Goal: Task Accomplishment & Management: Manage account settings

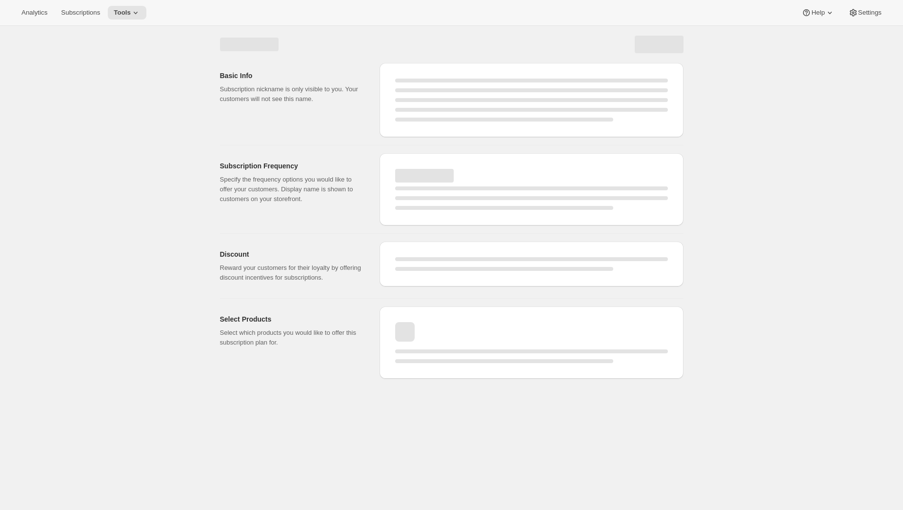
select select "WEEK"
select select "MONTH"
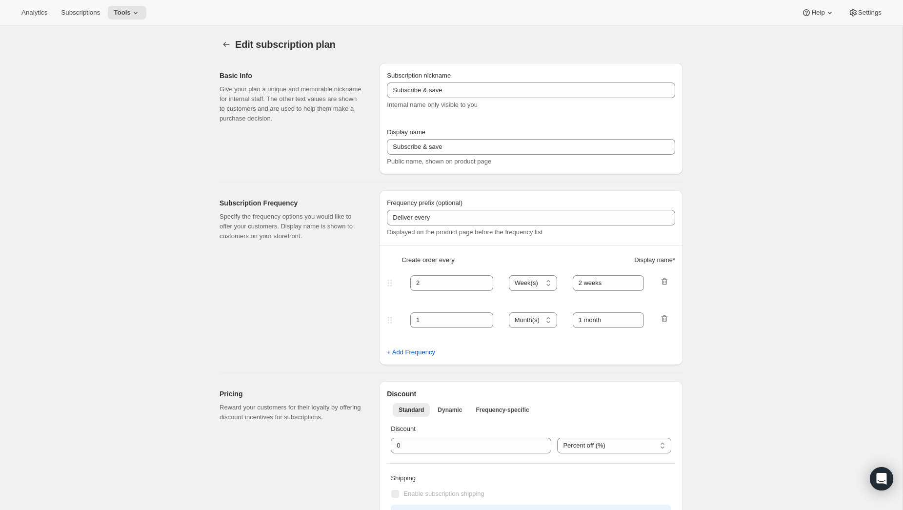
type input "Main Membership - Payments"
type input "2025 Annual Membership - Payment Installments"
type input "12"
type input "Includes Welcome Kit + 4 Quarterly Collections."
type input "$85+ tax & shipping charged prior to each of the 4 quarterly Collections."
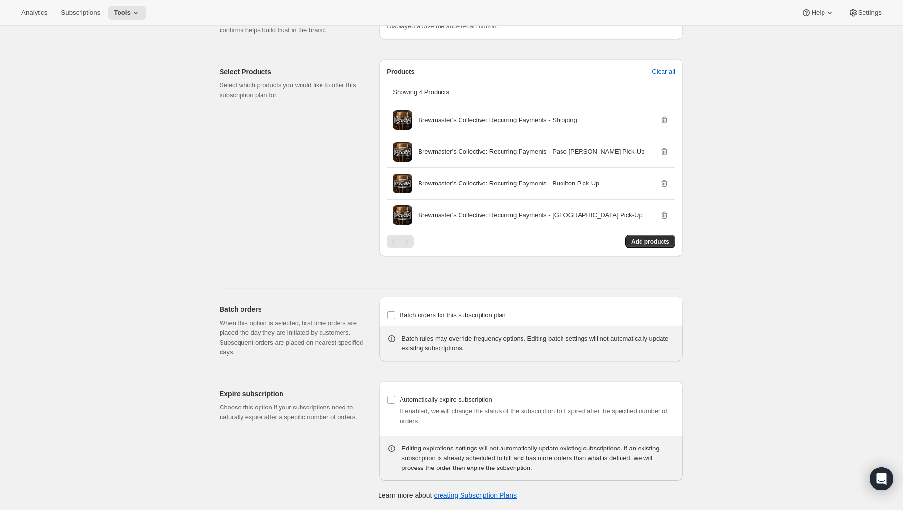
scroll to position [549, 0]
drag, startPoint x: 411, startPoint y: 243, endPoint x: 406, endPoint y: 243, distance: 5.4
click at [411, 243] on div "Pagination" at bounding box center [407, 242] width 14 height 14
click at [406, 243] on div "Pagination" at bounding box center [407, 242] width 14 height 14
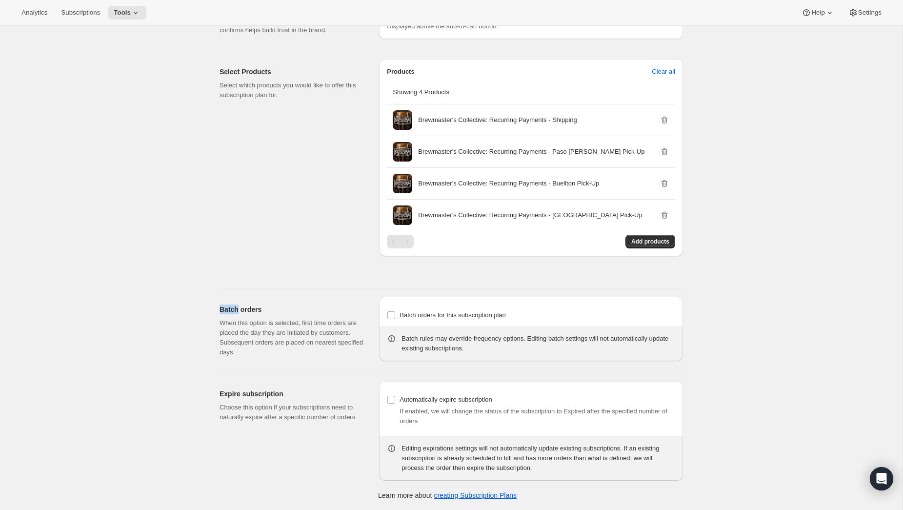
scroll to position [0, 0]
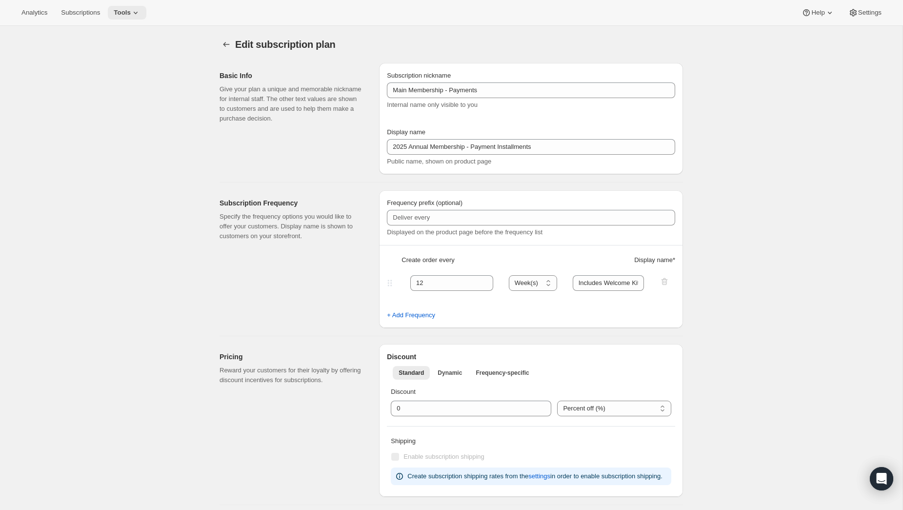
click at [140, 15] on icon at bounding box center [136, 13] width 10 height 10
click at [125, 132] on div "Memberships Info Beta" at bounding box center [137, 133] width 86 height 10
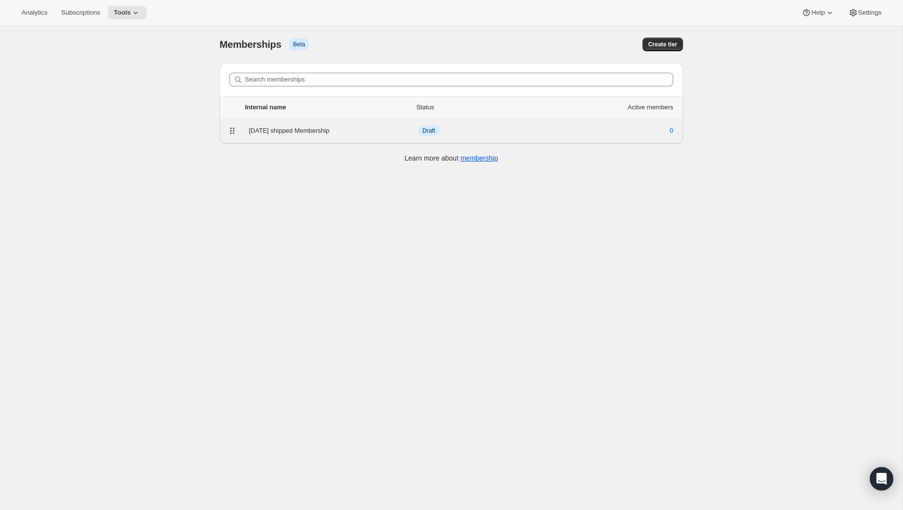
click at [306, 131] on div "[DATE] shipped Membership" at bounding box center [334, 131] width 170 height 10
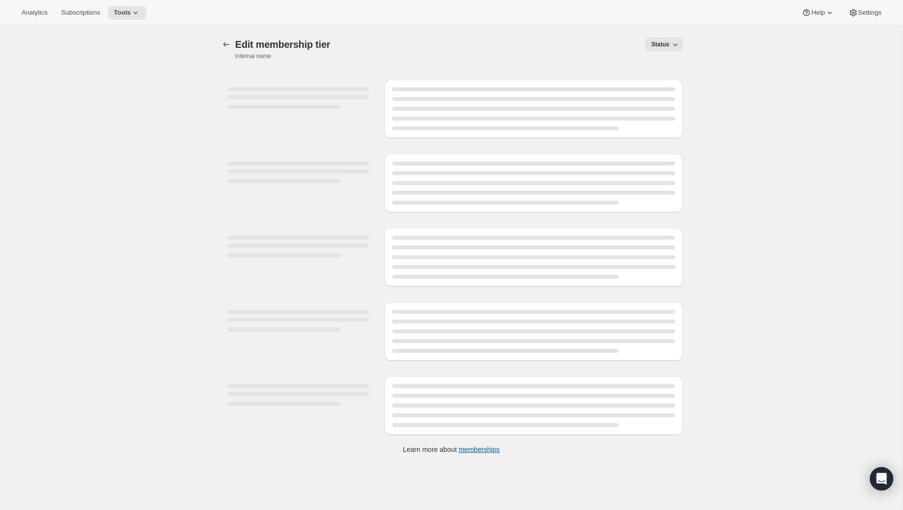
select select "variants"
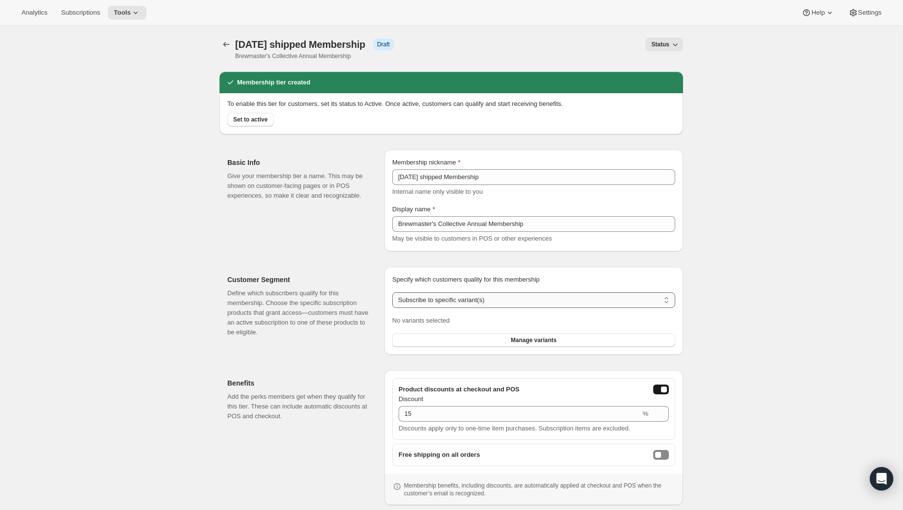
scroll to position [39, 0]
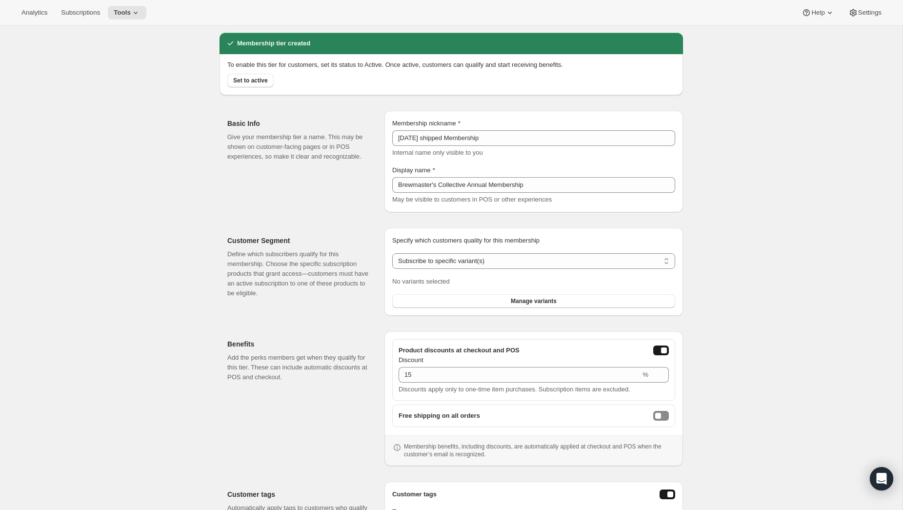
click at [506, 252] on div "Specify which customers quality for this membership Specify which customers qua…" at bounding box center [533, 272] width 283 height 72
click at [514, 260] on select "Any product Subscribe to specific product(s) Subscribe to specific variant(s)" at bounding box center [533, 261] width 283 height 16
click at [392, 253] on select "Any product Subscribe to specific product(s) Subscribe to specific variant(s)" at bounding box center [533, 261] width 283 height 16
click at [496, 308] on div "Specify which customers quality for this membership Specify which customers qua…" at bounding box center [533, 272] width 299 height 88
click at [496, 301] on button "Manage variants" at bounding box center [533, 301] width 283 height 14
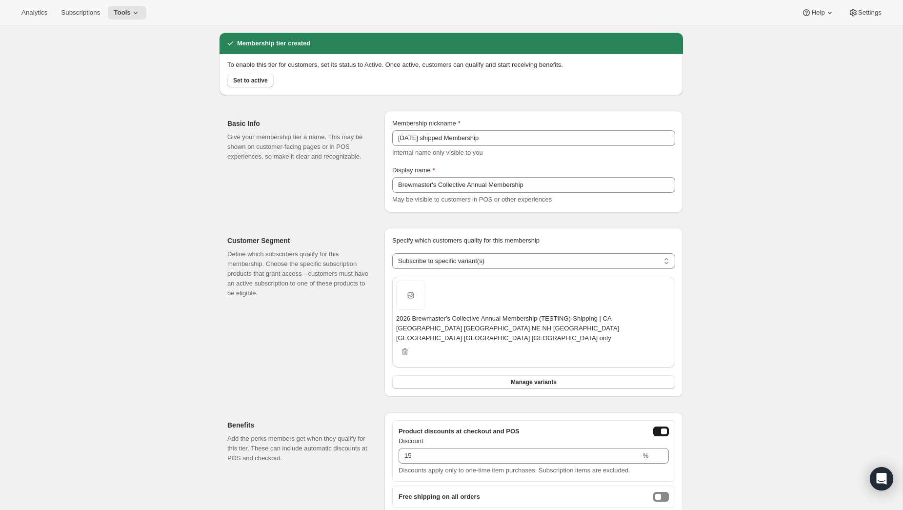
click at [759, 251] on div "[object Object]. This page is ready [DATE] shipped Membership Info Draft Brewma…" at bounding box center [451, 357] width 902 height 741
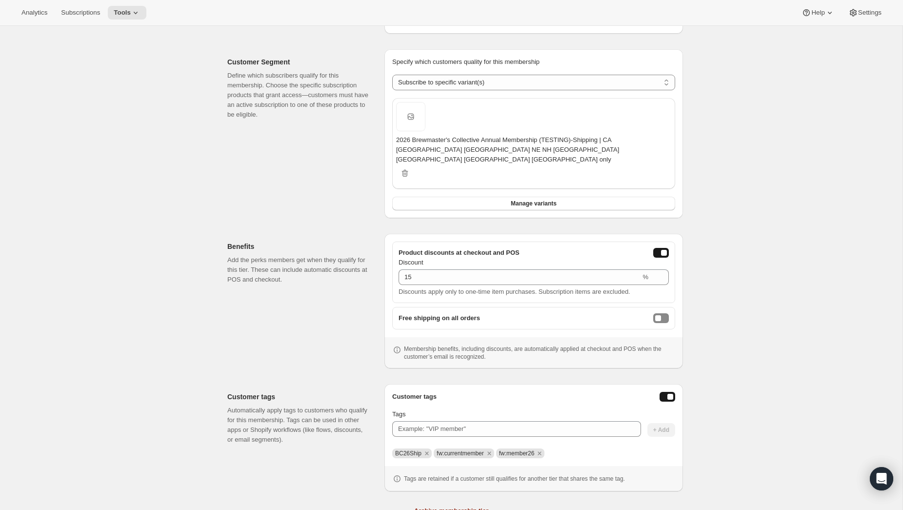
scroll to position [248, 0]
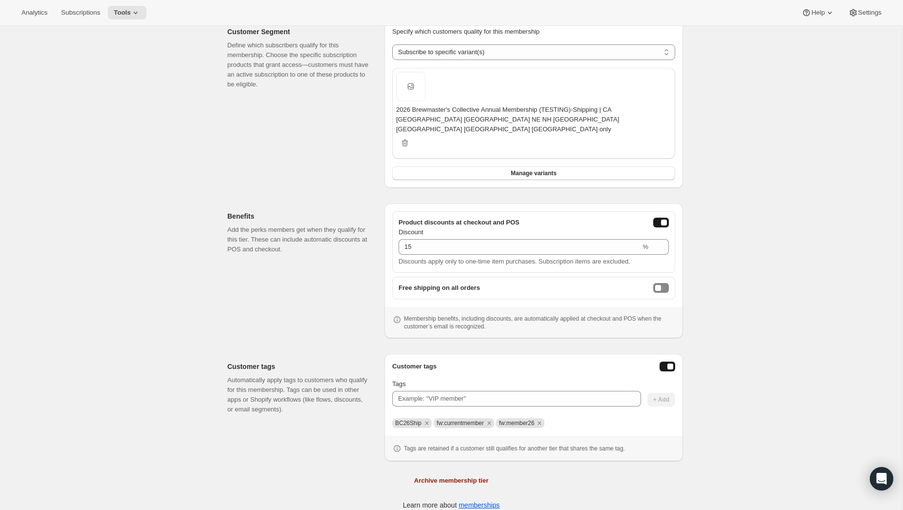
click at [590, 436] on div "Tags are retained if a customer still qualifies for another tier that shares th…" at bounding box center [533, 448] width 299 height 25
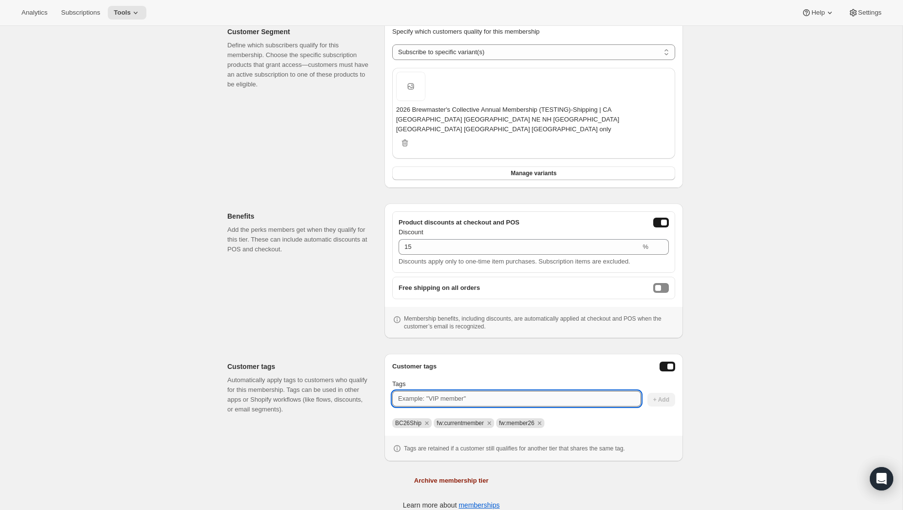
click at [553, 396] on input "Tags" at bounding box center [516, 399] width 249 height 16
click at [789, 383] on div "[object Object]. This page is ready [DATE] shipped Membership Info Draft Brewma…" at bounding box center [451, 148] width 902 height 741
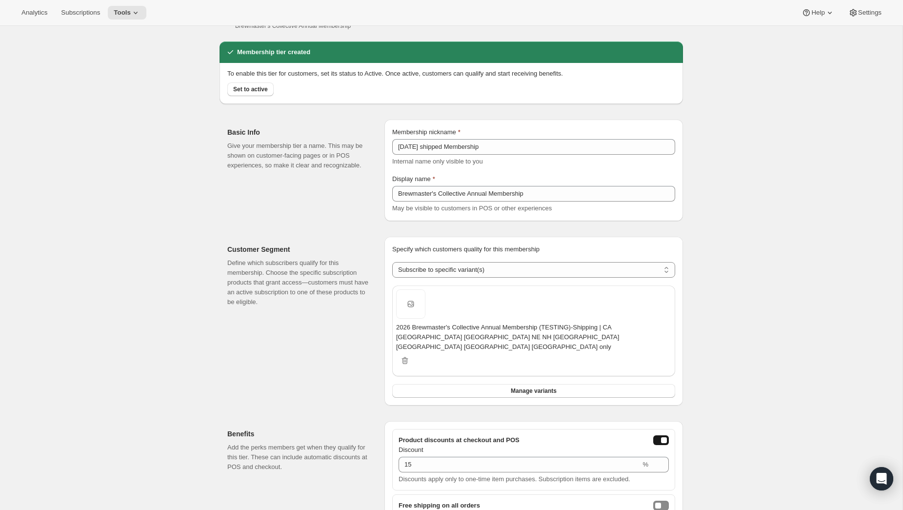
scroll to position [31, 0]
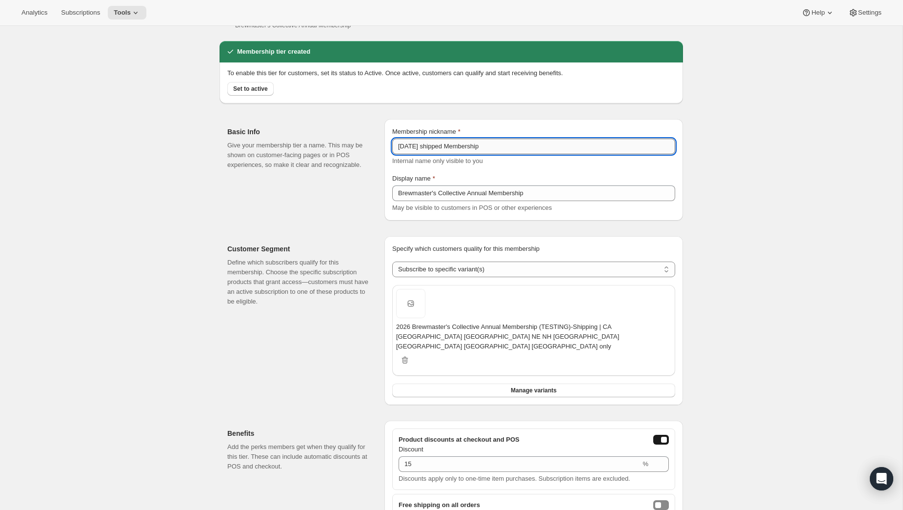
click at [492, 147] on input "[DATE] shipped Membership" at bounding box center [533, 147] width 283 height 16
click at [527, 147] on input "[DATE] shipped Membership" at bounding box center [533, 147] width 283 height 16
click at [520, 149] on input "[DATE] shipped Membership" at bounding box center [533, 147] width 283 height 16
type input "[DATE] shipped Membership"
click at [329, 202] on div "Basic Info Give your membership tier a name. This may be shown on customer-faci…" at bounding box center [301, 169] width 149 height 101
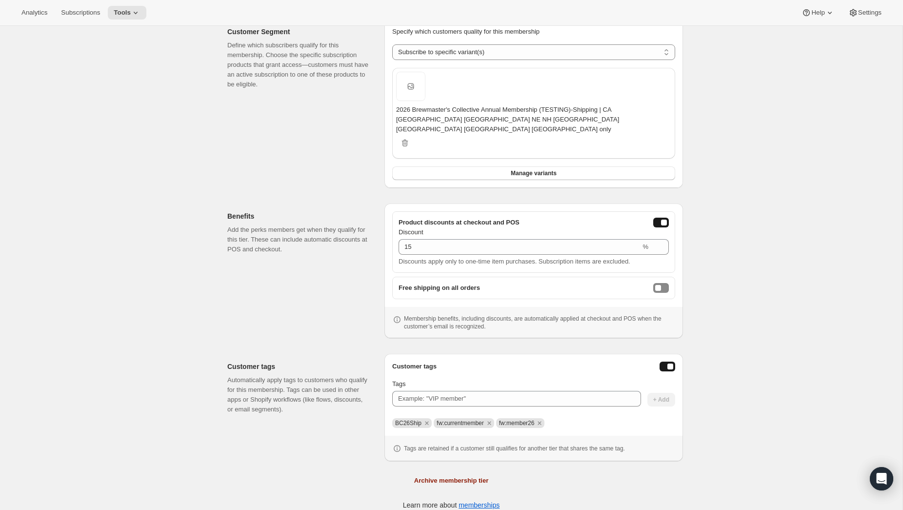
scroll to position [0, 0]
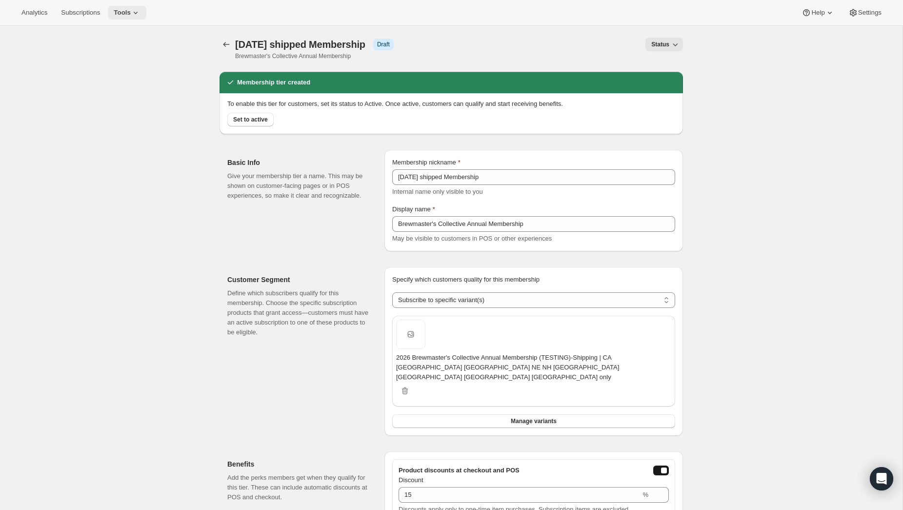
click at [131, 16] on span "Tools" at bounding box center [122, 13] width 17 height 8
click at [131, 35] on span "Subscription Plans" at bounding box center [120, 32] width 53 height 7
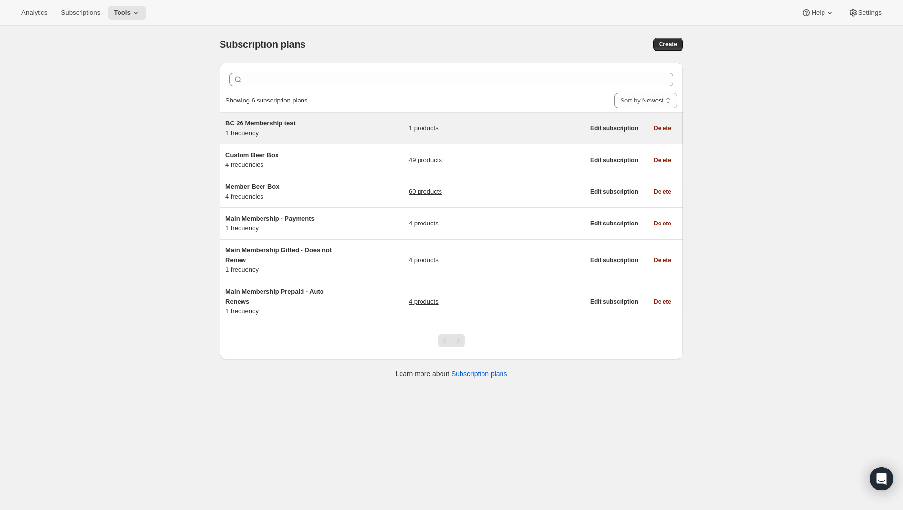
click at [300, 125] on h5 "BC 26 Membership test" at bounding box center [286, 124] width 122 height 10
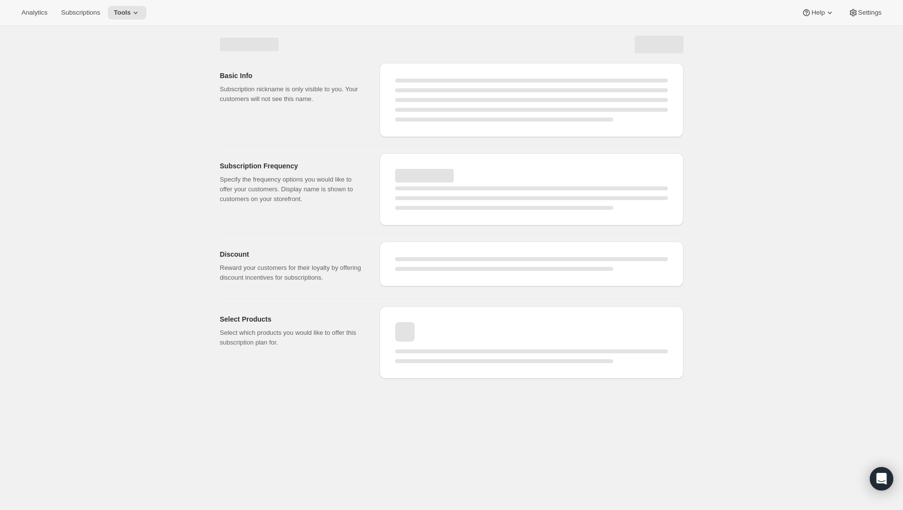
select select "WEEK"
select select "MONTH"
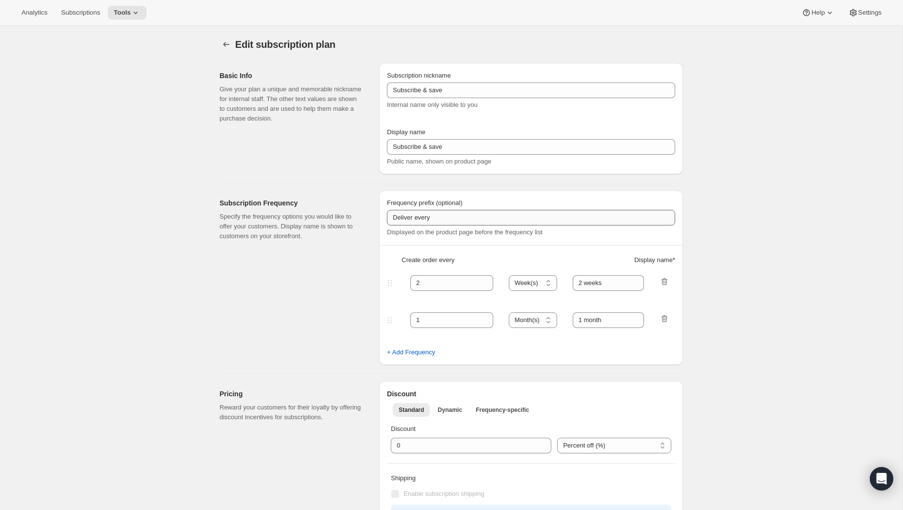
type input "BC 26 Membership test"
type input "4 Drops Annually"
type input "12"
type input "4 Collections"
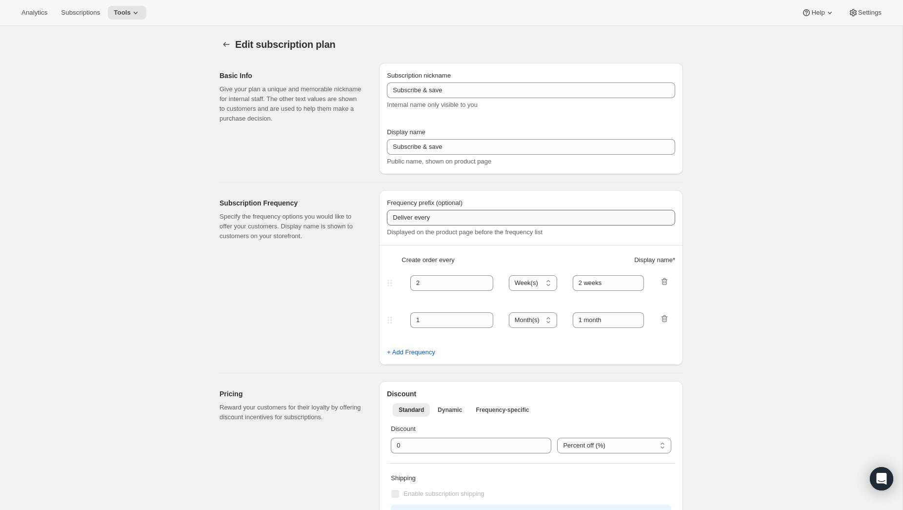
checkbox input "true"
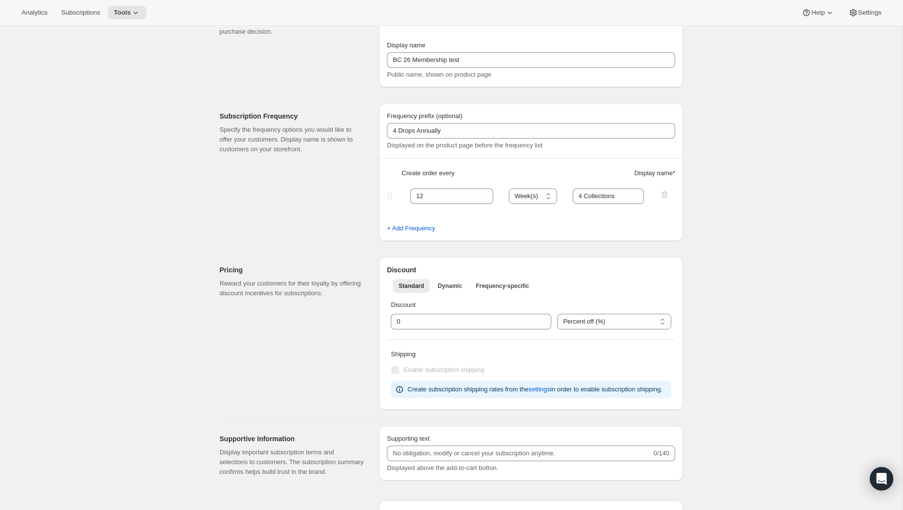
scroll to position [101, 0]
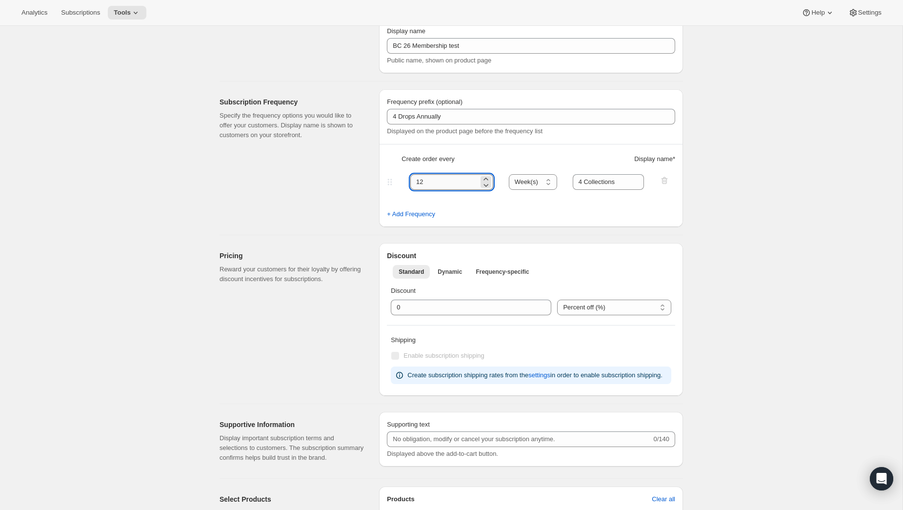
click at [458, 182] on input "12" at bounding box center [444, 182] width 68 height 16
click at [555, 239] on div "Pricing Reward your customers for their loyalty by offering discount incentives…" at bounding box center [447, 315] width 471 height 160
click at [523, 225] on div "Frequency prefix (optional) 4 Drops Annually Displayed on the product page befo…" at bounding box center [531, 158] width 304 height 138
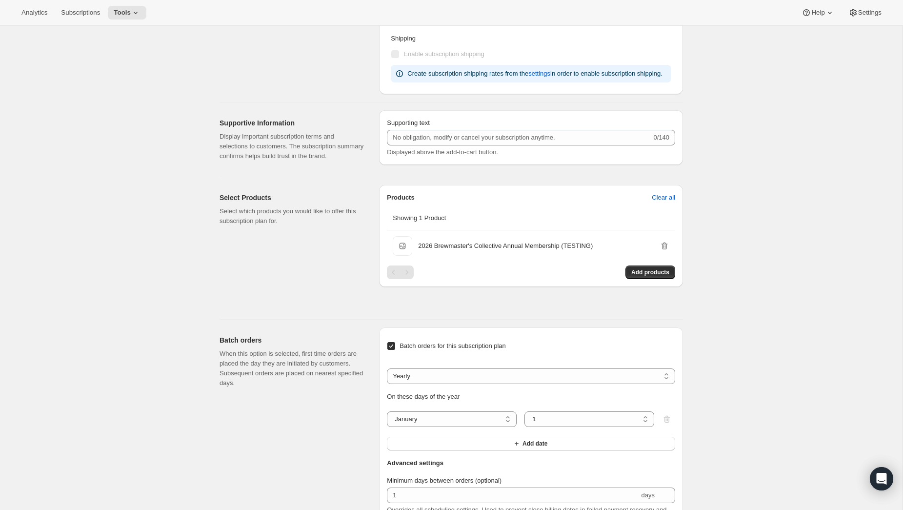
scroll to position [405, 0]
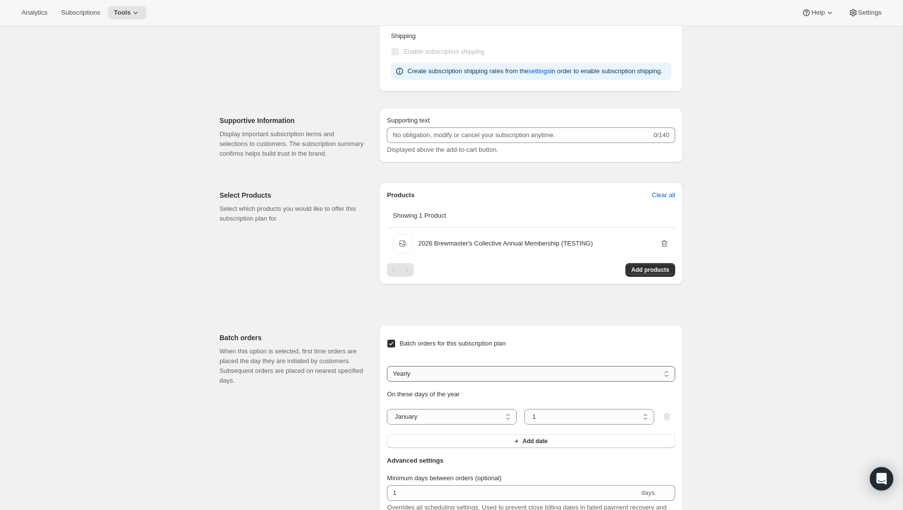
click at [439, 381] on select "Weekly Monthly Yearly" at bounding box center [531, 374] width 288 height 16
click at [387, 381] on select "Weekly Monthly Yearly" at bounding box center [531, 374] width 288 height 16
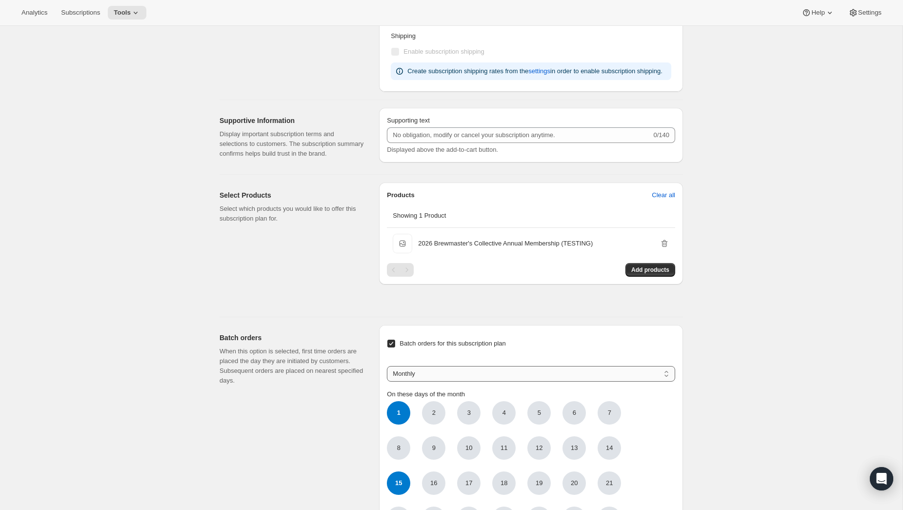
click at [410, 381] on select "Weekly Monthly Yearly" at bounding box center [531, 374] width 288 height 16
select select "WEEKDAY"
click at [387, 381] on select "Weekly Monthly Yearly" at bounding box center [531, 374] width 288 height 16
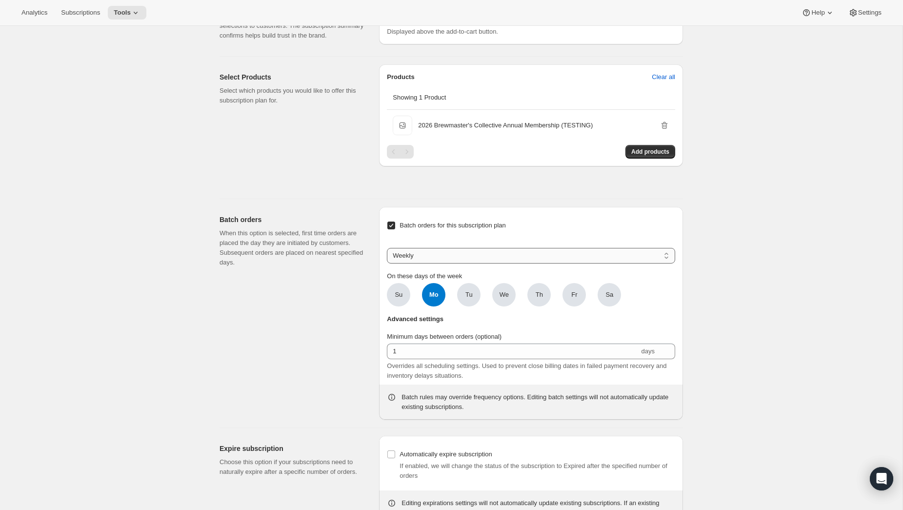
scroll to position [528, 0]
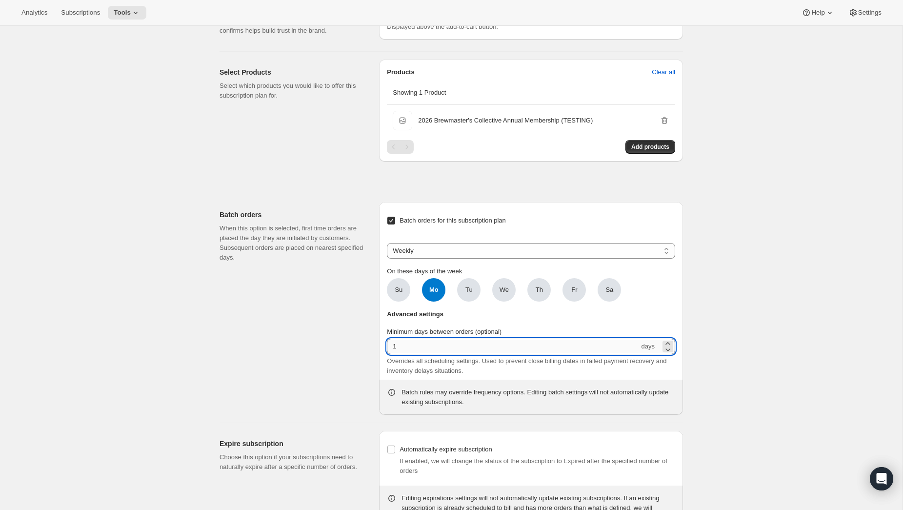
click at [431, 354] on input "1" at bounding box center [513, 347] width 252 height 16
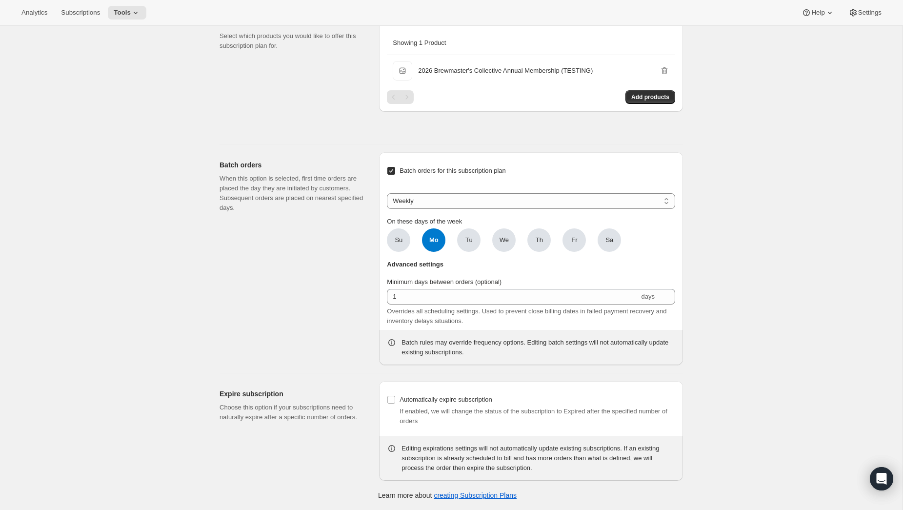
click at [438, 237] on span "Mo" at bounding box center [433, 239] width 23 height 23
click input "Mo" at bounding box center [0, 0] width 0 height 0
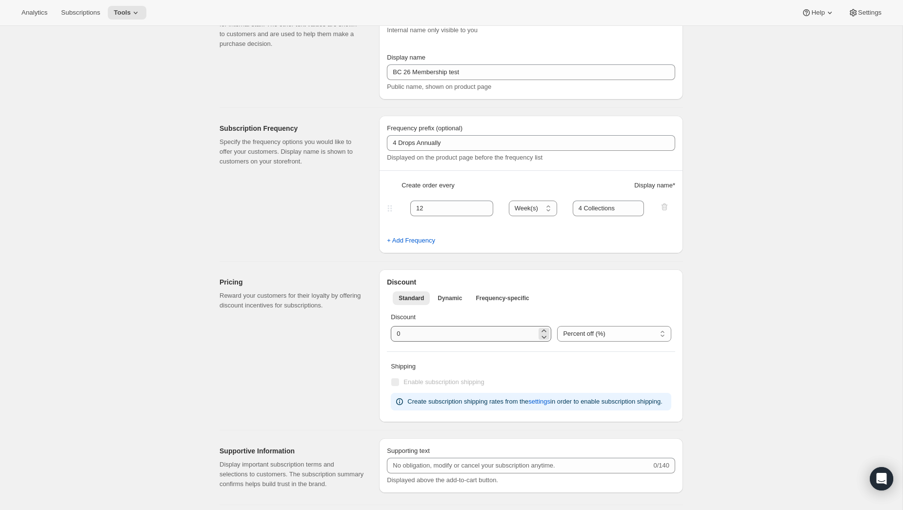
scroll to position [0, 0]
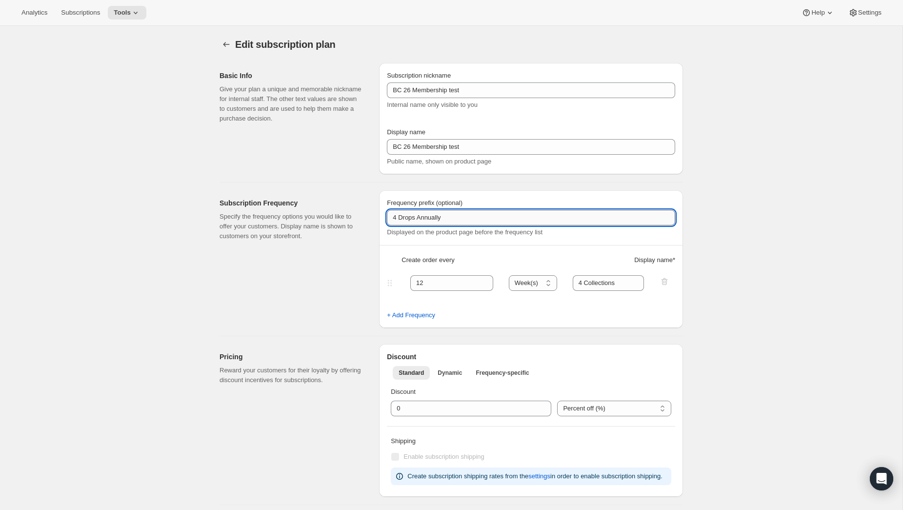
click at [491, 220] on input "4 Drops Annually" at bounding box center [531, 218] width 288 height 16
drag, startPoint x: 475, startPoint y: 220, endPoint x: 369, endPoint y: 214, distance: 106.0
click at [369, 214] on div "Subscription Frequency Specify the frequency options you would like to offer yo…" at bounding box center [447, 254] width 471 height 145
type input "Welcome Kit + 4 Collections"
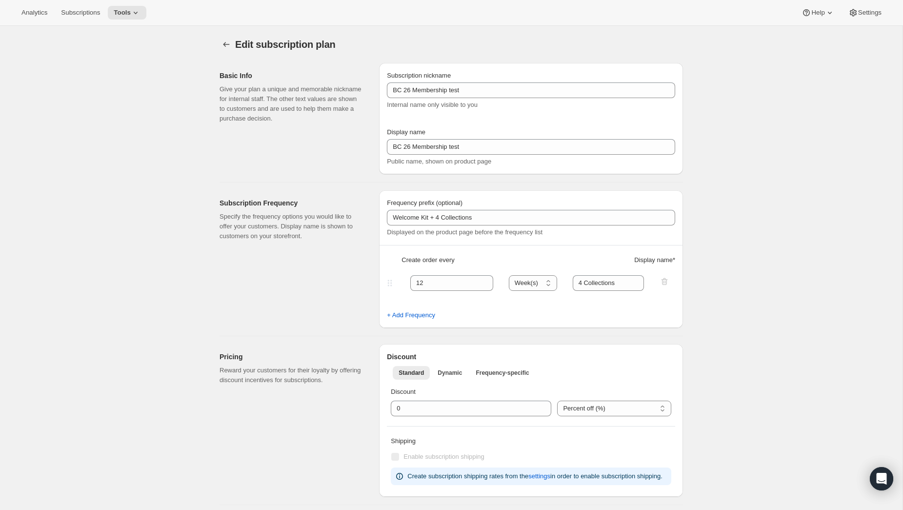
click at [465, 354] on h2 "Discount" at bounding box center [531, 357] width 288 height 10
click at [420, 311] on span "+ Add Frequency" at bounding box center [411, 315] width 48 height 10
select select "WEEK"
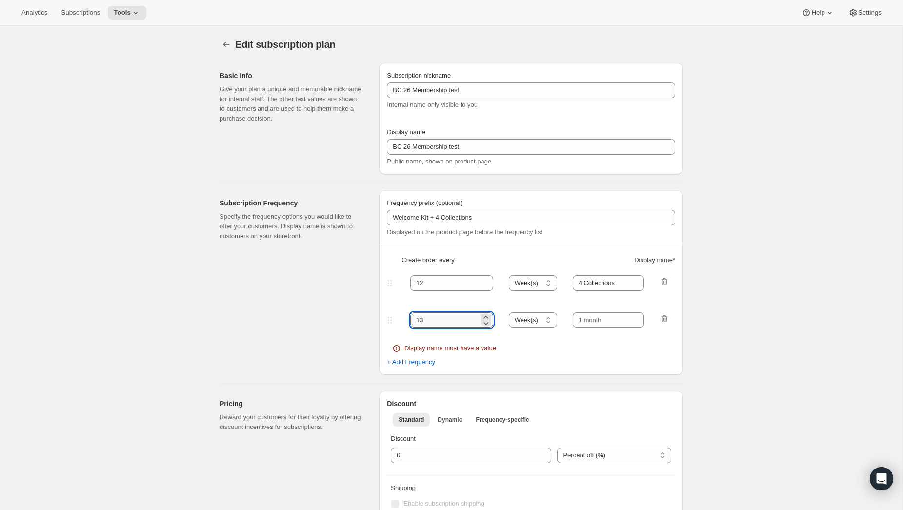
click at [469, 325] on input "13" at bounding box center [444, 320] width 68 height 16
click at [667, 320] on icon "button" at bounding box center [664, 319] width 10 height 10
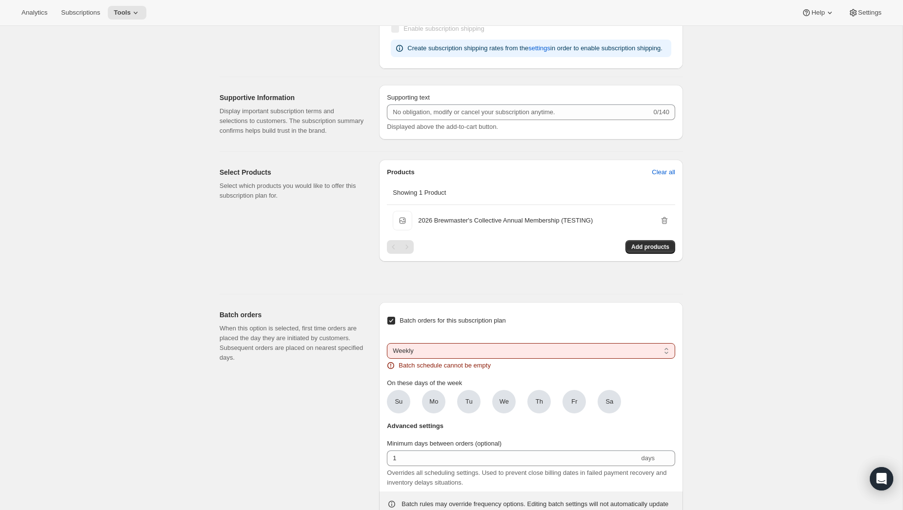
scroll to position [440, 0]
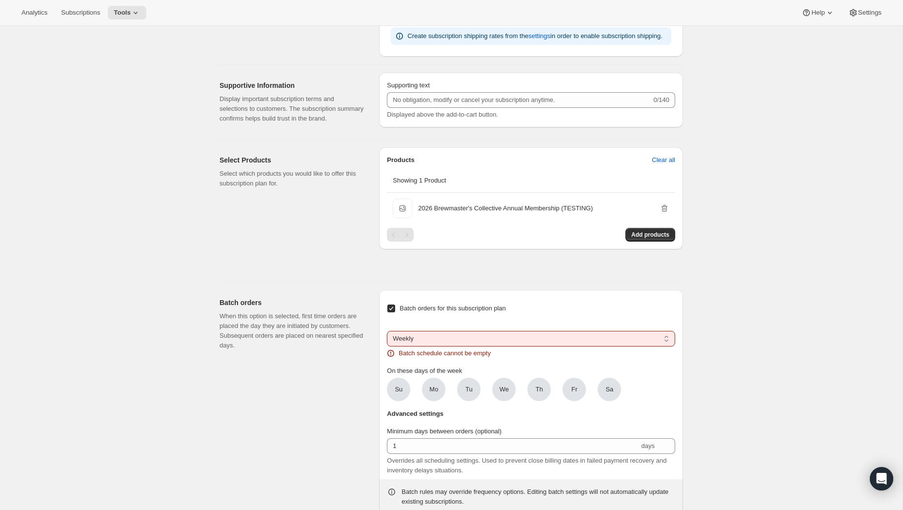
click at [432, 346] on select "Weekly Monthly Yearly" at bounding box center [531, 339] width 288 height 16
click at [387, 346] on select "Weekly Monthly Yearly" at bounding box center [531, 339] width 288 height 16
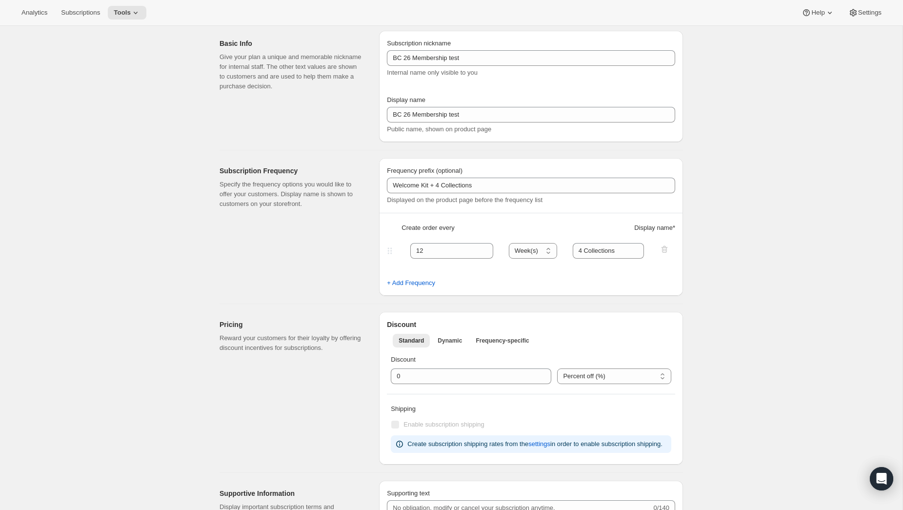
scroll to position [0, 0]
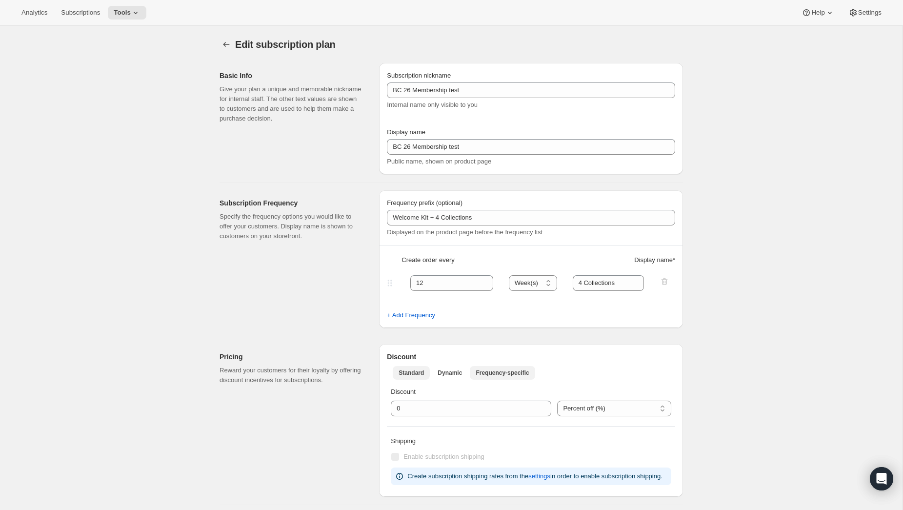
click at [511, 375] on span "Frequency-specific" at bounding box center [502, 373] width 53 height 8
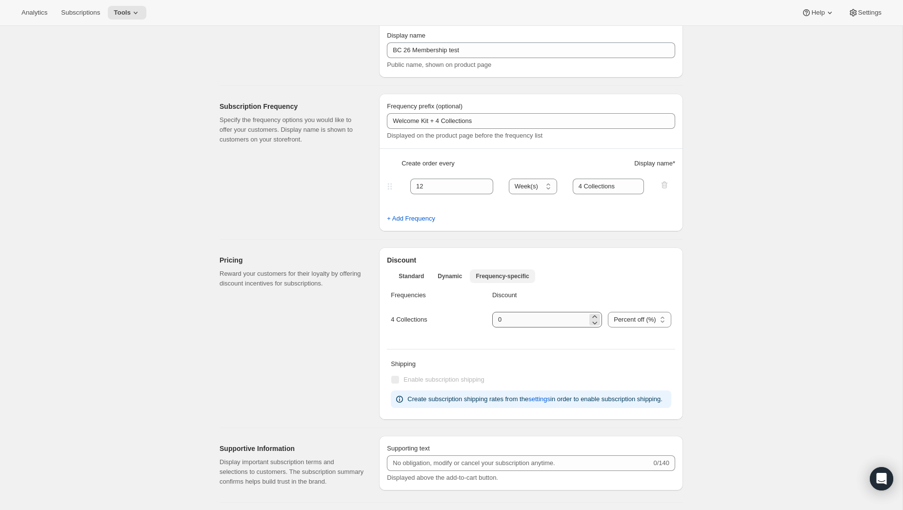
scroll to position [100, 0]
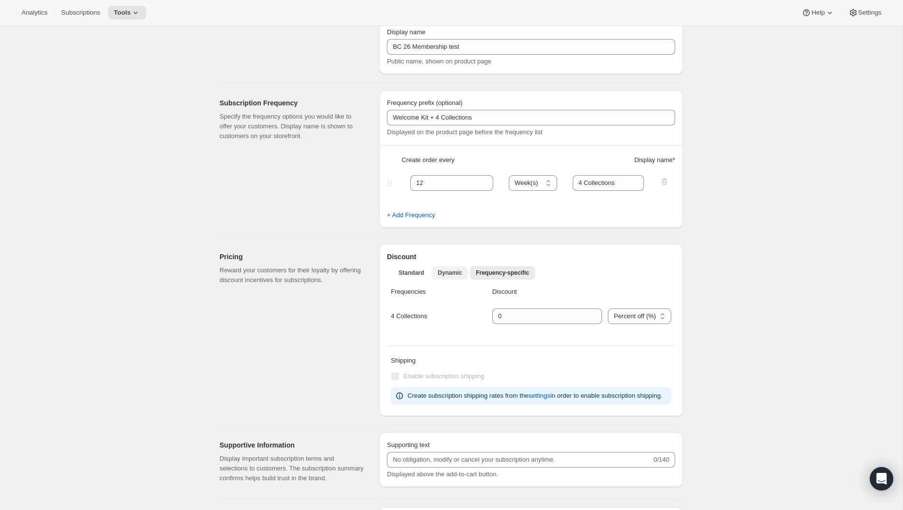
click at [459, 276] on span "Dynamic" at bounding box center [450, 273] width 24 height 8
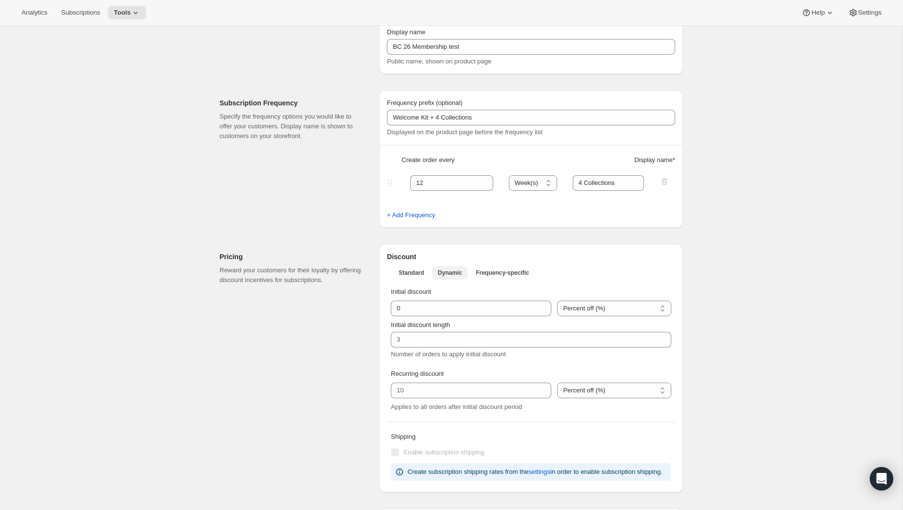
scroll to position [100, 0]
click at [415, 272] on span "Standard" at bounding box center [411, 272] width 25 height 8
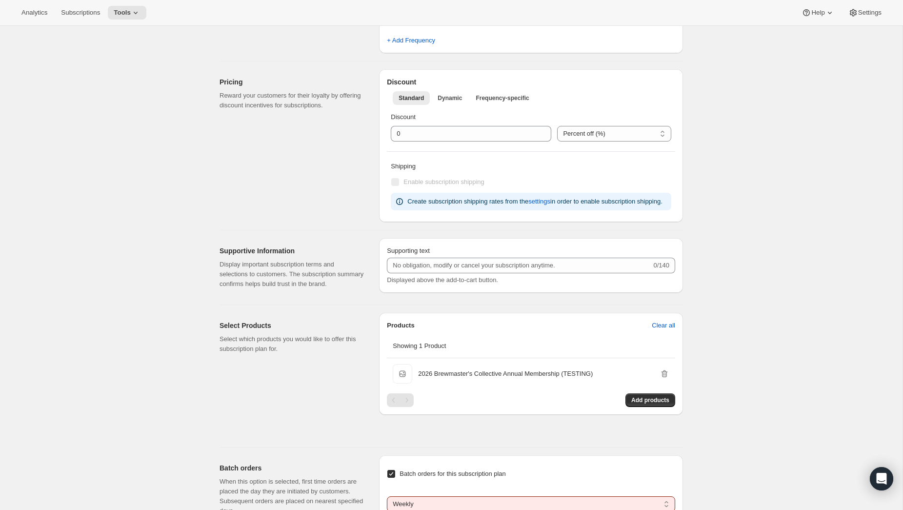
scroll to position [610, 0]
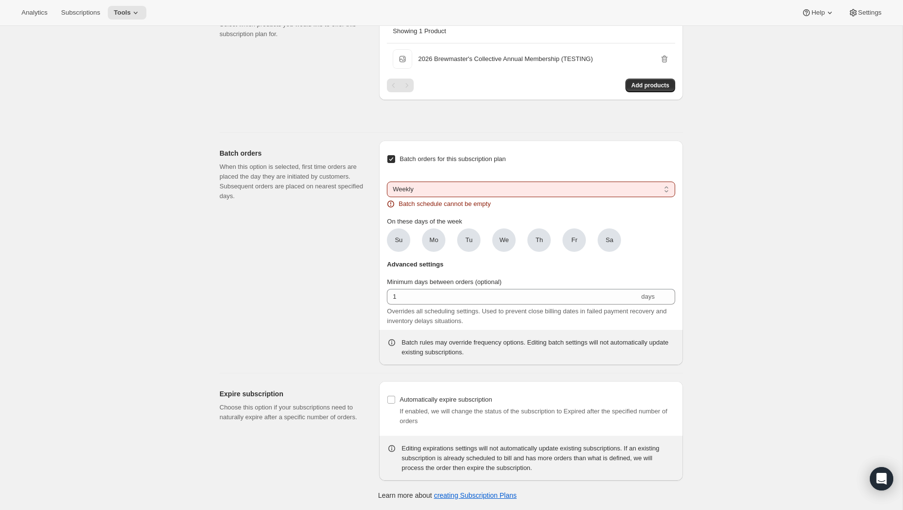
click at [402, 155] on span "Batch orders for this subscription plan" at bounding box center [452, 158] width 106 height 7
click at [395, 155] on input "Batch orders for this subscription plan" at bounding box center [391, 159] width 8 height 8
checkbox input "false"
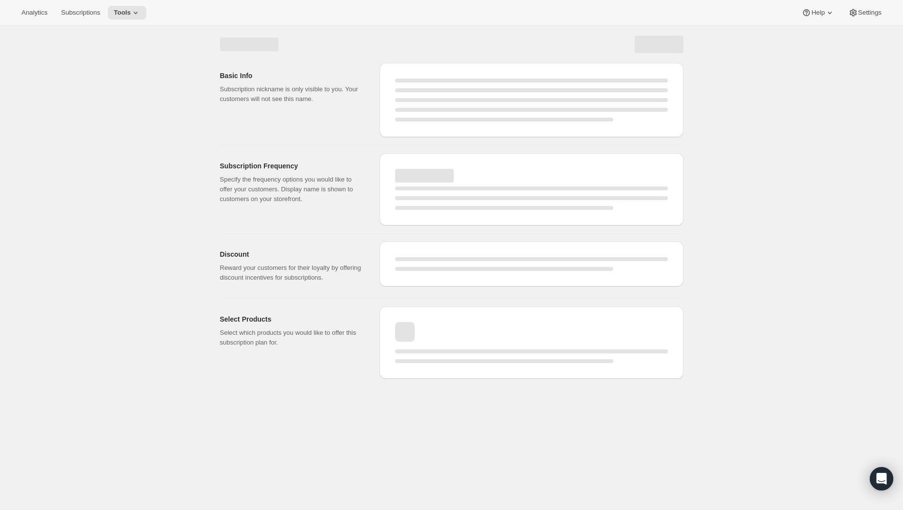
scroll to position [0, 0]
select select "WEEK"
select select "YEARDAY"
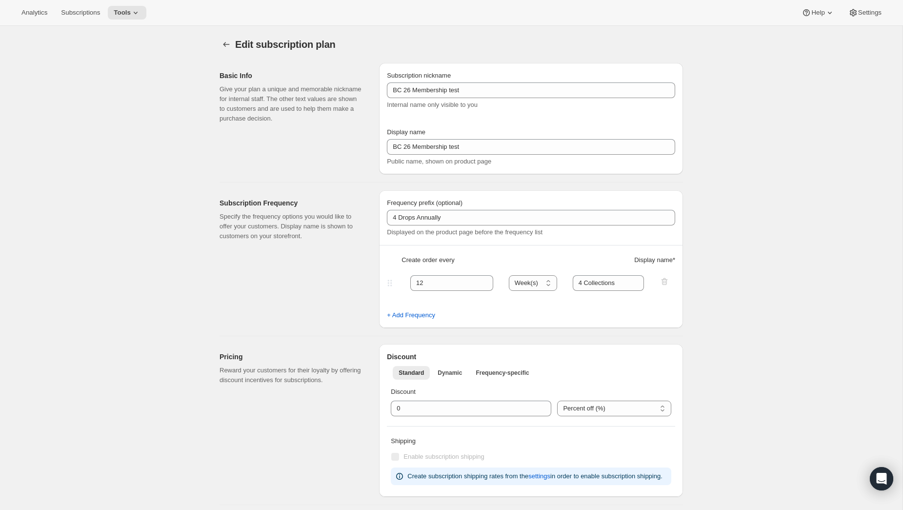
type input "Welcome Kit + 4 Collections"
checkbox input "false"
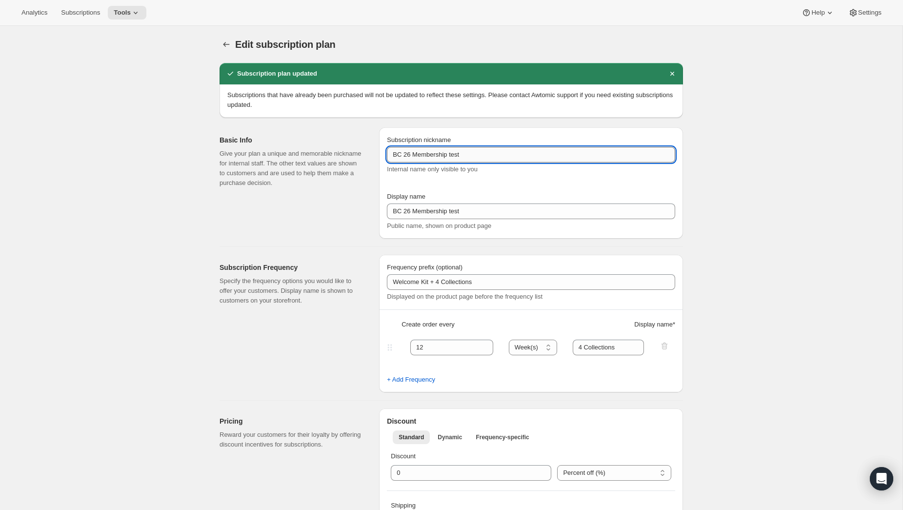
click at [516, 153] on input "BC 26 Membership test" at bounding box center [531, 155] width 288 height 16
type input "BC 26 Membership test - prepaid"
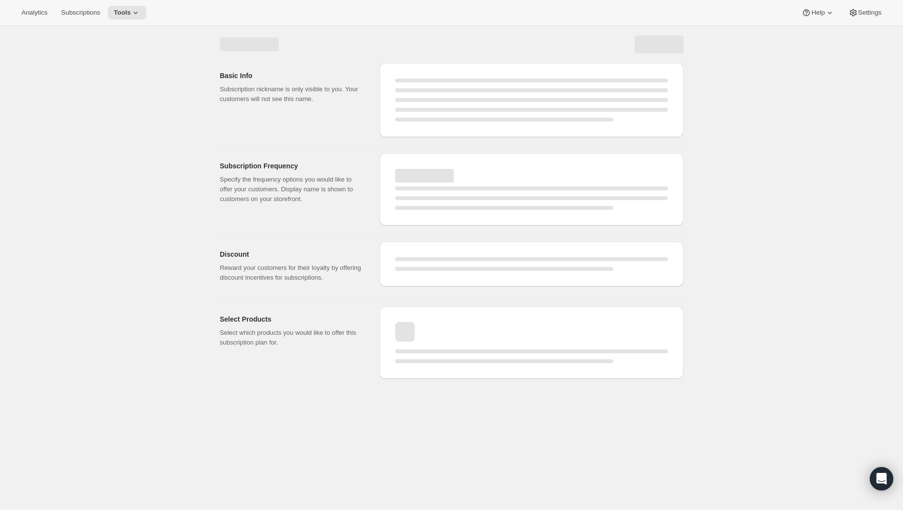
select select "WEEK"
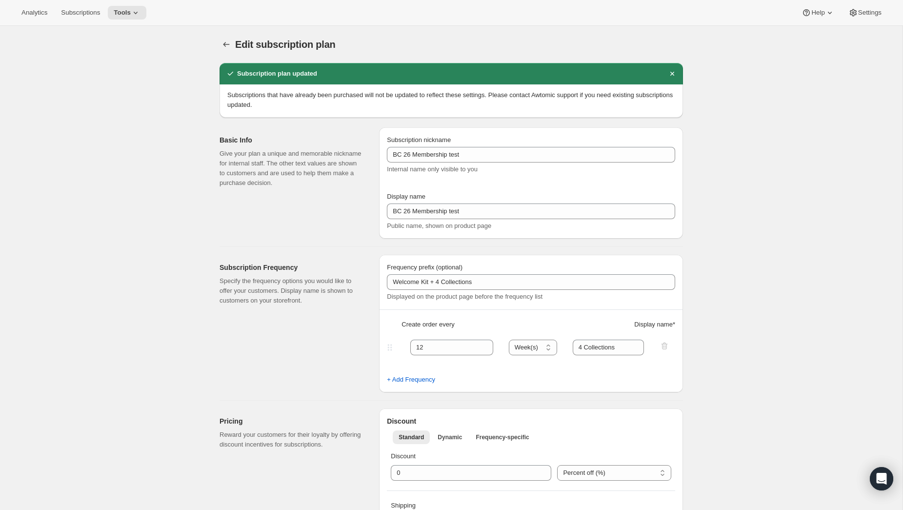
type input "BC 26 Membership test - prepaid"
click at [226, 54] on div "Edit subscription plan. This page is ready Edit subscription plan" at bounding box center [451, 44] width 463 height 37
click at [224, 50] on button "Subscription plans" at bounding box center [227, 45] width 14 height 14
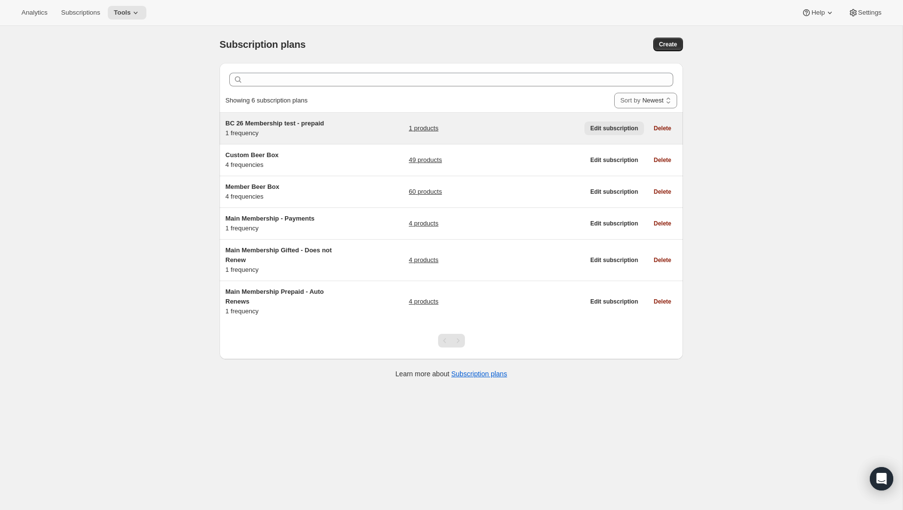
click at [597, 126] on span "Edit subscription" at bounding box center [614, 128] width 48 height 8
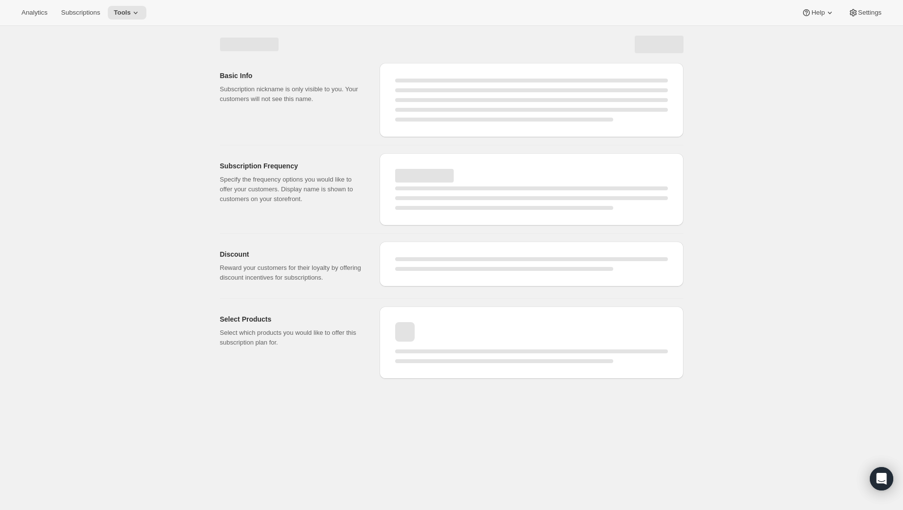
select select "WEEK"
select select "MONTH"
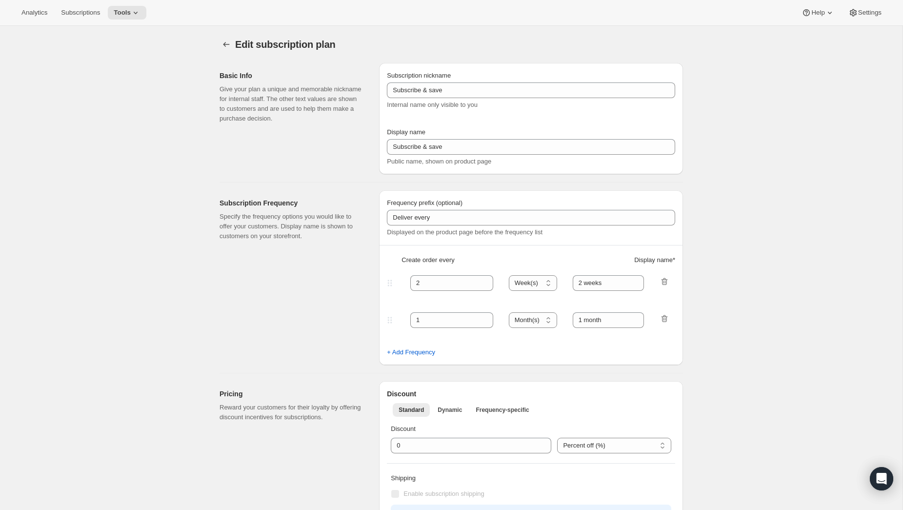
type input "BC 26 Membership test - prepaid"
type input "BC 26 Membership test"
type input "Welcome Kit + 4 Collections"
type input "12"
type input "4 Collections"
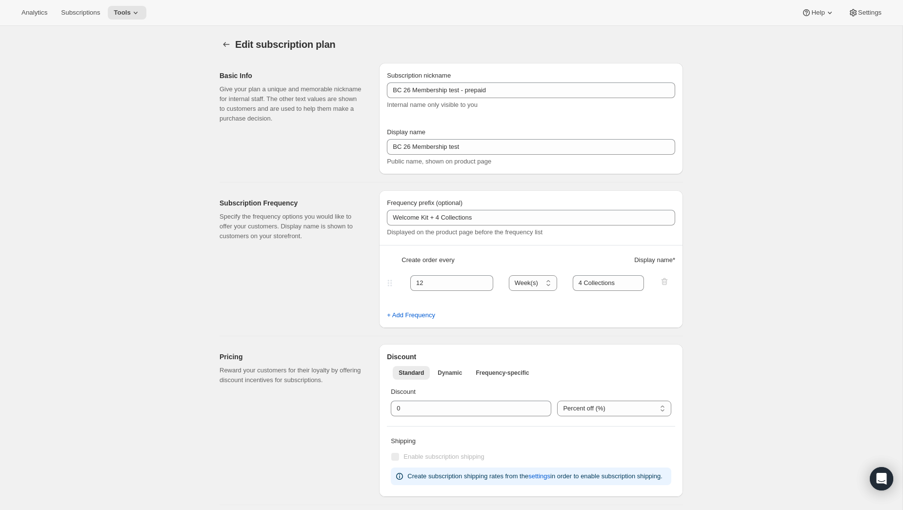
click at [218, 140] on div "Basic Info Give your plan a unique and memorable nickname for internal staff. T…" at bounding box center [447, 114] width 471 height 119
click at [227, 36] on div "Edit subscription plan. This page is ready Edit subscription plan" at bounding box center [451, 44] width 463 height 37
click at [225, 40] on icon "Subscription plans" at bounding box center [226, 45] width 10 height 10
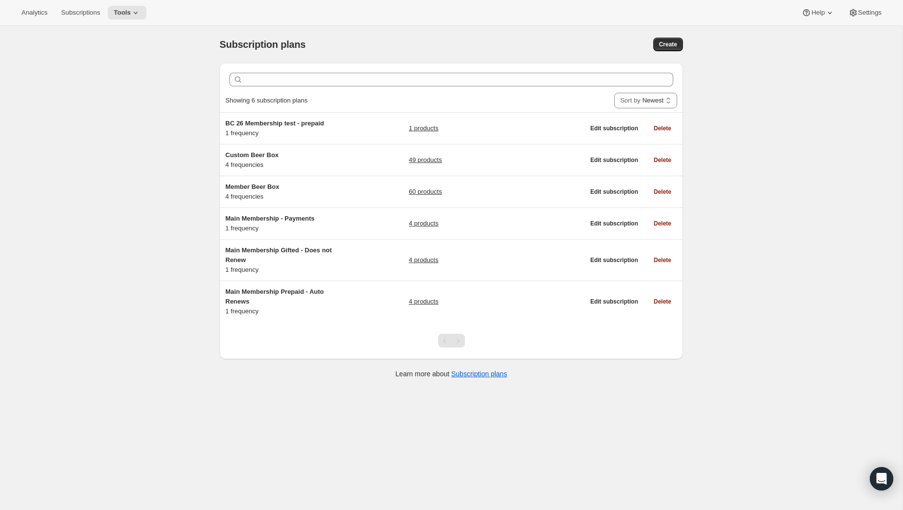
drag, startPoint x: 671, startPoint y: 50, endPoint x: 793, endPoint y: 61, distance: 122.9
click at [795, 60] on div "Subscription plans. This page is ready Subscription plans Create Clear Showing …" at bounding box center [451, 281] width 902 height 510
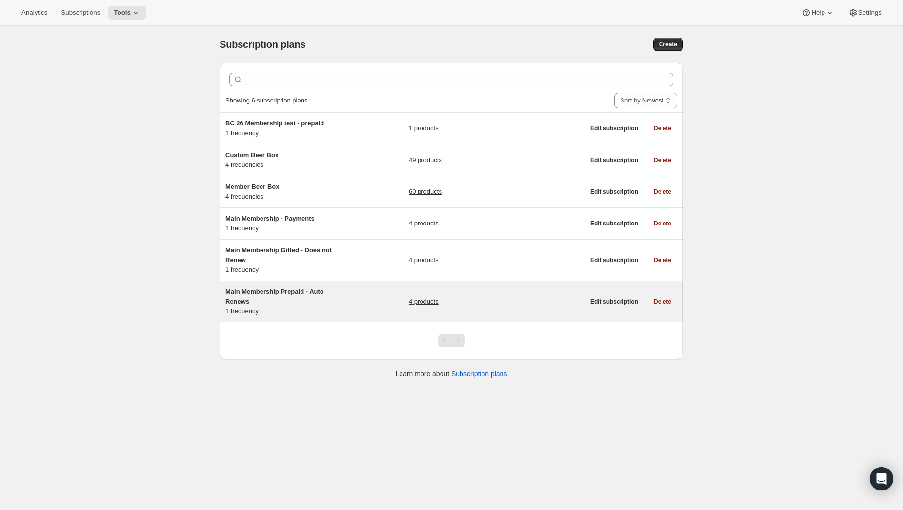
click at [289, 291] on span "Main Membership Prepaid - Auto Renews" at bounding box center [274, 296] width 99 height 17
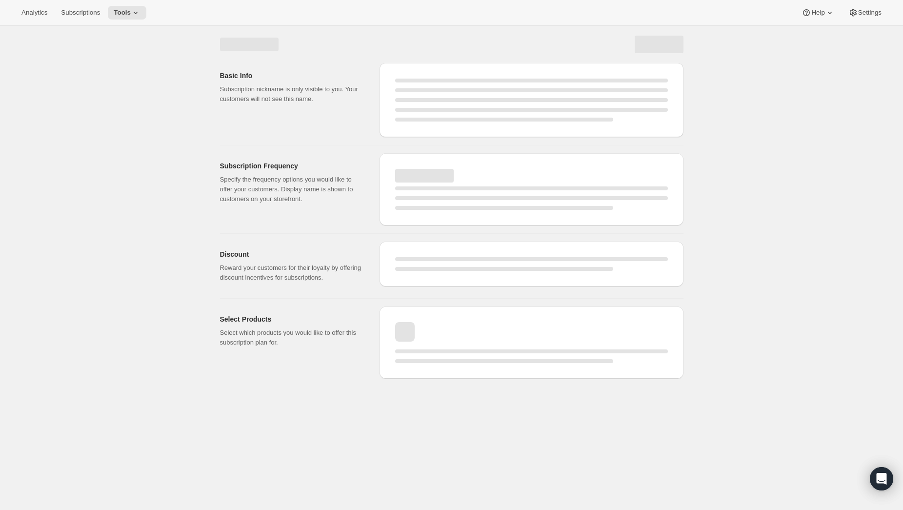
select select "WEEK"
select select "MONTH"
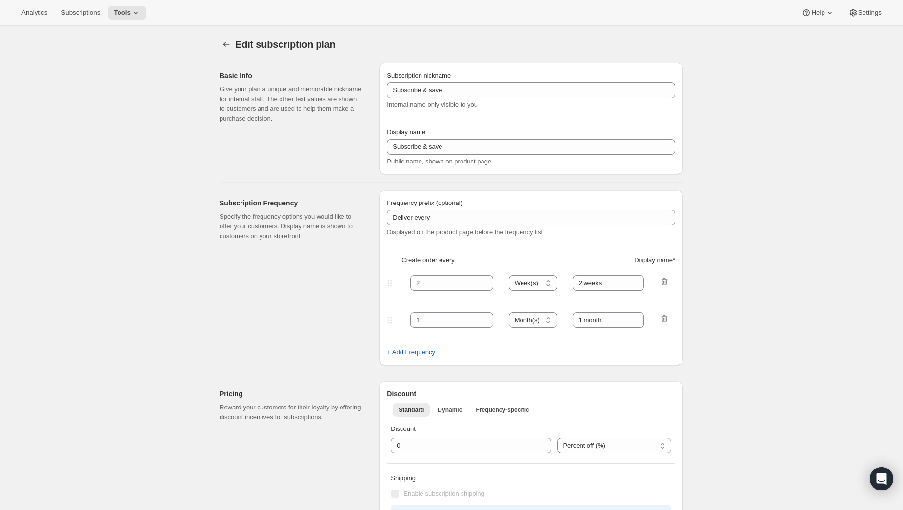
type input "Main Membership Prepaid - Auto Renews"
type input "2025 Annual Membership - Prepaid"
type input "This is an annual membership & will auto-renew in [DATE] if not cancelled. Adeq…"
select select "ENABLED"
select select "WEEK"
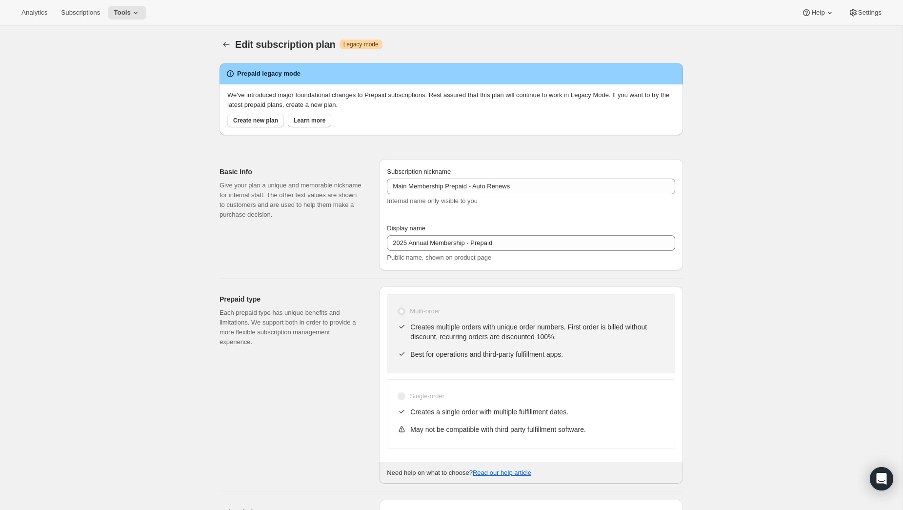
drag, startPoint x: 399, startPoint y: 95, endPoint x: 428, endPoint y: 108, distance: 31.9
click at [428, 108] on p "We've introduced major foundational changes to Prepaid subscriptions. Rest assu…" at bounding box center [451, 100] width 448 height 20
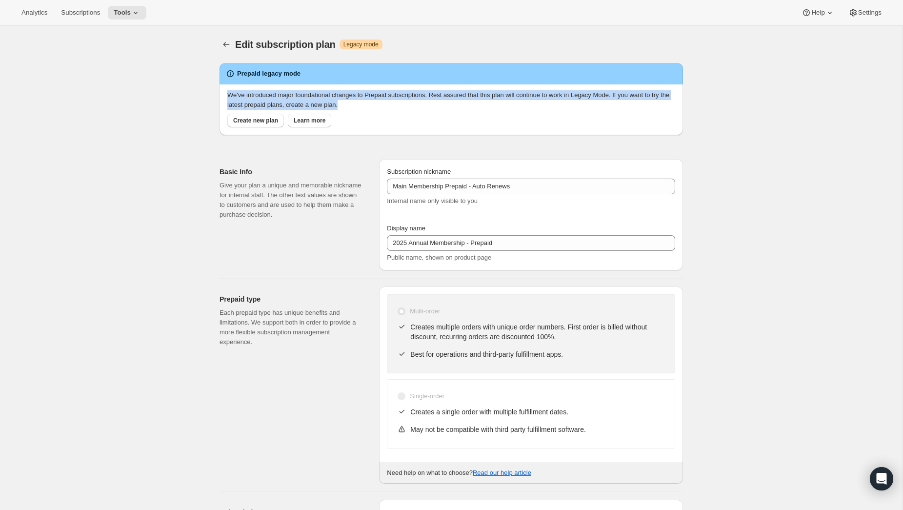
drag, startPoint x: 422, startPoint y: 107, endPoint x: 220, endPoint y: 92, distance: 202.5
click at [220, 92] on div "We've introduced major foundational changes to Prepaid subscriptions. Rest assu…" at bounding box center [451, 109] width 463 height 51
click at [254, 90] on p "We've introduced major foundational changes to Prepaid subscriptions. Rest assu…" at bounding box center [451, 100] width 448 height 20
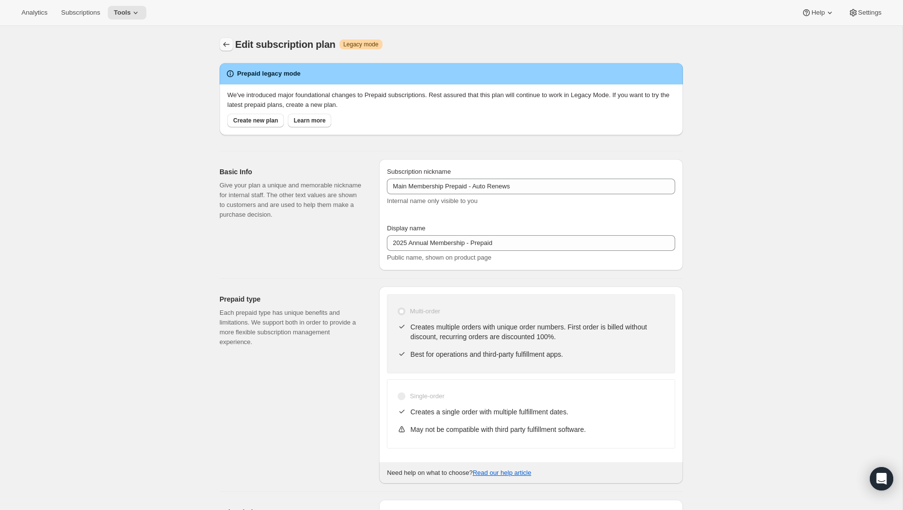
click at [225, 47] on icon "Subscription plans" at bounding box center [226, 45] width 10 height 10
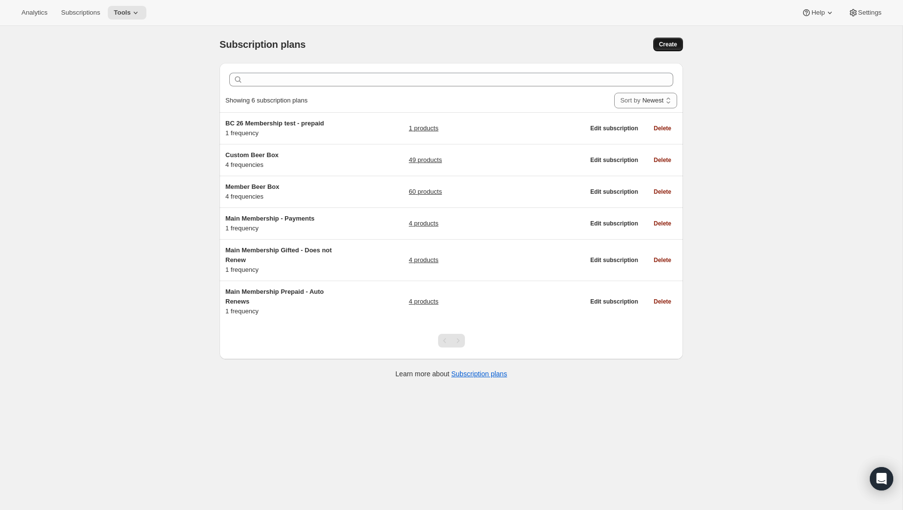
click at [663, 45] on span "Create" at bounding box center [668, 44] width 18 height 8
select select "WEEK"
select select "MONTH"
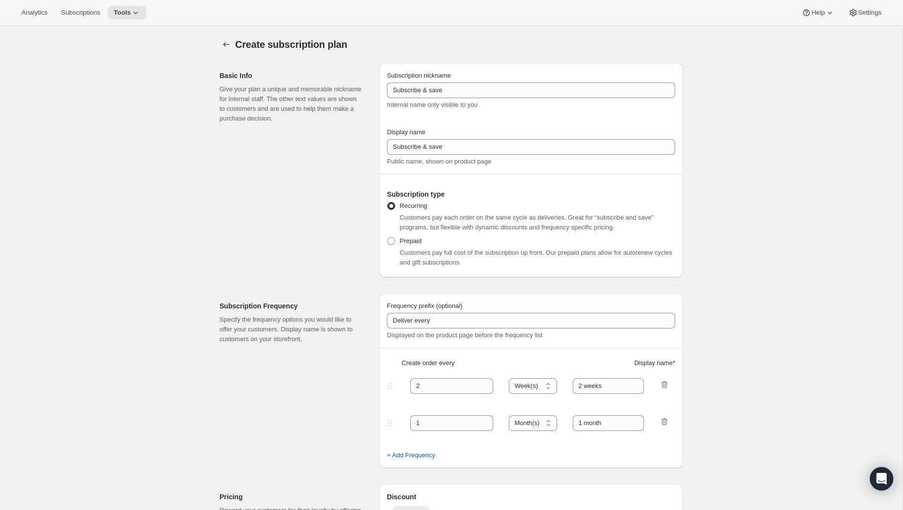
click at [233, 46] on div at bounding box center [228, 45] width 16 height 14
click at [228, 47] on icon "Subscription plans" at bounding box center [226, 45] width 10 height 10
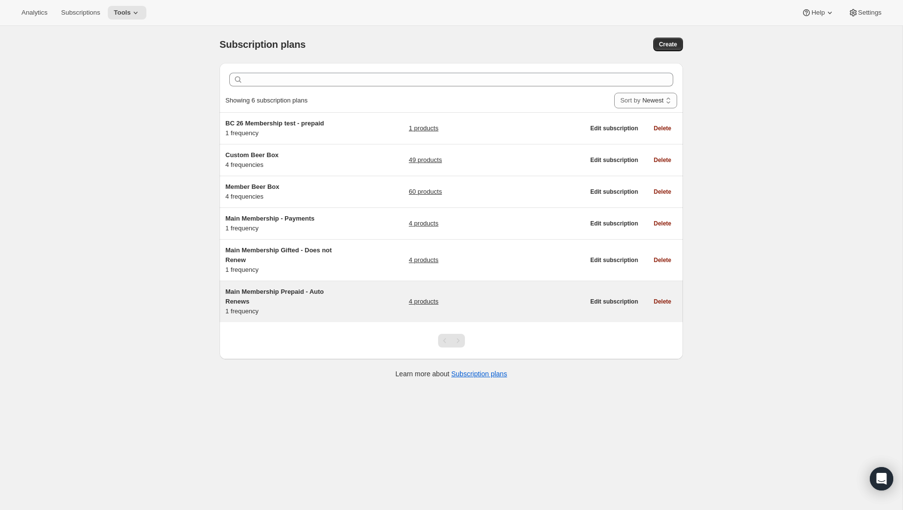
click at [313, 291] on span "Main Membership Prepaid - Auto Renews" at bounding box center [274, 296] width 99 height 17
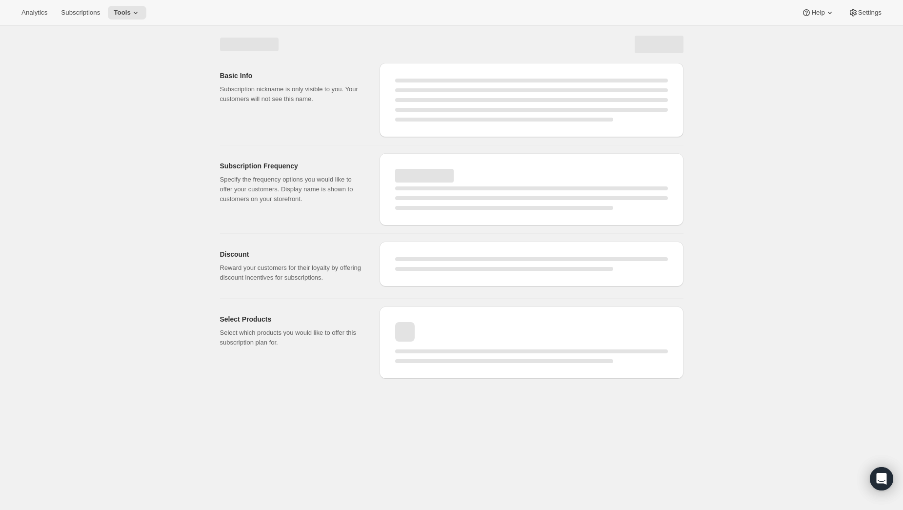
select select "WEEK"
select select "MONTH"
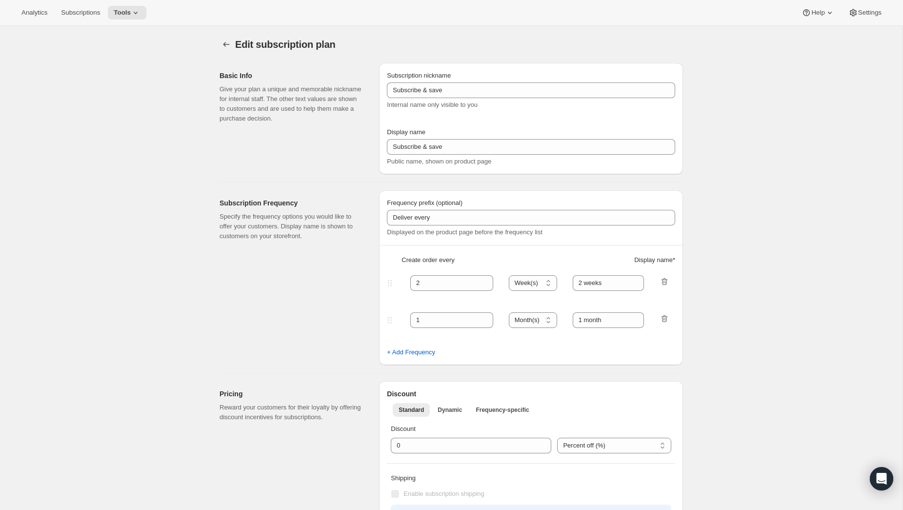
type input "Main Membership Prepaid - Auto Renews"
type input "2025 Annual Membership - Prepaid"
type input "This is an annual membership & will auto-renew in [DATE] if not cancelled. Adeq…"
select select "ENABLED"
select select "WEEK"
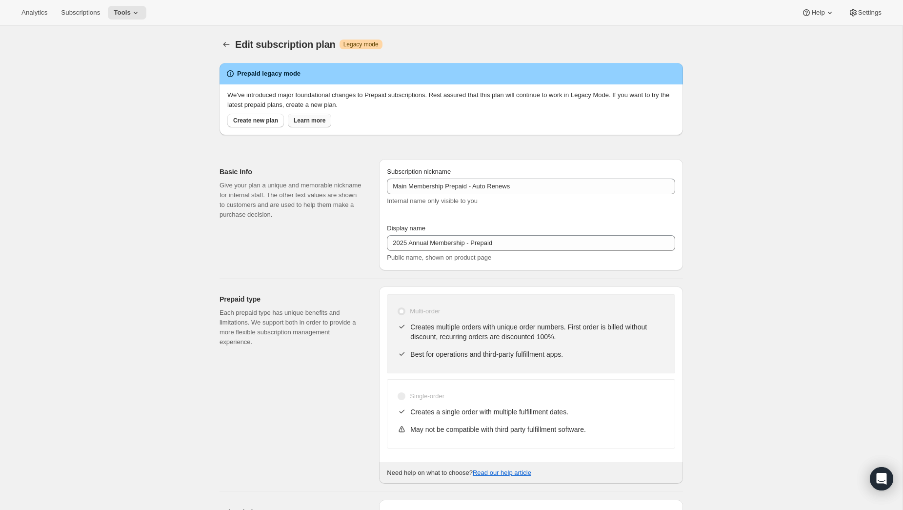
click at [319, 120] on span "Learn more" at bounding box center [310, 121] width 32 height 8
click at [140, 16] on icon at bounding box center [136, 13] width 10 height 10
click at [122, 35] on span "Subscription Plans" at bounding box center [120, 32] width 53 height 7
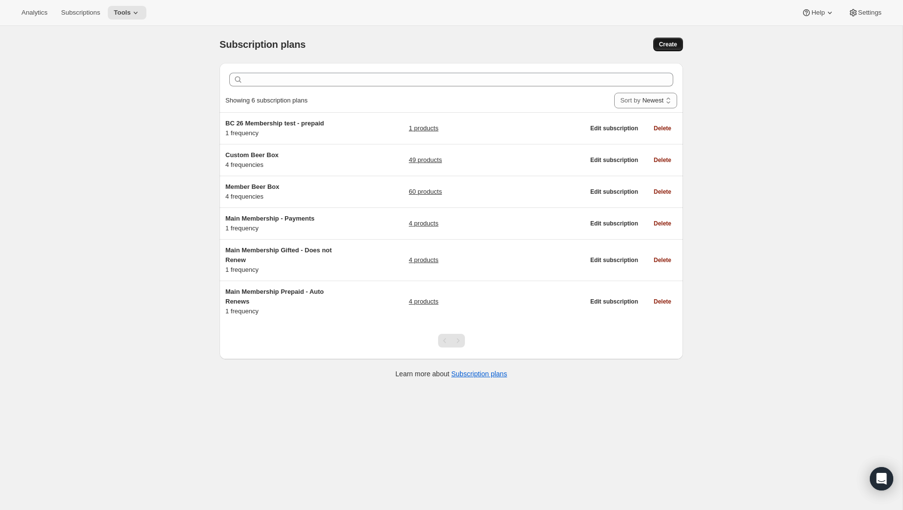
click at [669, 46] on span "Create" at bounding box center [668, 44] width 18 height 8
select select "WEEK"
select select "MONTH"
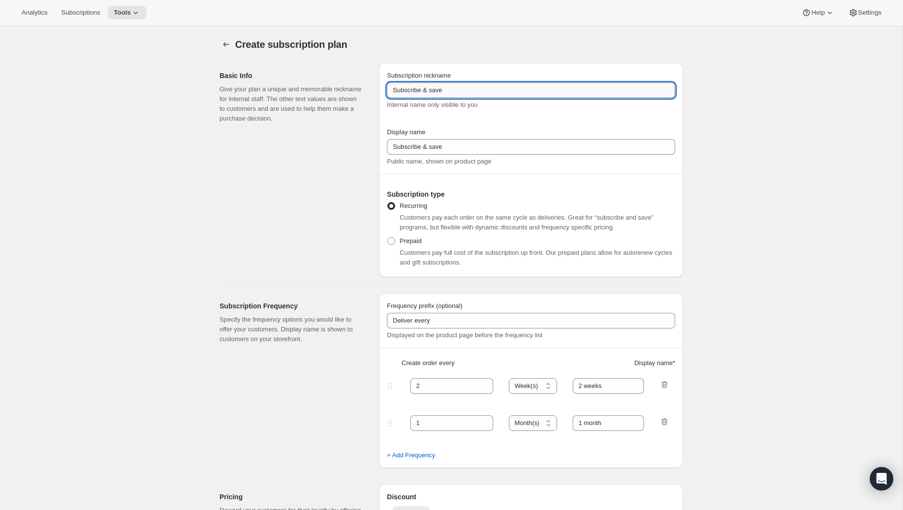
click at [599, 86] on input "Subscribe & save" at bounding box center [531, 90] width 288 height 16
click at [604, 155] on div "Display name Subscribe & save Public name, shown on product page" at bounding box center [531, 146] width 288 height 39
click at [399, 239] on span "Prepaid" at bounding box center [410, 240] width 22 height 7
click at [388, 238] on input "Prepaid" at bounding box center [387, 237] width 0 height 0
radio input "true"
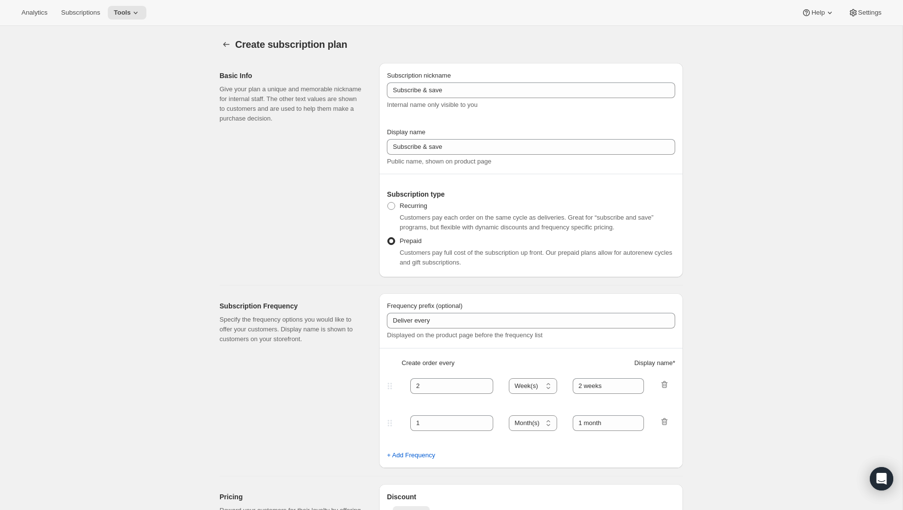
select select "MONTH"
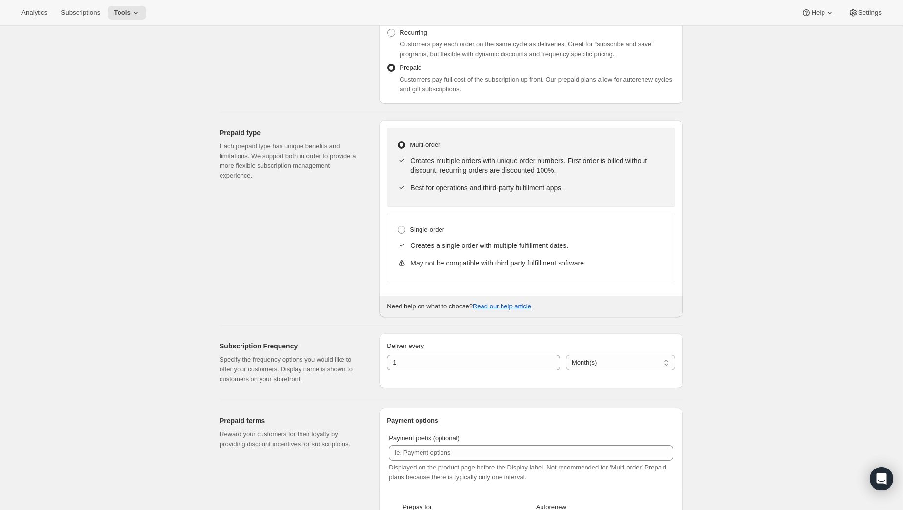
scroll to position [111, 0]
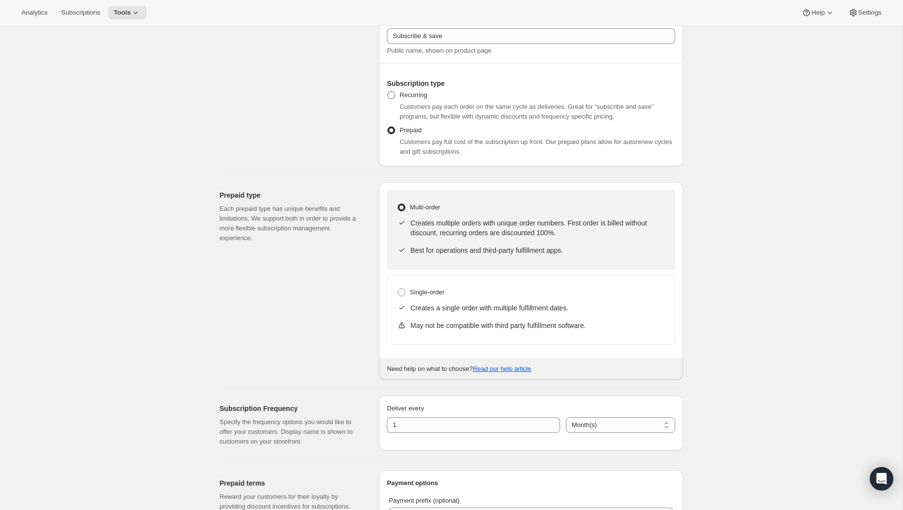
click at [396, 97] on label "Recurring" at bounding box center [407, 95] width 40 height 14
click at [388, 92] on input "Recurring" at bounding box center [387, 91] width 0 height 0
radio input "true"
select select "WEEK"
select select "MONTH"
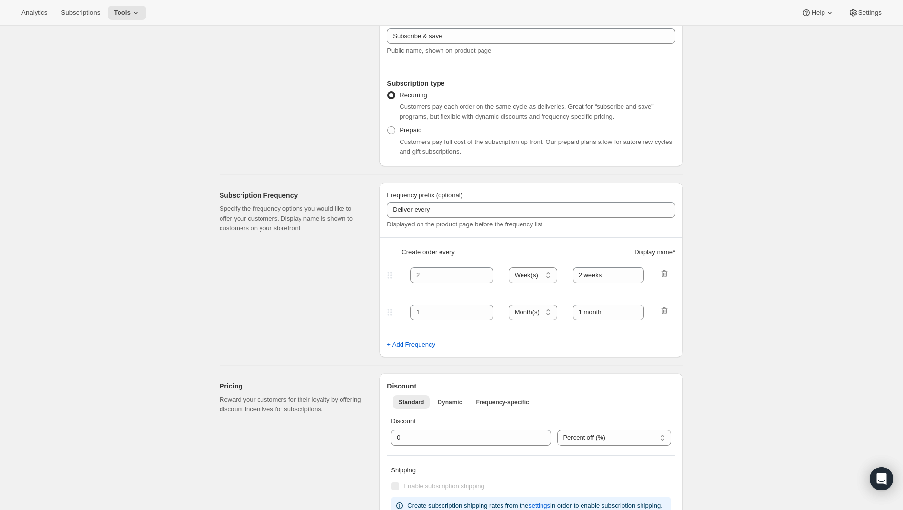
click at [398, 121] on div "Recurring Customers pay each order on the same cycle as deliveries. Great for “…" at bounding box center [531, 105] width 288 height 35
drag, startPoint x: 393, startPoint y: 132, endPoint x: 403, endPoint y: 140, distance: 12.8
click at [394, 132] on span at bounding box center [391, 130] width 8 height 8
click at [388, 127] on input "Prepaid" at bounding box center [387, 126] width 0 height 0
radio input "true"
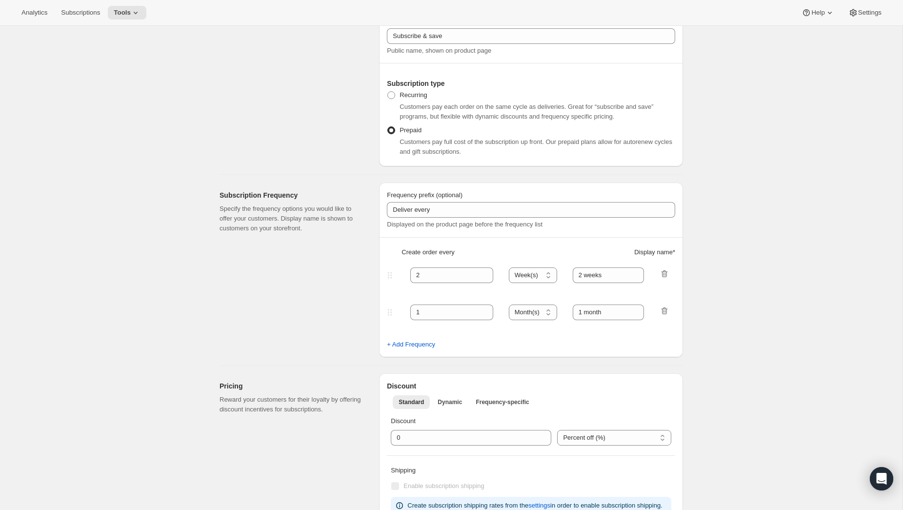
select select "MONTH"
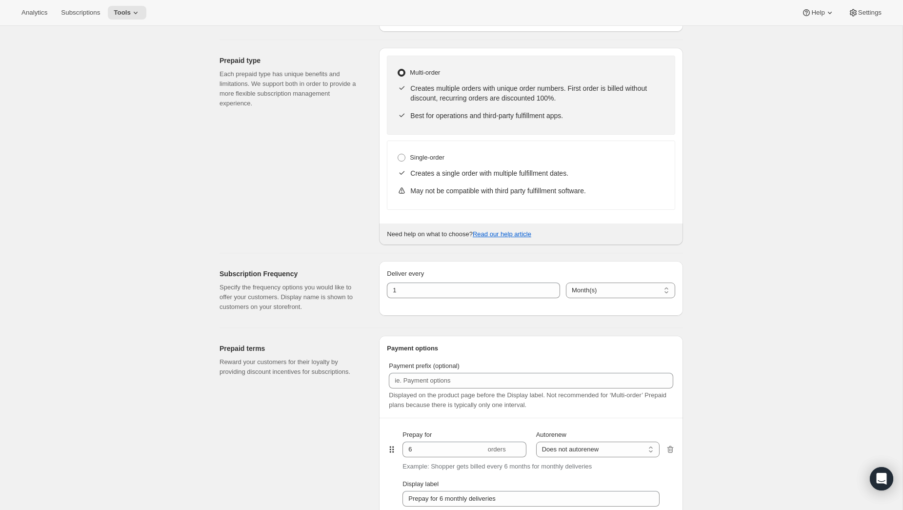
scroll to position [247, 0]
click at [449, 284] on input "1" at bounding box center [466, 289] width 159 height 16
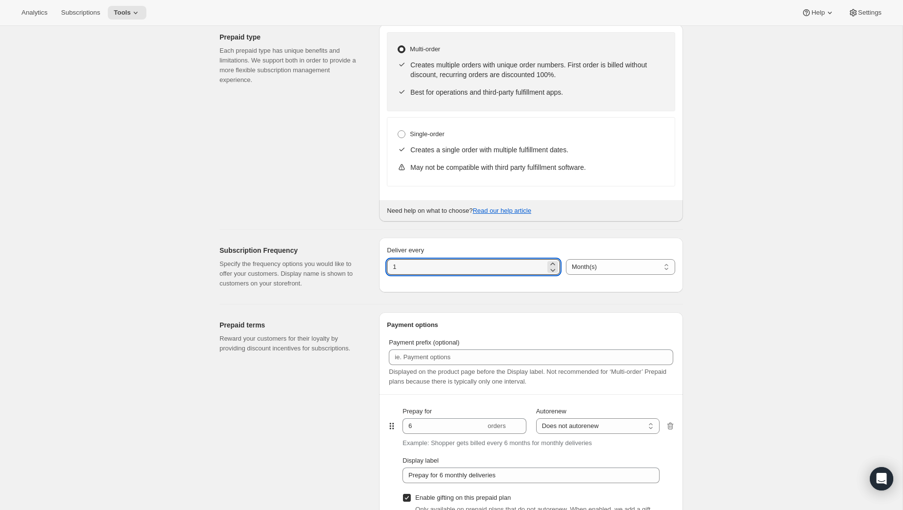
scroll to position [293, 0]
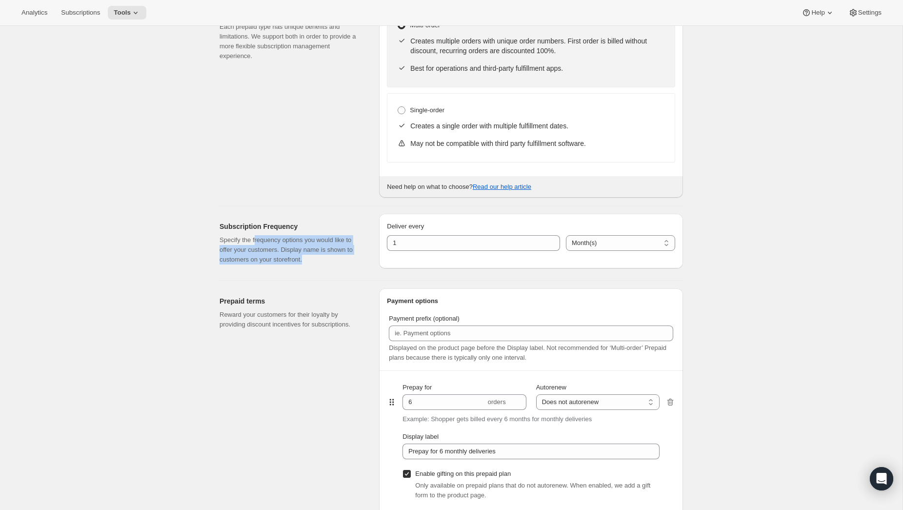
drag, startPoint x: 258, startPoint y: 240, endPoint x: 331, endPoint y: 263, distance: 77.0
click at [331, 263] on p "Specify the frequency options you would like to offer your customers. Display n…" at bounding box center [292, 249] width 144 height 29
drag, startPoint x: 239, startPoint y: 243, endPoint x: 211, endPoint y: 236, distance: 28.9
click at [212, 236] on div "Subscription Frequency Specify the frequency options you would like to offer yo…" at bounding box center [447, 239] width 471 height 66
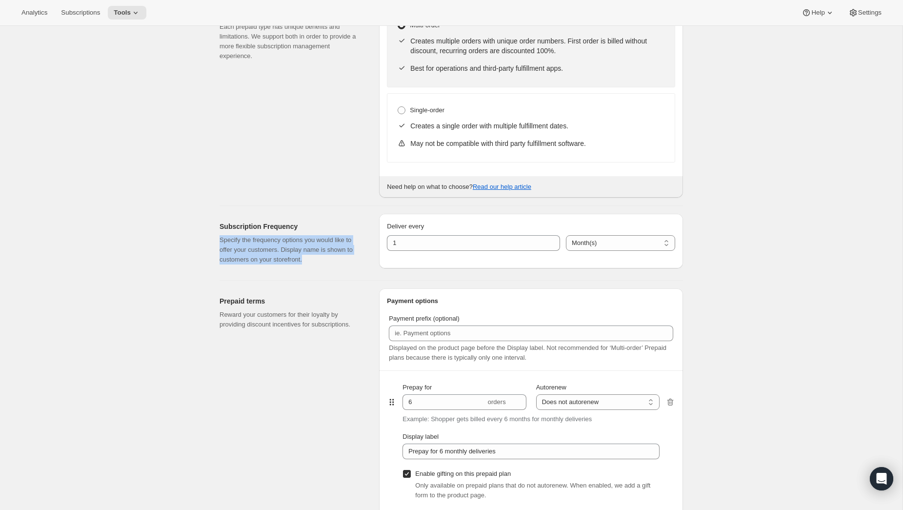
click at [258, 252] on p "Specify the frequency options you would like to offer your customers. Display n…" at bounding box center [292, 249] width 144 height 29
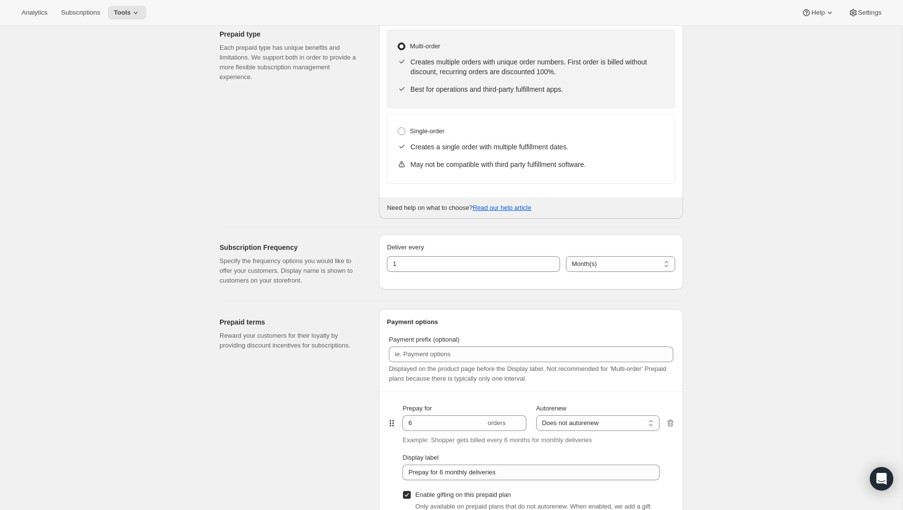
scroll to position [264, 0]
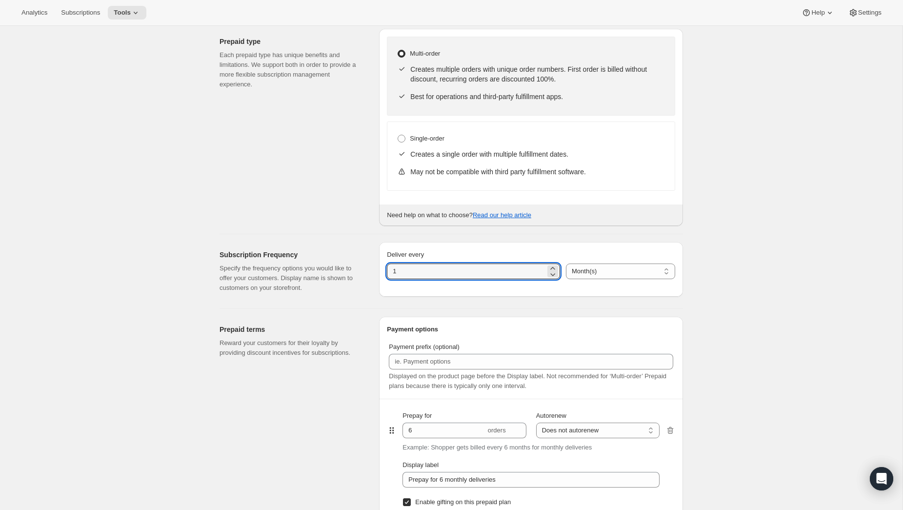
drag, startPoint x: 454, startPoint y: 271, endPoint x: 369, endPoint y: 266, distance: 85.0
click at [369, 266] on div "Subscription Frequency Specify the frequency options you would like to offer yo…" at bounding box center [447, 267] width 471 height 66
type input "12"
click at [613, 263] on select "Day(s) Week(s) Month(s) Year(s)" at bounding box center [620, 271] width 109 height 16
select select "WEEK"
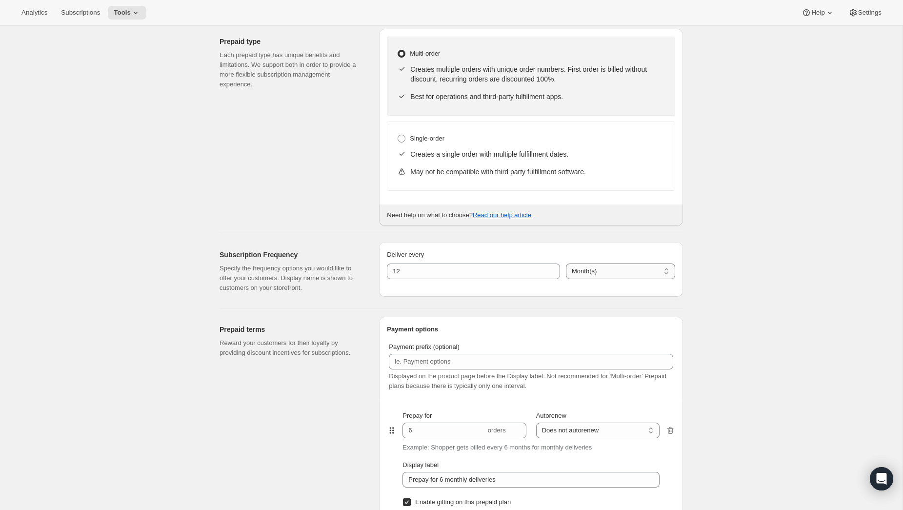
click at [566, 264] on select "Day(s) Week(s) Month(s) Year(s)" at bounding box center [620, 271] width 109 height 16
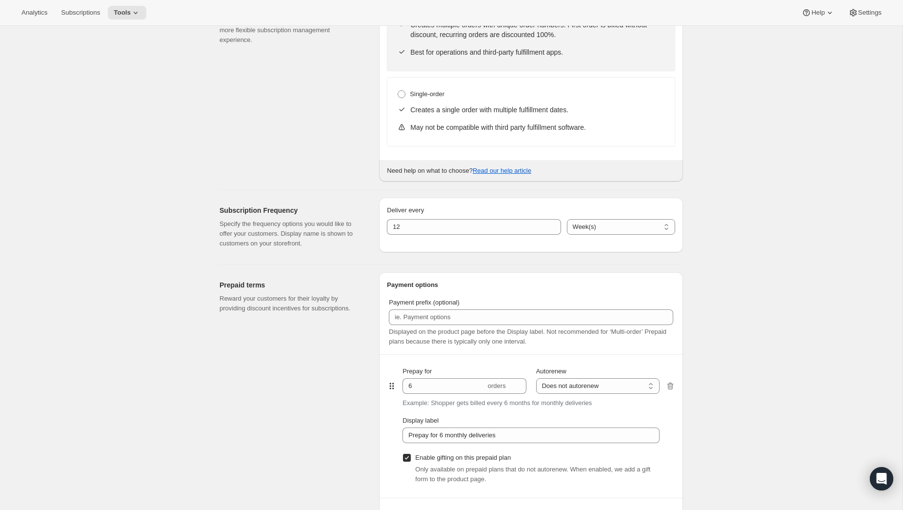
scroll to position [320, 0]
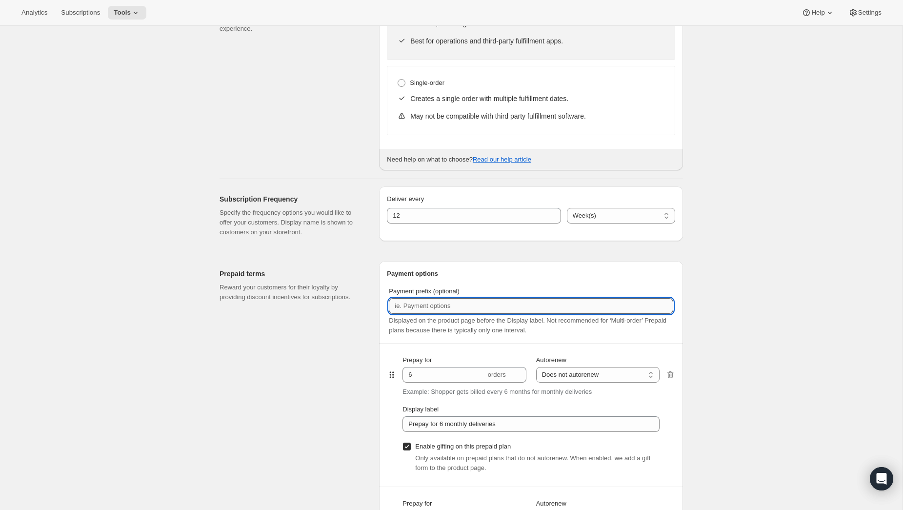
click at [479, 302] on input "Payment prefix (optional)" at bounding box center [531, 306] width 284 height 16
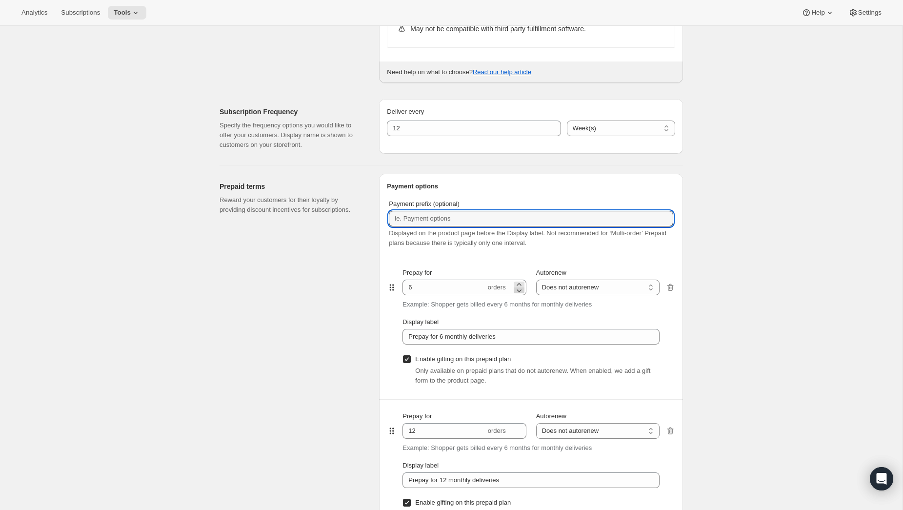
scroll to position [410, 0]
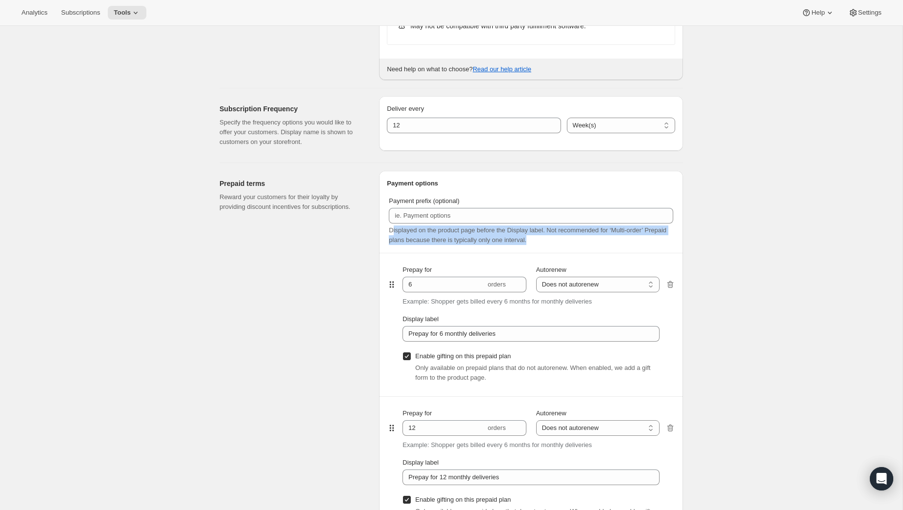
drag, startPoint x: 391, startPoint y: 233, endPoint x: 591, endPoint y: 241, distance: 199.7
click at [591, 241] on div "Displayed on the product page before the Display label. Not recommended for ‘Mu…" at bounding box center [531, 235] width 284 height 20
click at [583, 241] on div "Displayed on the product page before the Display label. Not recommended for ‘Mu…" at bounding box center [531, 235] width 284 height 20
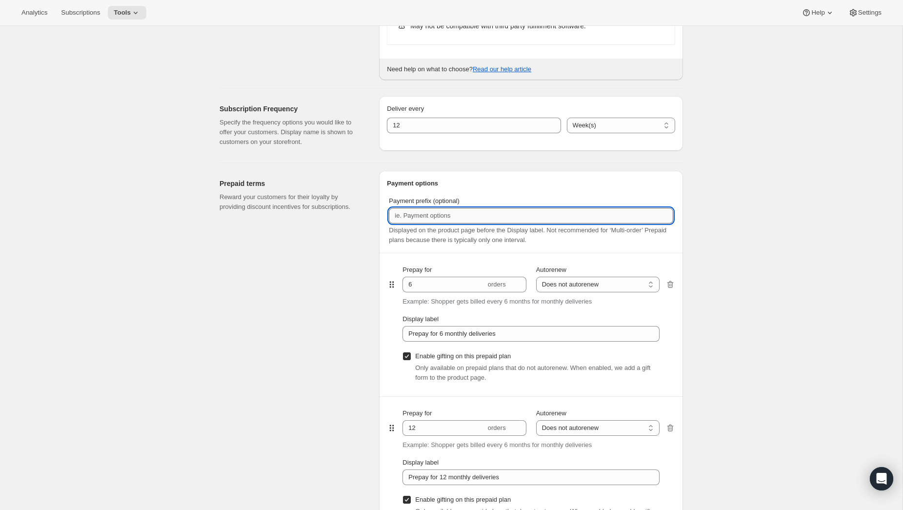
click at [492, 222] on input "Payment prefix (optional)" at bounding box center [531, 216] width 284 height 16
type input "P"
type input "("
type input "P"
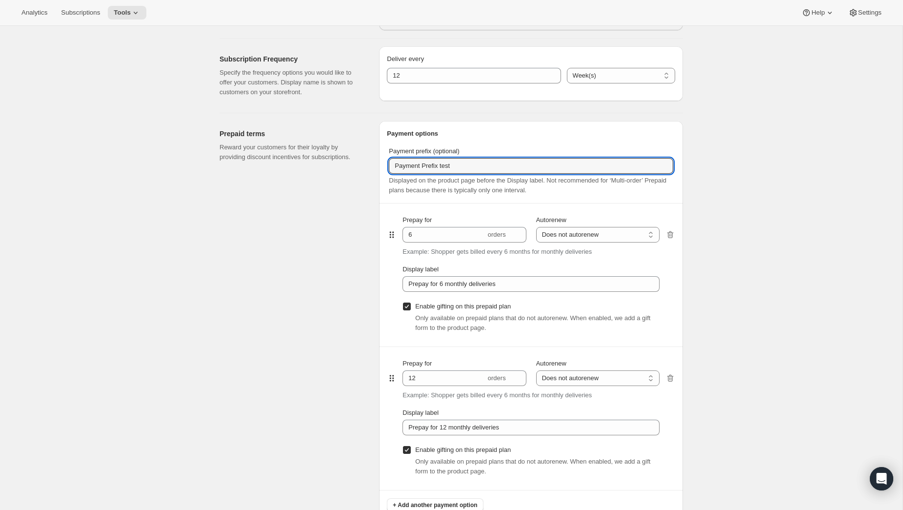
scroll to position [479, 0]
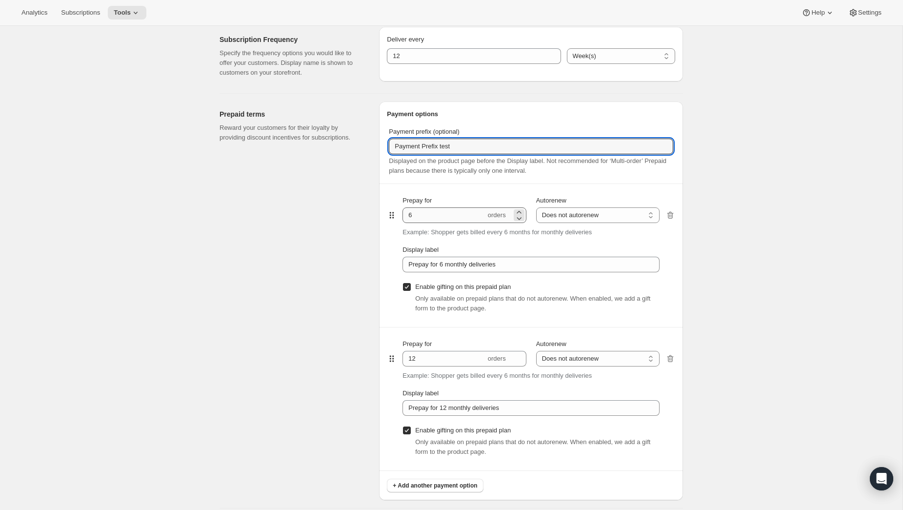
type input "Payment Prefix test"
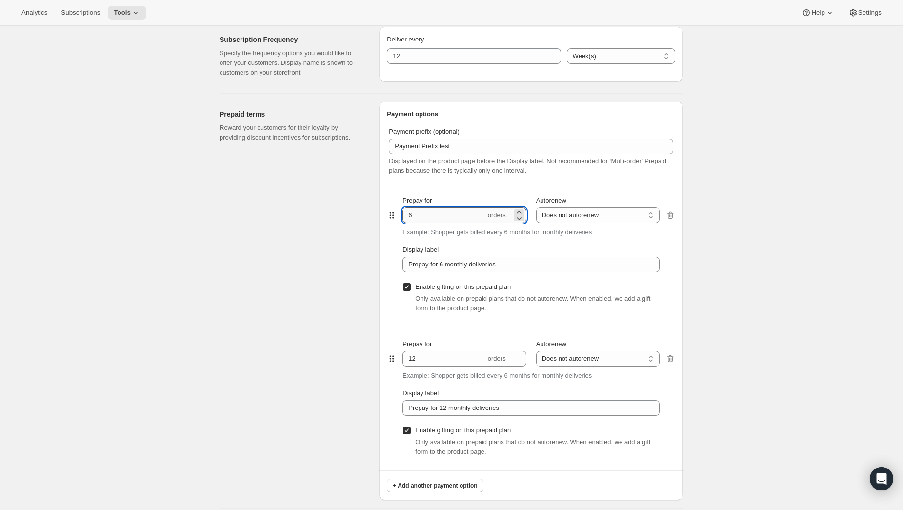
click at [444, 212] on input "6" at bounding box center [443, 215] width 83 height 16
drag, startPoint x: 441, startPoint y: 218, endPoint x: 398, endPoint y: 217, distance: 43.4
click at [398, 217] on div "Prepay for 6 orders Autorenew Does not autorenew Renews after prepaid period Do…" at bounding box center [531, 255] width 288 height 143
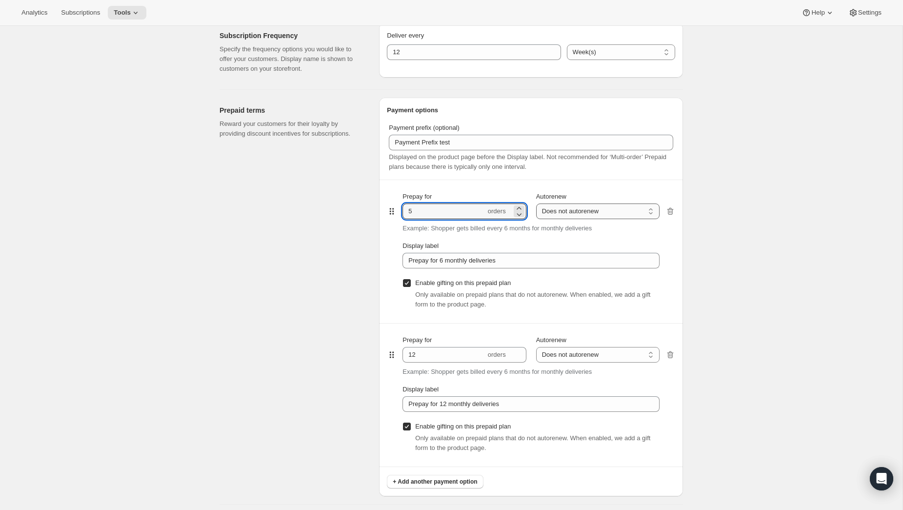
type input "5"
click at [616, 219] on select "Does not autorenew Renews after prepaid period" at bounding box center [597, 211] width 123 height 16
select select "ENABLED"
click at [536, 204] on select "Does not autorenew Renews after prepaid period" at bounding box center [597, 211] width 123 height 16
type input "Prepay for 6 monthly deliveries, Autorenews"
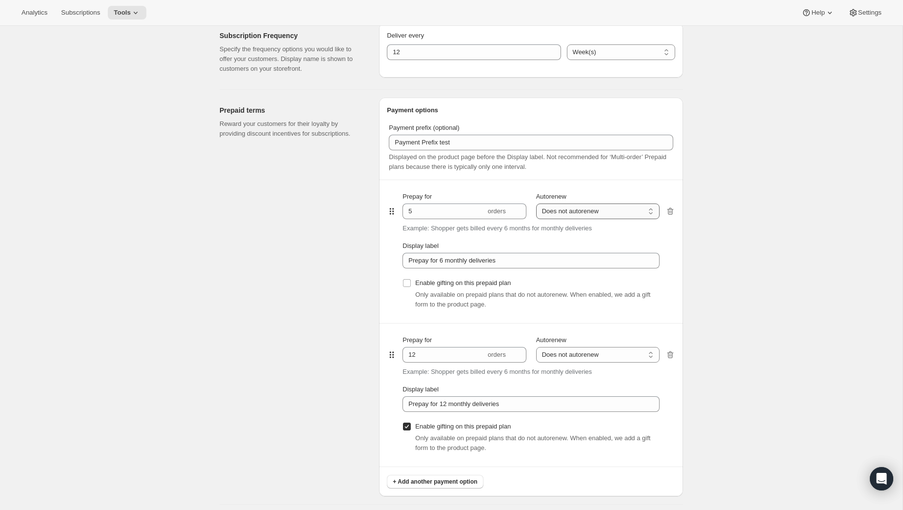
checkbox input "false"
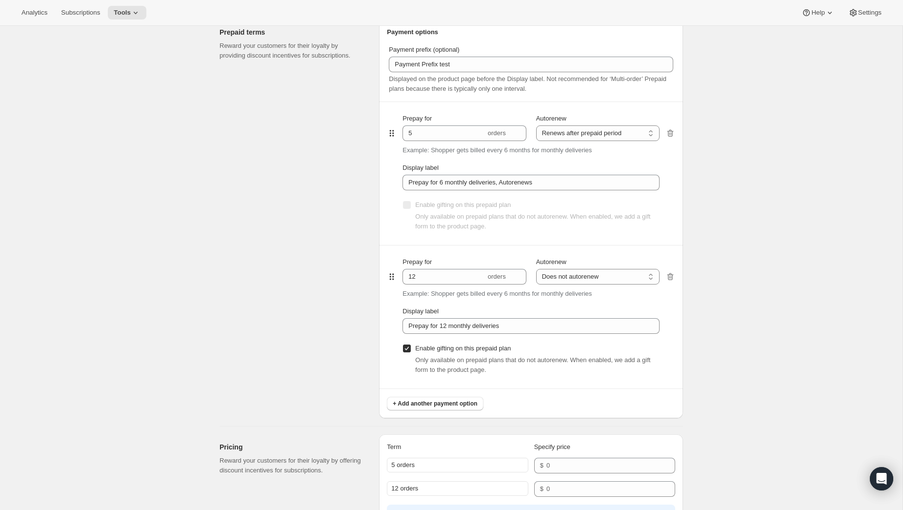
scroll to position [567, 0]
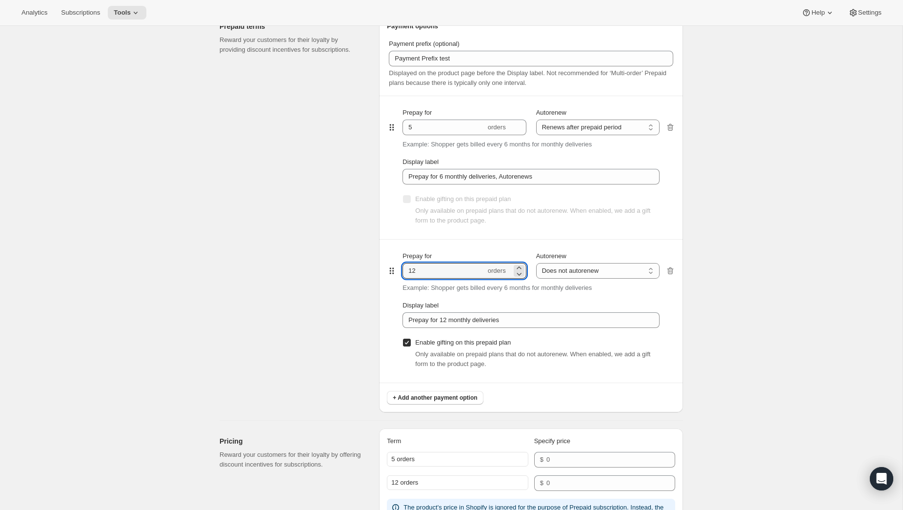
drag, startPoint x: 437, startPoint y: 270, endPoint x: 392, endPoint y: 267, distance: 45.5
click at [392, 267] on div "Prepay for 12 orders Autorenew Does not autorenew Renews after prepaid period D…" at bounding box center [531, 311] width 288 height 143
type input "5"
click at [628, 277] on select "Does not autorenew Renews after prepaid period" at bounding box center [597, 271] width 123 height 16
click at [536, 264] on select "Does not autorenew Renews after prepaid period" at bounding box center [597, 271] width 123 height 16
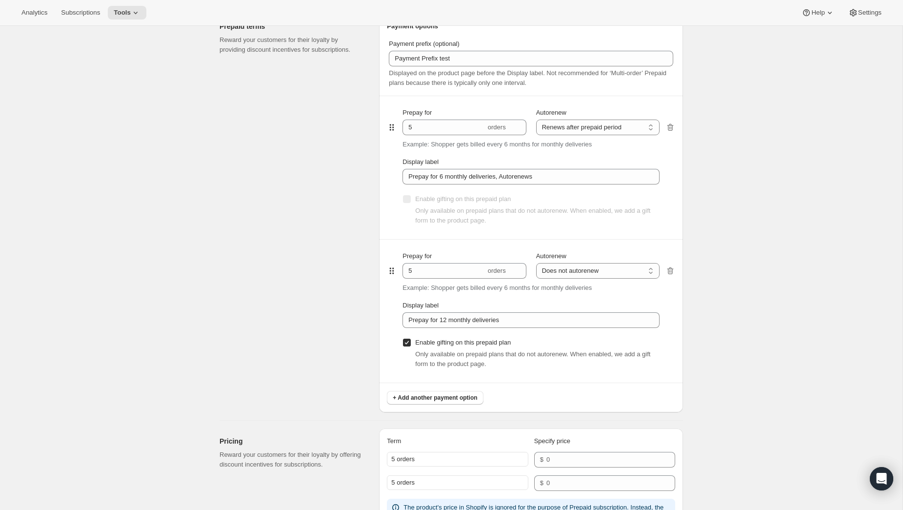
click at [568, 186] on div "Enable gifting on this prepaid plan Only available on prepaid plans that do not…" at bounding box center [530, 211] width 257 height 55
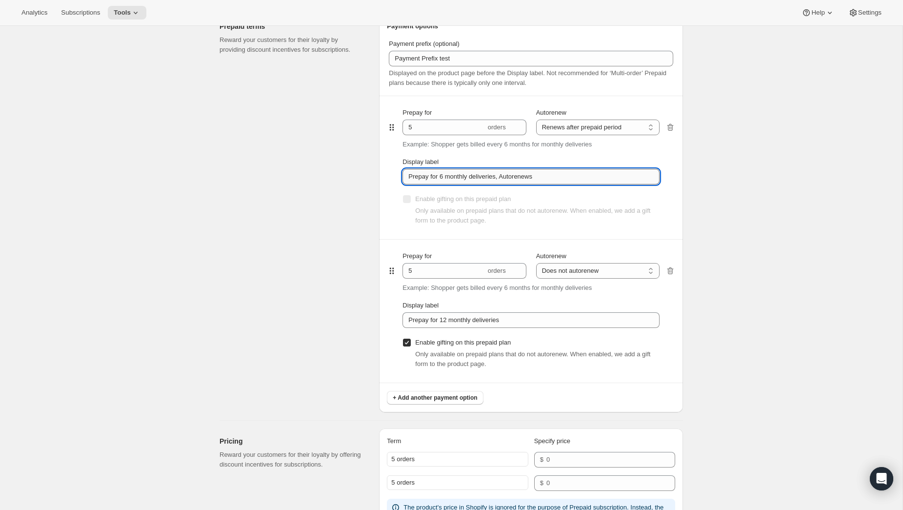
click at [568, 180] on input "Prepay for 6 monthly deliveries, Autorenews" at bounding box center [530, 177] width 257 height 16
drag, startPoint x: 556, startPoint y: 180, endPoint x: 507, endPoint y: 178, distance: 48.8
click at [507, 178] on input "Prepay for 6 monthly deliveries, Autorenews" at bounding box center [530, 177] width 257 height 16
click at [558, 181] on input "Prepay for 6 monthly deliveries, Autorenews" at bounding box center [530, 177] width 257 height 16
click at [435, 175] on input "Prepay for 6 monthly deliveries, Autorenews" at bounding box center [530, 177] width 257 height 16
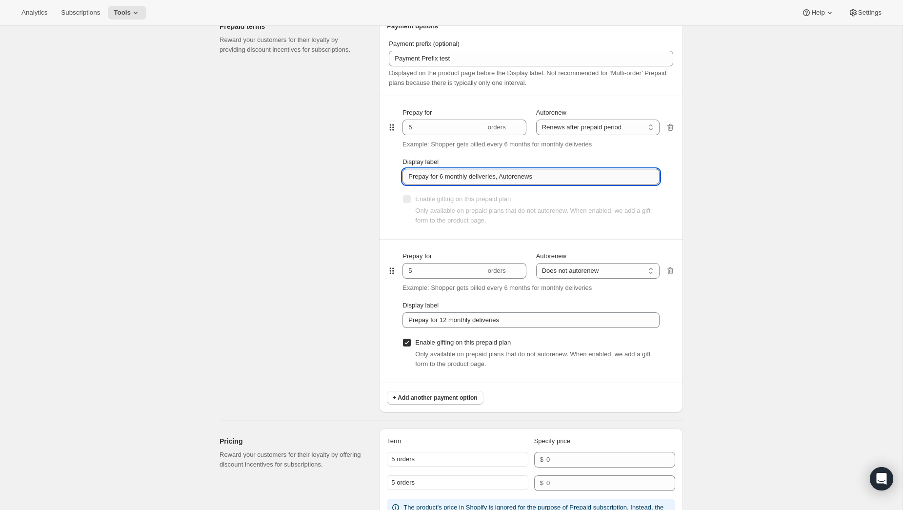
drag, startPoint x: 408, startPoint y: 178, endPoint x: 608, endPoint y: 177, distance: 200.0
click at [608, 177] on input "Prepay for 6 monthly deliveries, Autorenews" at bounding box center [530, 177] width 257 height 16
type input "a"
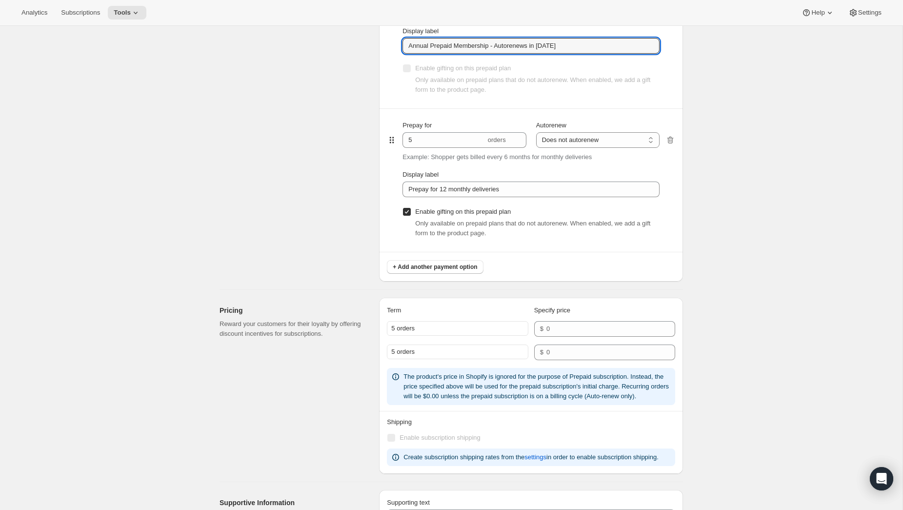
scroll to position [700, 0]
type input "Annual Prepaid Membership - Autorenews in [DATE]"
click at [572, 319] on div "Term Specify price" at bounding box center [531, 311] width 288 height 16
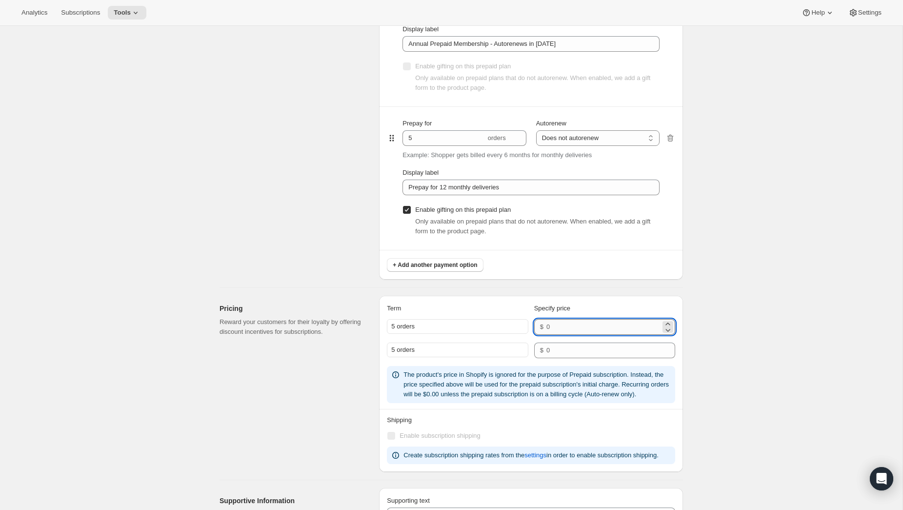
click at [570, 327] on input "number" at bounding box center [603, 327] width 114 height 16
click at [608, 329] on input "number" at bounding box center [603, 327] width 114 height 16
type input "2"
type input "8"
click at [607, 354] on input "number" at bounding box center [603, 350] width 114 height 16
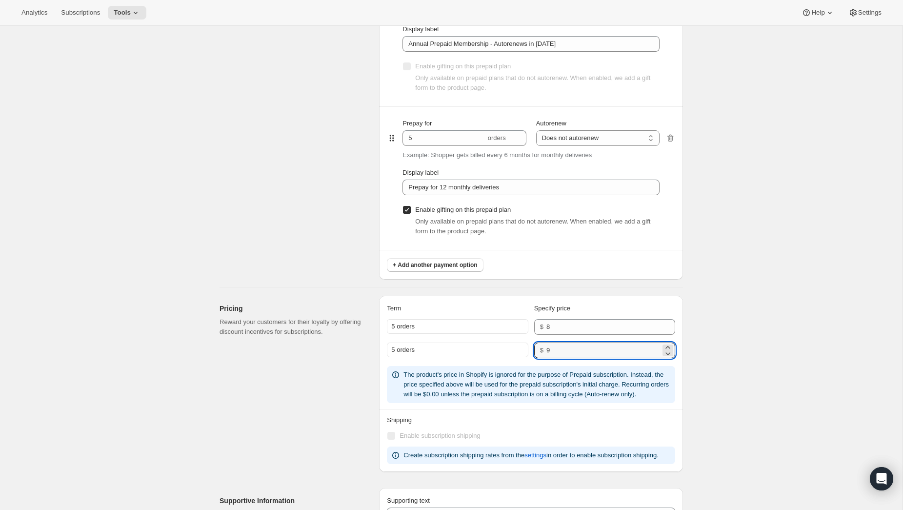
type input "9"
click at [420, 342] on div "5 orders $ 8" at bounding box center [531, 330] width 288 height 23
drag, startPoint x: 429, startPoint y: 351, endPoint x: 416, endPoint y: 350, distance: 13.7
click at [416, 350] on div "5 orders" at bounding box center [457, 349] width 141 height 15
click at [441, 352] on div "5 orders" at bounding box center [457, 349] width 141 height 15
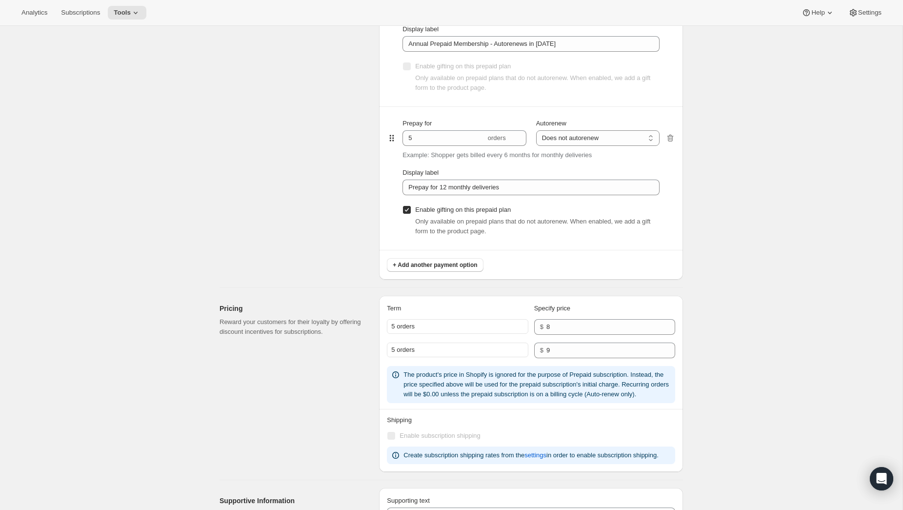
click at [419, 353] on div "5 orders" at bounding box center [457, 349] width 141 height 15
click at [415, 352] on div "5 orders" at bounding box center [457, 349] width 141 height 15
click at [413, 351] on div "5 orders" at bounding box center [457, 349] width 141 height 15
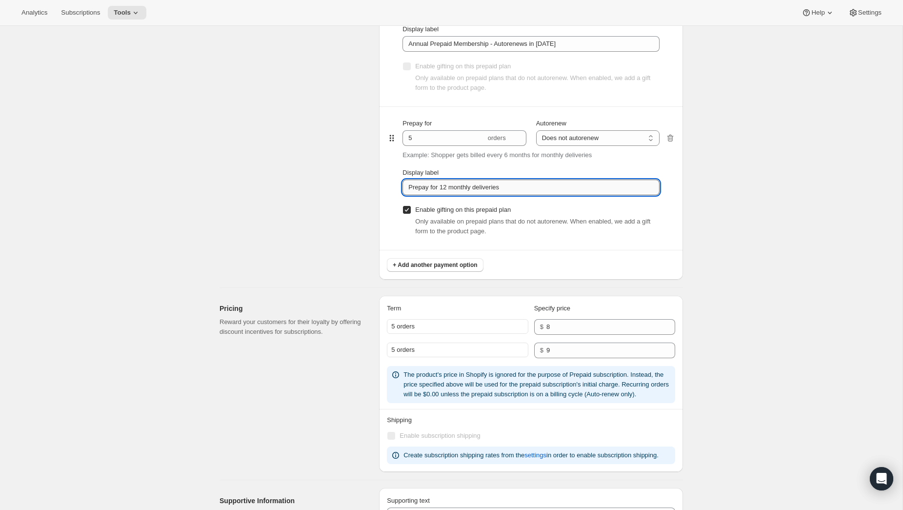
click at [485, 193] on input "Prepay for 12 monthly deliveries" at bounding box center [530, 188] width 257 height 16
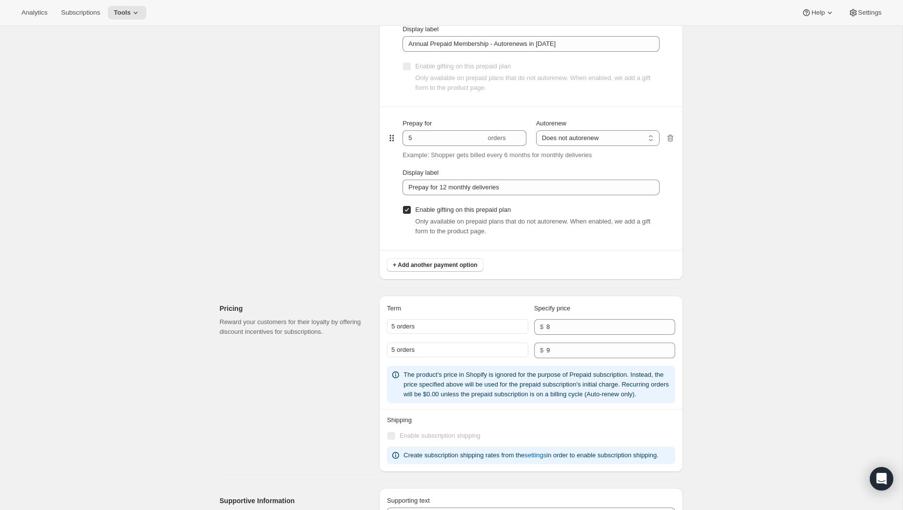
drag, startPoint x: 438, startPoint y: 336, endPoint x: 425, endPoint y: 324, distance: 17.6
click at [438, 335] on div "5 orders $ 8" at bounding box center [531, 327] width 288 height 16
drag, startPoint x: 424, startPoint y: 325, endPoint x: 388, endPoint y: 325, distance: 35.6
click at [388, 325] on div "5 orders" at bounding box center [457, 326] width 141 height 15
click at [475, 143] on input "5" at bounding box center [443, 138] width 83 height 16
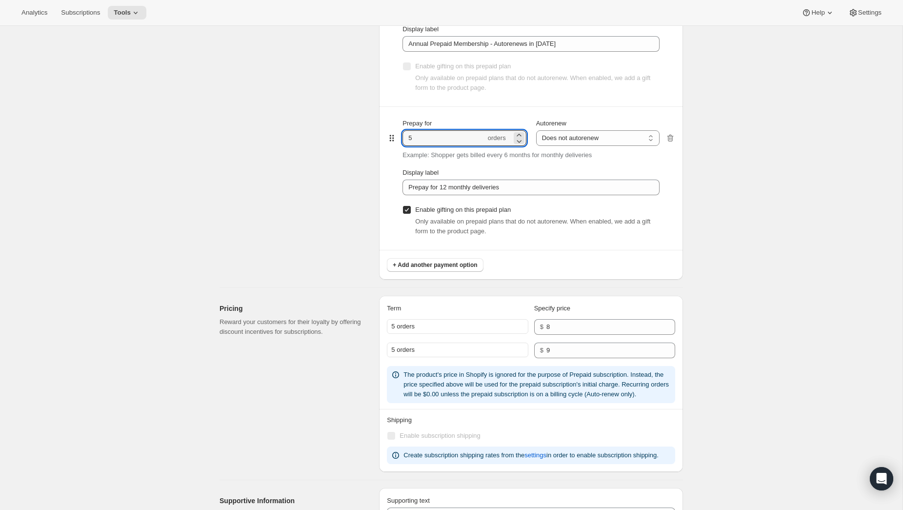
click at [399, 327] on div "5 orders" at bounding box center [457, 326] width 141 height 15
drag, startPoint x: 414, startPoint y: 326, endPoint x: 447, endPoint y: 327, distance: 33.2
click at [448, 326] on div "5 orders" at bounding box center [457, 326] width 141 height 15
click at [447, 326] on div "5 orders" at bounding box center [457, 326] width 141 height 15
click at [418, 328] on div "5 orders" at bounding box center [457, 326] width 141 height 15
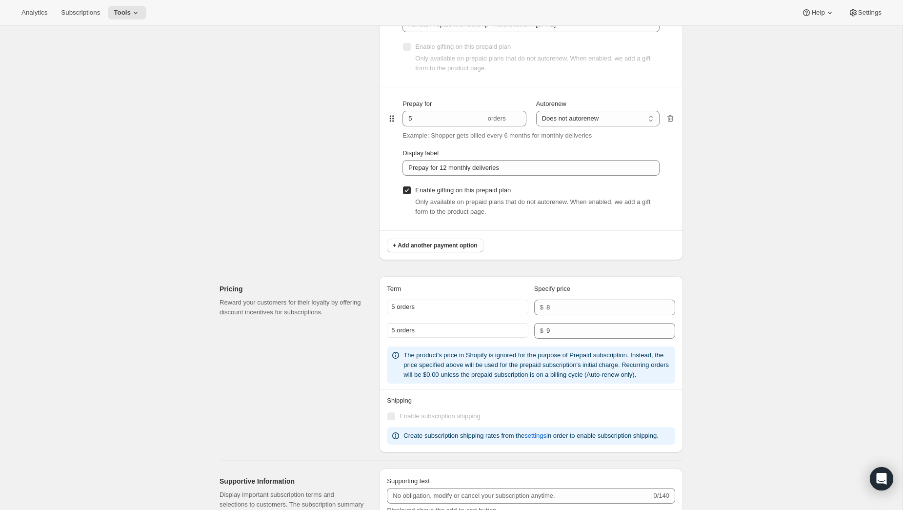
scroll to position [727, 0]
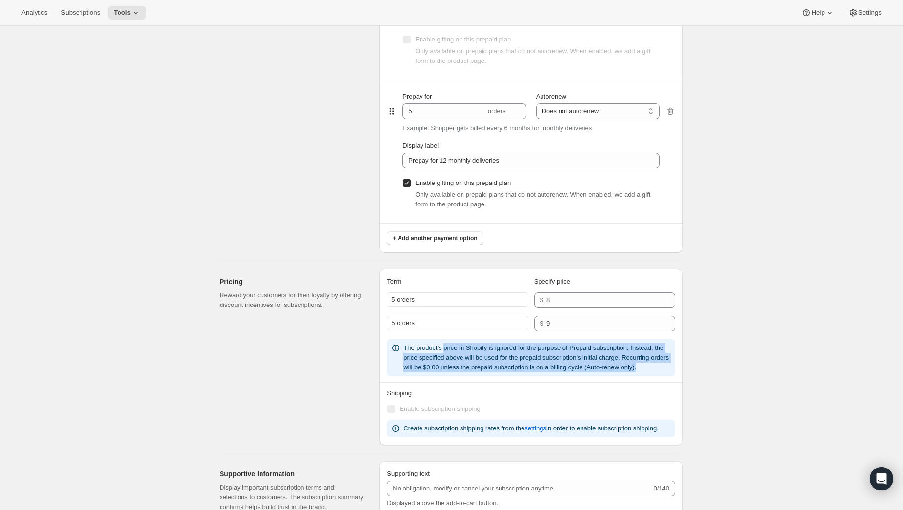
drag, startPoint x: 448, startPoint y: 345, endPoint x: 512, endPoint y: 386, distance: 76.1
click at [512, 376] on div "The product's price in Shopify is ignored for the purpose of Prepaid subscripti…" at bounding box center [531, 357] width 288 height 37
click at [505, 372] on div "The product's price in Shopify is ignored for the purpose of Prepaid subscripti…" at bounding box center [537, 357] width 268 height 29
drag, startPoint x: 480, startPoint y: 377, endPoint x: 393, endPoint y: 351, distance: 90.9
click at [393, 351] on div "The product's price in Shopify is ignored for the purpose of Prepaid subscripti…" at bounding box center [531, 357] width 280 height 29
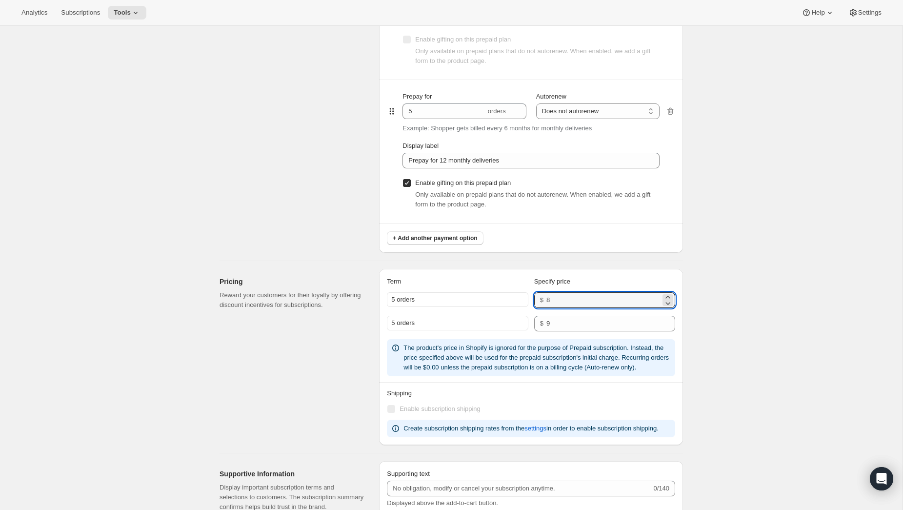
drag, startPoint x: 571, startPoint y: 298, endPoint x: 526, endPoint y: 301, distance: 45.0
click at [526, 301] on div "5 orders $ 8" at bounding box center [531, 300] width 288 height 16
type input "399"
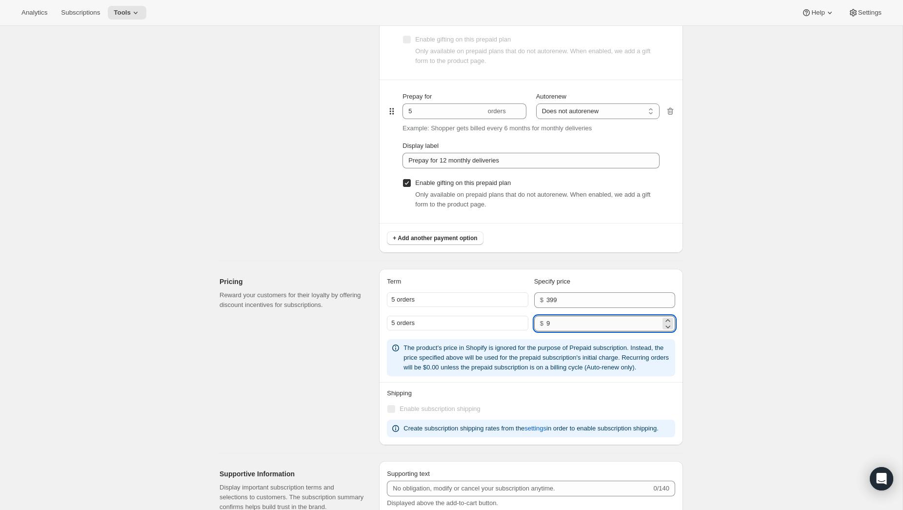
click at [576, 322] on input "9" at bounding box center [603, 324] width 114 height 16
click at [536, 323] on div "$ 9" at bounding box center [604, 324] width 141 height 16
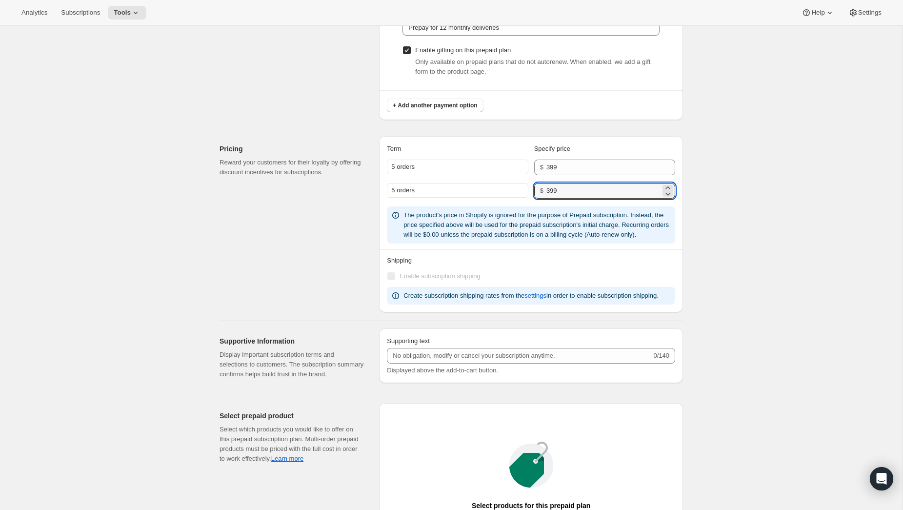
scroll to position [860, 0]
type input "399"
click at [498, 363] on input "Supporting text" at bounding box center [519, 355] width 264 height 16
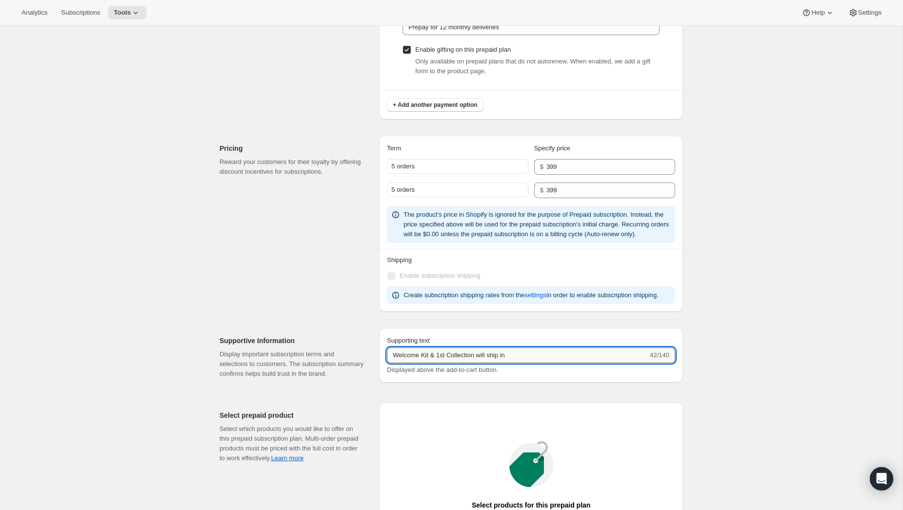
drag, startPoint x: 526, startPoint y: 376, endPoint x: 507, endPoint y: 375, distance: 19.0
click at [507, 363] on input "Welcome Kit & 1st Collection will ship in" at bounding box center [517, 355] width 261 height 16
type input "Welcome Kit & 1st Collection will ship early [DATE]"
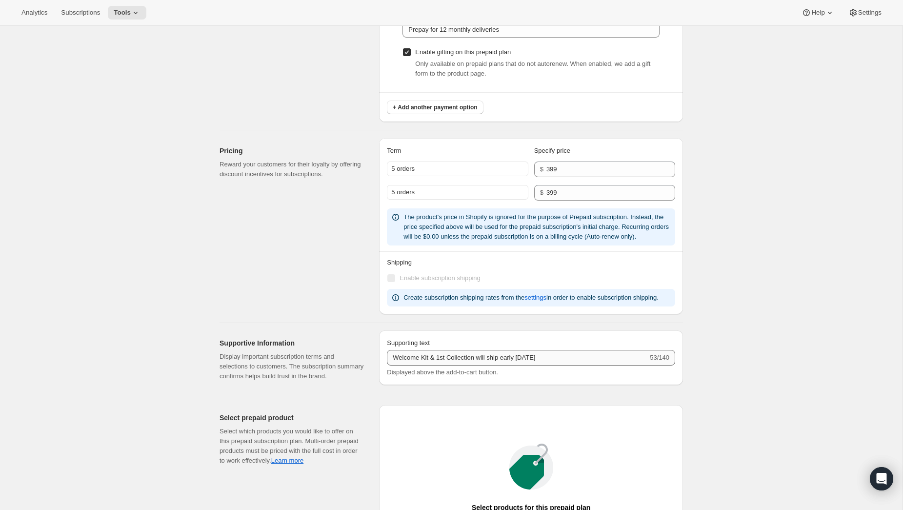
scroll to position [853, 0]
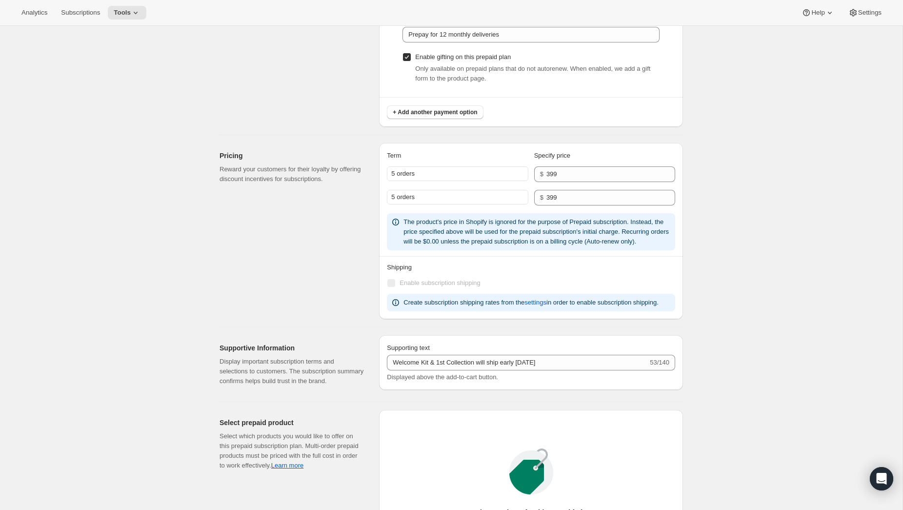
click at [446, 180] on div "5 orders" at bounding box center [457, 173] width 141 height 15
click at [450, 174] on div "5 orders" at bounding box center [457, 173] width 141 height 15
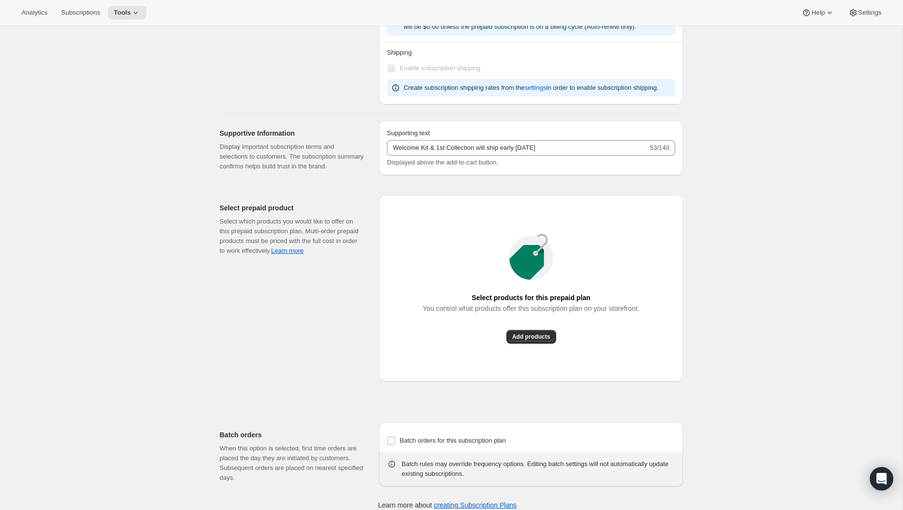
scroll to position [1078, 0]
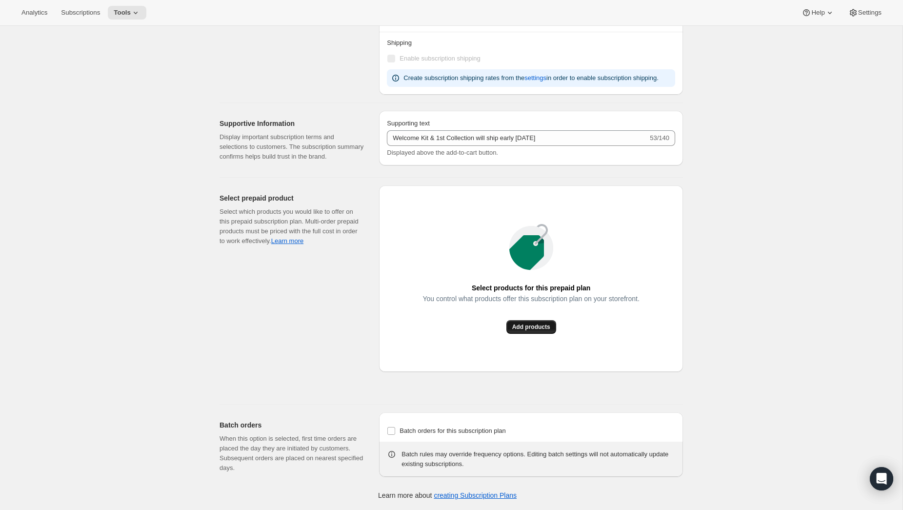
click at [533, 331] on span "Add products" at bounding box center [531, 327] width 38 height 8
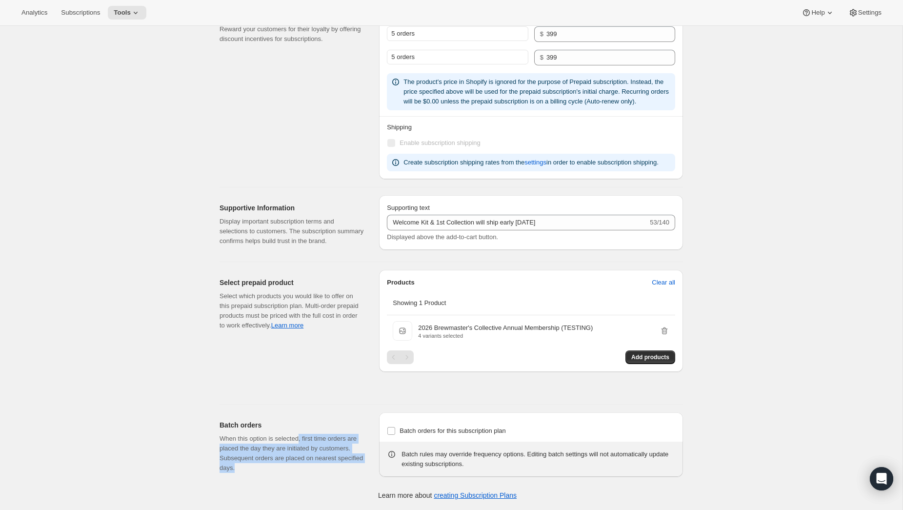
drag, startPoint x: 307, startPoint y: 437, endPoint x: 354, endPoint y: 466, distance: 55.6
click at [354, 466] on p "When this option is selected, first time orders are placed the day they are ini…" at bounding box center [292, 453] width 144 height 39
click at [394, 429] on input "Batch orders for this subscription plan" at bounding box center [391, 431] width 8 height 8
checkbox input "true"
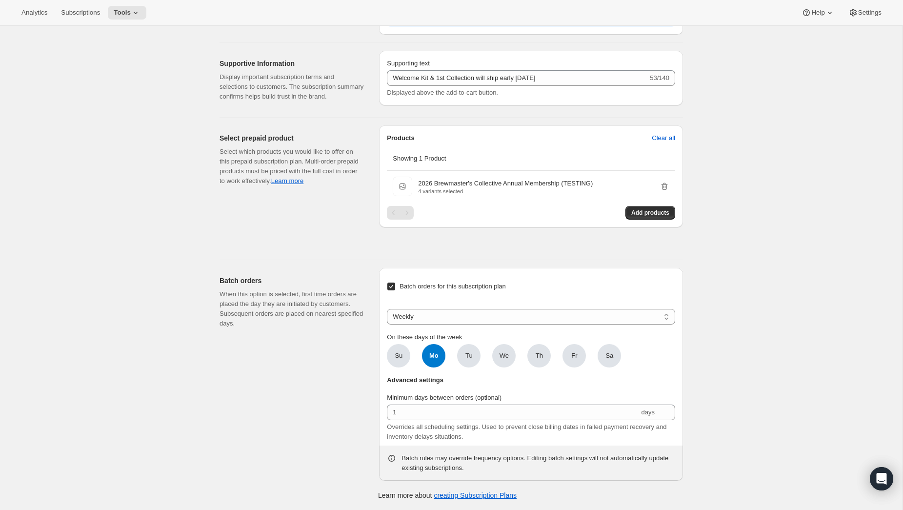
scroll to position [1169, 0]
click at [431, 357] on span "Mo" at bounding box center [433, 355] width 23 height 23
click input "Mo" at bounding box center [0, 0] width 0 height 0
click at [439, 357] on span "Mo" at bounding box center [433, 355] width 23 height 23
click at [0, 0] on input "Mo" at bounding box center [0, 0] width 0 height 0
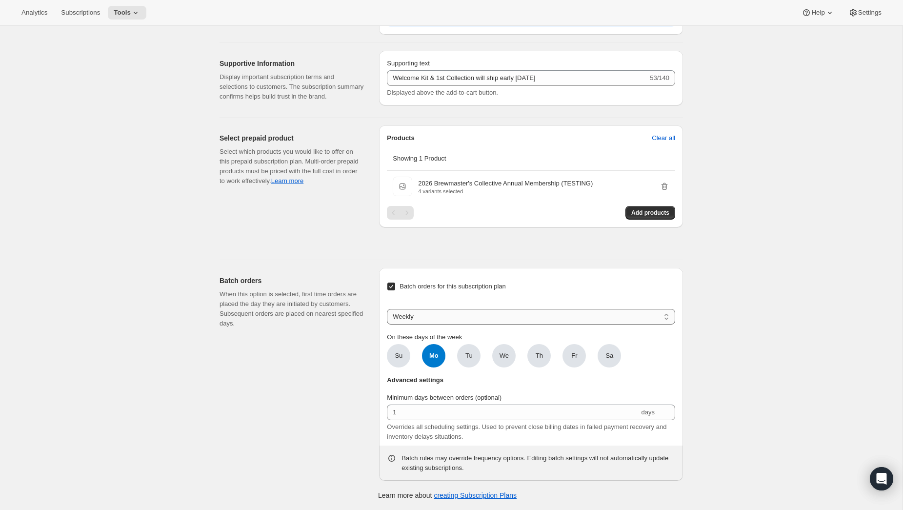
click at [439, 320] on select "Weekly Monthly Yearly" at bounding box center [531, 317] width 288 height 16
click at [387, 309] on select "Weekly Monthly Yearly" at bounding box center [531, 317] width 288 height 16
click at [438, 320] on select "Weekly Monthly Yearly" at bounding box center [531, 317] width 288 height 16
select select "MONTHDAY"
click at [387, 309] on select "Weekly Monthly Yearly" at bounding box center [531, 317] width 288 height 16
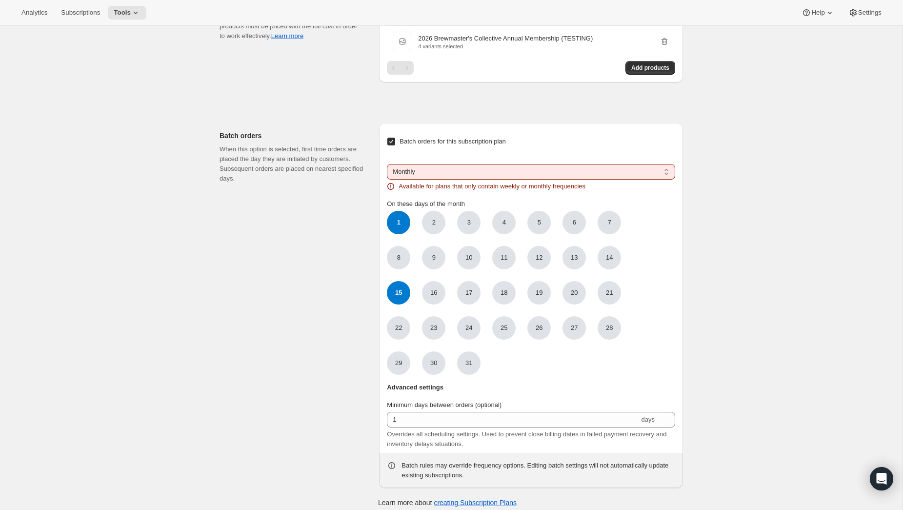
scroll to position [1320, 0]
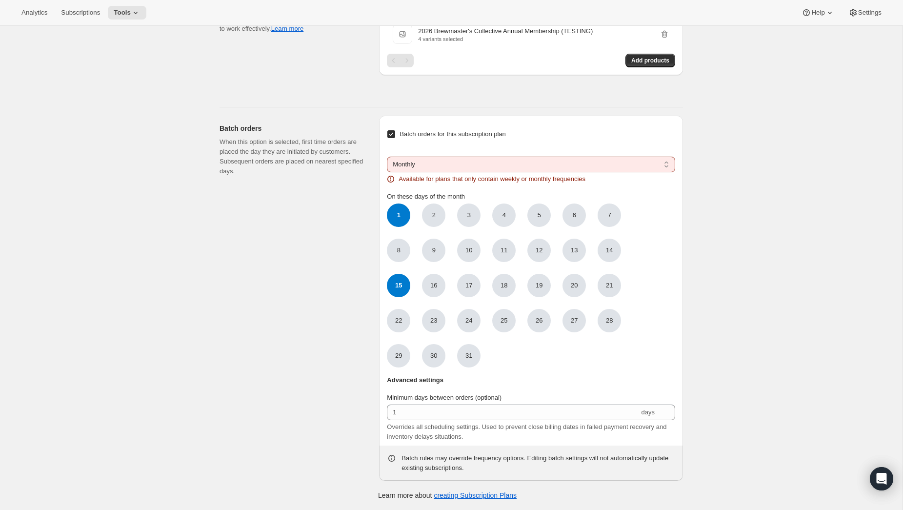
click at [401, 207] on span "1" at bounding box center [398, 214] width 23 height 23
click input "1" at bounding box center [0, 0] width 0 height 0
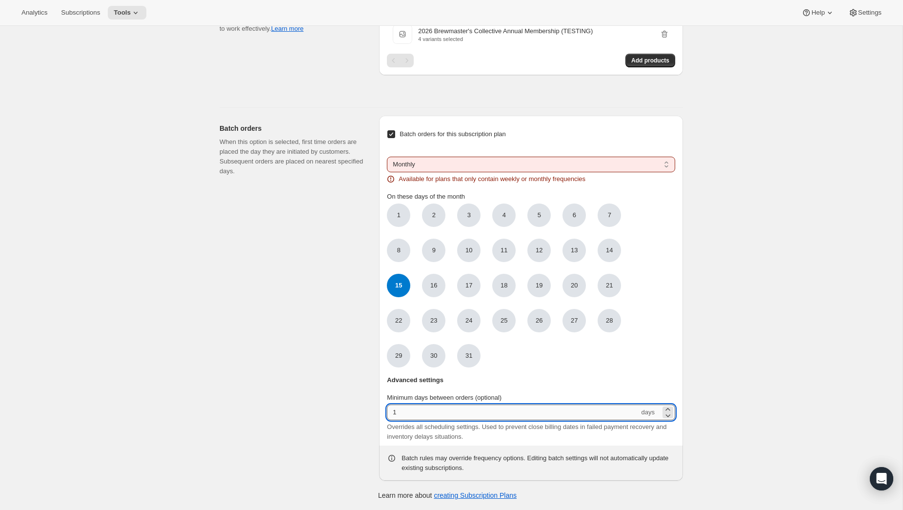
drag, startPoint x: 380, startPoint y: 403, endPoint x: 427, endPoint y: 418, distance: 49.4
click at [427, 418] on input "1" at bounding box center [513, 412] width 252 height 16
click at [503, 413] on input "84" at bounding box center [513, 412] width 252 height 16
click at [601, 418] on input "84" at bounding box center [513, 412] width 252 height 16
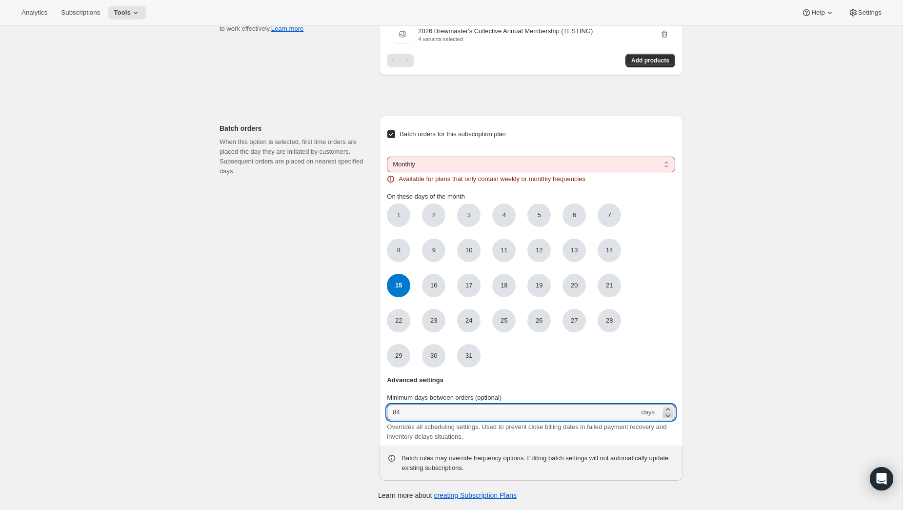
click at [666, 415] on icon at bounding box center [668, 415] width 5 height 3
type input "83"
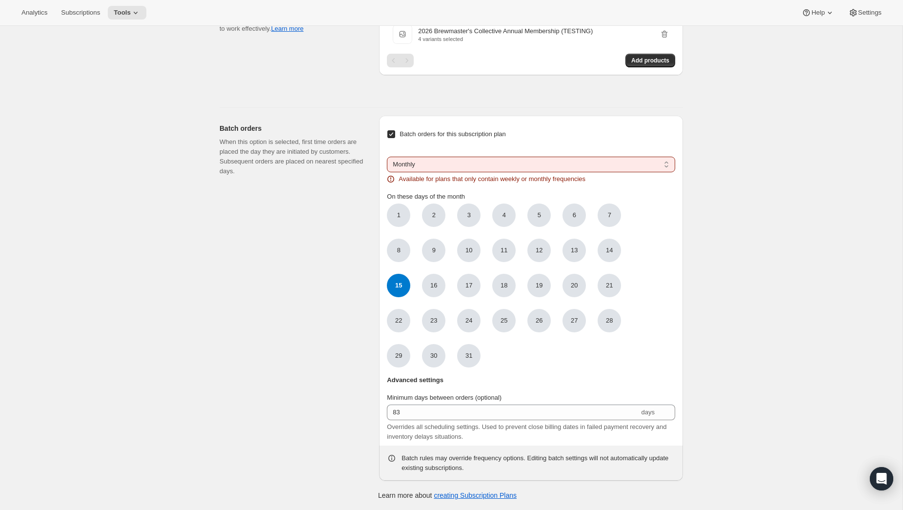
click at [452, 160] on select "Weekly Monthly Yearly" at bounding box center [531, 165] width 288 height 16
select select "YEARDAY"
click at [387, 172] on select "Weekly Monthly Yearly" at bounding box center [531, 165] width 288 height 16
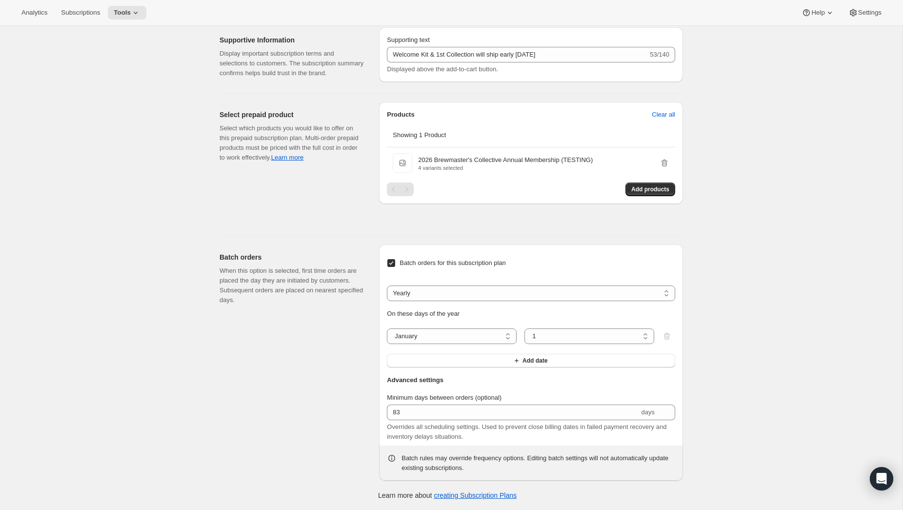
scroll to position [1192, 0]
click at [529, 364] on span "Add date" at bounding box center [534, 361] width 25 height 8
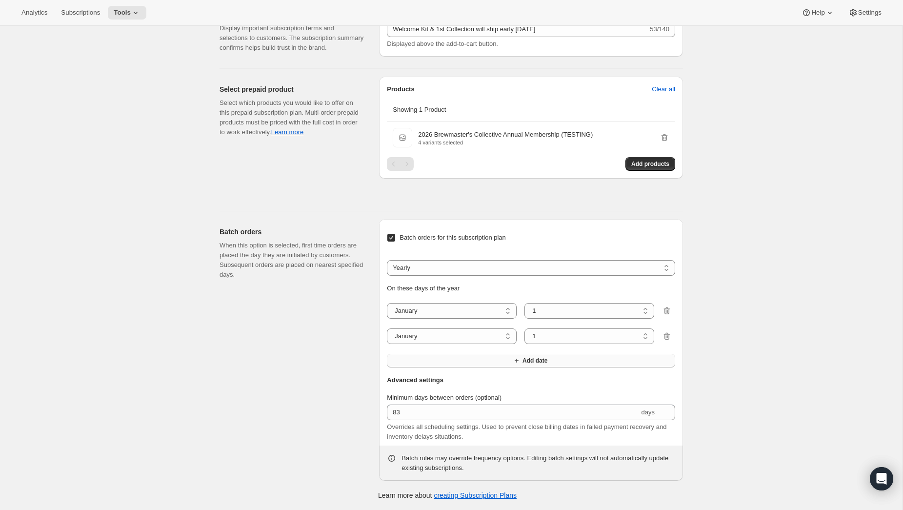
click at [528, 364] on span "Add date" at bounding box center [534, 361] width 25 height 8
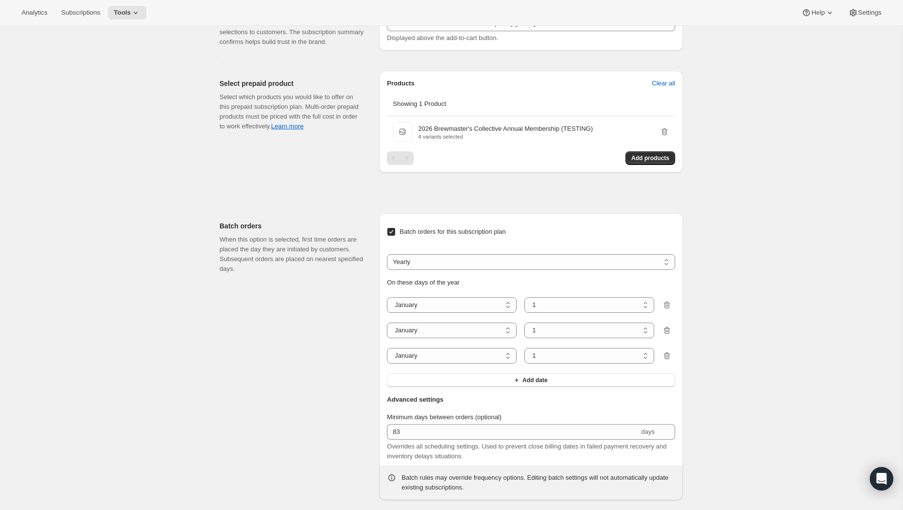
scroll to position [1242, 0]
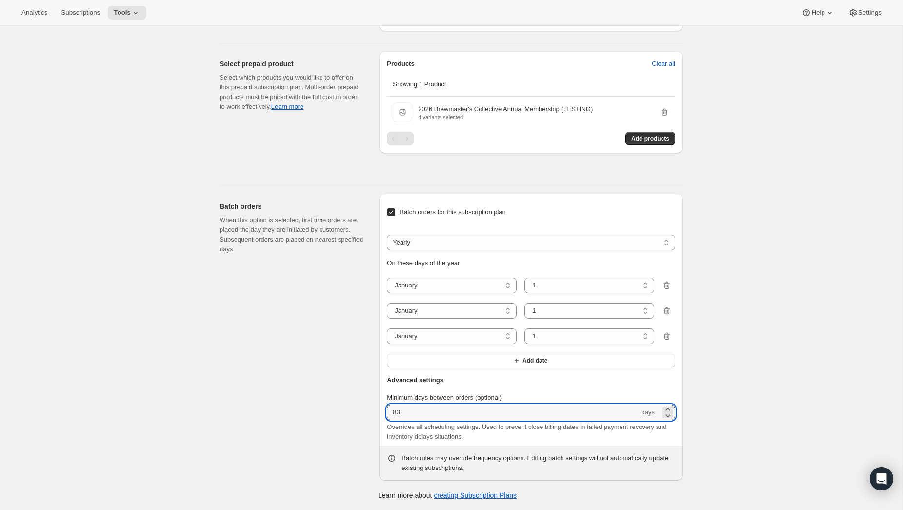
drag, startPoint x: 439, startPoint y: 416, endPoint x: 371, endPoint y: 404, distance: 69.4
click at [371, 405] on div "Batch orders When this option is selected, first time orders are placed the day…" at bounding box center [447, 333] width 471 height 295
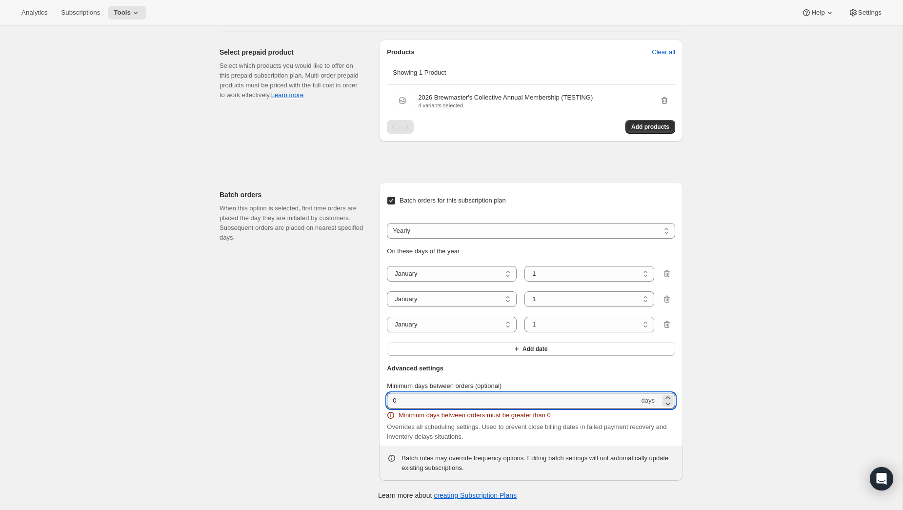
type input "0"
click at [323, 363] on div "Batch orders When this option is selected, first time orders are placed the day…" at bounding box center [296, 331] width 152 height 299
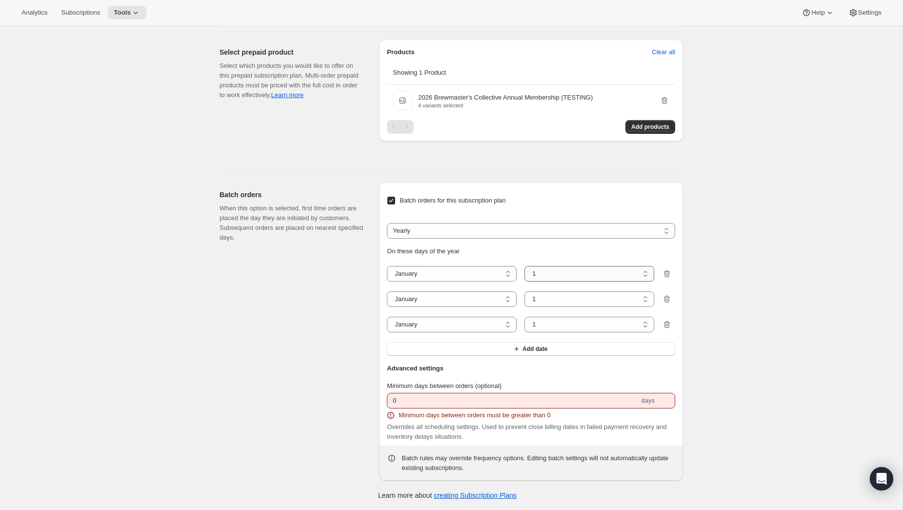
click at [536, 281] on select "1 2 3 4 5 6 7 8 9 10 11 12 13 14 15 16 17 18 19 20 21 22 23 24 25 26 27 28 29 3…" at bounding box center [589, 274] width 130 height 16
click at [546, 281] on select "1 2 3 4 5 6 7 8 9 10 11 12 13 14 15 16 17 18 19 20 21 22 23 24 25 26 27 28 29 3…" at bounding box center [589, 274] width 130 height 16
click at [524, 278] on select "1 2 3 4 5 6 7 8 9 10 11 12 13 14 15 16 17 18 19 20 21 22 23 24 25 26 27 28 29 3…" at bounding box center [589, 274] width 130 height 16
click at [559, 280] on select "1 2 3 4 5 6 7 8 9 10 11 12 13 14 15 16 17 18 19 20 21 22 23 24 25 26 27 28 29 3…" at bounding box center [589, 274] width 130 height 16
select select "26"
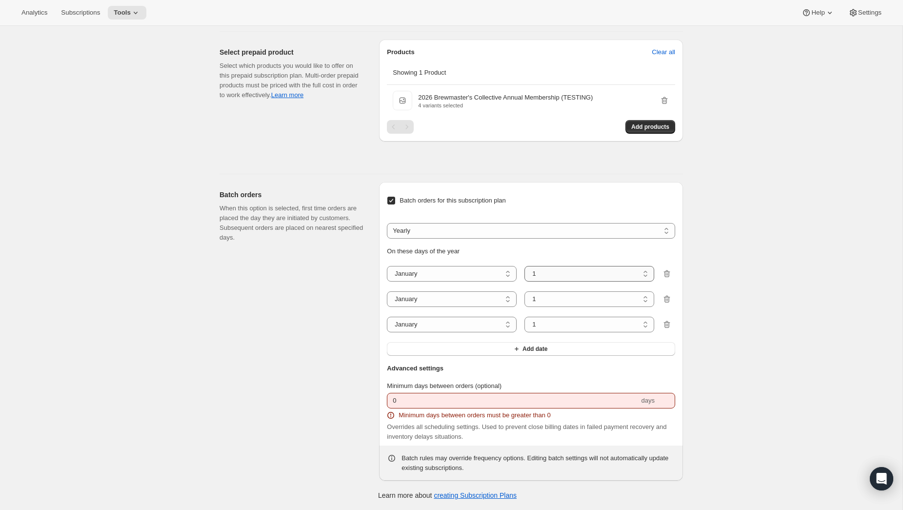
click at [524, 278] on select "1 2 3 4 5 6 7 8 9 10 11 12 13 14 15 16 17 18 19 20 21 22 23 24 25 26 27 28 29 3…" at bounding box center [589, 274] width 130 height 16
click at [484, 307] on select "January February March April May June July August September October November De…" at bounding box center [452, 299] width 130 height 16
click at [387, 303] on select "January February March April May June July August September October November De…" at bounding box center [452, 299] width 130 height 16
click at [412, 307] on select "January February March April May June July August September October November De…" at bounding box center [452, 299] width 130 height 16
select select "4"
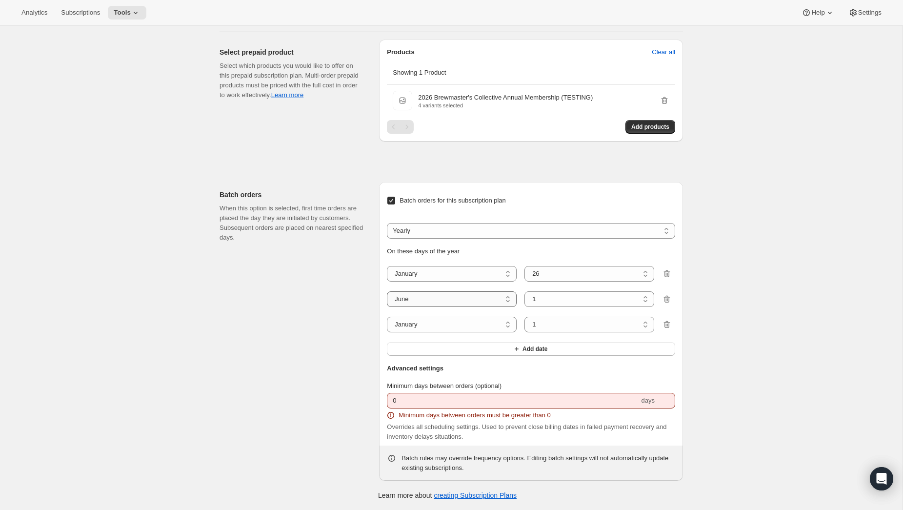
click at [387, 303] on select "January February March April May June July August September October November De…" at bounding box center [452, 299] width 130 height 16
click at [423, 332] on select "January February March April May June July August September October November De…" at bounding box center [452, 325] width 130 height 16
select select "7"
click at [387, 329] on select "January February March April May June July August September October November De…" at bounding box center [452, 325] width 130 height 16
click at [549, 307] on select "1 2 3 4 5 6 7 8 9 10 11 12 13 14 15 16 17 18 19 20 21 22 23 24 25 26 27 28 29 30" at bounding box center [589, 299] width 130 height 16
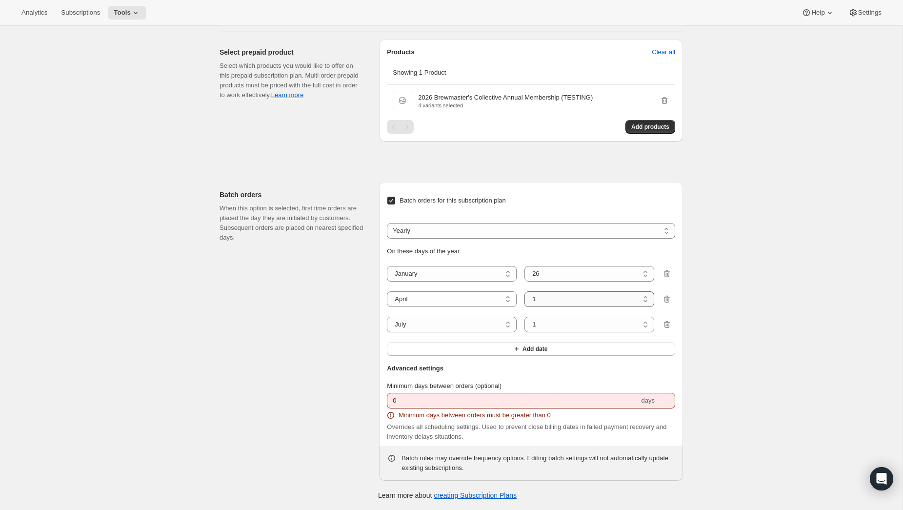
select select "20"
click at [524, 303] on select "1 2 3 4 5 6 7 8 9 10 11 12 13 14 15 16 17 18 19 20 21 22 23 24 25 26 27 28 29 30" at bounding box center [589, 299] width 130 height 16
click at [544, 332] on select "1 2 3 4 5 6 7 8 9 10 11 12 13 14 15 16 17 18 19 20 21 22 23 24 25 26 27 28 29 3…" at bounding box center [589, 325] width 130 height 16
select select "20"
click at [524, 329] on select "1 2 3 4 5 6 7 8 9 10 11 12 13 14 15 16 17 18 19 20 21 22 23 24 25 26 27 28 29 3…" at bounding box center [589, 325] width 130 height 16
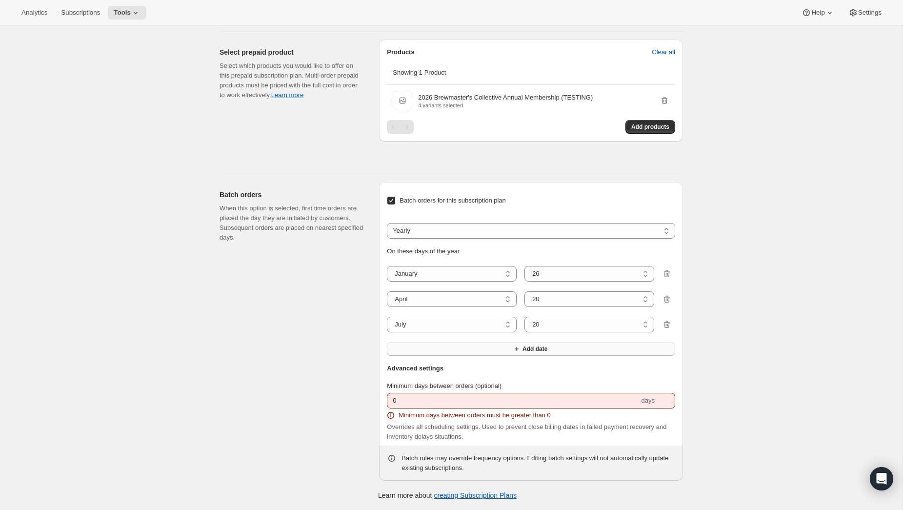
click at [492, 356] on button "Add date" at bounding box center [531, 349] width 288 height 14
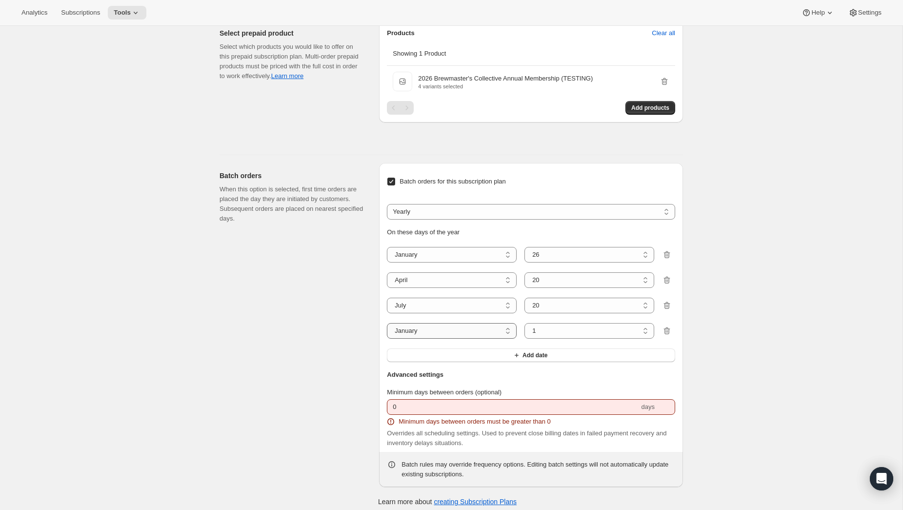
click at [447, 339] on select "January February March April May June July August September October November De…" at bounding box center [452, 331] width 130 height 16
select select "10"
click at [387, 339] on select "January February March April May June July August September October November De…" at bounding box center [452, 331] width 130 height 16
click at [553, 339] on select "1 2 3 4 5 6 7 8 9 10 11 12 13 14 15 16 17 18 19 20 21 22 23 24 25 26 27 28 29 3…" at bounding box center [589, 331] width 130 height 16
select select "12"
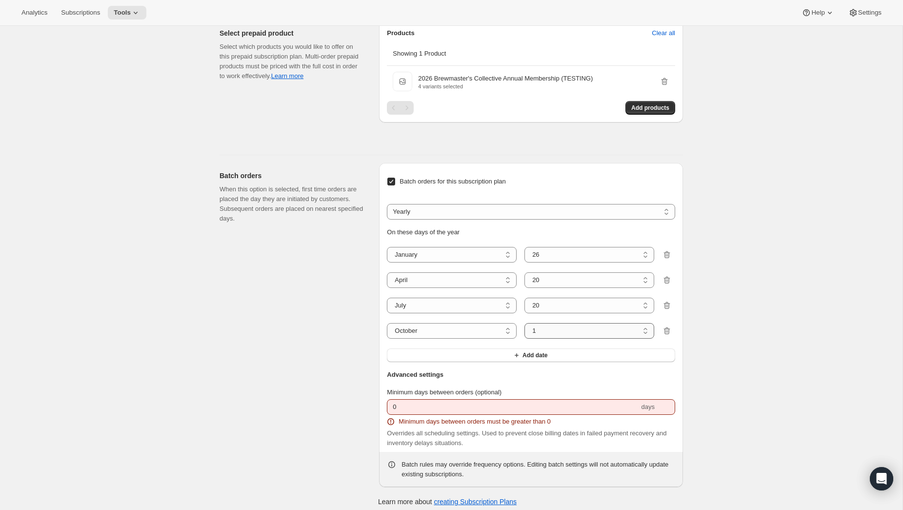
click at [524, 339] on select "1 2 3 4 5 6 7 8 9 10 11 12 13 14 15 16 17 18 19 20 21 22 23 24 25 26 27 28 29 3…" at bounding box center [589, 331] width 130 height 16
click at [329, 353] on div "Batch orders When this option is selected, first time orders are placed the day…" at bounding box center [296, 325] width 152 height 324
drag, startPoint x: 407, startPoint y: 446, endPoint x: 405, endPoint y: 440, distance: 6.6
click at [407, 446] on div "Minimum days between orders (optional) 0 days Minimum days between orders must …" at bounding box center [531, 417] width 288 height 60
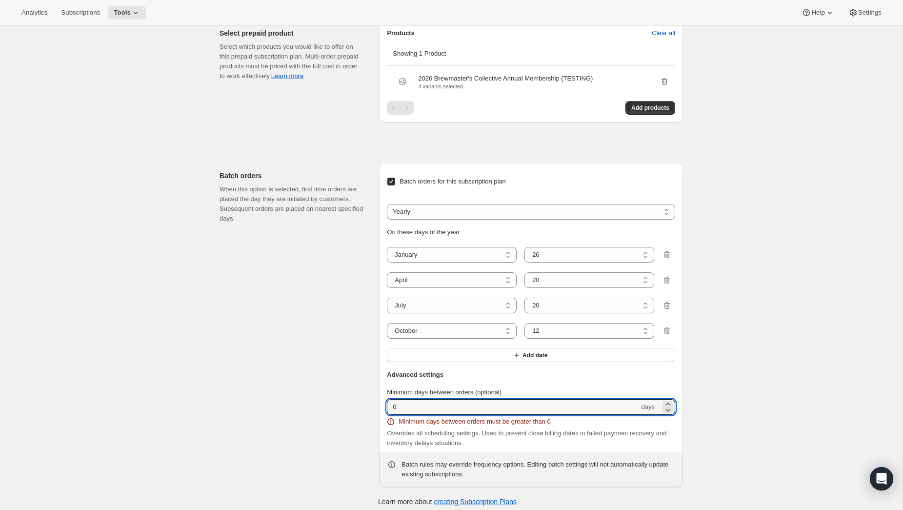
drag, startPoint x: 405, startPoint y: 439, endPoint x: 370, endPoint y: 435, distance: 34.9
click at [374, 437] on div "Batch orders When this option is selected, first time orders are placed the day…" at bounding box center [447, 321] width 471 height 332
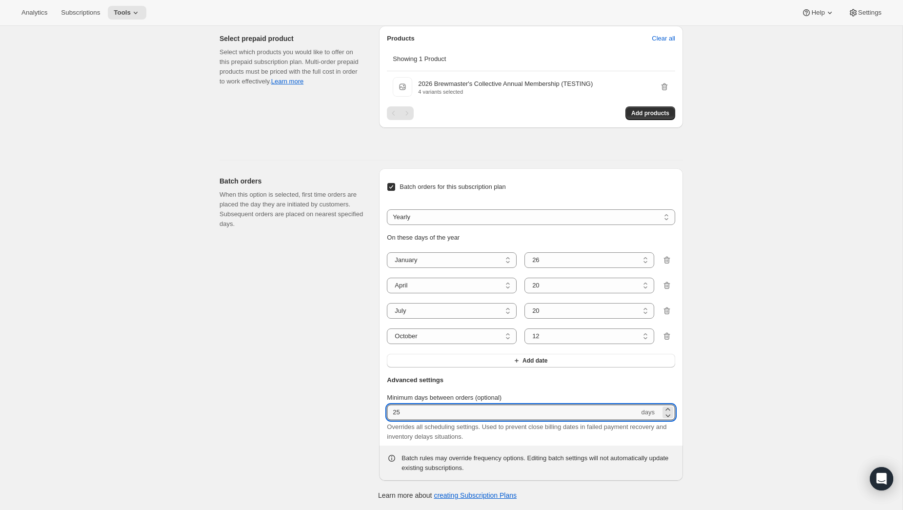
type input "25"
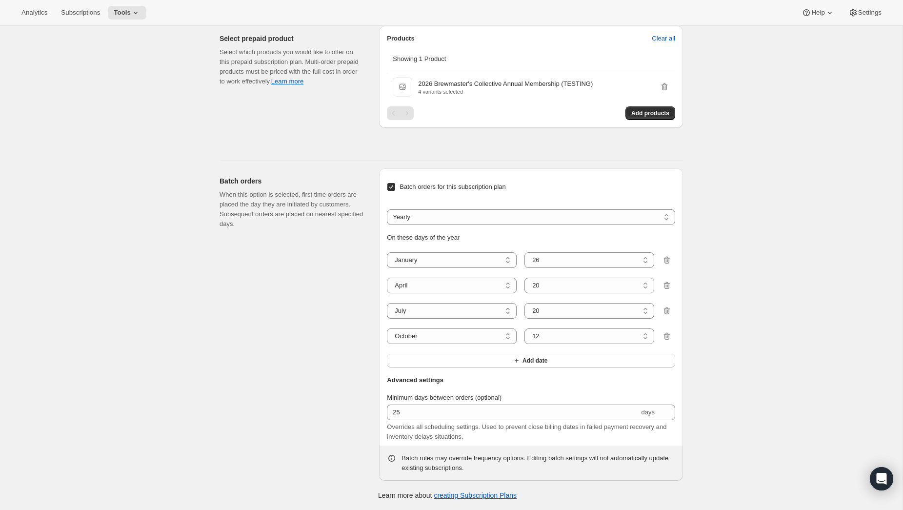
scroll to position [0, 0]
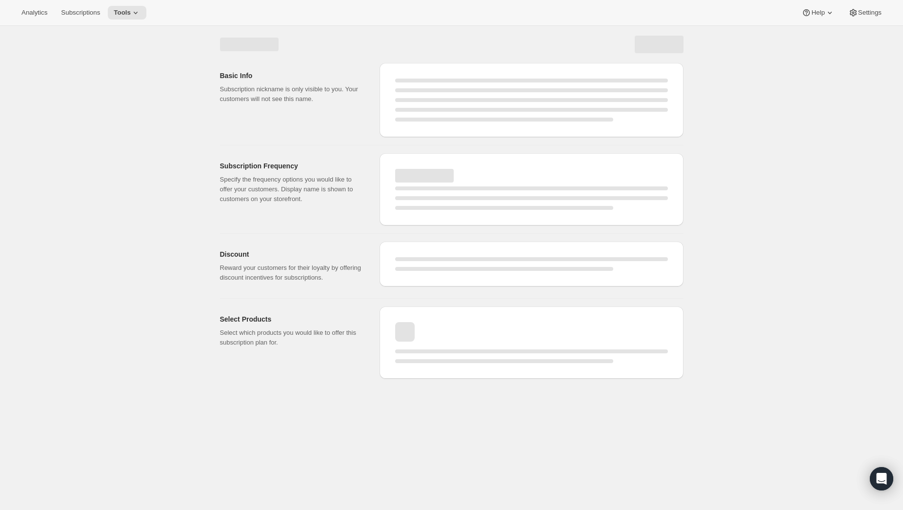
select select "WEEK"
select select "MONTH"
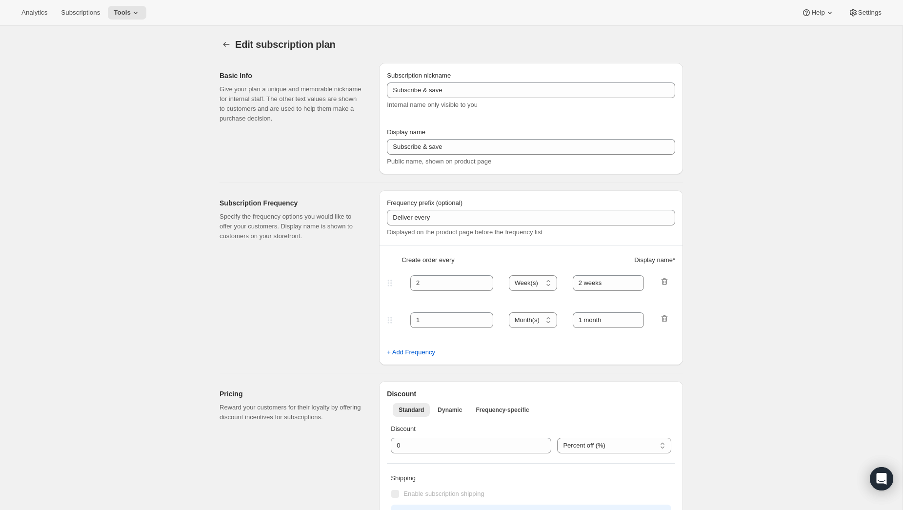
type input "Welcome Kit & 1st Collection will ship early [DATE]"
checkbox input "true"
select select "ENABLED"
select select "WEEK"
select select "YEARDAY"
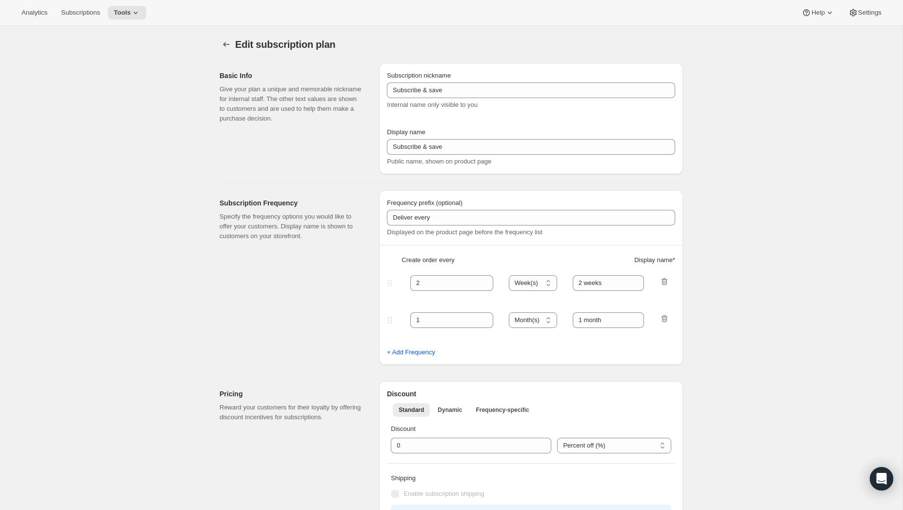
select select "26"
select select "4"
select select "20"
select select "7"
select select "20"
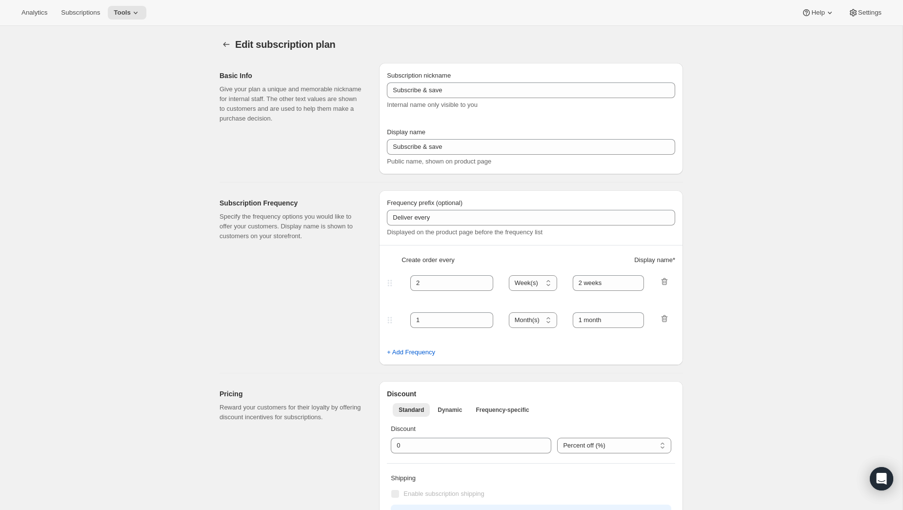
select select "10"
select select "12"
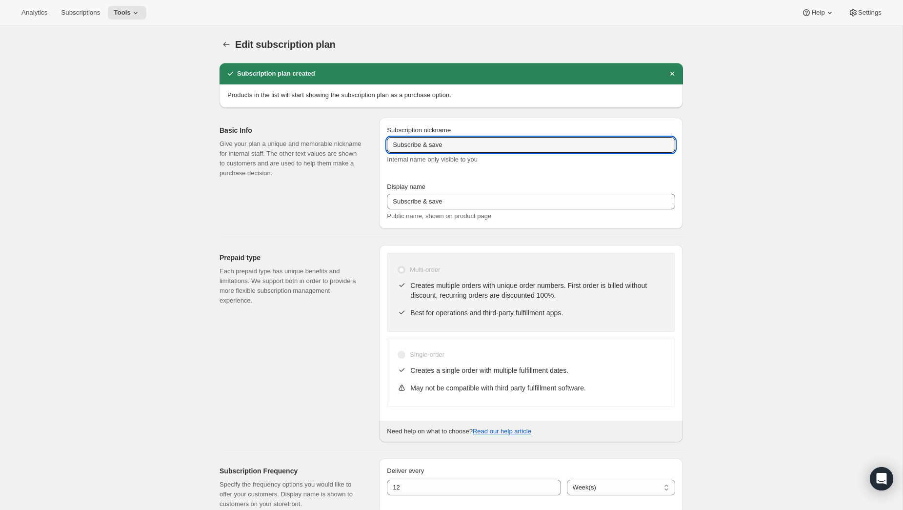
drag, startPoint x: 505, startPoint y: 148, endPoint x: 318, endPoint y: 132, distance: 188.5
click at [318, 132] on div "Basic Info Give your plan a unique and memorable nickname for internal staff. T…" at bounding box center [447, 169] width 471 height 119
type input "T"
type input "Prepaid 2026 Membership"
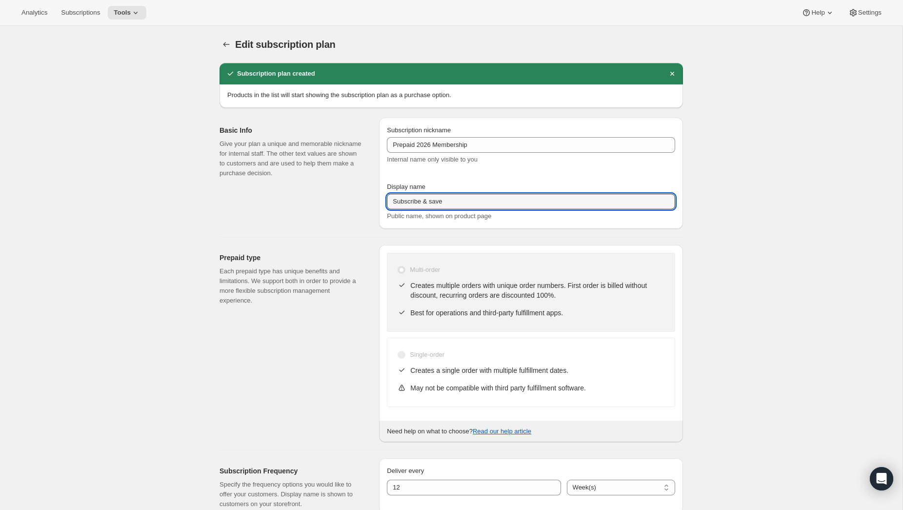
type input "P"
click at [418, 201] on input "Prepaid Annual Membership" at bounding box center [531, 202] width 288 height 16
click at [543, 198] on input "Prepaid Annual Membership" at bounding box center [531, 202] width 288 height 16
type input "Prepaid Annual Membership"
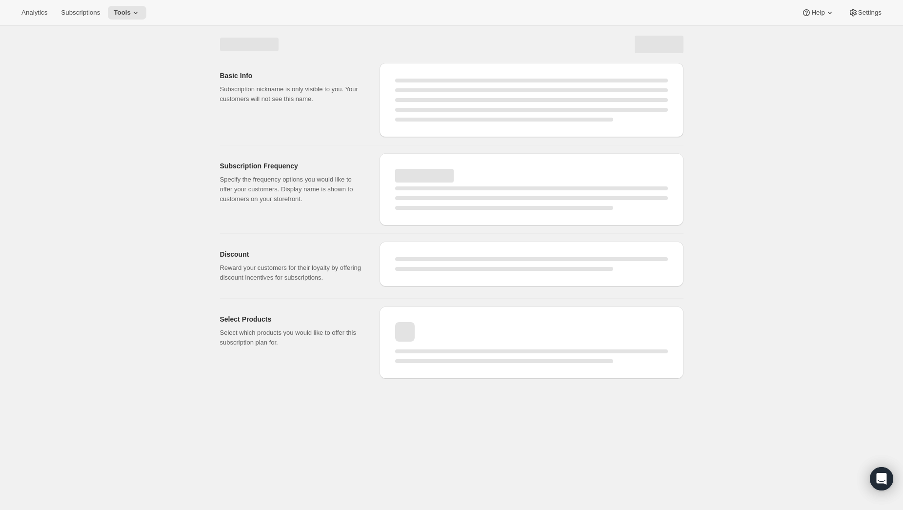
select select "WEEK"
select select "ENABLED"
select select "YEARDAY"
select select "26"
select select "4"
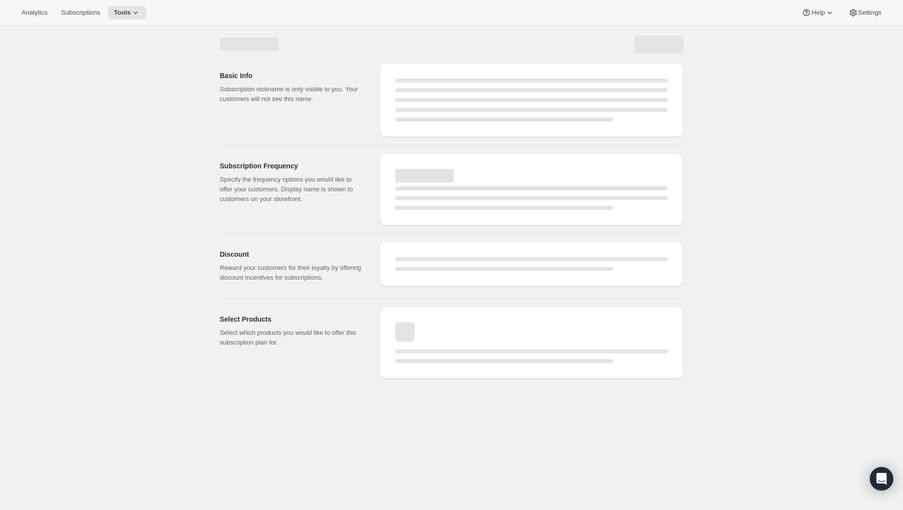
select select "20"
select select "7"
select select "20"
select select "10"
select select "12"
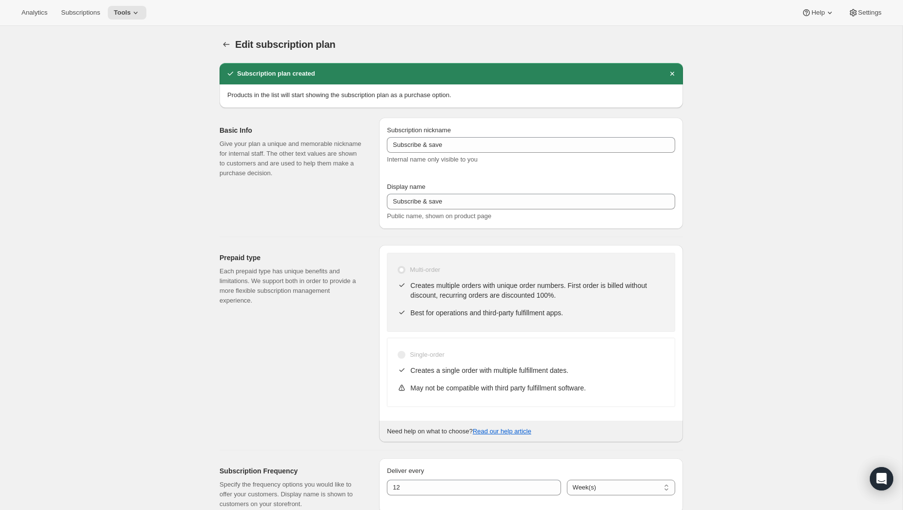
type input "Prepaid 2026 Membership"
type input "Prepaid Annual Membership"
checkbox input "true"
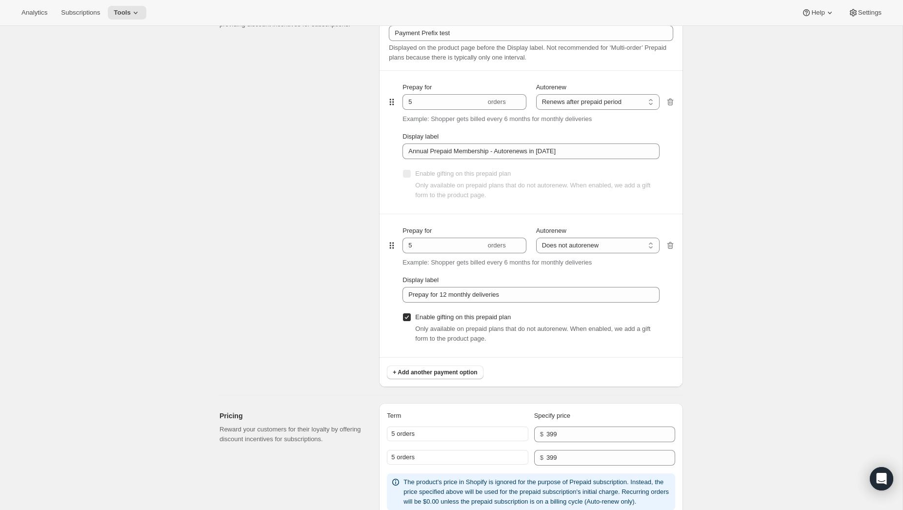
scroll to position [544, 0]
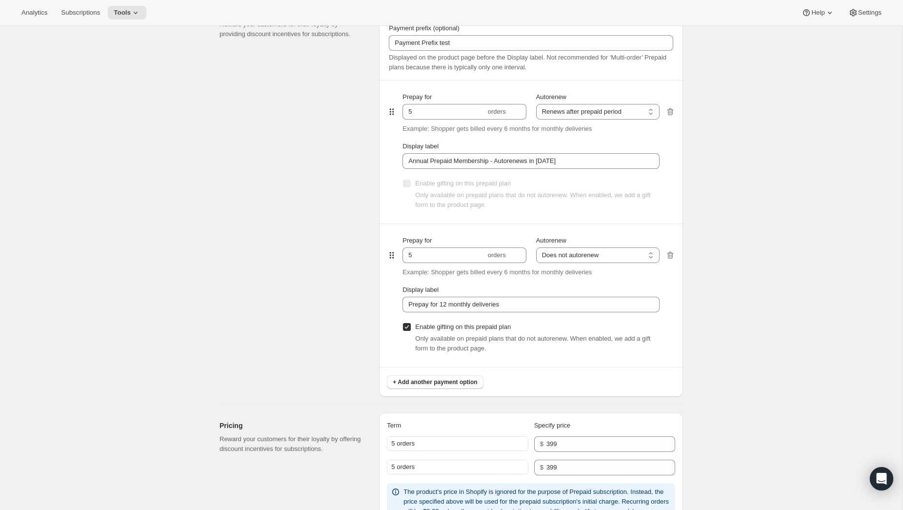
click at [559, 313] on div "Enable gifting on this prepaid plan Only available on prepaid plans that do not…" at bounding box center [530, 339] width 257 height 55
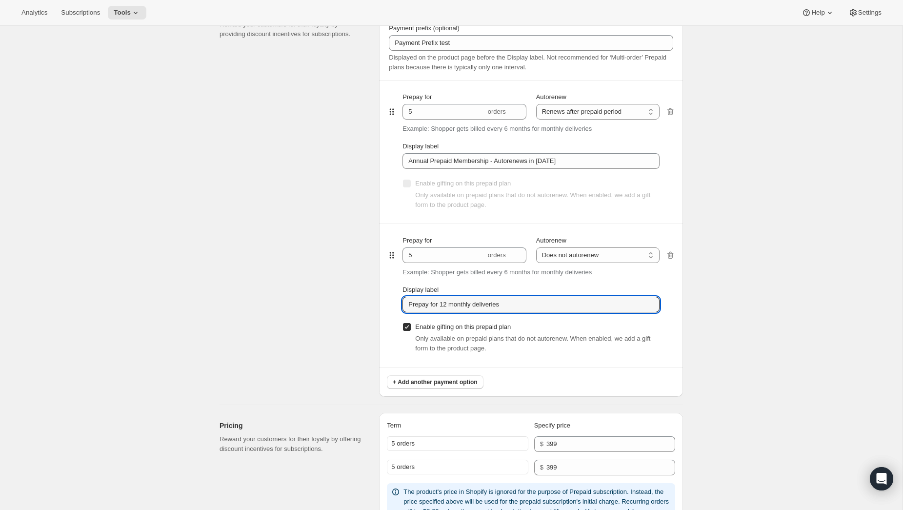
drag, startPoint x: 529, startPoint y: 307, endPoint x: 408, endPoint y: 291, distance: 121.5
click at [408, 291] on div "Display label Prepay for 12 monthly deliveries" at bounding box center [530, 298] width 257 height 27
click at [409, 310] on input "Annual Prepaid Membership -" at bounding box center [530, 305] width 257 height 16
click at [553, 313] on input "GIFTED Annual Prepaid Membership -" at bounding box center [530, 305] width 257 height 16
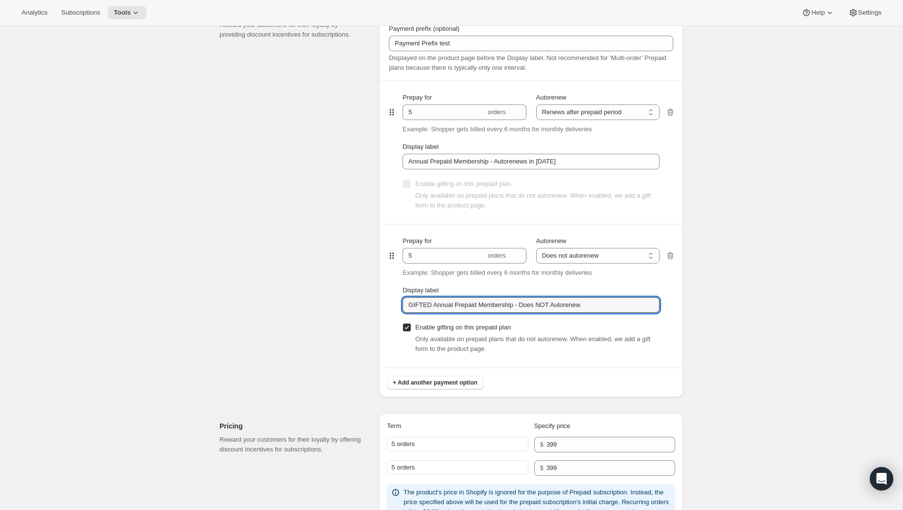
type input "GIFTED Annual Prepaid Membership - Does NOT Autorenew"
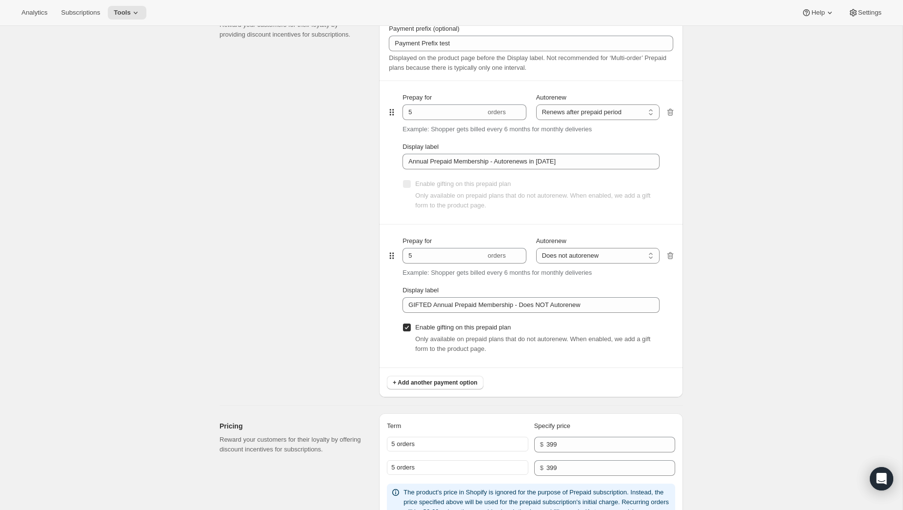
scroll to position [0, 0]
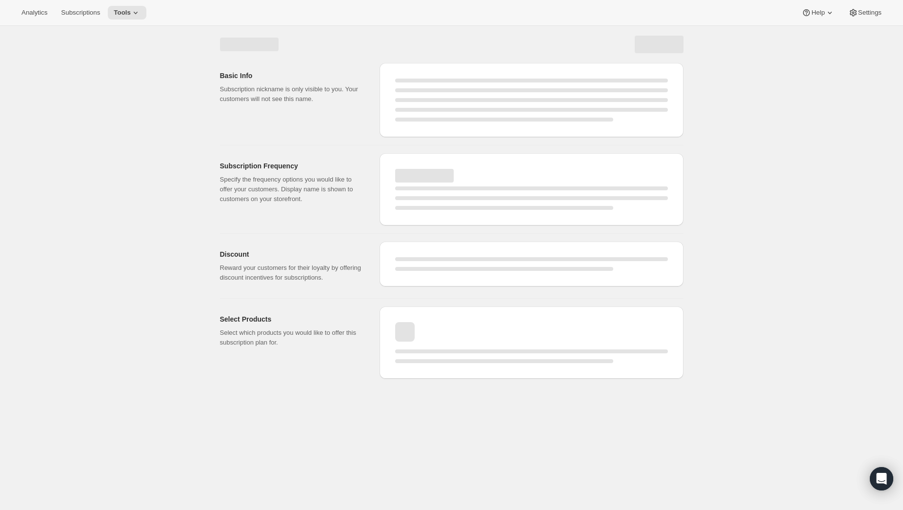
select select "WEEK"
select select "ENABLED"
select select "YEARDAY"
select select "26"
select select "4"
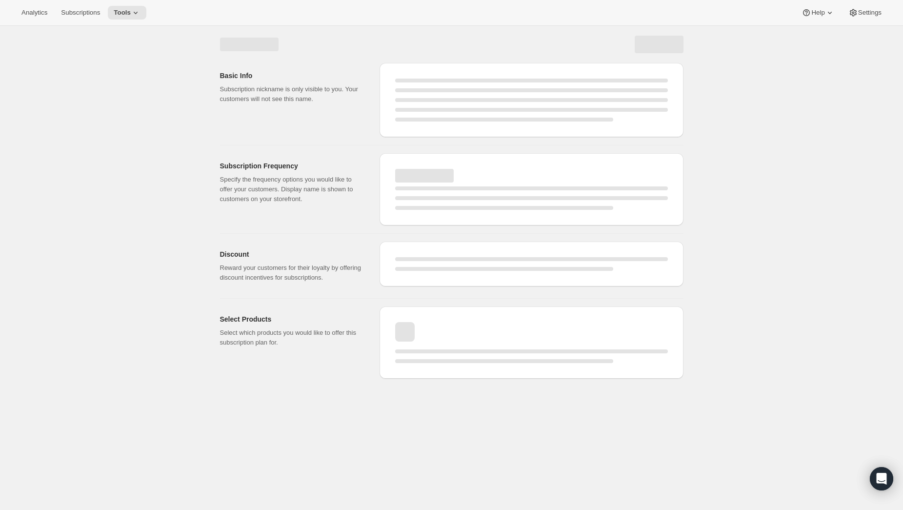
select select "20"
select select "7"
select select "20"
select select "10"
select select "12"
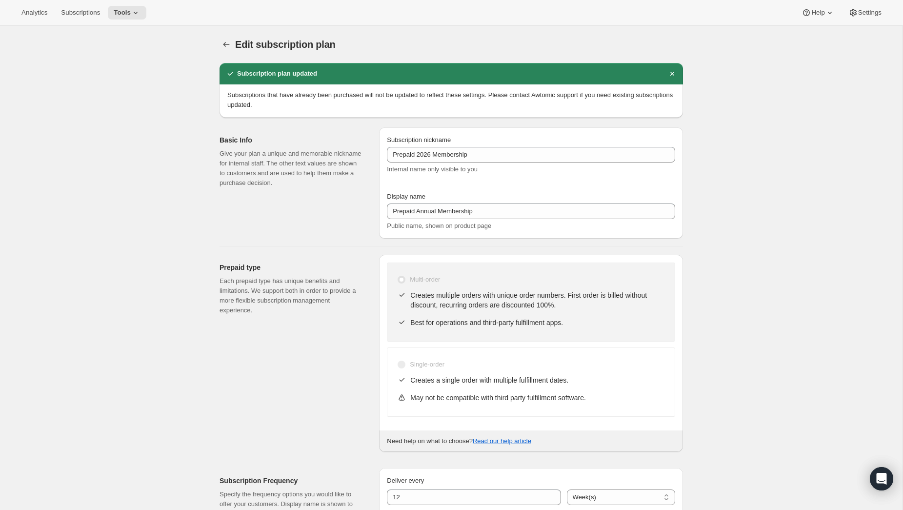
type input "GIFTED Annual Prepaid Membership - Does NOT Autorenew"
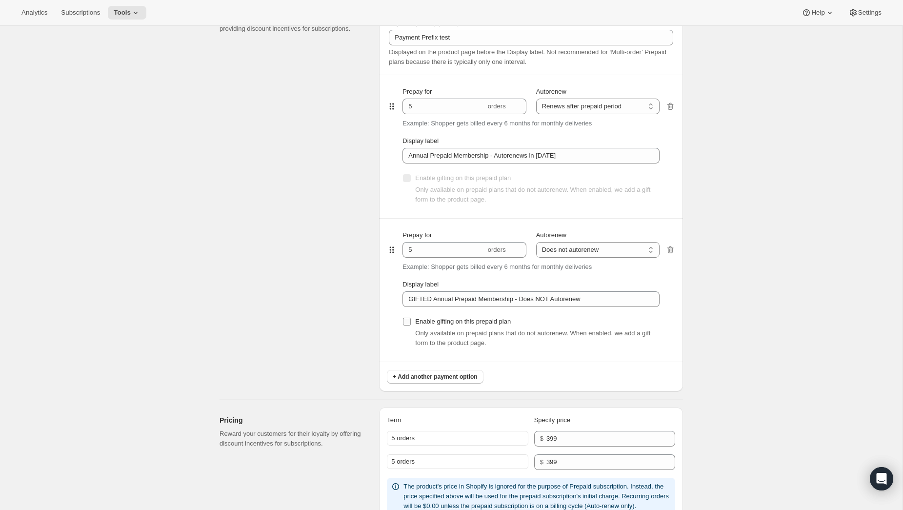
scroll to position [559, 0]
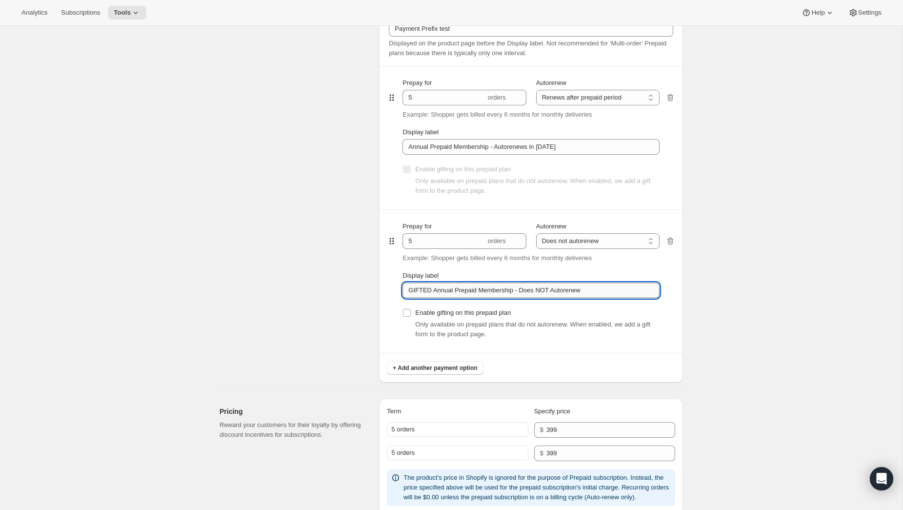
click at [613, 291] on input "GIFTED Annual Prepaid Membership - Does NOT Autorenew" at bounding box center [530, 290] width 257 height 16
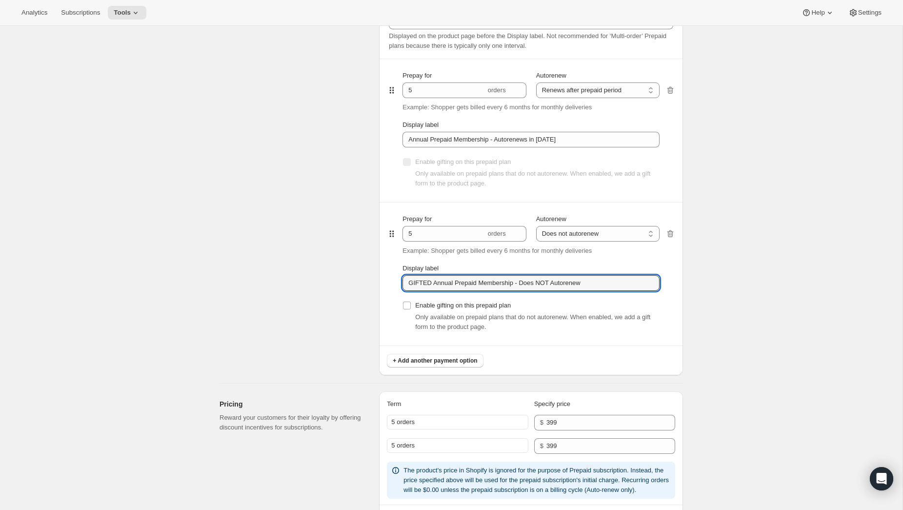
scroll to position [571, 0]
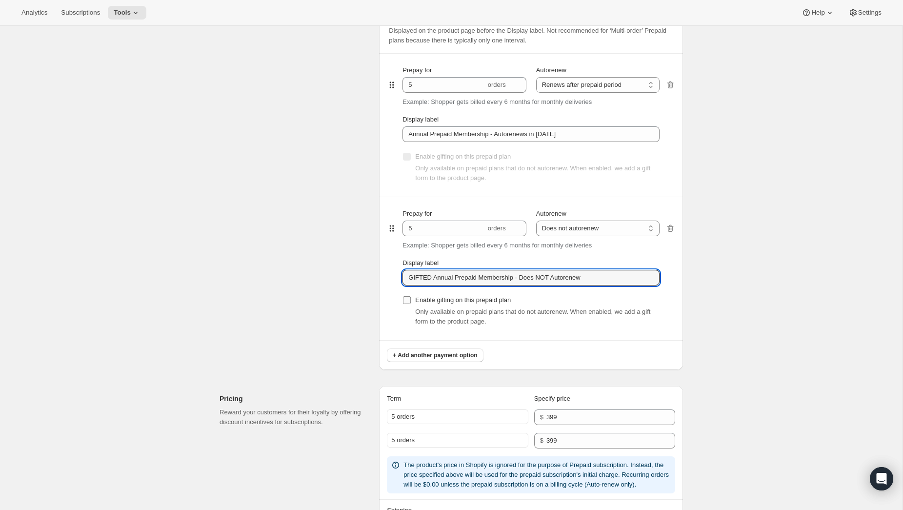
click at [410, 304] on input "Enable gifting on this prepaid plan" at bounding box center [407, 300] width 8 height 8
checkbox input "true"
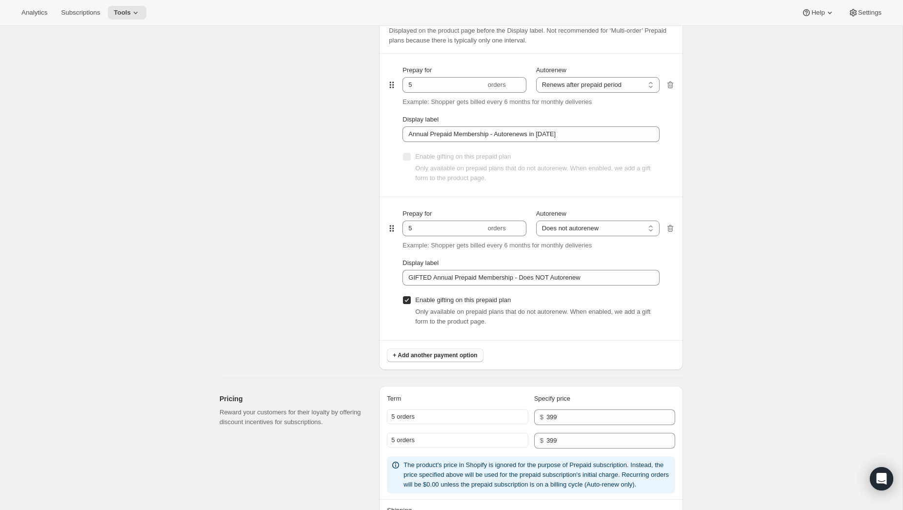
click at [617, 286] on div "Enable gifting on this prepaid plan Only available on prepaid plans that do not…" at bounding box center [530, 312] width 257 height 55
click at [597, 279] on input "GIFTED Annual Prepaid Membership - Does NOT Autorenew" at bounding box center [530, 278] width 257 height 16
click at [602, 281] on input "GIFTED Annual Prepaid Membership - Does NOT Autorenew." at bounding box center [530, 278] width 257 height 16
click at [569, 279] on input "GIFTED Annual Prepaid Membership - Does NOT Autorenew." at bounding box center [530, 278] width 257 height 16
click at [578, 283] on input "GIFTED Annual Prepaid Membership - Does NOT Autorenew." at bounding box center [530, 278] width 257 height 16
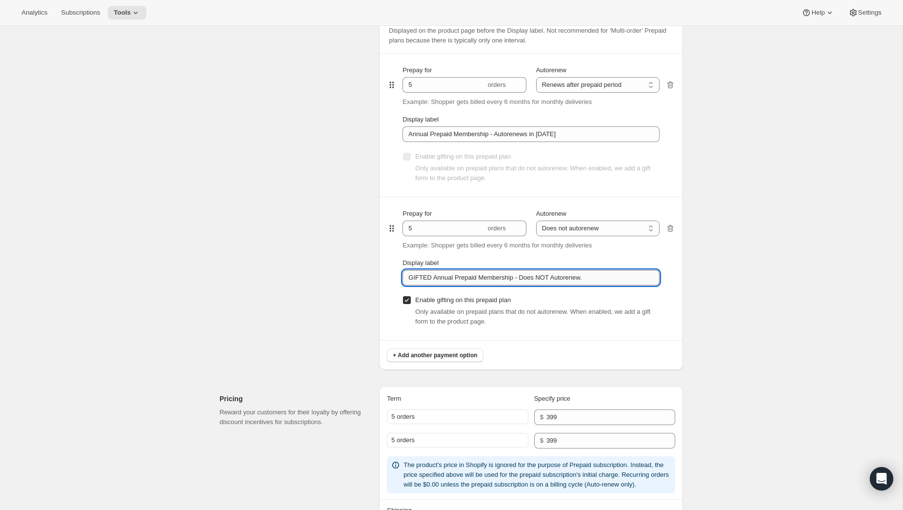
click at [571, 280] on input "GIFTED Annual Prepaid Membership - Does NOT Autorenew." at bounding box center [530, 278] width 257 height 16
click at [605, 277] on input "GIFTED Annual Prepaid Membership - Does NOT Autorenew." at bounding box center [530, 277] width 257 height 16
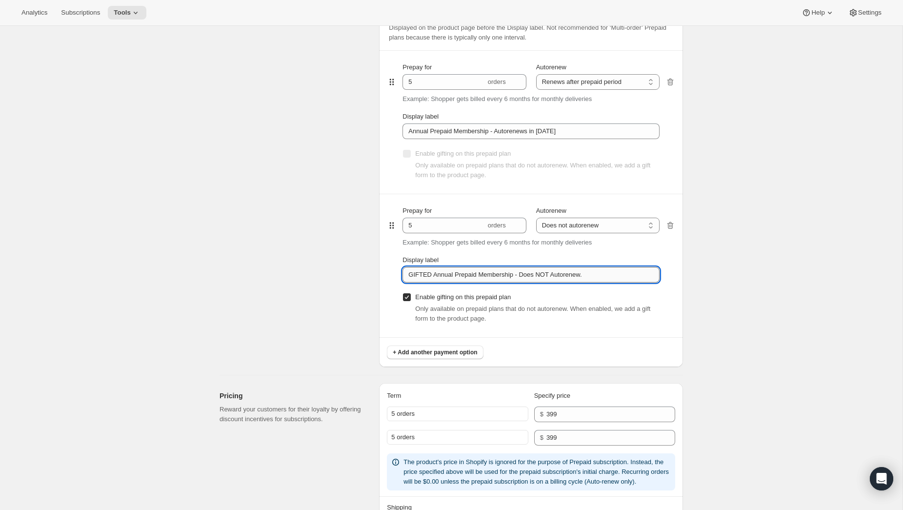
click at [474, 274] on input "GIFTED Annual Prepaid Membership - Does NOT Autorenew." at bounding box center [530, 275] width 257 height 16
click at [474, 275] on input "GIFTED Annual Prepaid Membership - Does NOT Autorenew." at bounding box center [530, 275] width 257 height 16
click at [475, 282] on input "GIFTED Annual Prepaid Membership - Does NOT Autorenew." at bounding box center [530, 275] width 257 height 16
drag, startPoint x: 477, startPoint y: 276, endPoint x: 432, endPoint y: 276, distance: 44.4
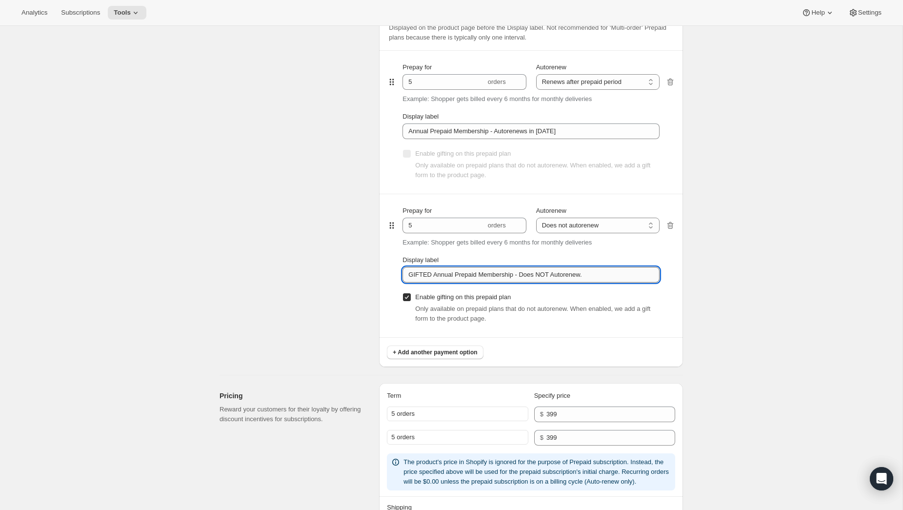
click at [432, 276] on input "GIFTED Annual Prepaid Membership - Does NOT Autorenew." at bounding box center [530, 275] width 257 height 16
click at [569, 279] on input "GIFTED 2026 Membership - Does NOT Autorenew." at bounding box center [530, 275] width 257 height 16
type input "GIFTED 2026 Membership - Does NOT Autorenew | Check Box Below to Add Recipient …"
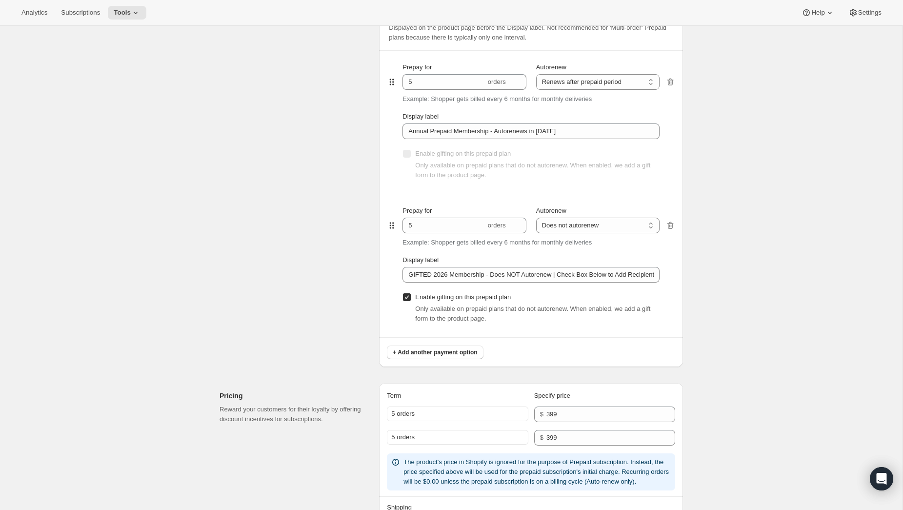
scroll to position [0, 0]
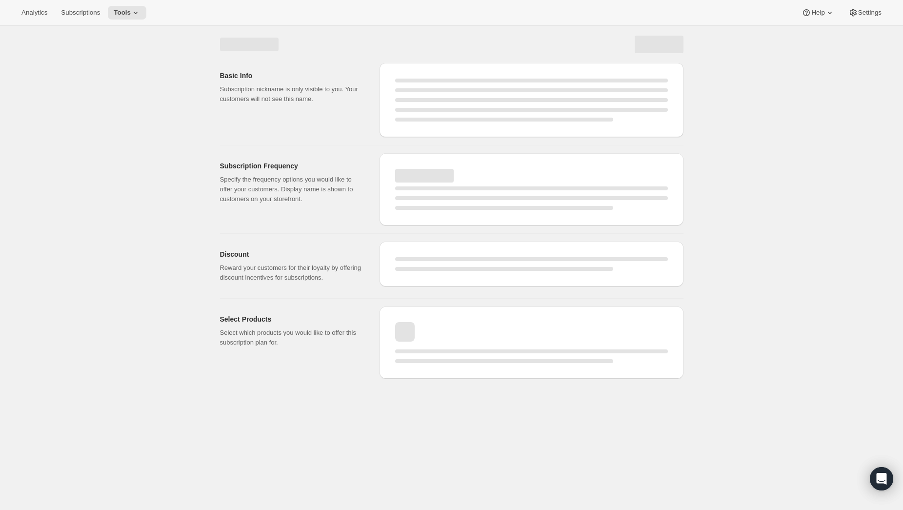
select select "WEEK"
select select "ENABLED"
select select "YEARDAY"
select select "26"
select select "4"
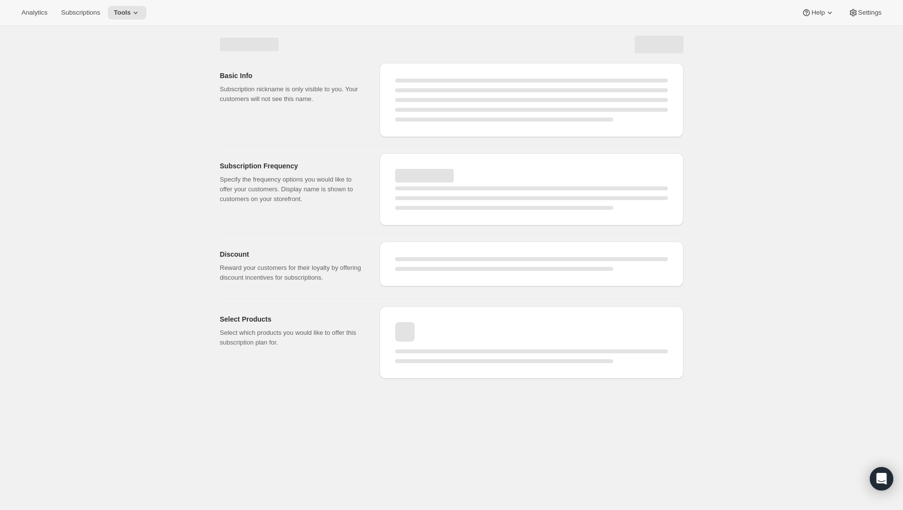
select select "20"
select select "7"
select select "20"
select select "10"
select select "12"
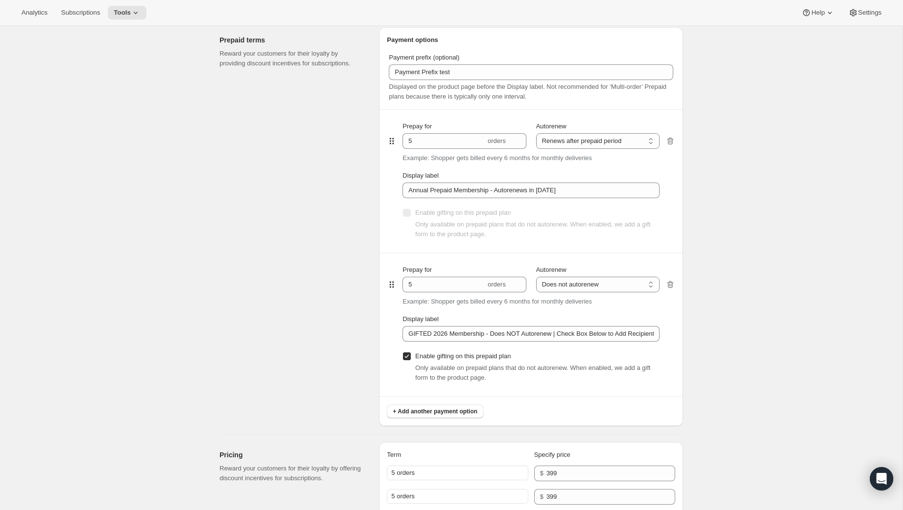
scroll to position [525, 0]
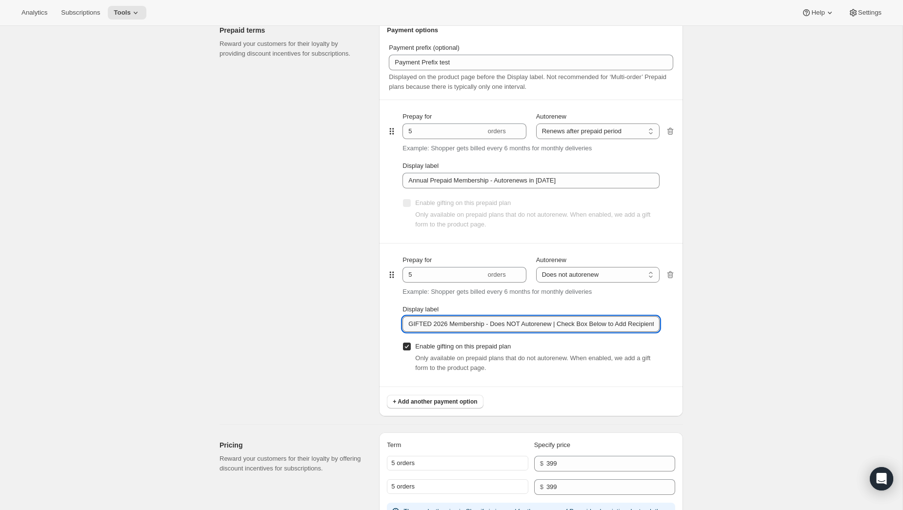
click at [607, 330] on input "GIFTED 2026 Membership - Does NOT Autorenew | Check Box Below to Add Recipient …" at bounding box center [530, 324] width 257 height 16
drag, startPoint x: 619, startPoint y: 325, endPoint x: 689, endPoint y: 331, distance: 71.0
click at [689, 331] on div "Edit subscription plan. This page is ready Edit subscription plan Subscription …" at bounding box center [451, 342] width 487 height 1682
click at [618, 328] on input "GIFTED 2026 Membership - Does NOT Autorenew | Check Box Below to Add Recipient …" at bounding box center [530, 324] width 257 height 16
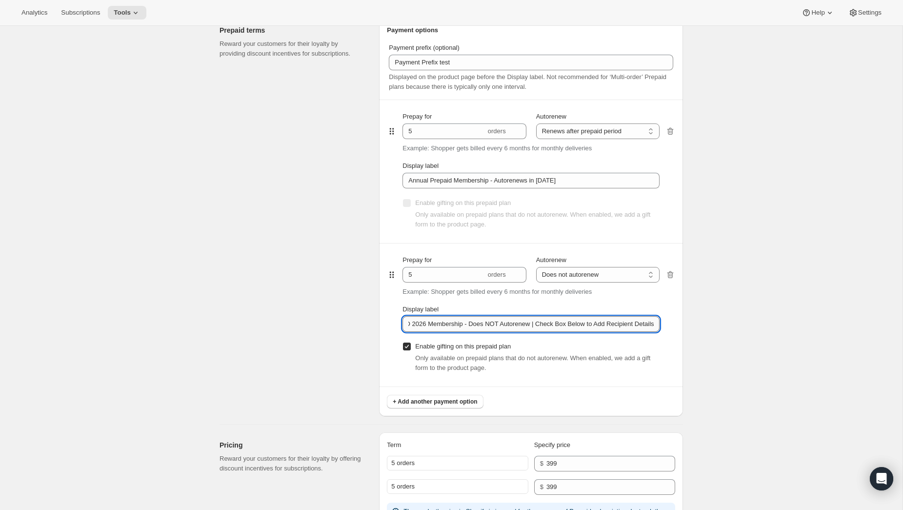
click at [577, 324] on input "GIFTED 2026 Membership - Does NOT Autorenew | Check Box Below to Add Recipient …" at bounding box center [530, 324] width 257 height 16
drag, startPoint x: 582, startPoint y: 325, endPoint x: 590, endPoint y: 326, distance: 7.3
click at [590, 326] on input "GIFTED 2026 Membership - Does NOT Autorenew | Check Box Below to Add Recipient …" at bounding box center [530, 324] width 257 height 16
click at [589, 325] on input "GIFTED 2026 Membership - Does NOT Autorenew | Check Box Below to Add Recipient …" at bounding box center [530, 324] width 257 height 16
drag, startPoint x: 586, startPoint y: 325, endPoint x: 578, endPoint y: 327, distance: 8.4
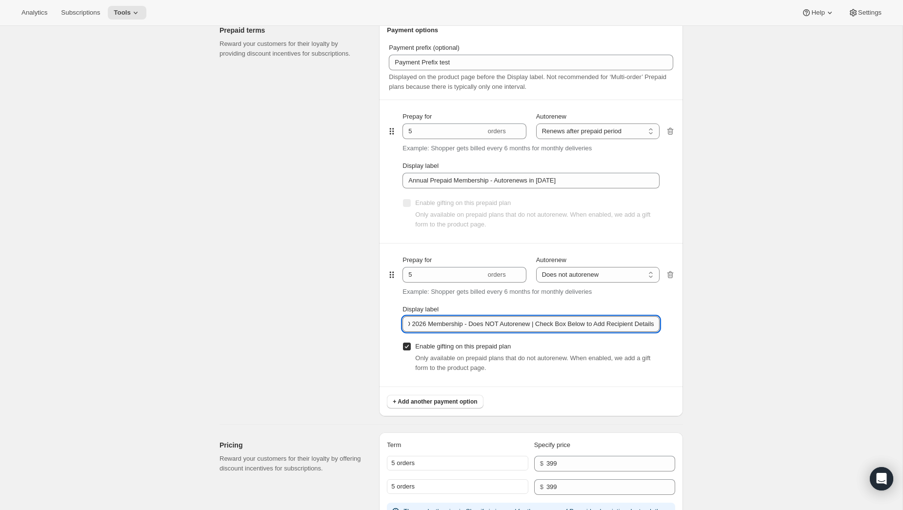
click at [578, 327] on input "GIFTED 2026 Membership - Does NOT Autorenew | Check Box Below to Add Recipient …" at bounding box center [530, 324] width 257 height 16
drag, startPoint x: 630, startPoint y: 327, endPoint x: 669, endPoint y: 329, distance: 38.6
click at [669, 329] on div "Prepay for 5 orders Autorenew Does not autorenew Renews after prepaid period Do…" at bounding box center [531, 315] width 288 height 143
click at [647, 330] on input "GIFTED 2026 Membership - Does NOT Autorenew | Check Box Below; You Must Add Rec…" at bounding box center [530, 325] width 257 height 16
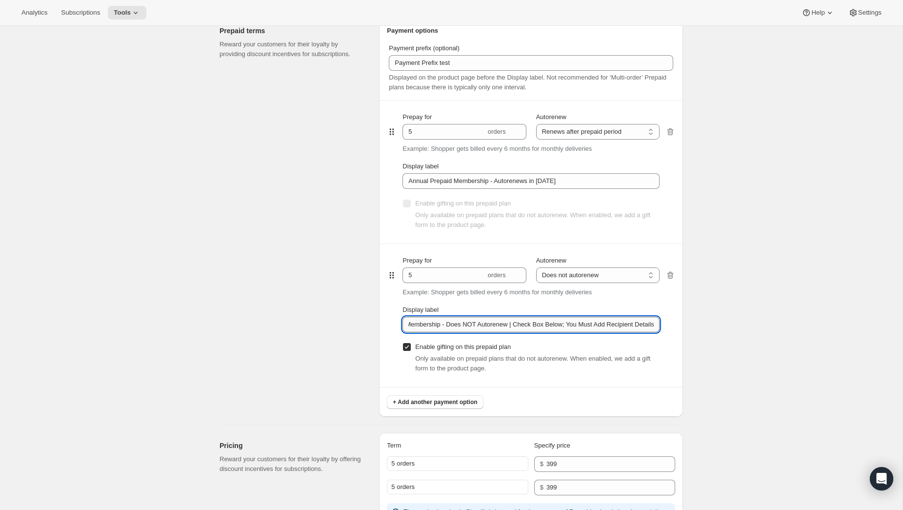
click at [655, 327] on input "GIFTED 2026 Membership - Does NOT Autorenew | Check Box Below; You Must Add Rec…" at bounding box center [530, 325] width 257 height 16
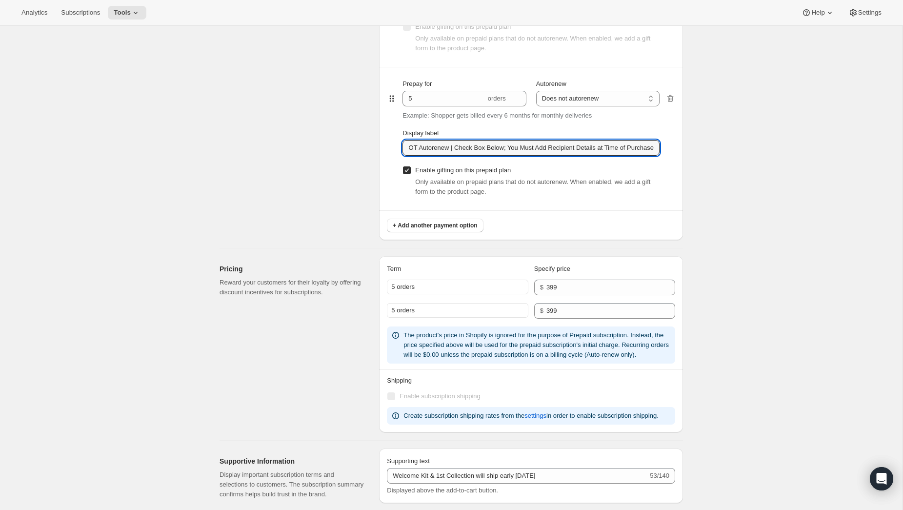
scroll to position [701, 0]
type input "GIFTED 2026 Membership - Does NOT Autorenew | Check Box Below; You Must Add Rec…"
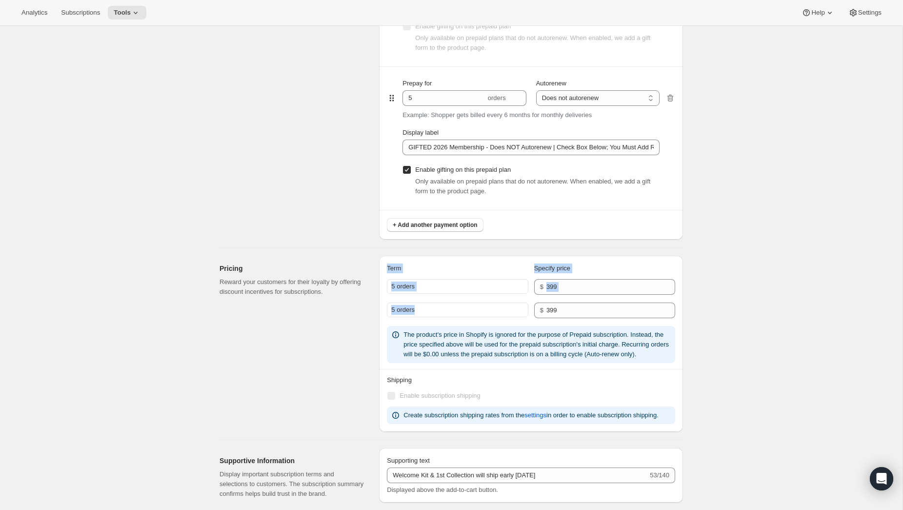
drag, startPoint x: 447, startPoint y: 311, endPoint x: 373, endPoint y: 308, distance: 74.7
click at [373, 308] on div "Pricing Reward your customers for their loyalty by offering discount incentives…" at bounding box center [447, 340] width 471 height 184
click at [455, 315] on div "5 orders" at bounding box center [457, 309] width 141 height 15
click at [519, 316] on div "5 orders" at bounding box center [457, 309] width 141 height 15
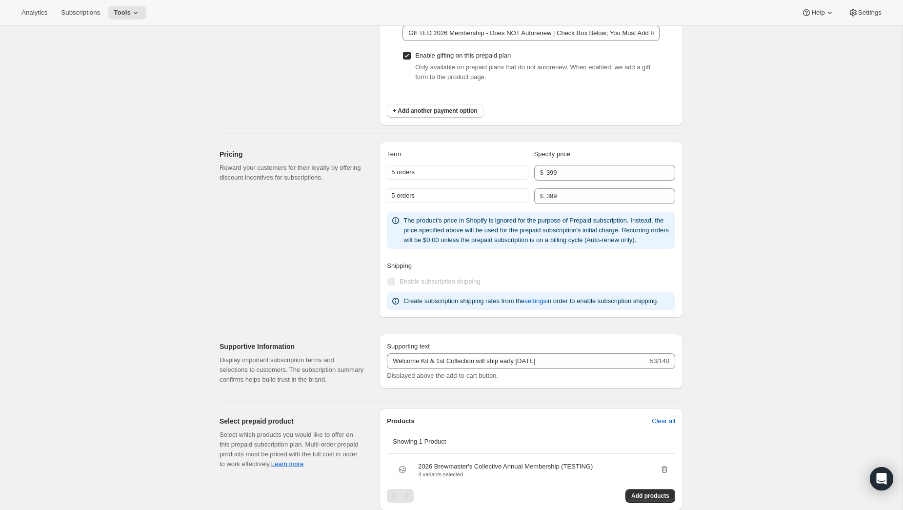
scroll to position [819, 0]
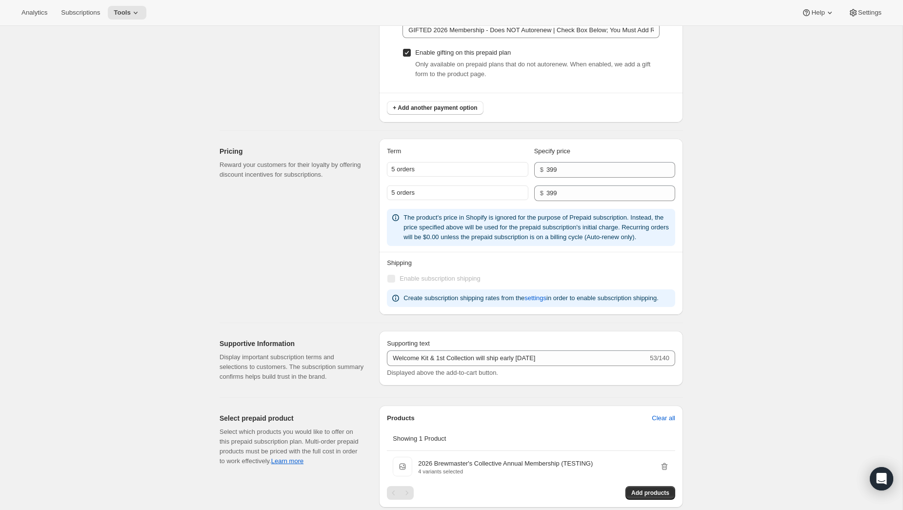
click at [467, 282] on span "Enable subscription shipping" at bounding box center [439, 278] width 81 height 7
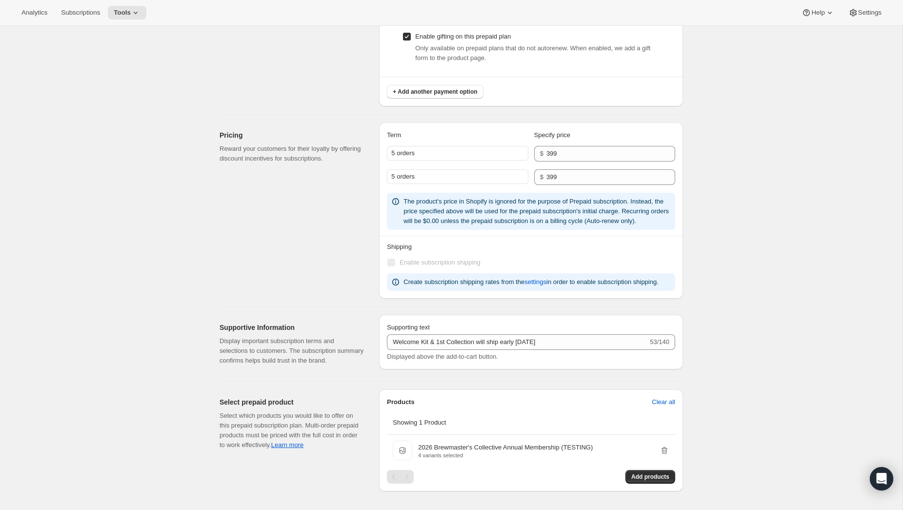
scroll to position [0, 0]
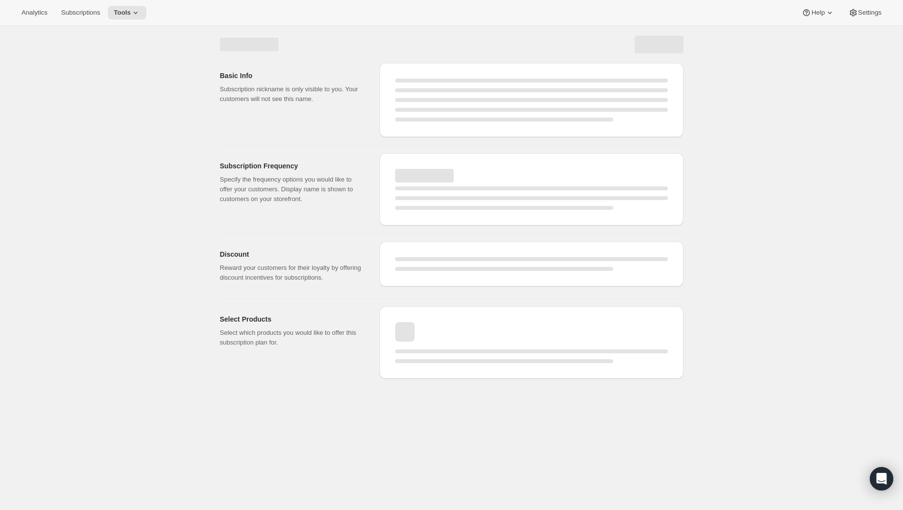
select select "WEEK"
select select "ENABLED"
select select "YEARDAY"
select select "26"
select select "4"
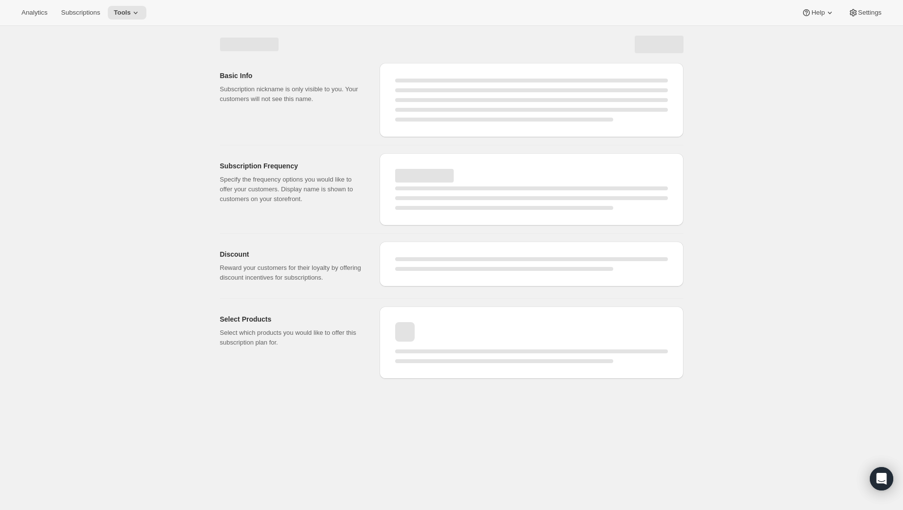
select select "20"
select select "7"
select select "20"
select select "10"
select select "12"
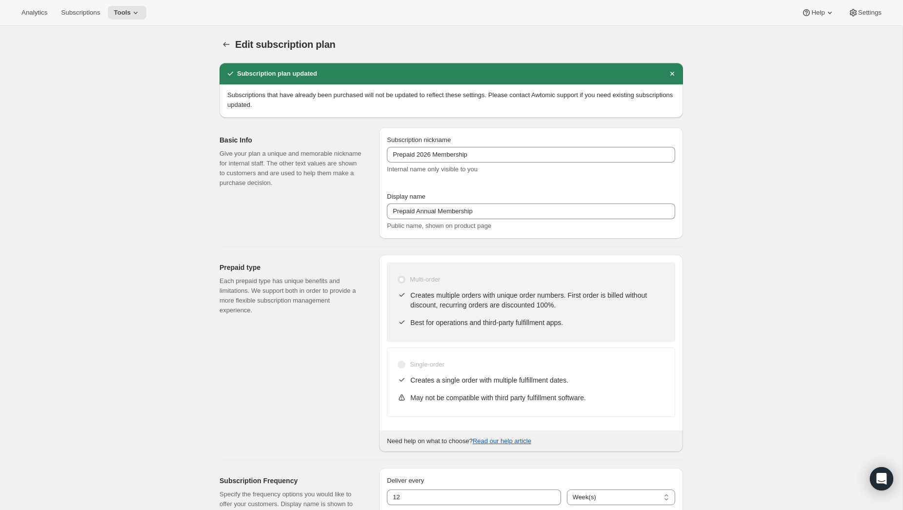
type input "GIFTED 2026 Membership - Does NOT Autorenew | Check Box Below; You Must Add Rec…"
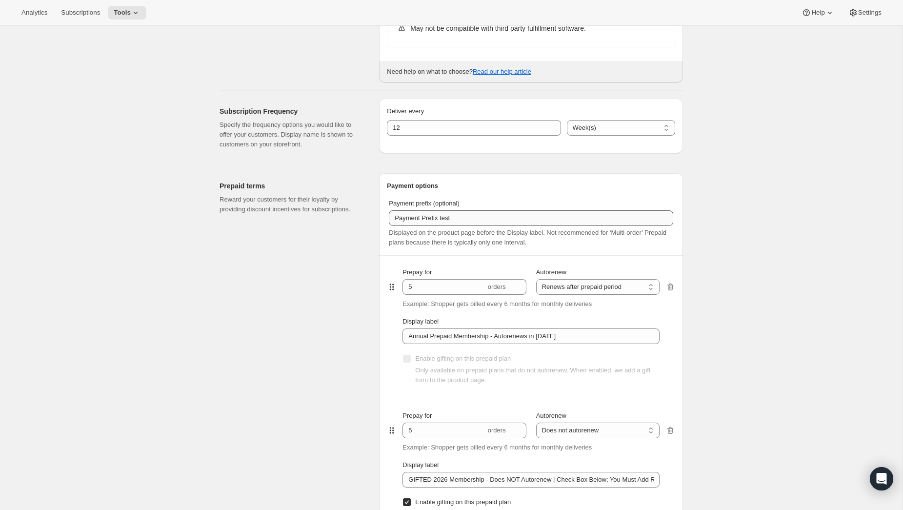
scroll to position [368, 0]
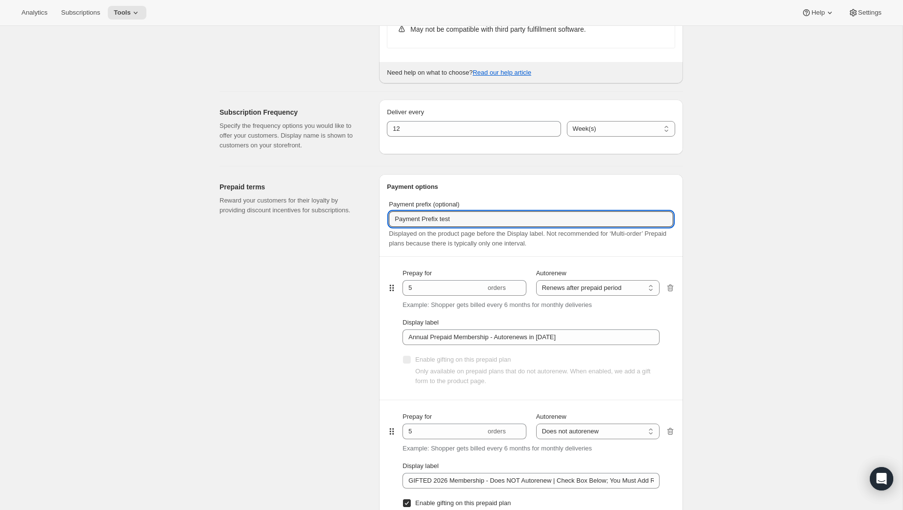
drag, startPoint x: 480, startPoint y: 215, endPoint x: 360, endPoint y: 205, distance: 120.4
click at [360, 206] on div "Prepaid terms Reward your customers for their loyalty by providing discount inc…" at bounding box center [447, 369] width 471 height 406
type input "TEST TEST"
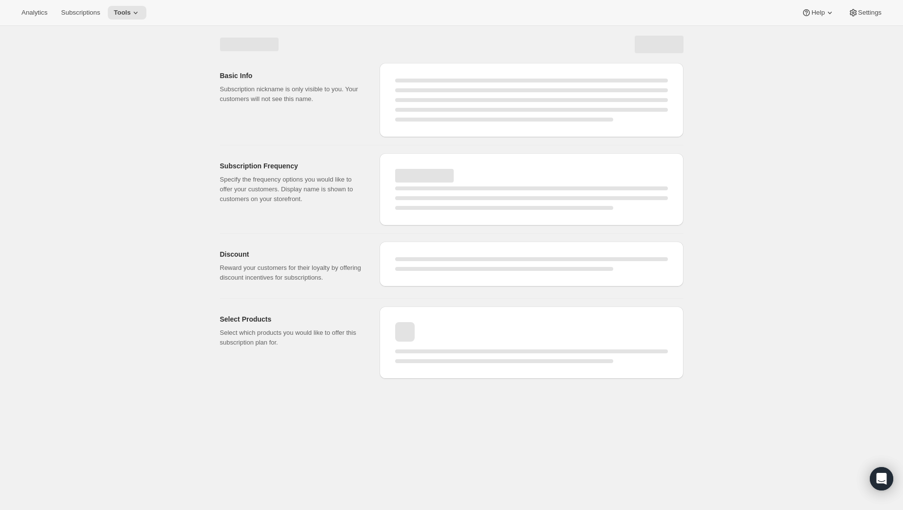
scroll to position [0, 0]
select select "WEEK"
select select "ENABLED"
select select "YEARDAY"
select select "26"
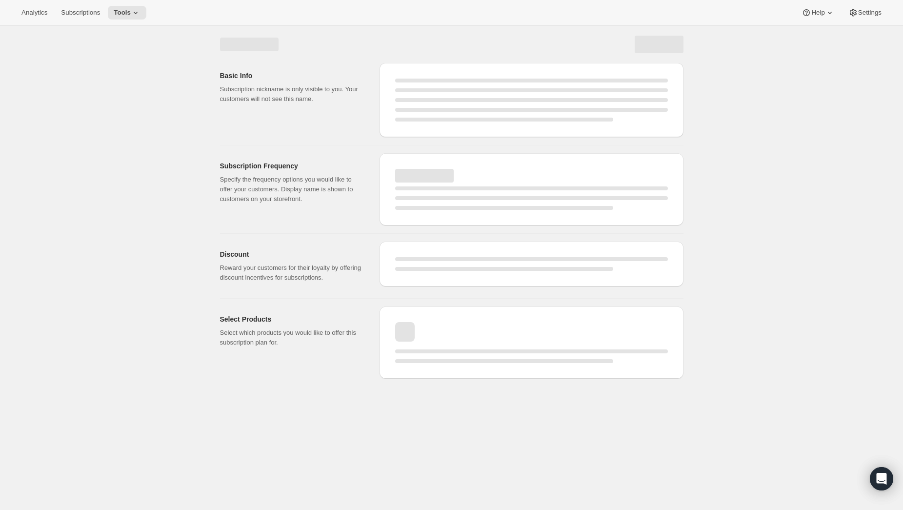
select select "4"
select select "20"
select select "7"
select select "20"
select select "10"
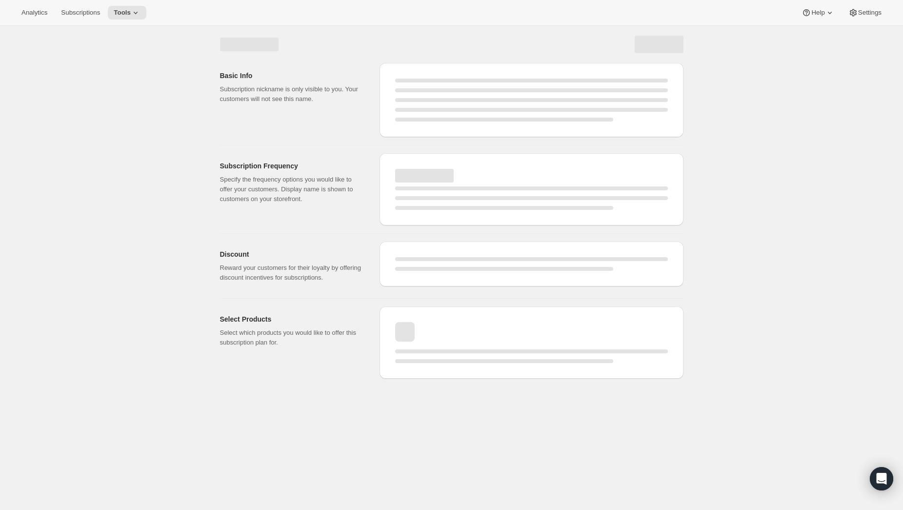
select select "12"
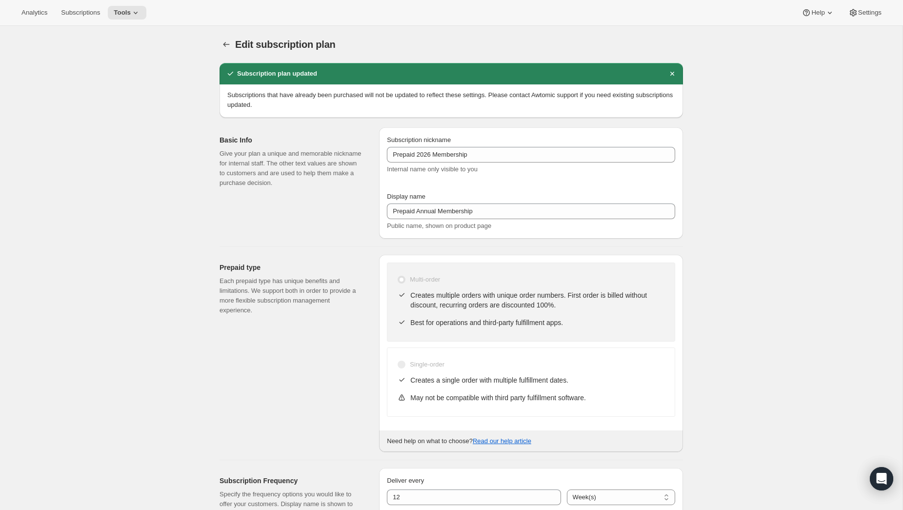
type input "TEST TEST"
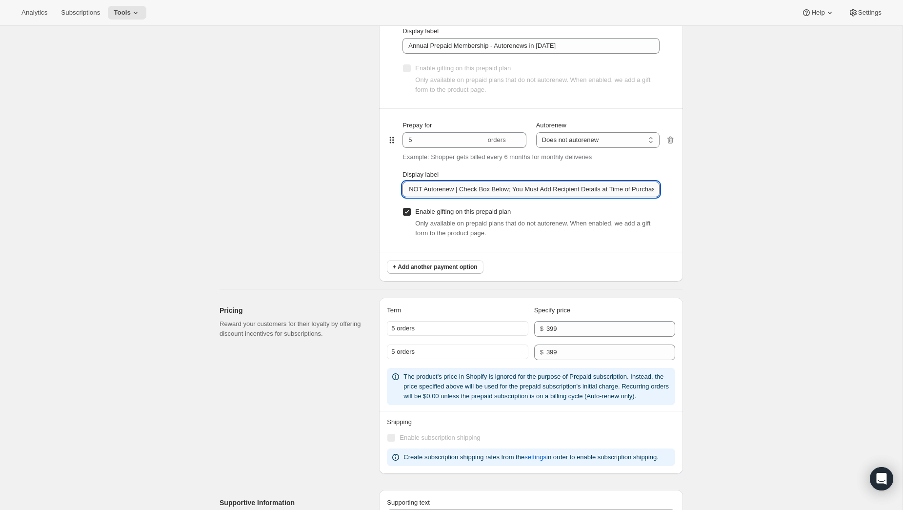
scroll to position [0, 125]
click at [662, 190] on div "Prepay for 5 orders Autorenew Does not autorenew Renews after prepaid period Do…" at bounding box center [531, 180] width 288 height 143
click at [558, 192] on input "GIFTED 2026 Membership - Does NOT Autorenew | Check Box Below; You Must Add Rec…" at bounding box center [530, 189] width 257 height 16
drag, startPoint x: 540, startPoint y: 191, endPoint x: 498, endPoint y: 191, distance: 42.4
click at [498, 191] on input "GIFTED 2026 Membership - Does NOT Autorenew | Check Box Below; You Must Add Rec…" at bounding box center [530, 189] width 257 height 16
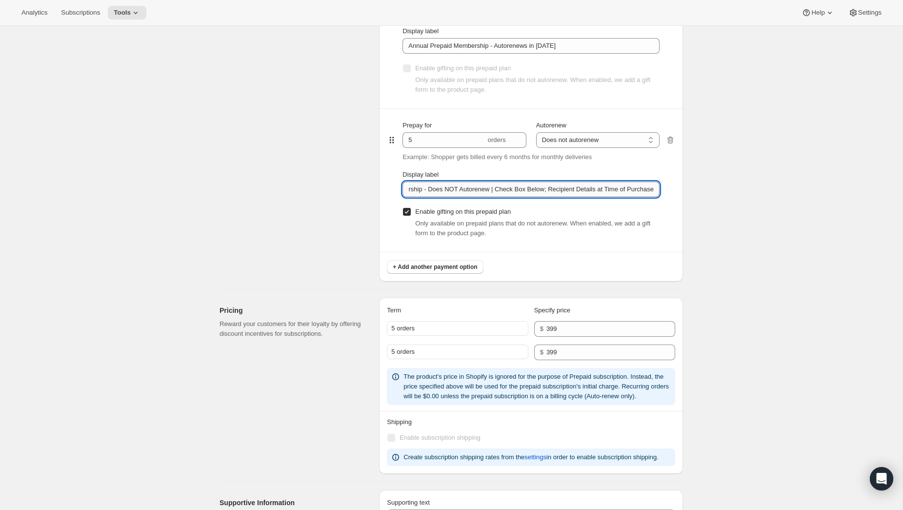
scroll to position [0, 81]
click at [594, 194] on input "GIFTED 2026 Membership - Does NOT Autorenew | Check Box Below; Recipient Detail…" at bounding box center [530, 189] width 257 height 16
drag, startPoint x: 569, startPoint y: 191, endPoint x: 704, endPoint y: 190, distance: 134.6
click at [704, 190] on div "Edit subscription plan. This page is ready Edit subscription plan Subscription …" at bounding box center [451, 207] width 902 height 1682
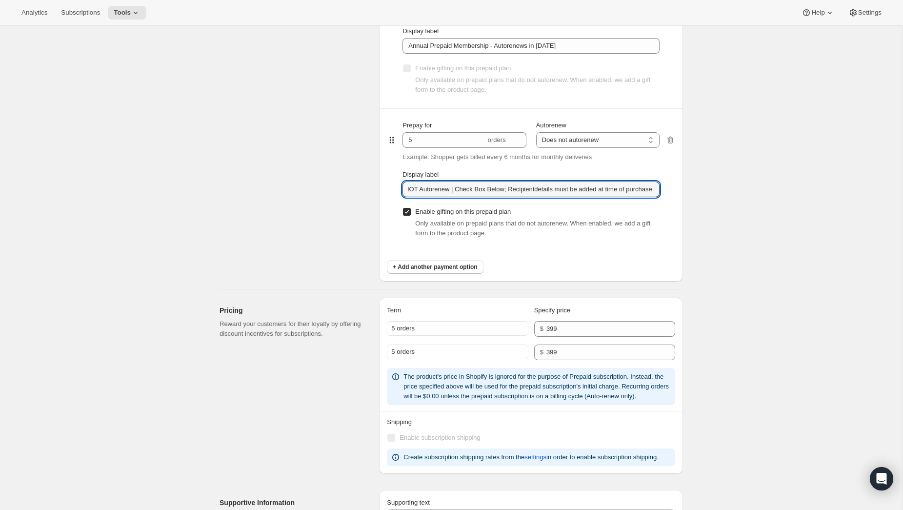
scroll to position [0, 125]
click at [526, 193] on input "GIFTED 2026 Membership - Does NOT Autorenew | Check Box Below; Recipientdetails…" at bounding box center [530, 189] width 257 height 16
click at [494, 197] on input "GIFTED 2026 Membership - Does NOT Autorenew | Check Box Below; Recipient detail…" at bounding box center [530, 189] width 257 height 16
click at [491, 192] on input "GIFTED 2026 Membership - Does NOT Autorenew | Check Box Below; Recipient detail…" at bounding box center [530, 189] width 257 height 16
click at [470, 194] on input "GIFTED 2026 Membership - Does NOT Autorenew | Check Box Below: Recipient detail…" at bounding box center [530, 189] width 257 height 16
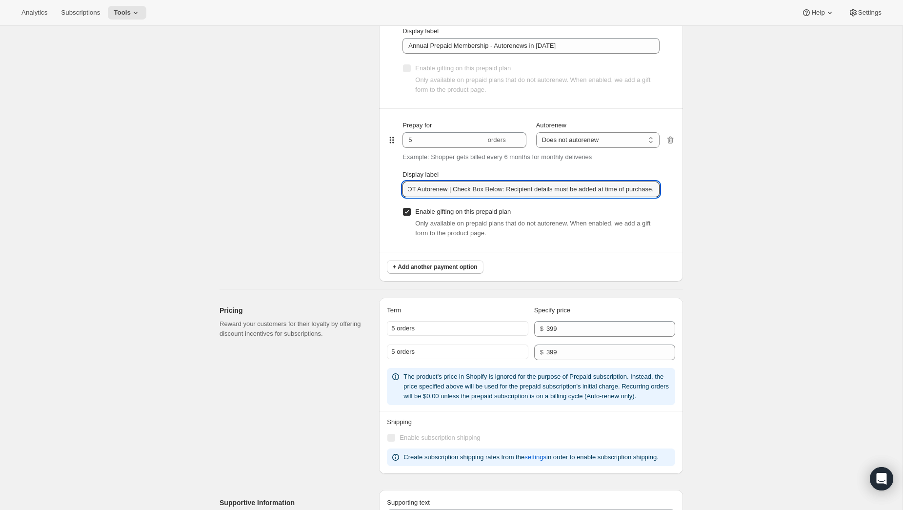
scroll to position [0, 0]
drag, startPoint x: 467, startPoint y: 192, endPoint x: 385, endPoint y: 187, distance: 82.1
click at [385, 187] on div "Payment options Payment prefix (optional) TEST TEST Displayed on the product pa…" at bounding box center [531, 82] width 304 height 399
drag, startPoint x: 540, startPoint y: 194, endPoint x: 546, endPoint y: 199, distance: 7.3
click at [540, 194] on input "GIFTED 2026 Membership - Does NOT Autorenew | Check Box Below: Recipient detail…" at bounding box center [530, 189] width 257 height 16
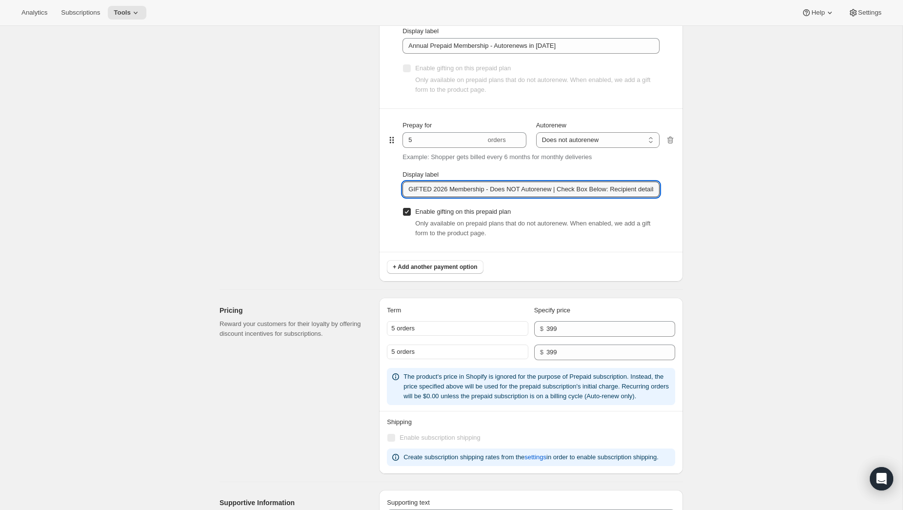
type input "GIFTED 2026 Membership - Does NOT Autorenew | Check Box Below: Recipient detail…"
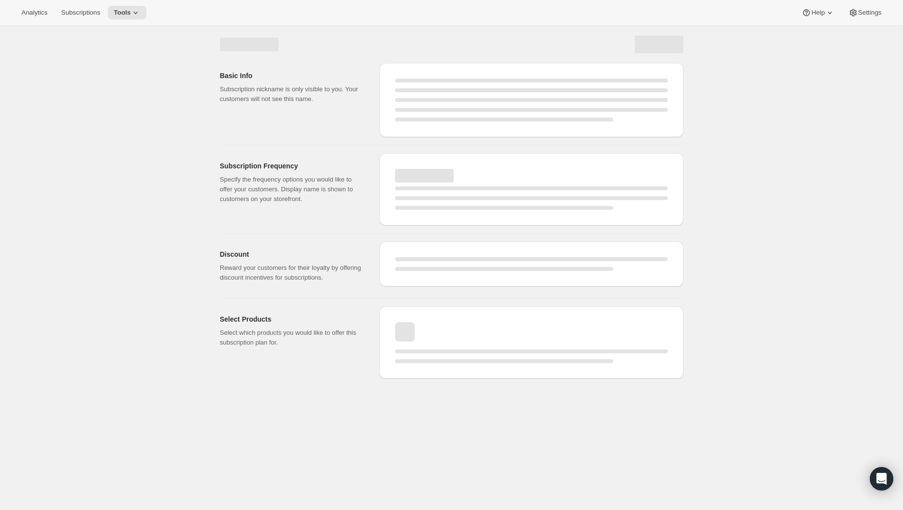
select select "WEEK"
select select "ENABLED"
select select "YEARDAY"
select select "26"
select select "4"
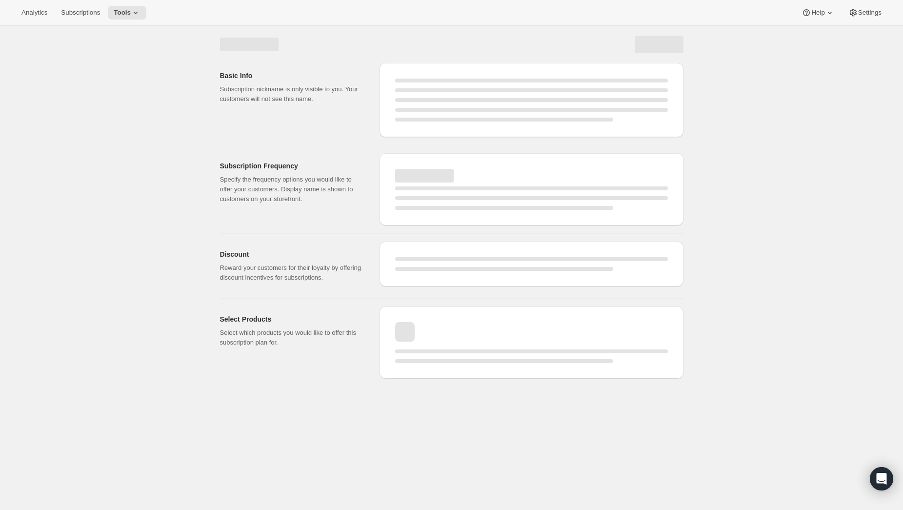
select select "20"
select select "7"
select select "20"
select select "10"
select select "12"
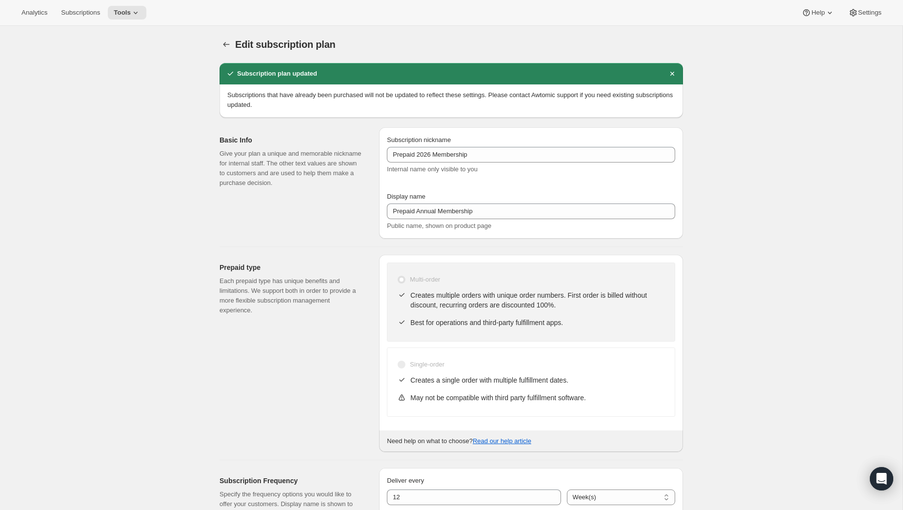
type input "GIFTED 2026 Membership - Does NOT Autorenew | Check Box Below: Recipient detail…"
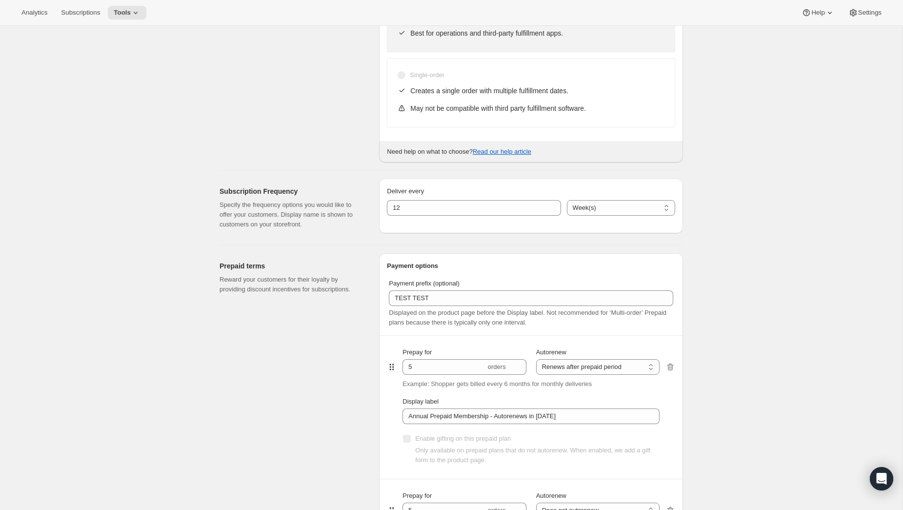
scroll to position [302, 0]
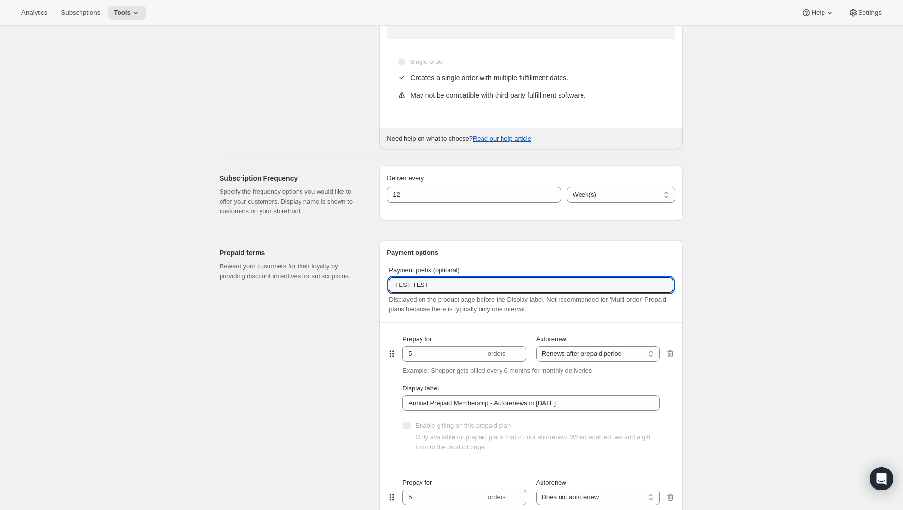
drag, startPoint x: 446, startPoint y: 290, endPoint x: 352, endPoint y: 280, distance: 94.7
click at [352, 281] on div "Prepaid terms Reward your customers for their loyalty by providing discount inc…" at bounding box center [447, 435] width 471 height 406
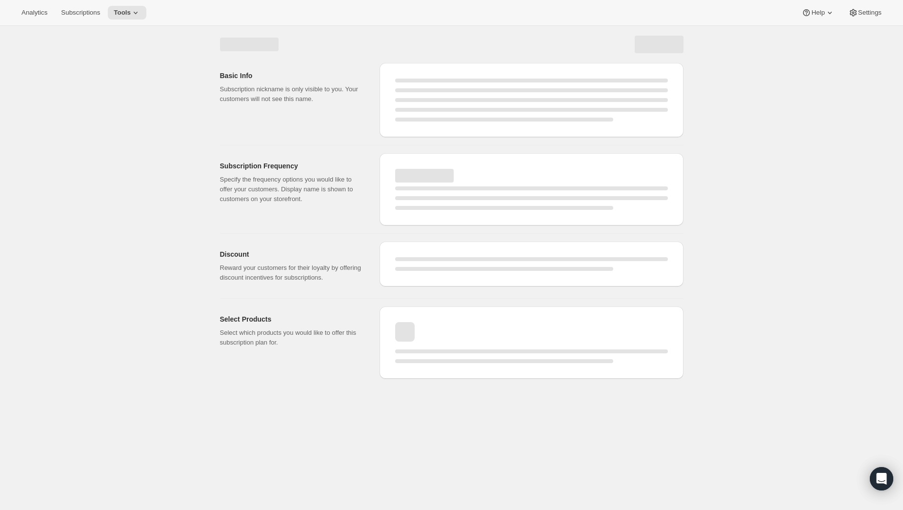
scroll to position [0, 0]
select select "WEEK"
select select "ENABLED"
select select "YEARDAY"
select select "26"
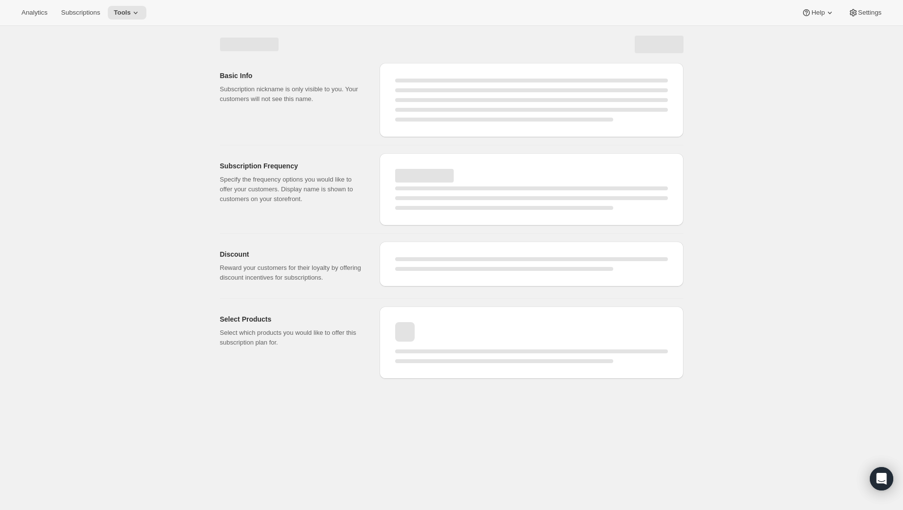
select select "4"
select select "20"
select select "7"
select select "20"
select select "10"
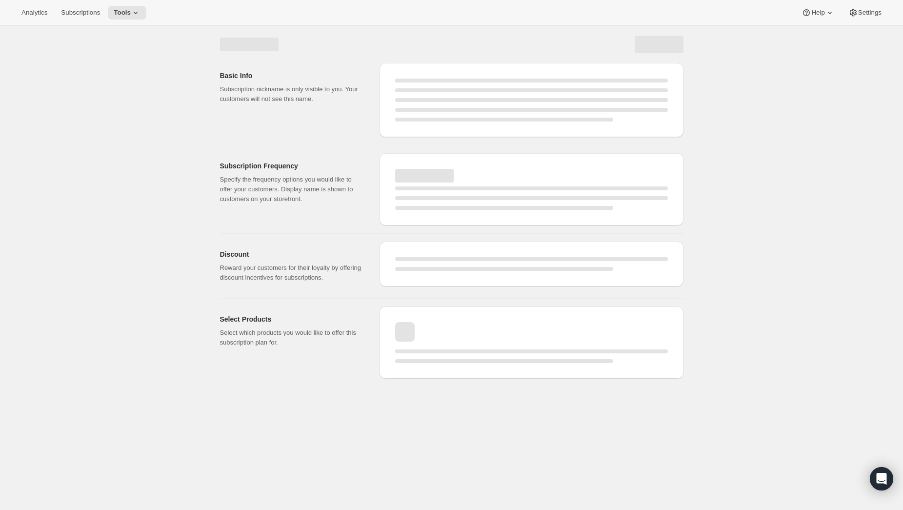
select select "12"
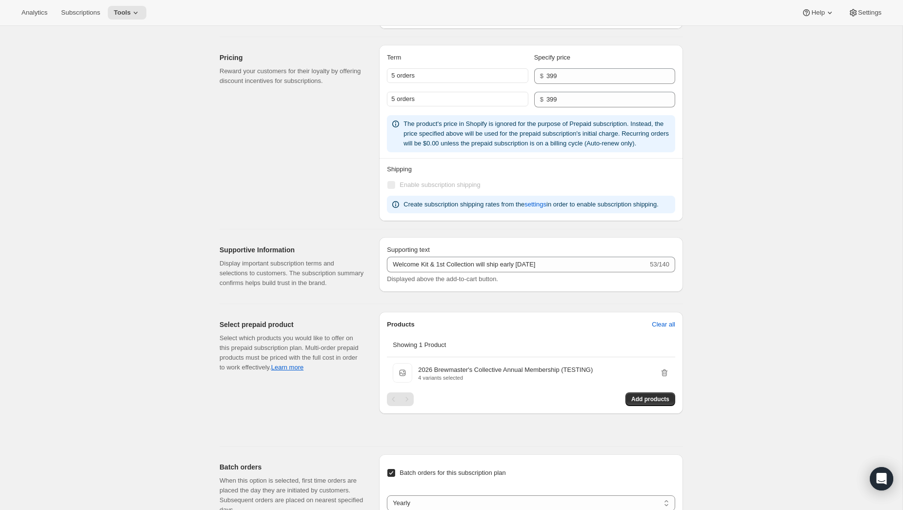
scroll to position [937, 0]
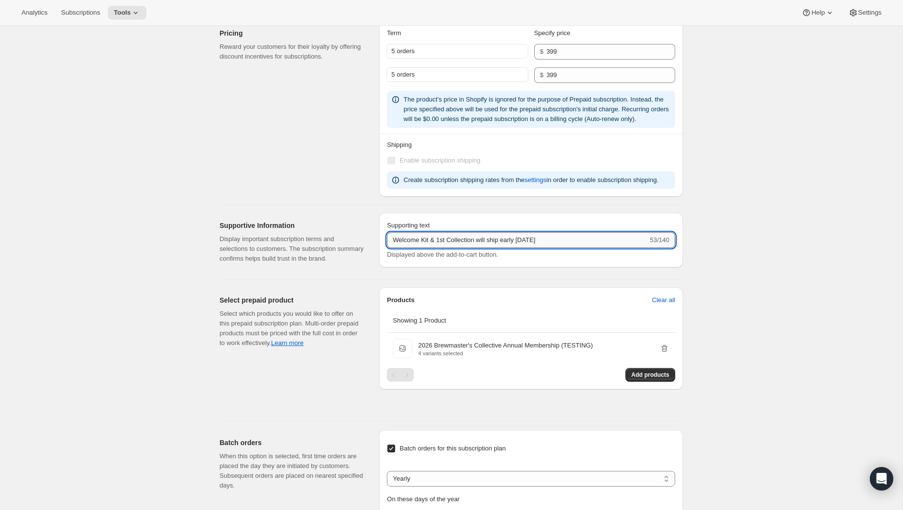
click at [477, 248] on input "Welcome Kit & 1st Collection will ship early [DATE]" at bounding box center [517, 240] width 261 height 16
click at [561, 248] on input "Welcome Kit & 1st Collection will ship early [DATE]" at bounding box center [517, 240] width 261 height 16
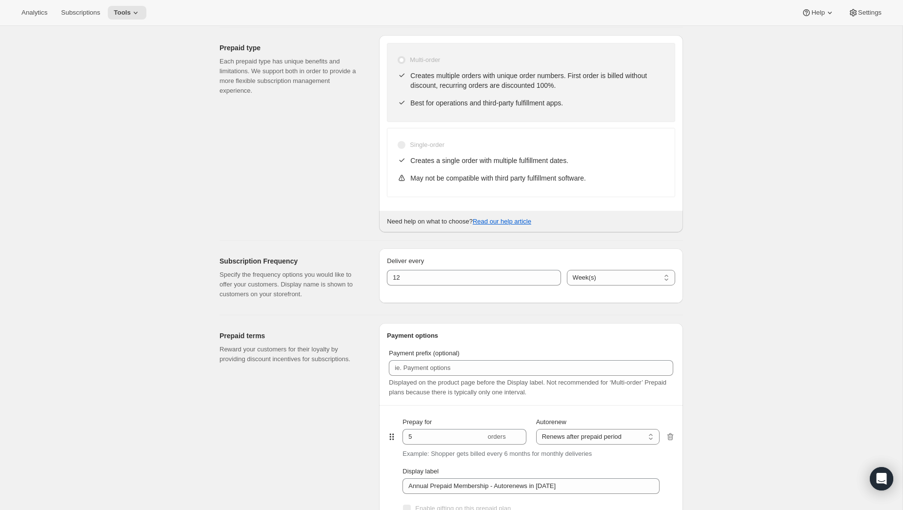
scroll to position [0, 0]
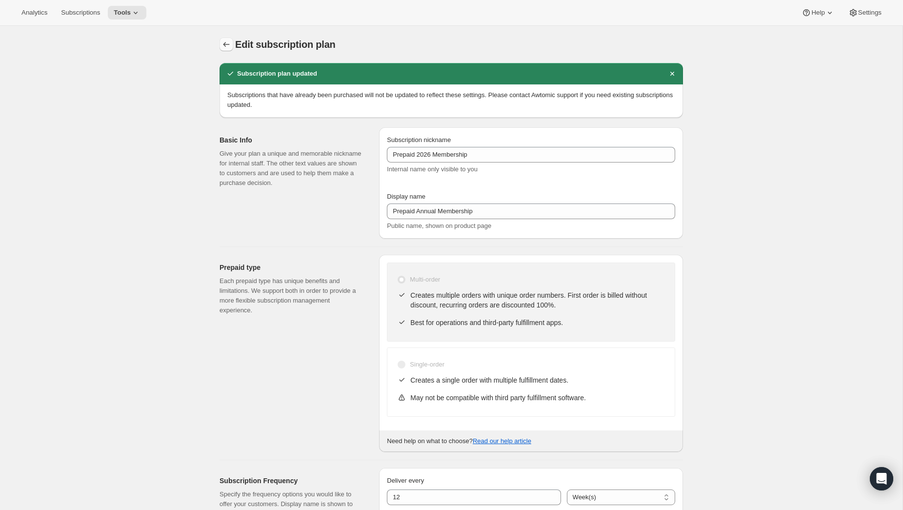
click at [224, 45] on icon "Subscription plans" at bounding box center [226, 44] width 6 height 5
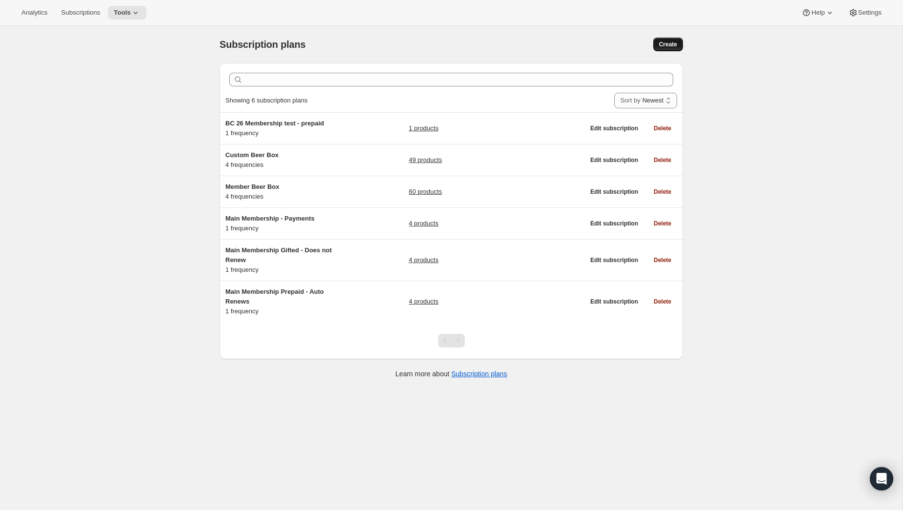
click at [666, 40] on span "Create" at bounding box center [668, 44] width 18 height 8
select select "WEEK"
select select "MONTH"
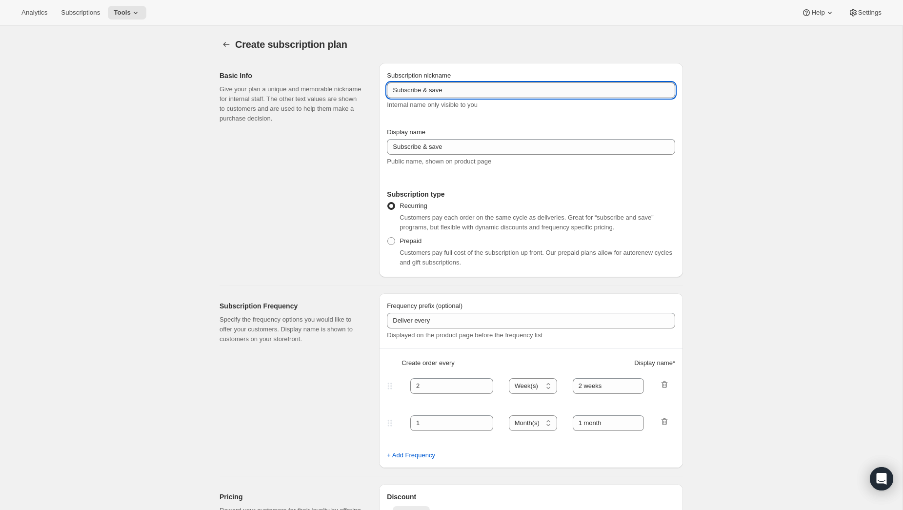
drag, startPoint x: 439, startPoint y: 88, endPoint x: 477, endPoint y: 88, distance: 38.0
click at [439, 88] on input "Subscribe & save" at bounding box center [531, 90] width 288 height 16
drag, startPoint x: 354, startPoint y: 87, endPoint x: 323, endPoint y: 87, distance: 30.7
click at [323, 87] on div "Basic Info Give your plan a unique and memorable nickname for internal staff. T…" at bounding box center [447, 166] width 471 height 222
click at [228, 45] on icon "Subscription plans" at bounding box center [226, 45] width 10 height 10
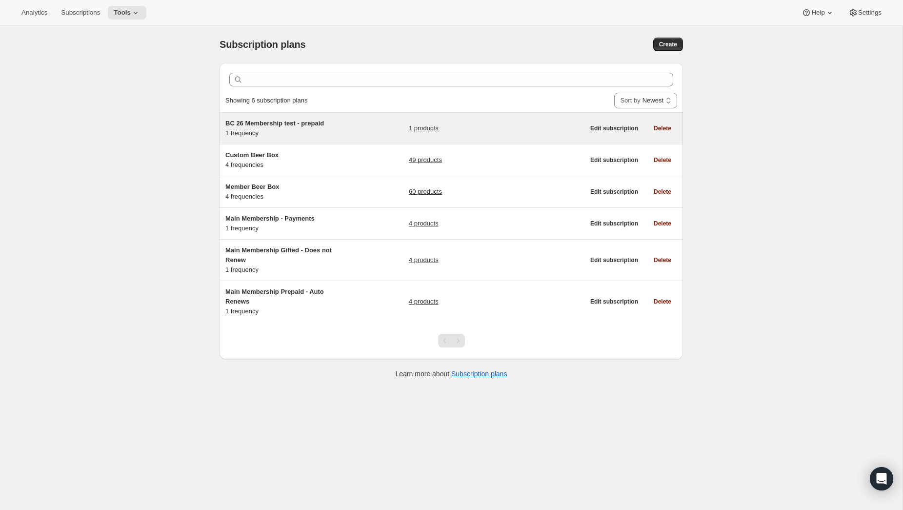
click at [319, 124] on span "BC 26 Membership test - prepaid" at bounding box center [274, 123] width 99 height 7
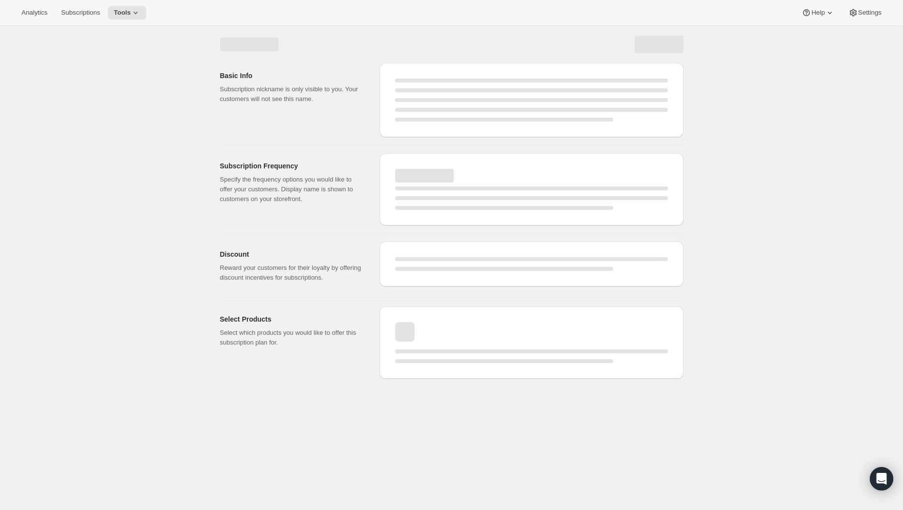
select select "WEEK"
select select "MONTH"
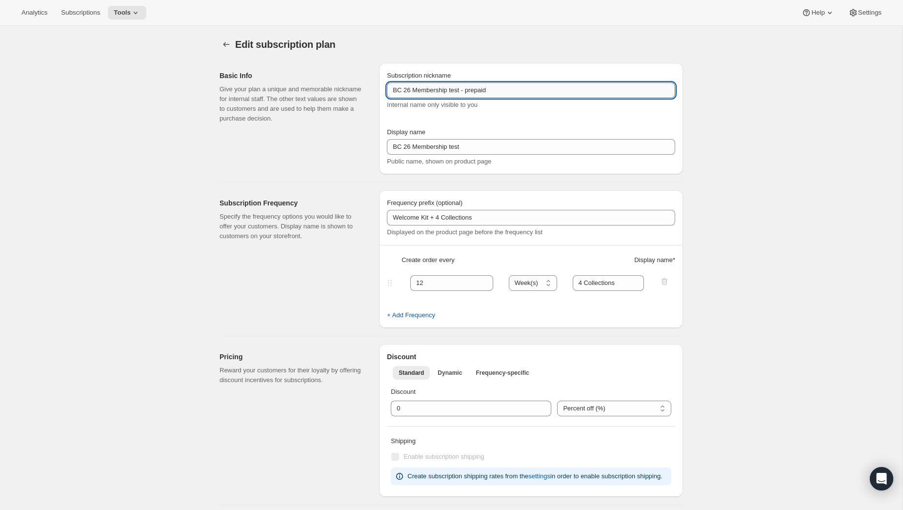
drag, startPoint x: 527, startPoint y: 86, endPoint x: 512, endPoint y: 90, distance: 15.5
click at [472, 90] on input "BC 26 Membership test - prepaid" at bounding box center [531, 90] width 288 height 16
click at [473, 92] on input "BC 26 Membership test - ayments" at bounding box center [531, 90] width 288 height 16
drag, startPoint x: 498, startPoint y: 139, endPoint x: 493, endPoint y: 144, distance: 6.6
click at [497, 140] on input "BC 26 Membership test" at bounding box center [531, 147] width 288 height 16
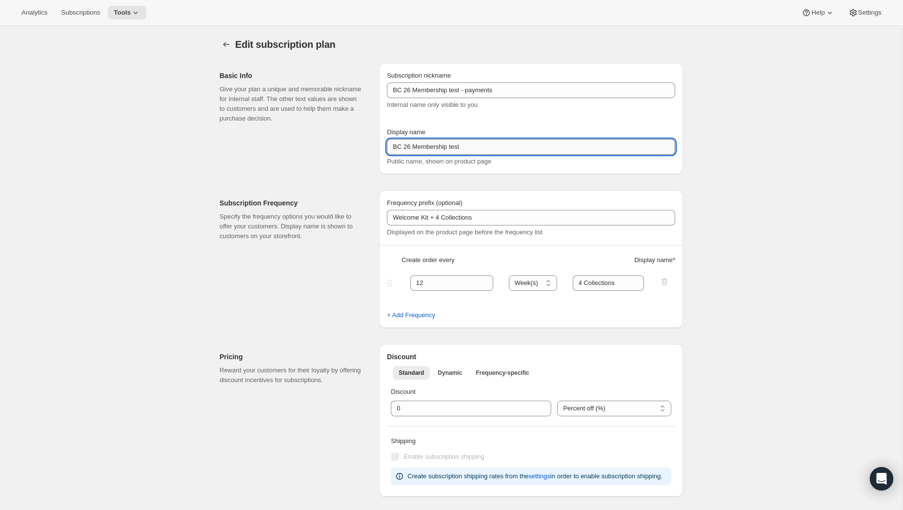
click at [491, 146] on input "BC 26 Membership test" at bounding box center [531, 147] width 288 height 16
drag, startPoint x: 490, startPoint y: 147, endPoint x: 378, endPoint y: 141, distance: 112.3
click at [379, 143] on div "Subscription nickname BC 26 Membership test - payments Internal name only visib…" at bounding box center [531, 118] width 304 height 111
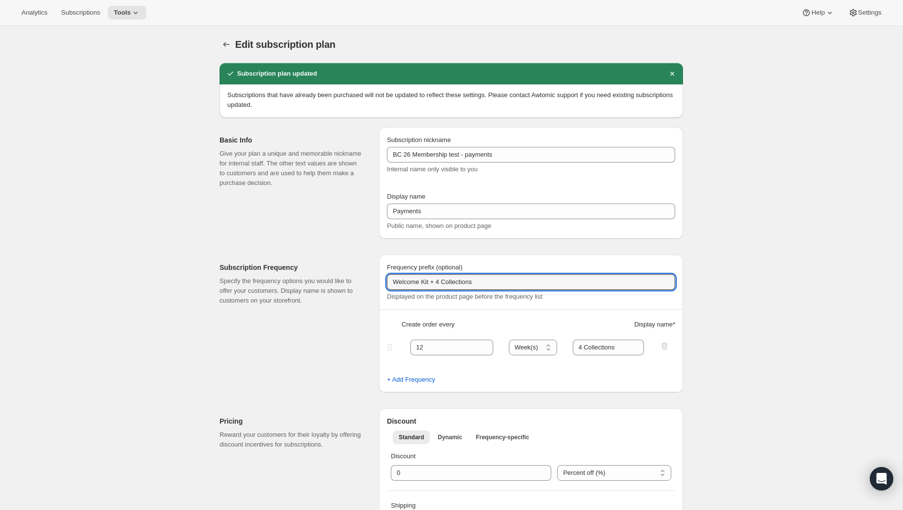
drag, startPoint x: 480, startPoint y: 282, endPoint x: 358, endPoint y: 271, distance: 123.4
click at [358, 272] on div "Subscription Frequency Specify the frequency options you would like to offer yo…" at bounding box center [447, 319] width 471 height 145
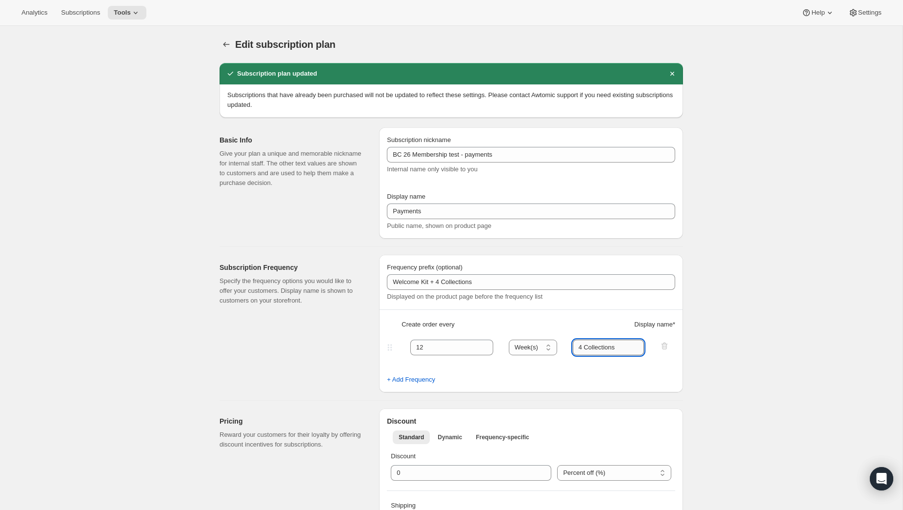
click at [618, 347] on input "4 Collections" at bounding box center [609, 347] width 72 height 16
click at [633, 346] on input "4 Collections" at bounding box center [609, 347] width 72 height 16
drag, startPoint x: 633, startPoint y: 346, endPoint x: 586, endPoint y: 340, distance: 47.7
click at [558, 343] on div "12 Day(s) Week(s) Month(s) Year(s) Week(s) 4 Collections" at bounding box center [527, 347] width 284 height 16
click at [528, 211] on input "Payments" at bounding box center [531, 211] width 288 height 16
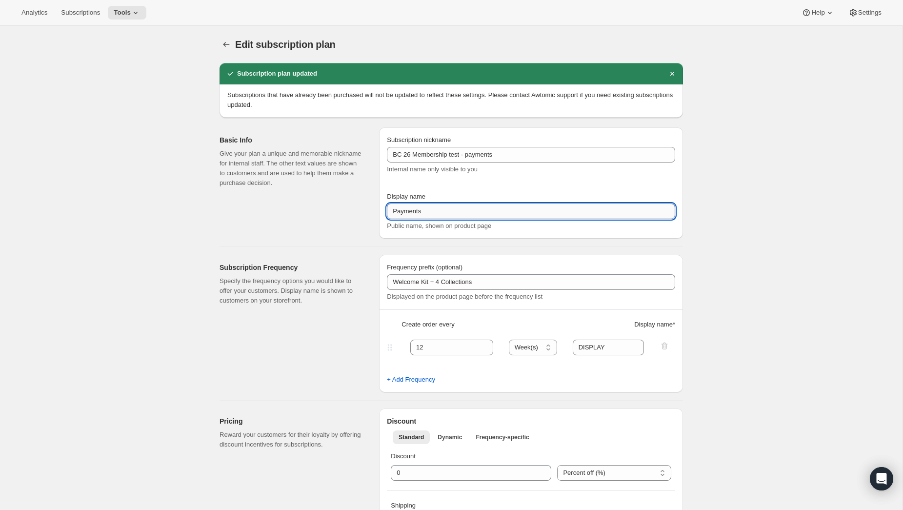
drag, startPoint x: 480, startPoint y: 216, endPoint x: 430, endPoint y: 204, distance: 51.5
click at [359, 209] on div "Basic Info Give your plan a unique and memorable nickname for internal staff. T…" at bounding box center [447, 179] width 471 height 119
click at [496, 208] on input "Payments" at bounding box center [531, 211] width 288 height 16
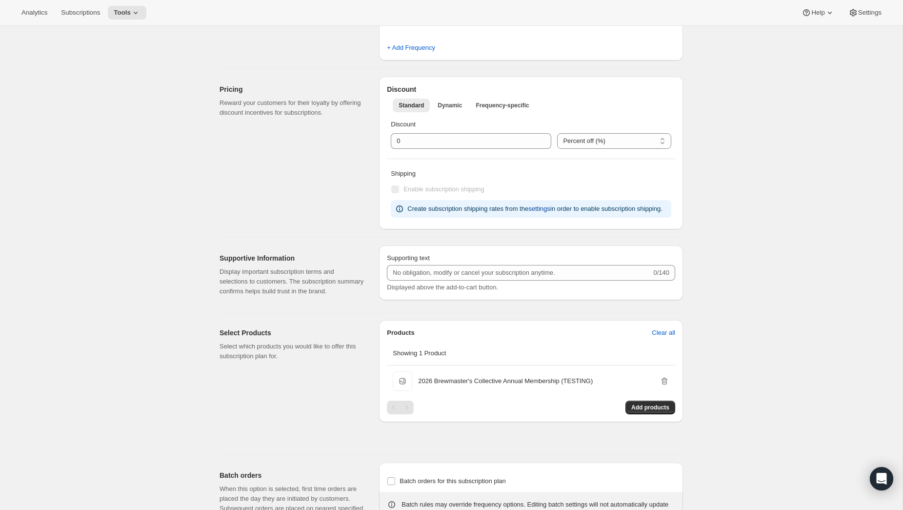
scroll to position [382, 0]
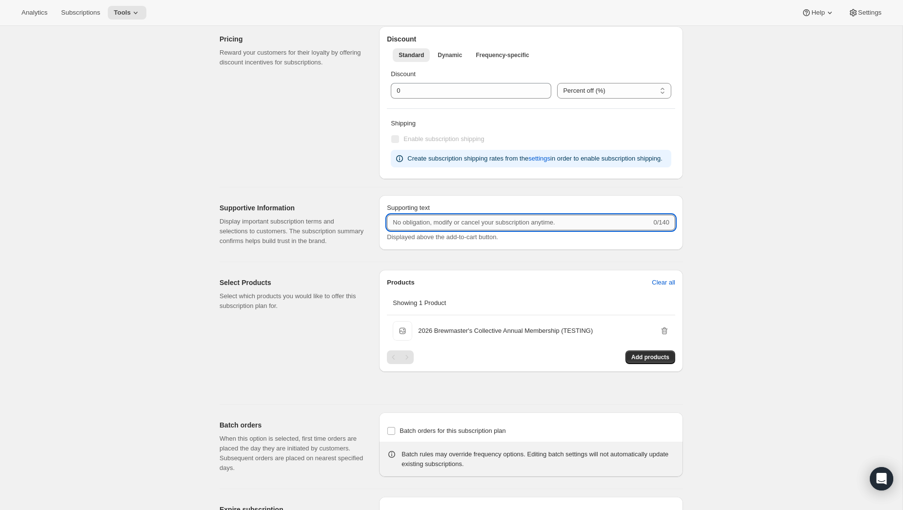
click at [564, 230] on input "Supporting text" at bounding box center [519, 223] width 264 height 16
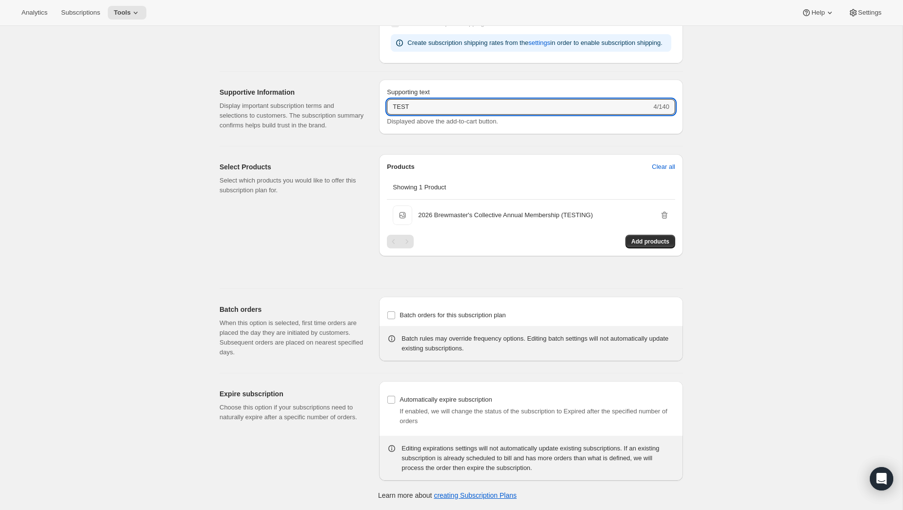
scroll to position [518, 0]
click at [486, 312] on span "Batch orders for this subscription plan" at bounding box center [452, 314] width 106 height 7
click at [395, 312] on input "Batch orders for this subscription plan" at bounding box center [391, 315] width 8 height 8
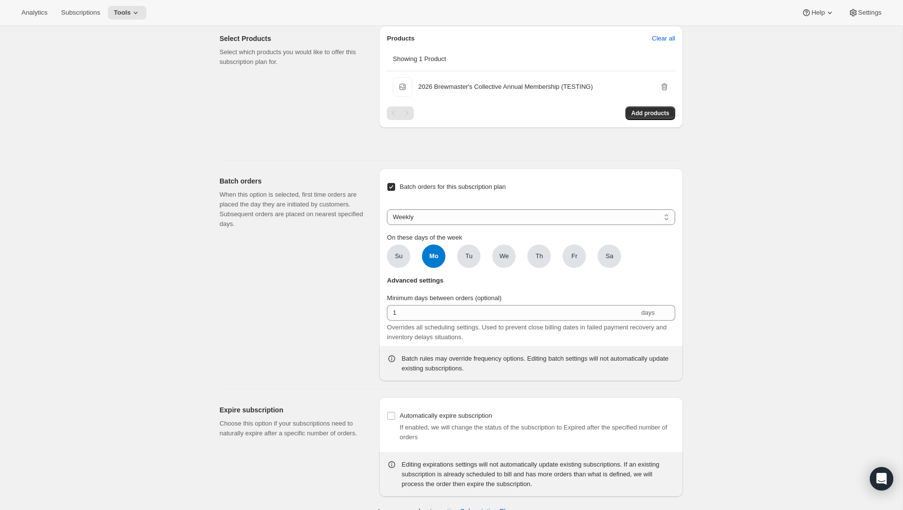
scroll to position [631, 0]
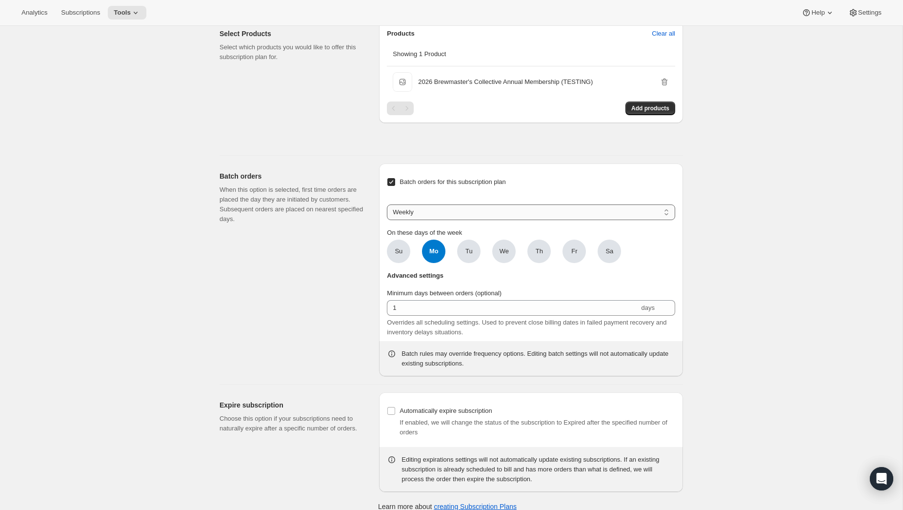
click at [472, 220] on select "Weekly Monthly Yearly" at bounding box center [531, 212] width 288 height 16
click at [387, 220] on select "Weekly Monthly Yearly" at bounding box center [531, 212] width 288 height 16
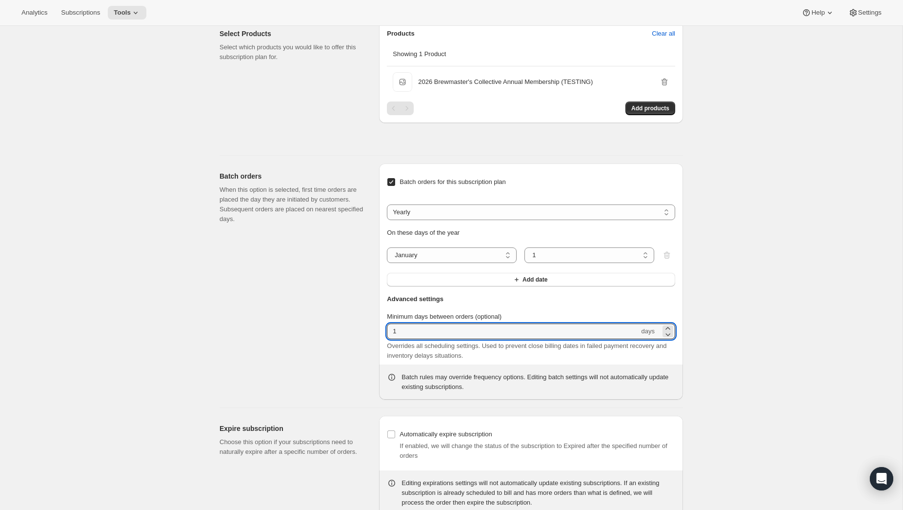
drag, startPoint x: 475, startPoint y: 350, endPoint x: 350, endPoint y: 344, distance: 125.0
click at [351, 345] on div "Batch orders When this option is selected, first time orders are placed the day…" at bounding box center [447, 278] width 471 height 244
click at [587, 263] on select "1 2 3 4 5 6 7 8 9 10 11 12 13 14 15 16 17 18 19 20 21 22 23 24 25 26 27 28 29 3…" at bounding box center [589, 255] width 130 height 16
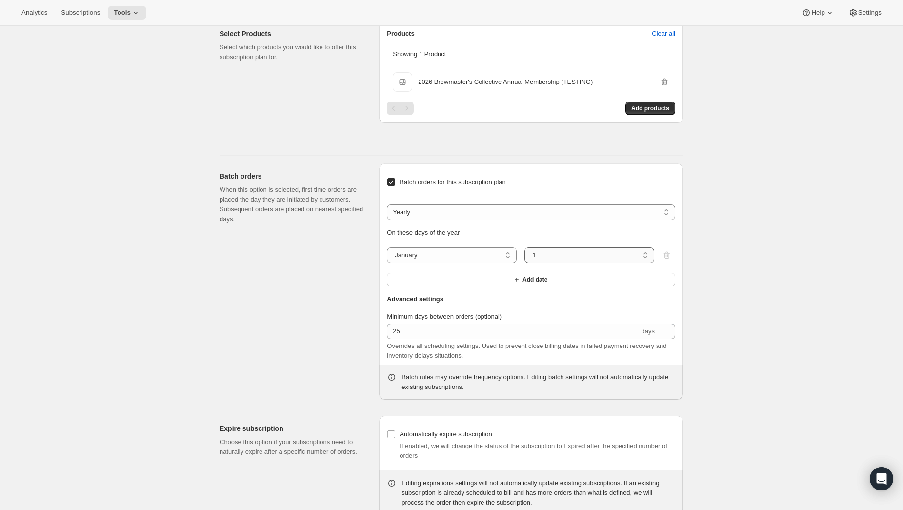
click at [524, 263] on select "1 2 3 4 5 6 7 8 9 10 11 12 13 14 15 16 17 18 19 20 21 22 23 24 25 26 27 28 29 3…" at bounding box center [589, 255] width 130 height 16
click at [445, 286] on button "Add date" at bounding box center [531, 280] width 288 height 14
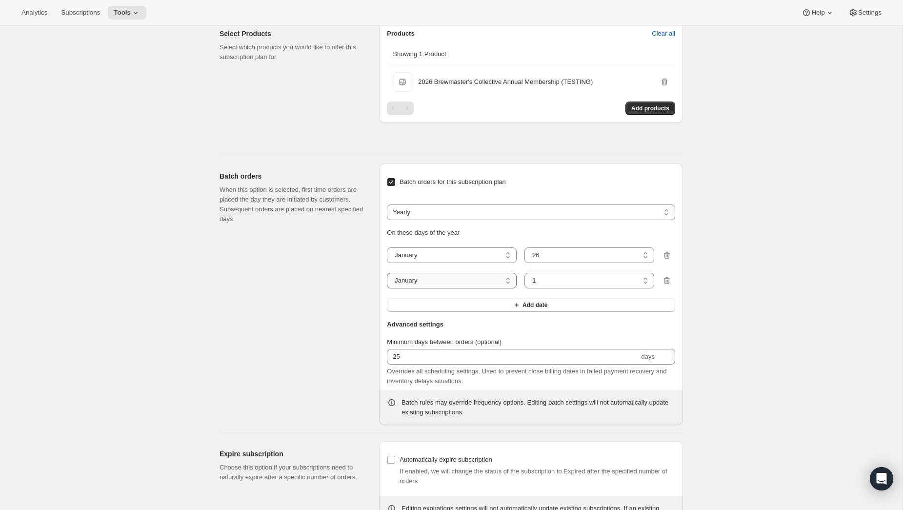
click at [431, 288] on select "January February March April May June July August September October November De…" at bounding box center [452, 281] width 130 height 16
click at [387, 288] on select "January February March April May June July August September October November De…" at bounding box center [452, 281] width 130 height 16
click at [491, 316] on div "Batch orders for this subscription plan Weekly Monthly Yearly Yearly On these d…" at bounding box center [531, 243] width 288 height 144
click at [422, 312] on button "Add date" at bounding box center [531, 305] width 288 height 14
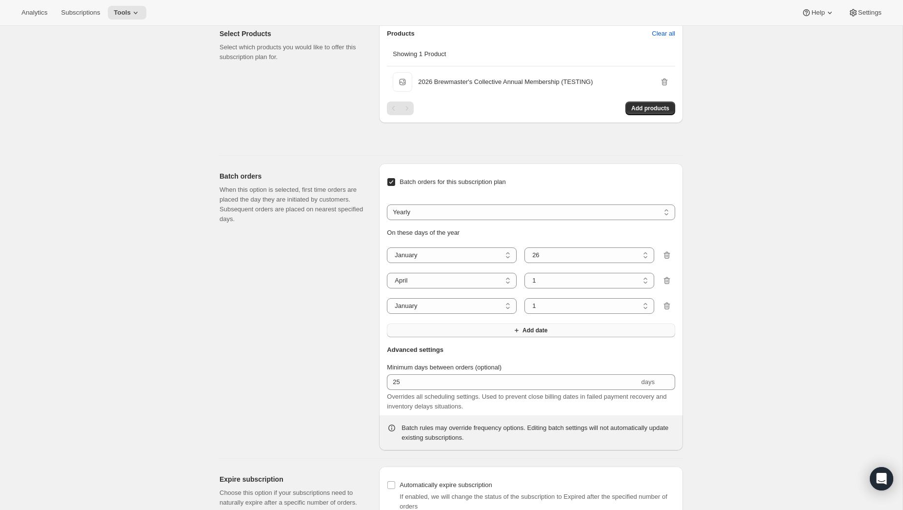
click at [422, 314] on select "January February March April May June July August September October November De…" at bounding box center [452, 306] width 130 height 16
click at [387, 314] on select "January February March April May June July August September October November De…" at bounding box center [452, 306] width 130 height 16
click at [448, 337] on button "Add date" at bounding box center [531, 330] width 288 height 14
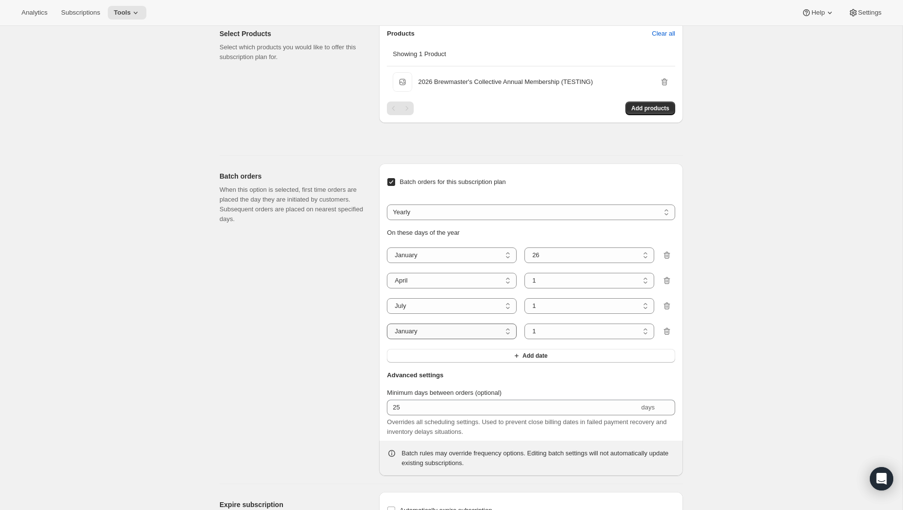
click at [445, 339] on select "January February March April May June July August September October November De…" at bounding box center [452, 331] width 130 height 16
click at [387, 339] on select "January February March April May June July August September October November De…" at bounding box center [452, 331] width 130 height 16
click at [573, 288] on select "1 2 3 4 5 6 7 8 9 10 11 12 13 14 15 16 17 18 19 20 21 22 23 24 25 26 27 28 29 30" at bounding box center [589, 281] width 130 height 16
click at [524, 288] on select "1 2 3 4 5 6 7 8 9 10 11 12 13 14 15 16 17 18 19 20 21 22 23 24 25 26 27 28 29 30" at bounding box center [589, 281] width 130 height 16
click at [581, 314] on select "1 2 3 4 5 6 7 8 9 10 11 12 13 14 15 16 17 18 19 20 21 22 23 24 25 26 27 28 29 3…" at bounding box center [589, 306] width 130 height 16
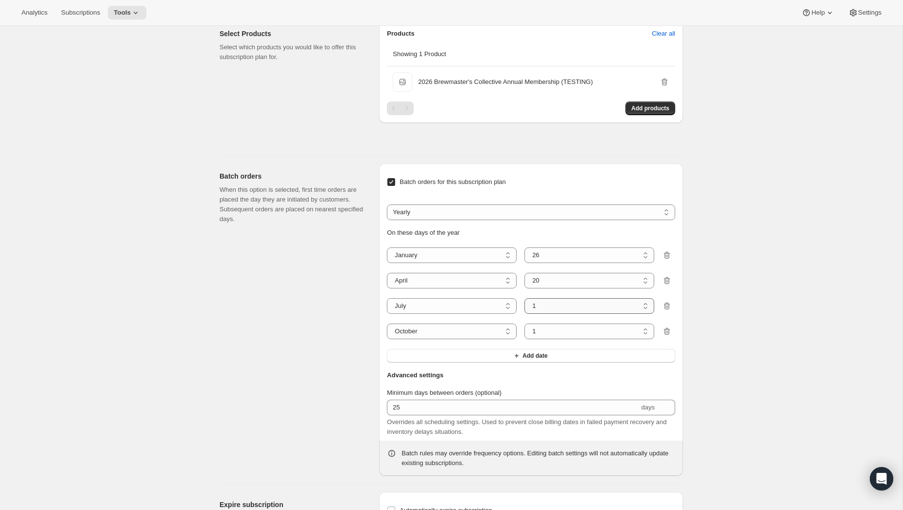
click at [524, 314] on select "1 2 3 4 5 6 7 8 9 10 11 12 13 14 15 16 17 18 19 20 21 22 23 24 25 26 27 28 29 3…" at bounding box center [589, 306] width 130 height 16
click at [554, 339] on select "1 2 3 4 5 6 7 8 9 10 11 12 13 14 15 16 17 18 19 20 21 22 23 24 25 26 27 28 29 3…" at bounding box center [589, 331] width 130 height 16
click at [524, 339] on select "1 2 3 4 5 6 7 8 9 10 11 12 13 14 15 16 17 18 19 20 21 22 23 24 25 26 27 28 29 3…" at bounding box center [589, 331] width 130 height 16
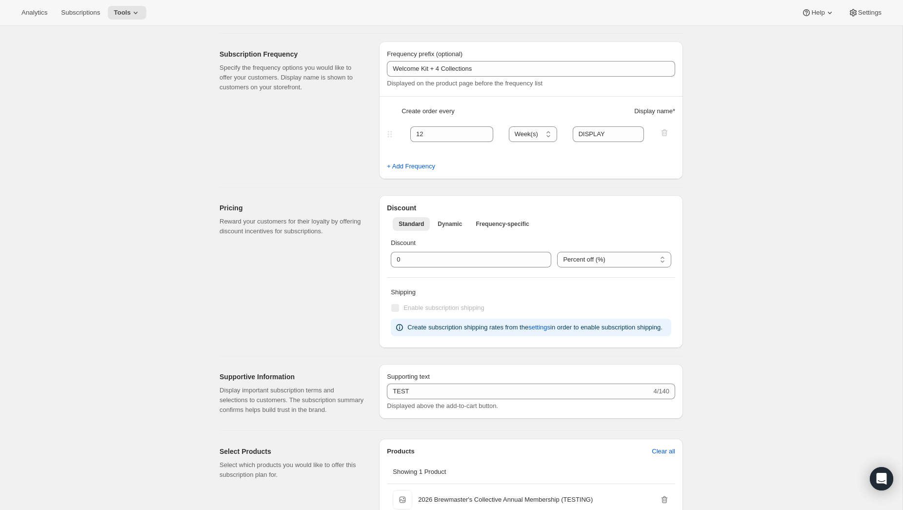
scroll to position [215, 0]
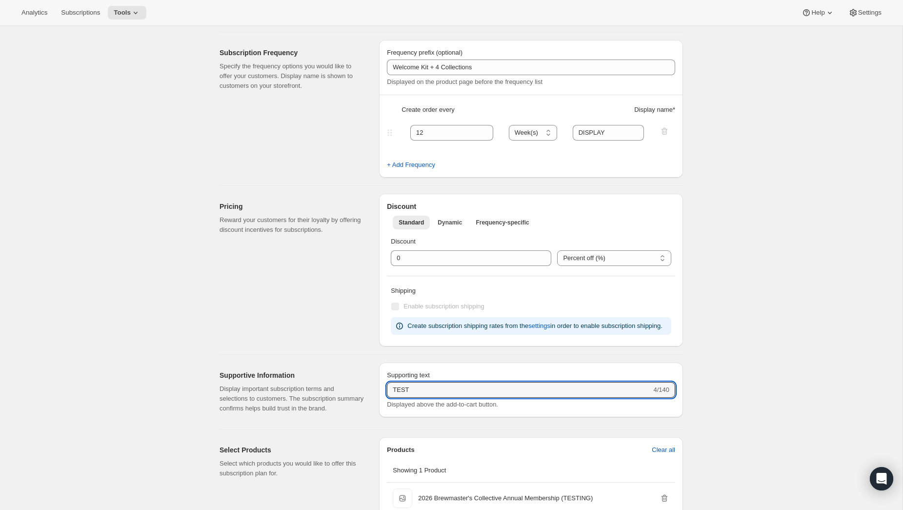
drag, startPoint x: 453, startPoint y: 399, endPoint x: 370, endPoint y: 394, distance: 83.5
click at [370, 395] on div "Supportive Information Display important subscription terms and selections to c…" at bounding box center [447, 388] width 471 height 66
paste input "Welcome Kit & 1st Collection will ship early [DATE]"
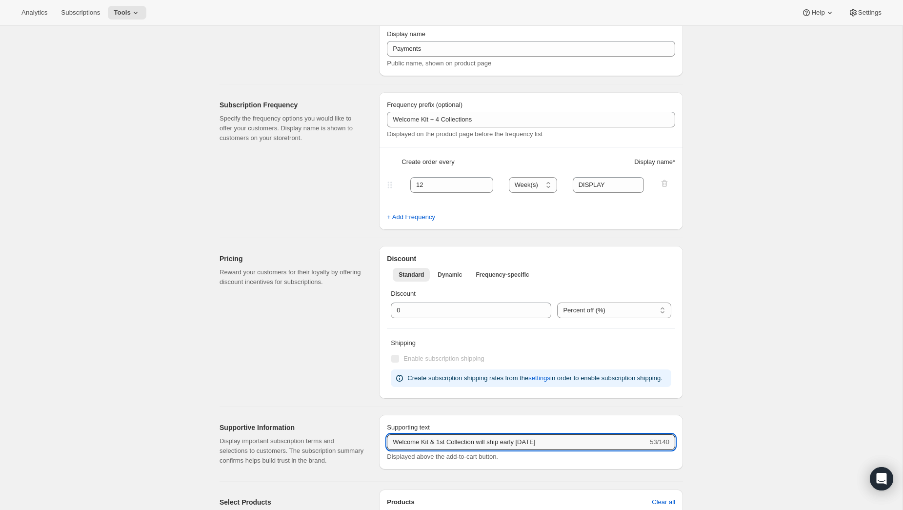
scroll to position [161, 0]
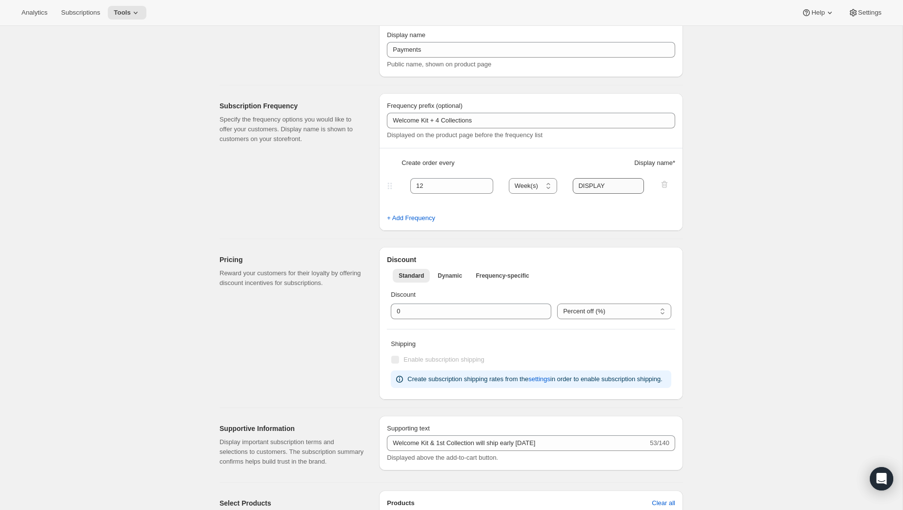
drag, startPoint x: 801, startPoint y: 265, endPoint x: 580, endPoint y: 189, distance: 233.7
click at [801, 265] on div "Edit subscription plan. This page is ready Edit subscription plan Subscription …" at bounding box center [451, 476] width 902 height 1225
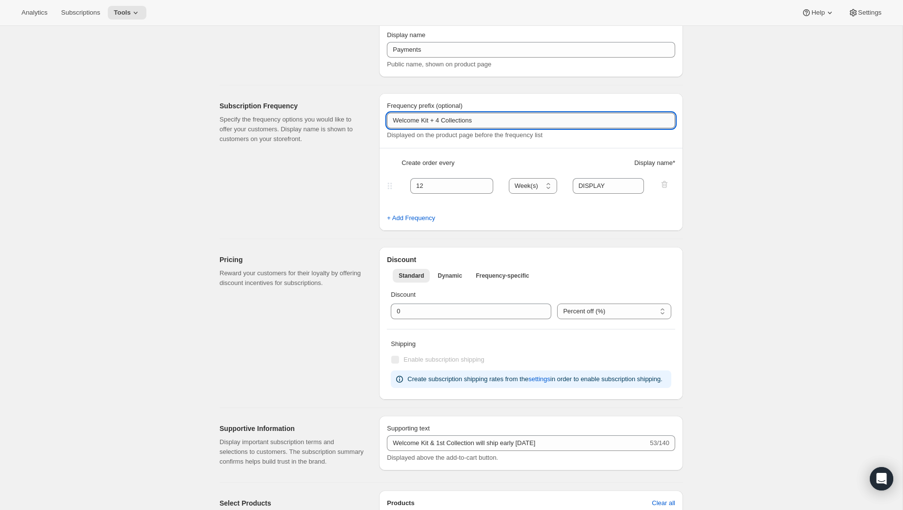
click at [496, 123] on input "Welcome Kit + 4 Collections" at bounding box center [531, 121] width 288 height 16
drag, startPoint x: 485, startPoint y: 120, endPoint x: 325, endPoint y: 112, distance: 160.2
click at [325, 112] on div "Subscription Frequency Specify the frequency options you would like to offer yo…" at bounding box center [447, 157] width 471 height 145
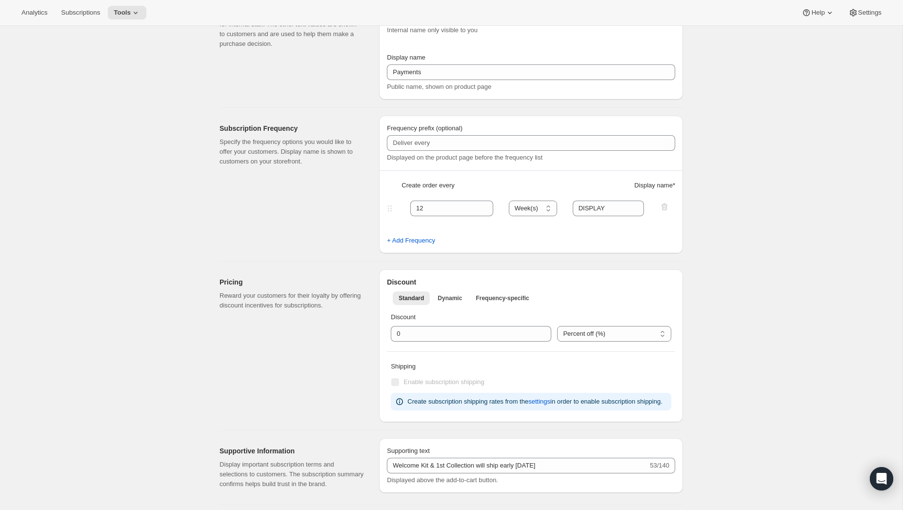
scroll to position [133, 0]
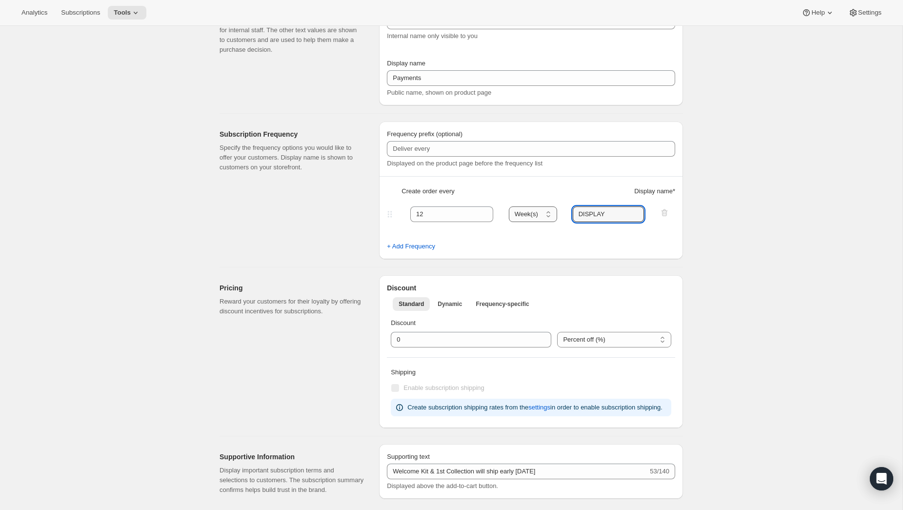
drag, startPoint x: 615, startPoint y: 212, endPoint x: 543, endPoint y: 211, distance: 71.7
click at [544, 212] on div "12 Day(s) Week(s) Month(s) Year(s) Week(s) DISPLAY" at bounding box center [527, 214] width 284 height 16
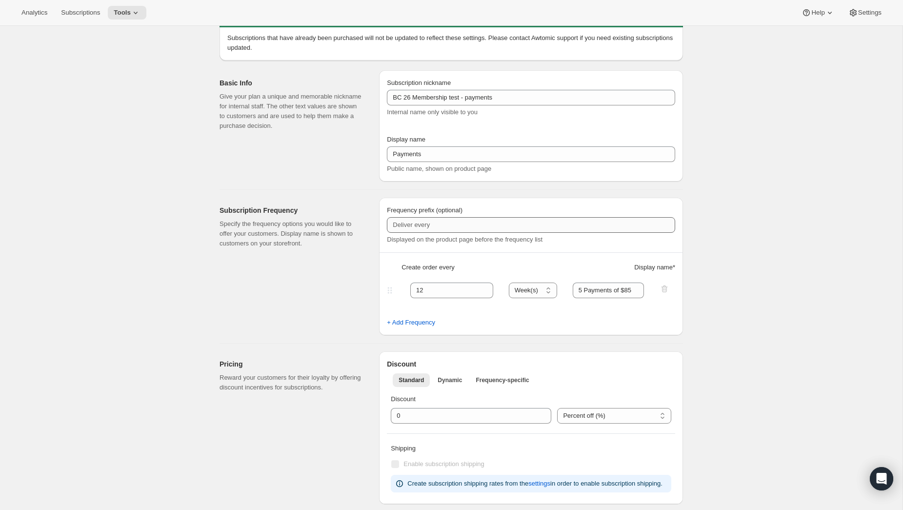
scroll to position [44, 0]
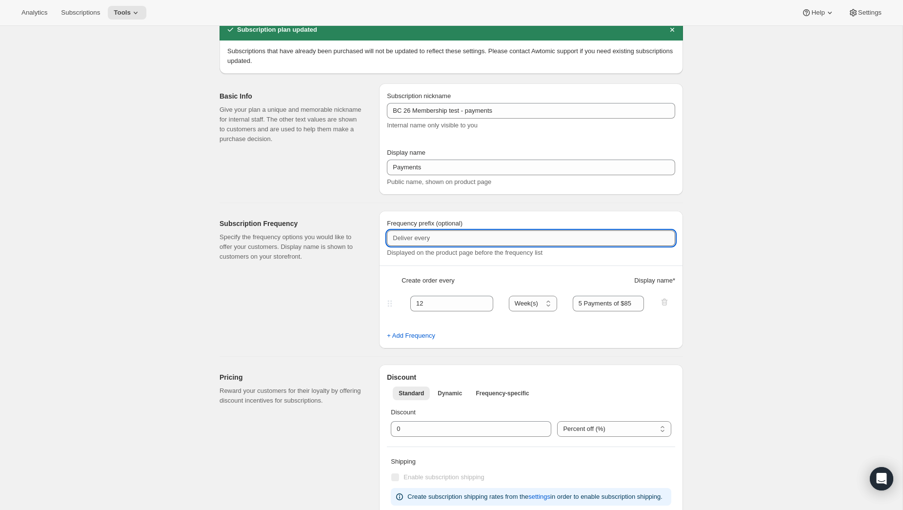
click at [438, 238] on input "Frequency prefix (optional)" at bounding box center [531, 238] width 288 height 16
click at [628, 235] on input "Frequency prefix (optional)" at bounding box center [531, 238] width 288 height 16
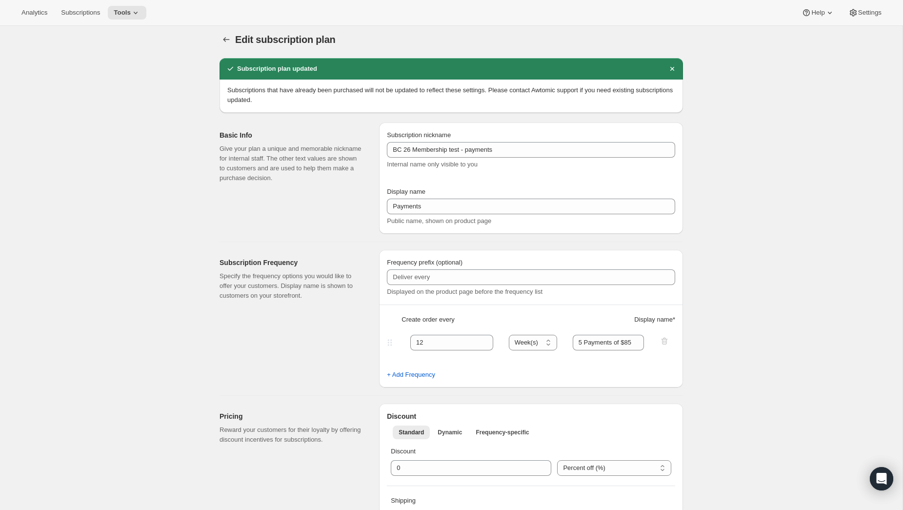
scroll to position [0, 0]
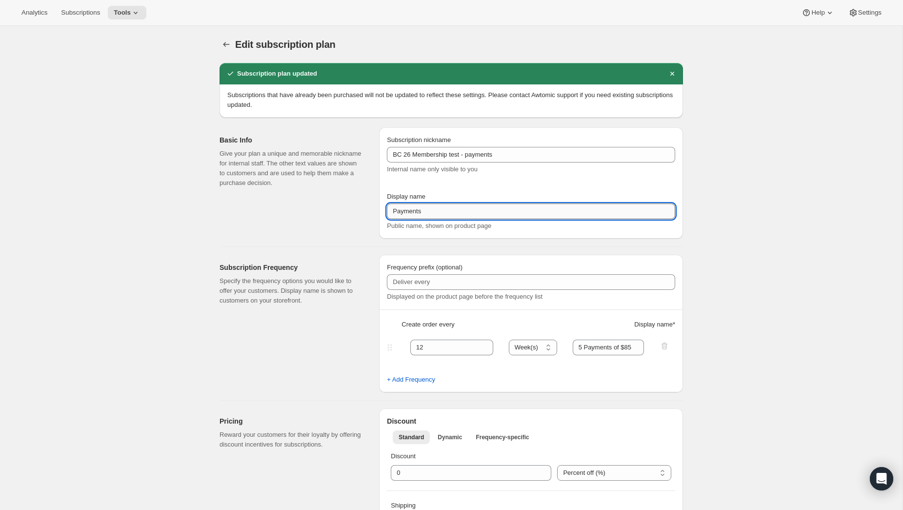
click at [428, 209] on input "Payments" at bounding box center [531, 211] width 288 height 16
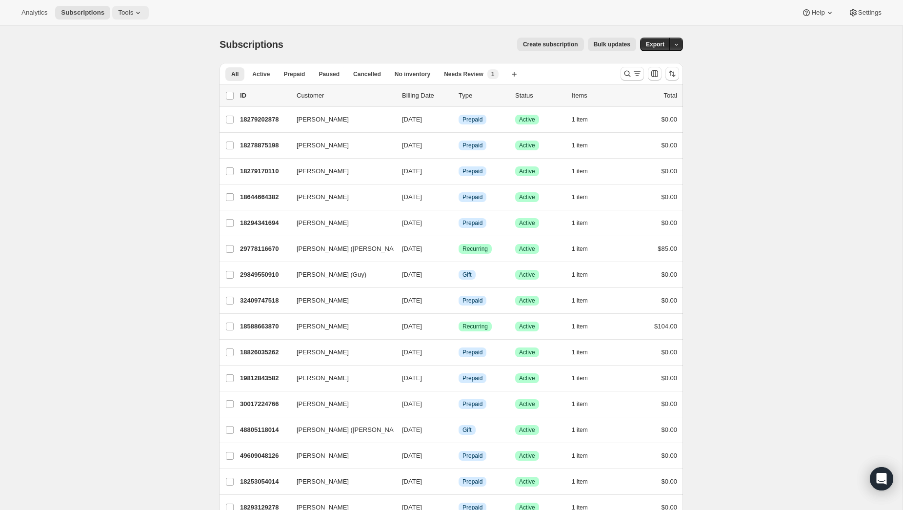
click at [133, 14] on span "Tools" at bounding box center [125, 13] width 15 height 8
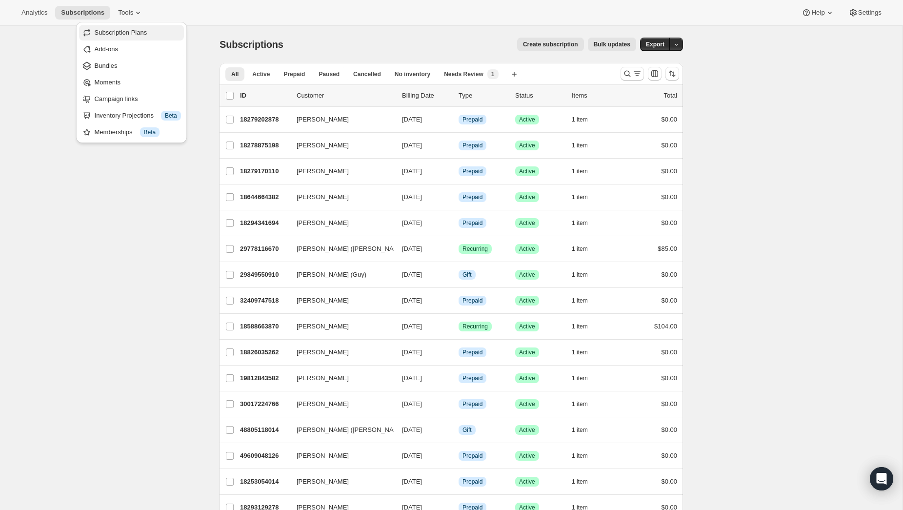
click at [146, 37] on span "Subscription Plans" at bounding box center [138, 33] width 86 height 10
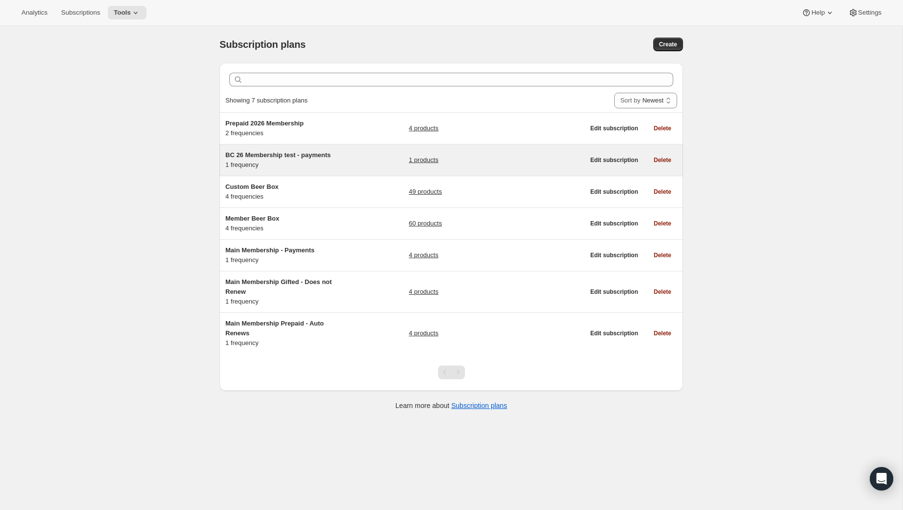
click at [283, 153] on span "BC 26 Membership test - payments" at bounding box center [277, 154] width 105 height 7
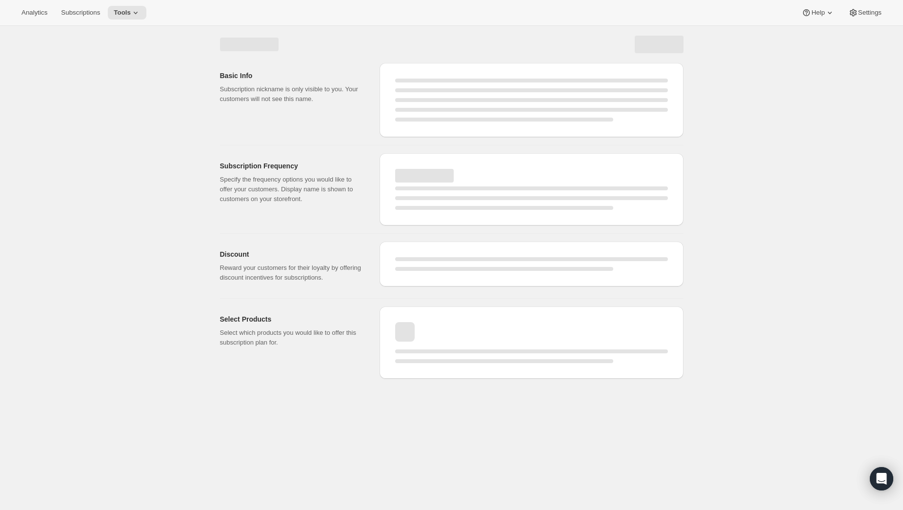
select select "WEEK"
select select "MONTH"
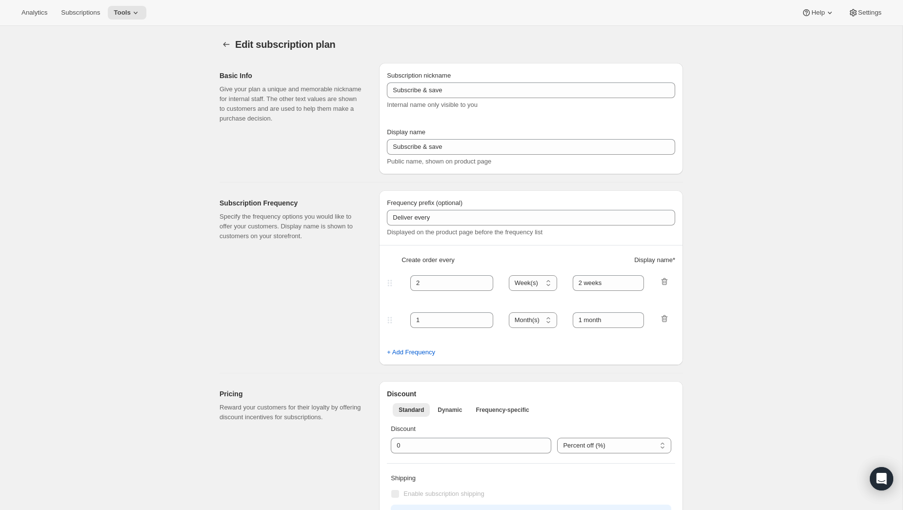
type input "BC 26 Membership test - payments"
type input "Payments"
type input "12"
type input "5 Payments of $85"
type input "Welcome Kit & 1st Collection will ship early [DATE]"
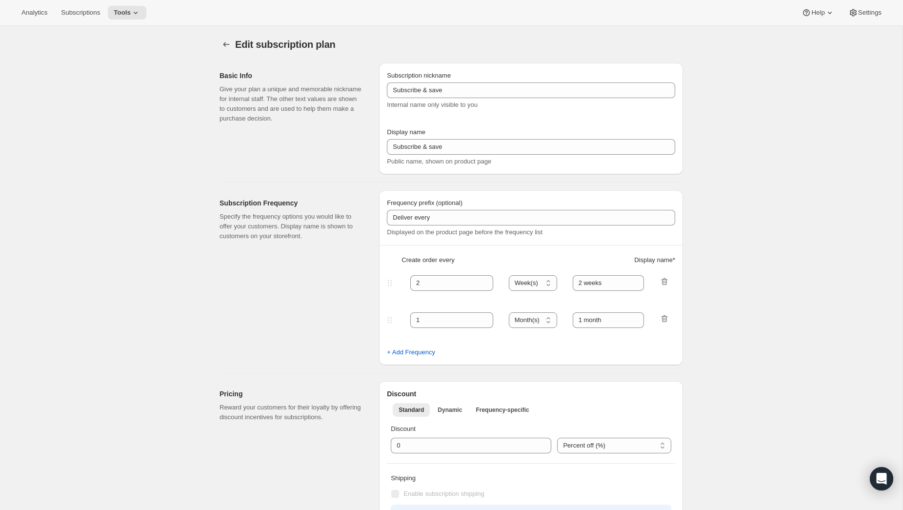
checkbox input "true"
select select "YEARDAY"
select select "26"
select select "4"
select select "20"
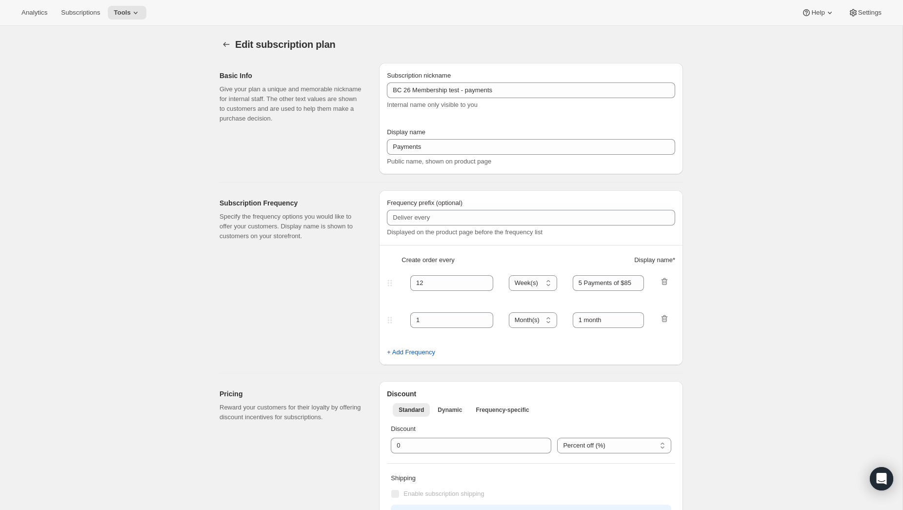
select select "7"
select select "20"
select select "10"
select select "12"
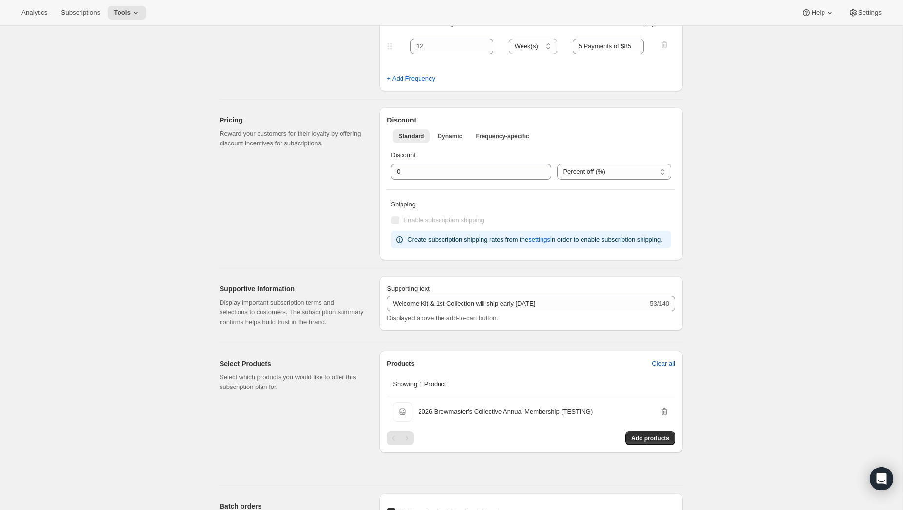
scroll to position [256, 0]
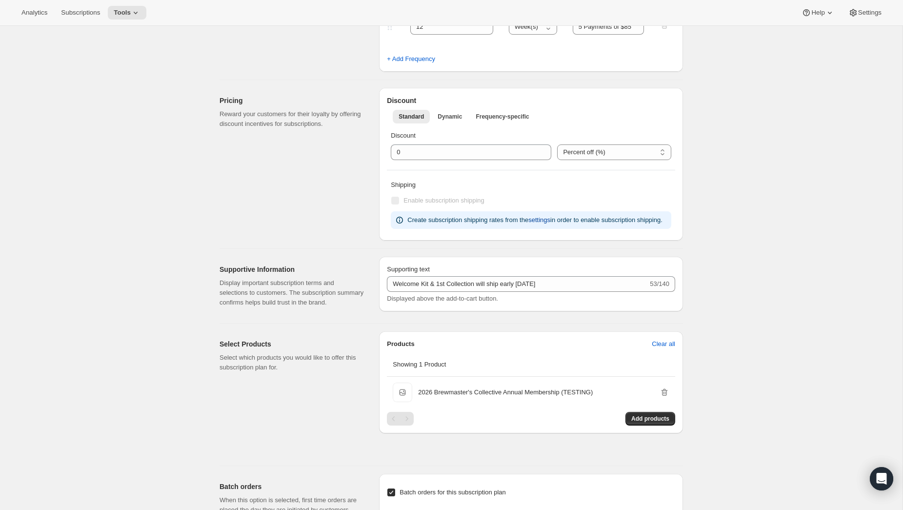
click at [550, 220] on span "settings" at bounding box center [539, 220] width 22 height 10
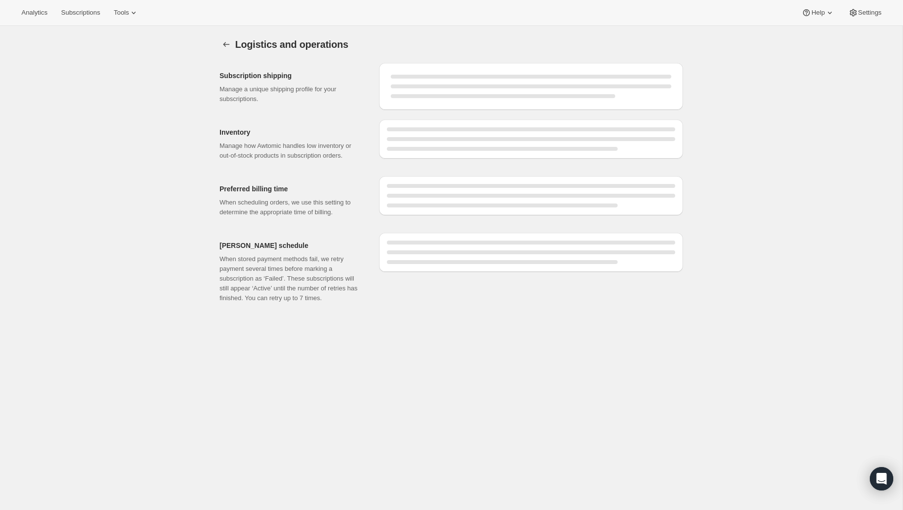
select select "08:00"
select select "DAY"
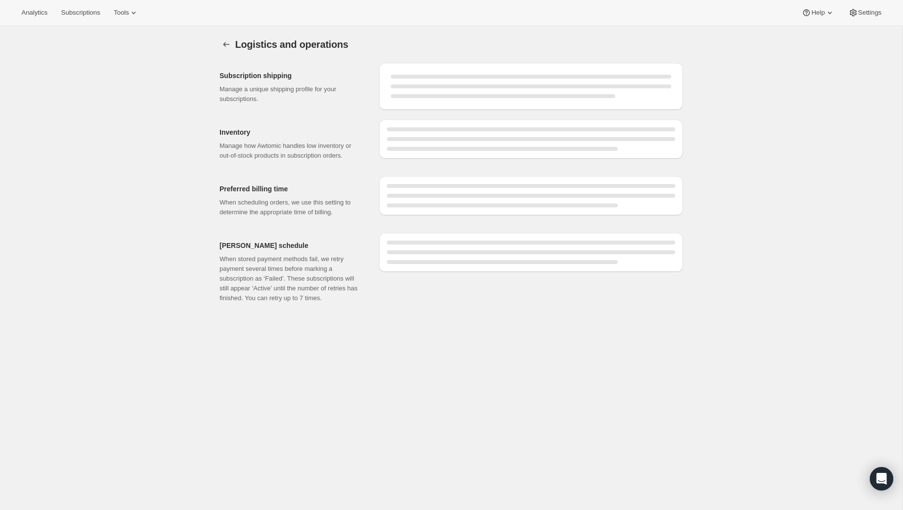
select select "DAY"
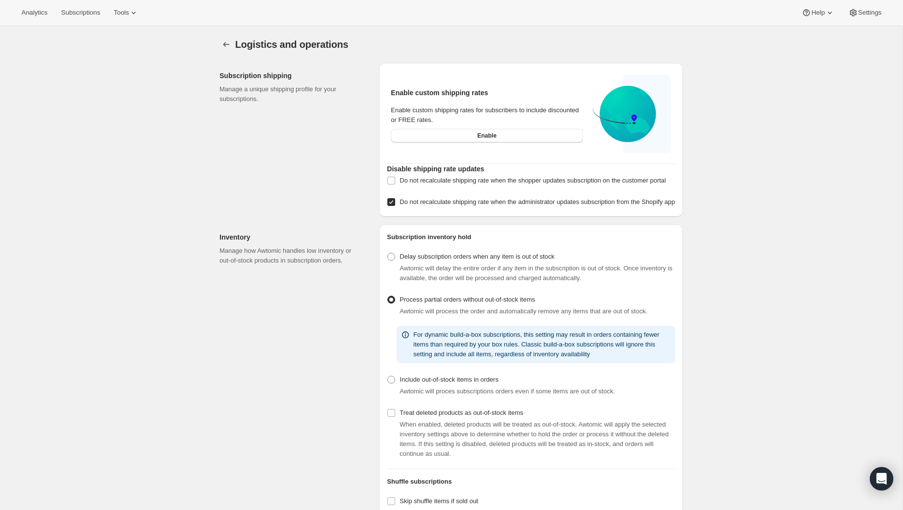
click at [482, 205] on span "Do not recalculate shipping rate when the administrator updates subscription fr…" at bounding box center [536, 201] width 275 height 7
click at [395, 206] on input "Do not recalculate shipping rate when the administrator updates subscription fr…" at bounding box center [391, 202] width 8 height 8
click at [482, 205] on span "Do not recalculate shipping rate when the administrator updates subscription fr…" at bounding box center [536, 201] width 275 height 7
click at [395, 206] on input "Do not recalculate shipping rate when the administrator updates subscription fr…" at bounding box center [391, 202] width 8 height 8
checkbox input "true"
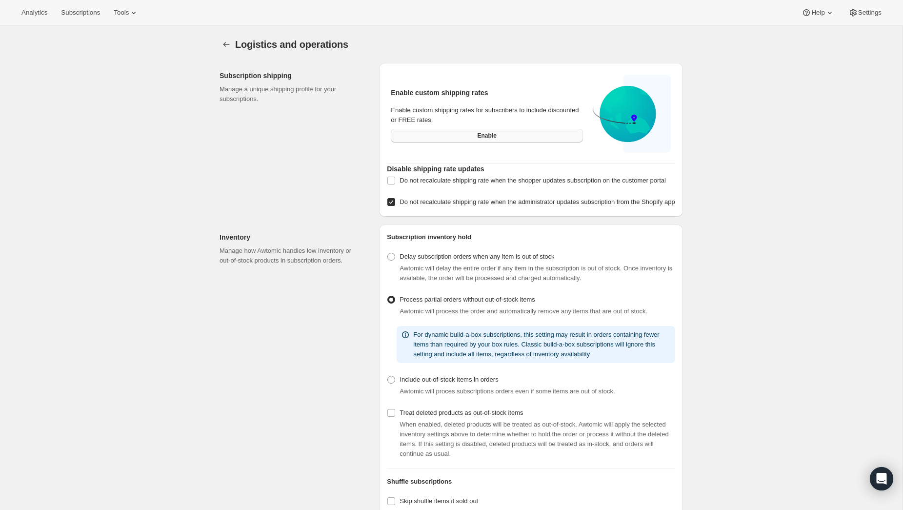
click at [519, 142] on button "Enable" at bounding box center [487, 136] width 192 height 14
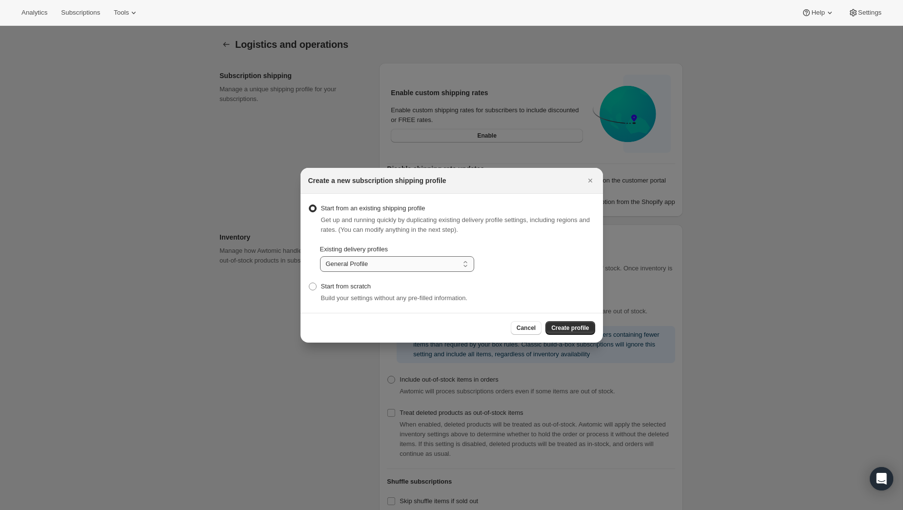
click at [378, 260] on select "General Profile All available BEER states BC Membership (Recurring) BC Membersh…" at bounding box center [397, 264] width 154 height 16
select select "gid://shopify/DeliveryProfile/77688275006"
click at [320, 256] on select "General Profile All available BEER states BC Membership (Recurring) BC Membersh…" at bounding box center [397, 264] width 154 height 16
click at [570, 330] on span "Create profile" at bounding box center [570, 328] width 38 height 8
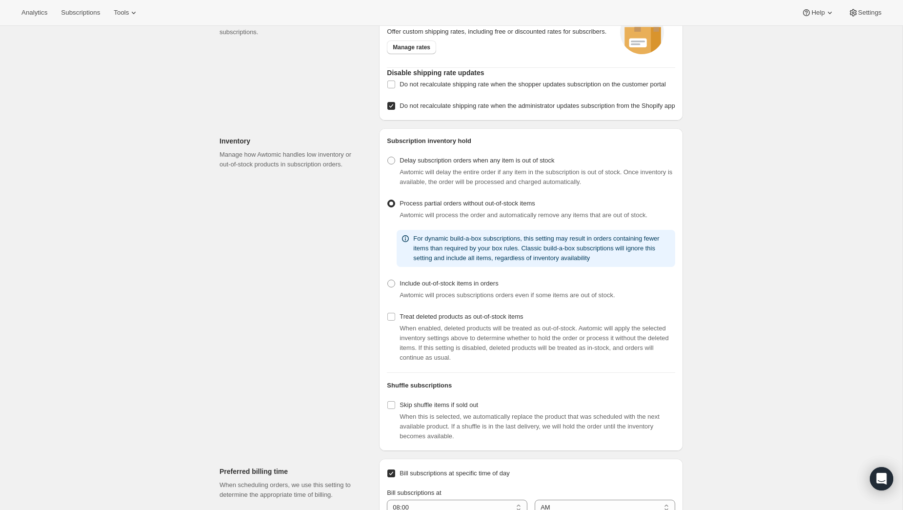
scroll to position [157, 0]
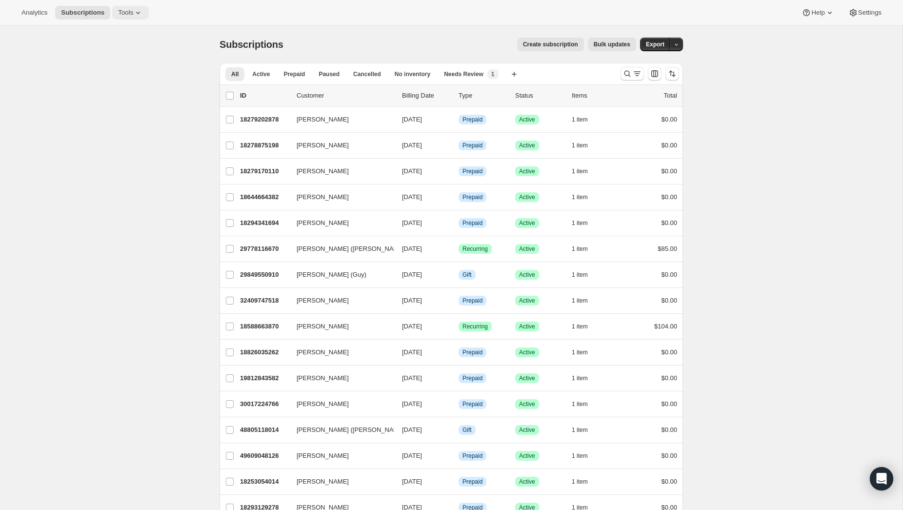
click at [131, 12] on span "Tools" at bounding box center [125, 13] width 15 height 8
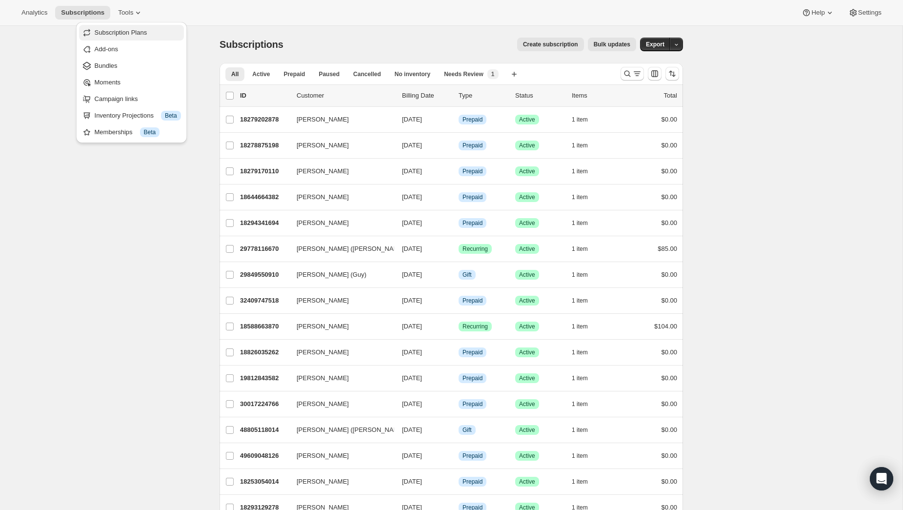
click at [135, 36] on span "Subscription Plans" at bounding box center [121, 32] width 53 height 7
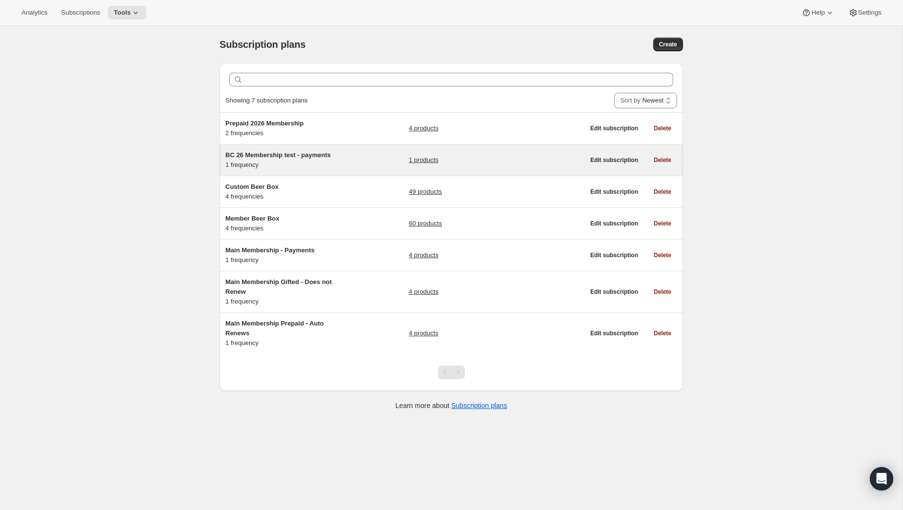
click at [286, 157] on span "BC 26 Membership test - payments" at bounding box center [277, 154] width 105 height 7
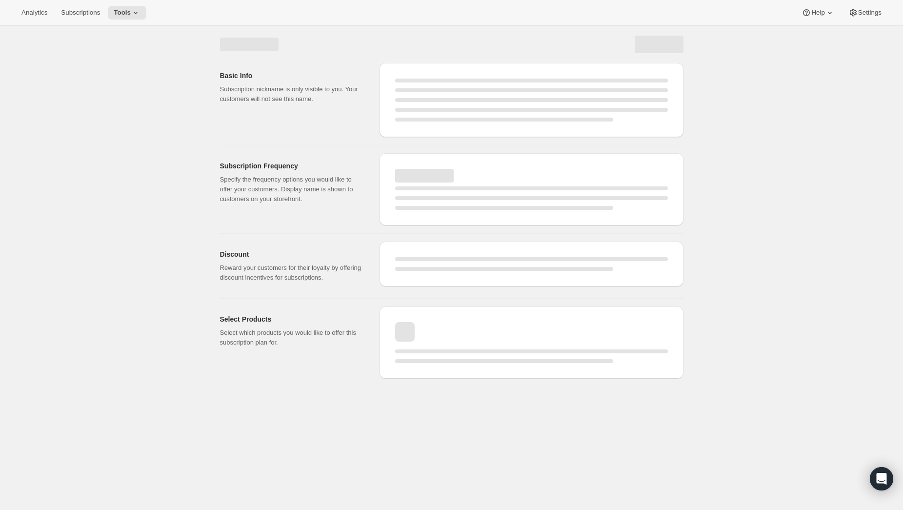
select select "WEEK"
select select "MONTH"
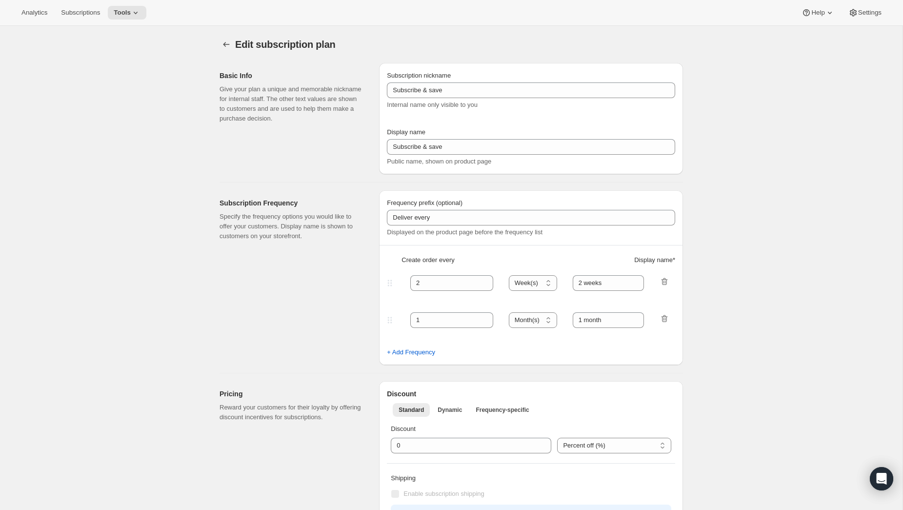
type input "BC 26 Membership test - payments"
type input "Payments"
type input "12"
type input "5 Payments of $85"
type input "Welcome Kit & 1st Collection will ship early [DATE]"
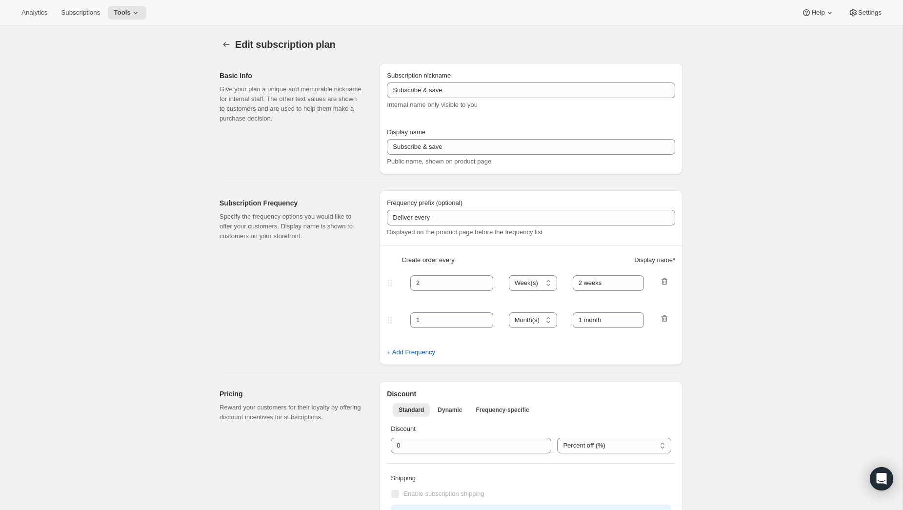
checkbox input "true"
select select "YEARDAY"
select select "26"
select select "4"
select select "20"
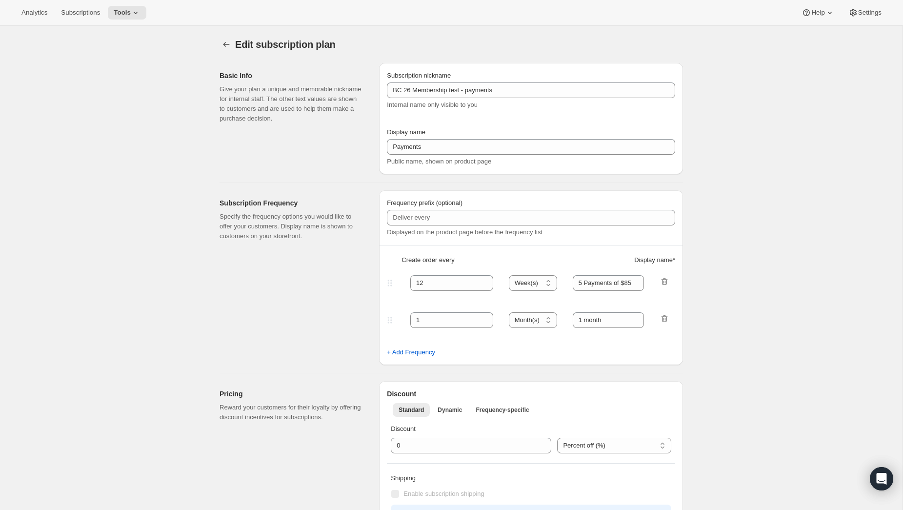
select select "7"
select select "20"
select select "10"
select select "12"
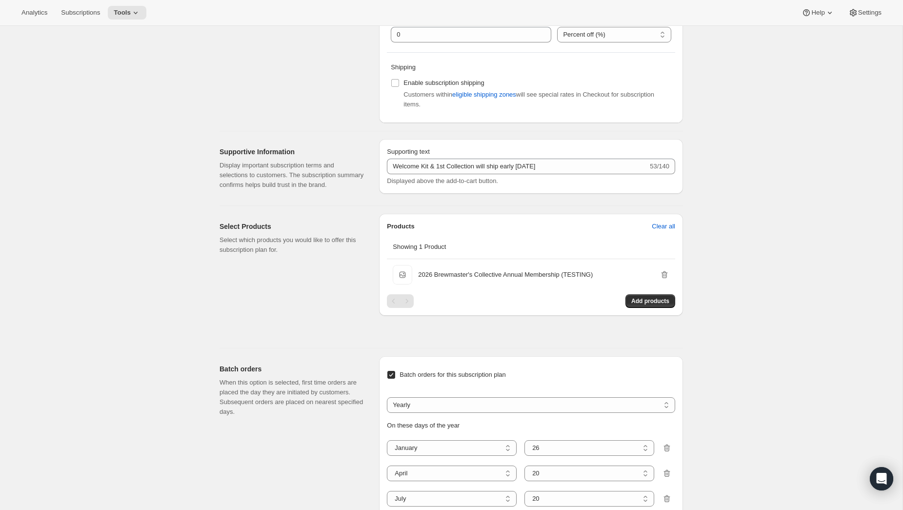
scroll to position [374, 0]
click at [647, 304] on span "Add products" at bounding box center [650, 301] width 38 height 8
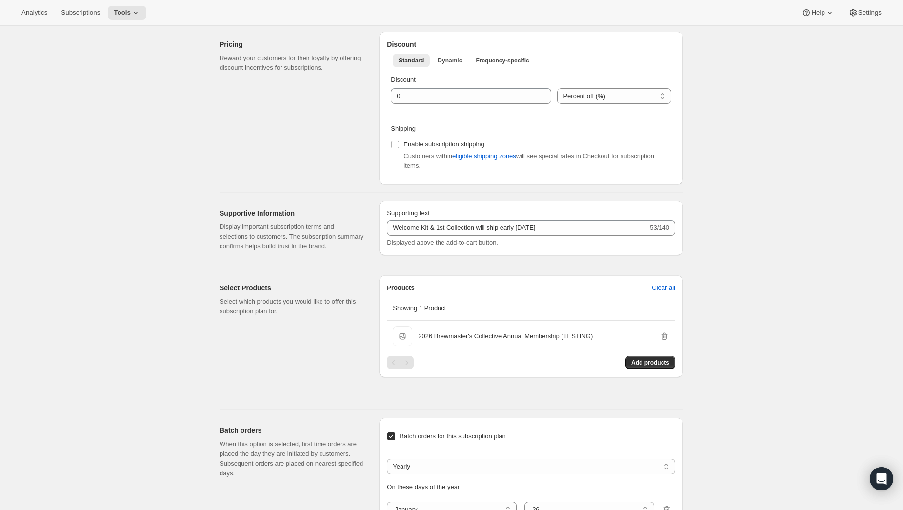
scroll to position [307, 0]
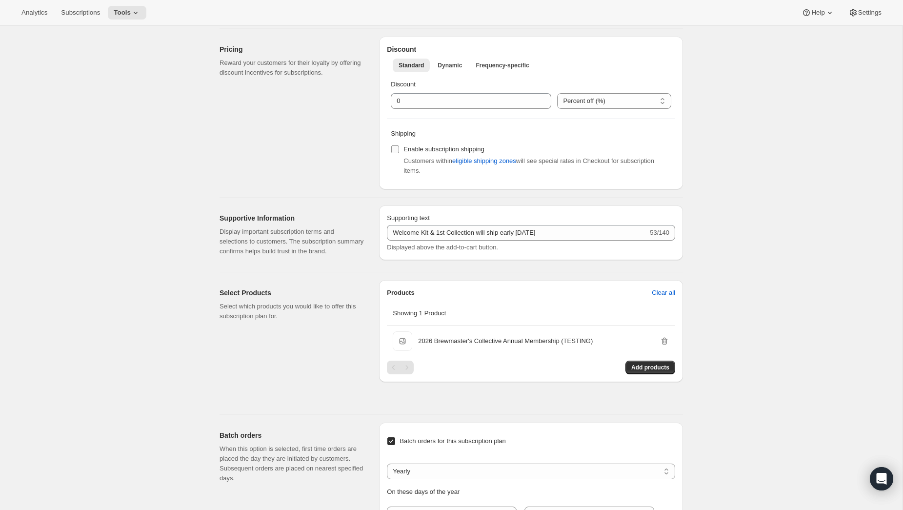
click at [403, 145] on span "Enable subscription shipping" at bounding box center [443, 148] width 81 height 7
click at [399, 145] on input "Enable subscription shipping" at bounding box center [395, 149] width 8 height 8
checkbox input "true"
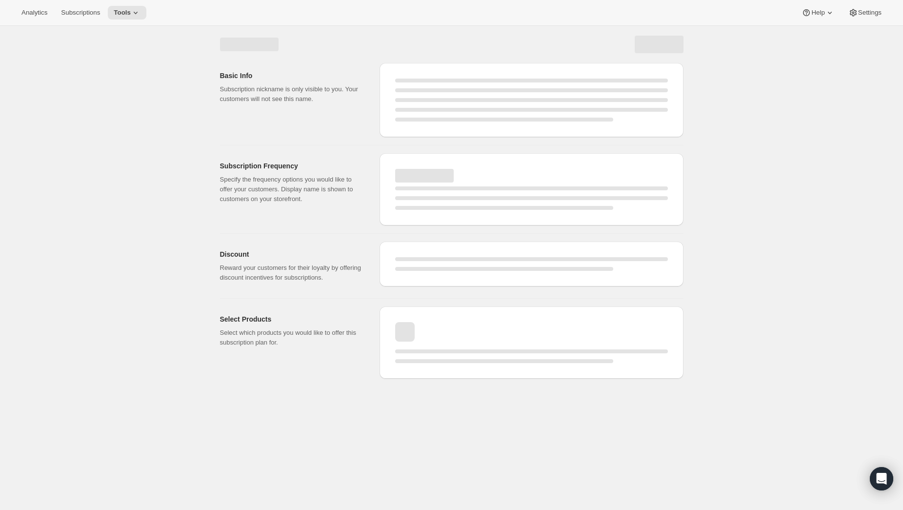
select select "WEEK"
select select "YEARDAY"
select select "26"
select select "4"
select select "20"
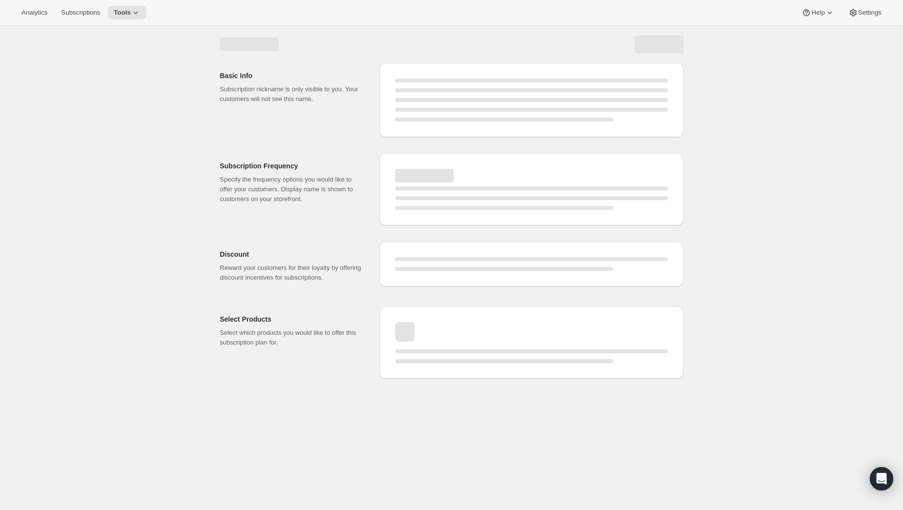
select select "7"
select select "20"
select select "10"
select select "12"
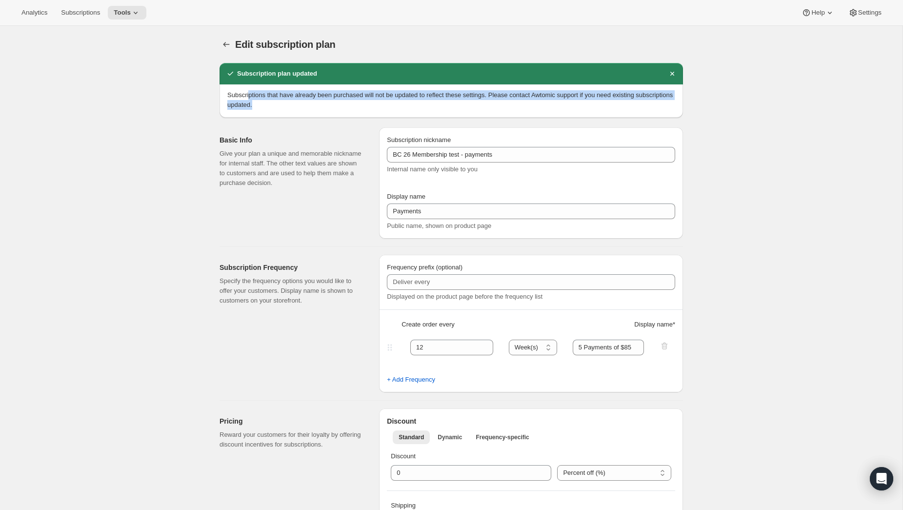
drag, startPoint x: 250, startPoint y: 92, endPoint x: 343, endPoint y: 113, distance: 95.4
click at [343, 113] on div "Subscriptions that have already been purchased will not be updated to reflect t…" at bounding box center [451, 100] width 463 height 33
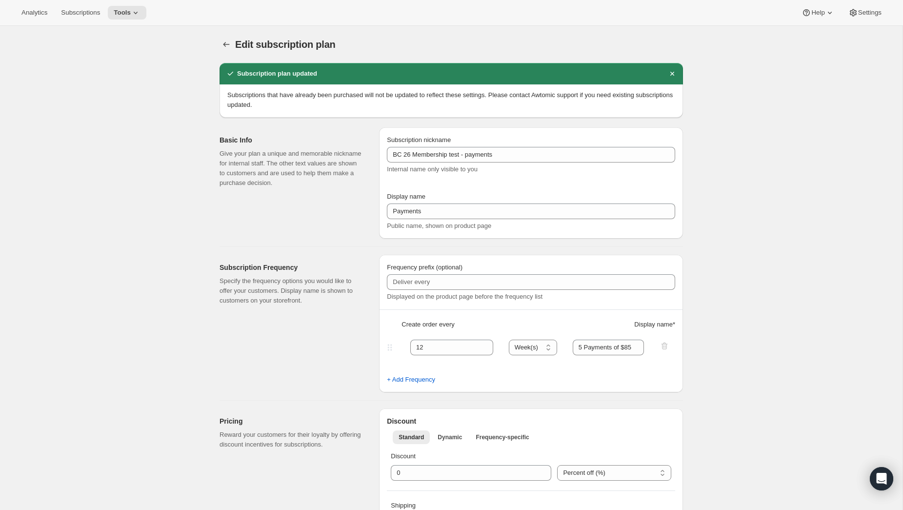
click at [343, 113] on div "Subscriptions that have already been purchased will not be updated to reflect t…" at bounding box center [451, 100] width 463 height 33
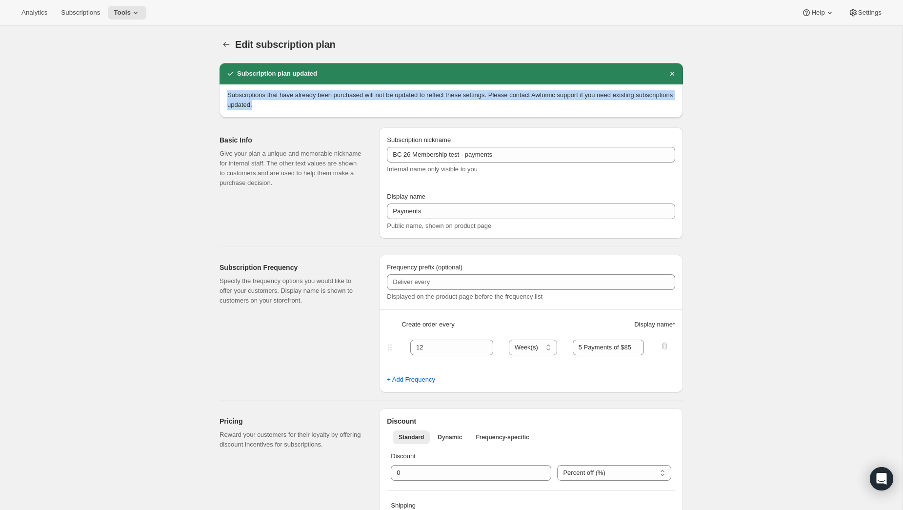
drag, startPoint x: 312, startPoint y: 108, endPoint x: 220, endPoint y: 95, distance: 93.7
click at [220, 95] on div "Subscriptions that have already been purchased will not be updated to reflect t…" at bounding box center [451, 100] width 463 height 33
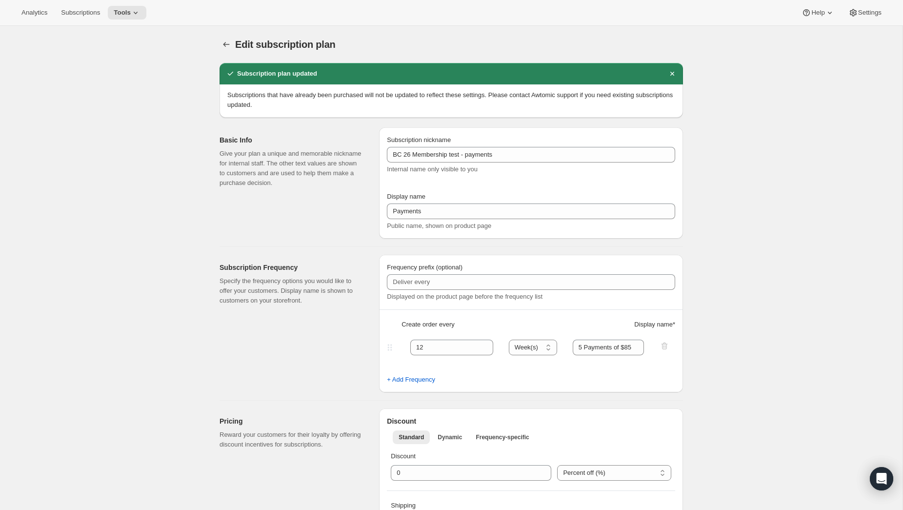
click at [223, 115] on div "Subscriptions that have already been purchased will not be updated to reflect t…" at bounding box center [451, 100] width 463 height 33
click at [120, 11] on span "Tools" at bounding box center [122, 13] width 17 height 8
click at [137, 36] on span "Subscription Plans" at bounding box center [120, 32] width 53 height 7
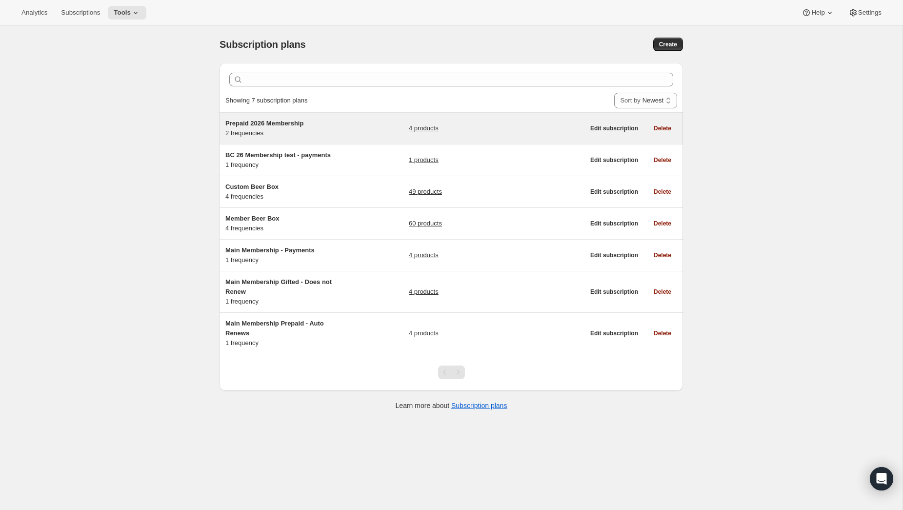
click at [274, 124] on span "Prepaid 2026 Membership" at bounding box center [264, 123] width 78 height 7
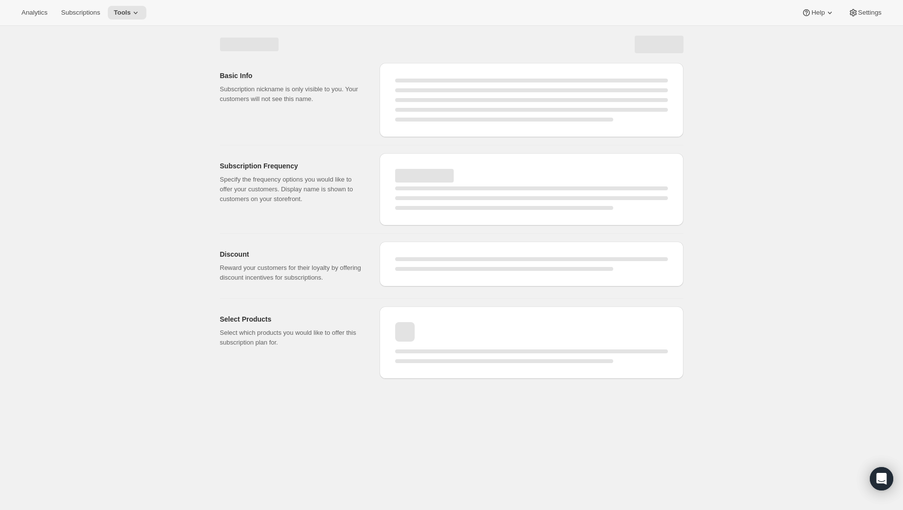
select select "WEEK"
select select "MONTH"
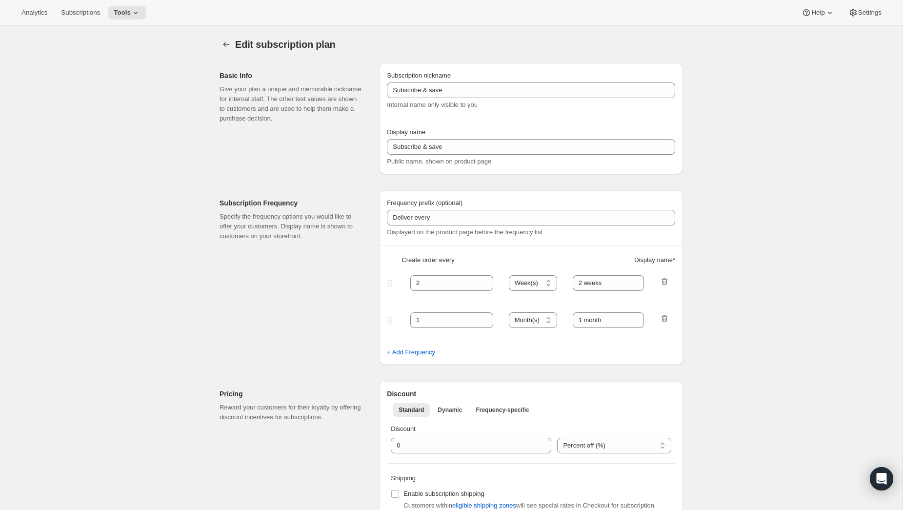
type input "Prepaid 2026 Membership"
type input "Prepaid Annual Membership"
type input "Welcome Kit & 1st Collection will ship early [DATE]"
checkbox input "true"
select select "ENABLED"
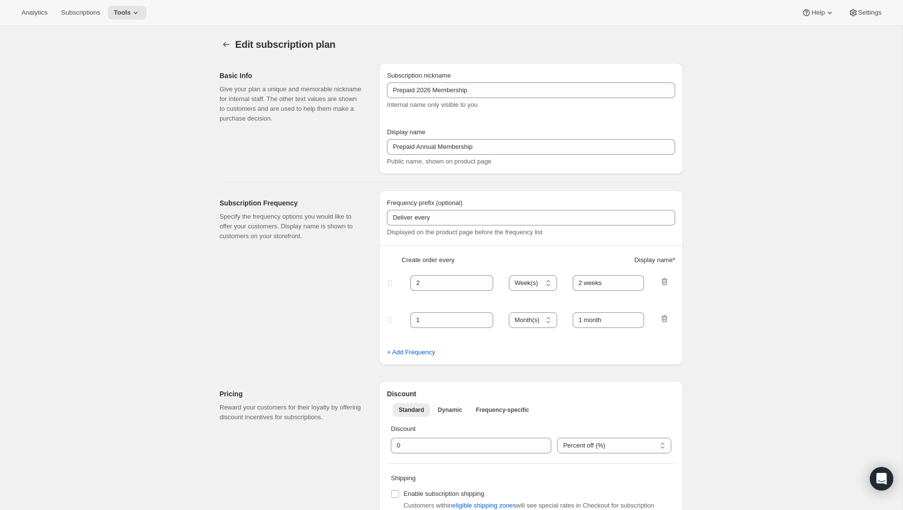
select select "WEEK"
select select "YEARDAY"
select select "26"
select select "4"
select select "20"
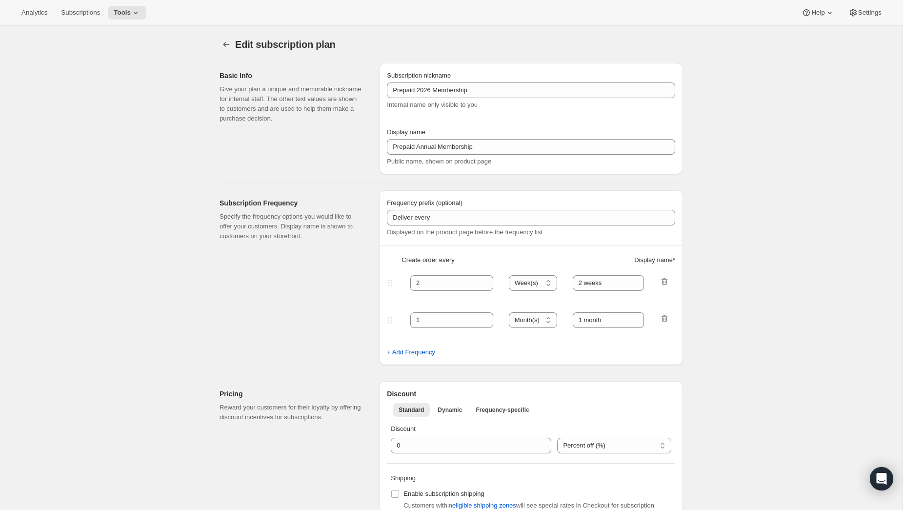
select select "7"
select select "20"
select select "10"
select select "12"
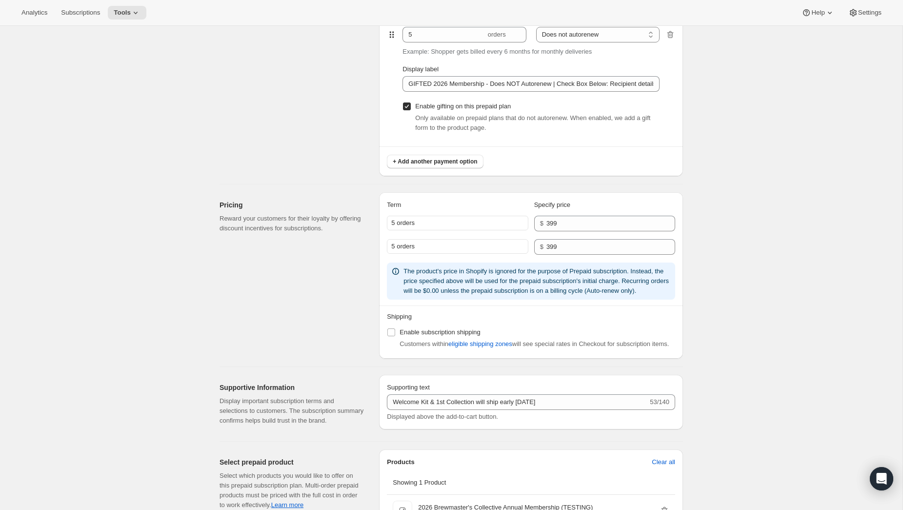
scroll to position [702, 0]
